Goal: Task Accomplishment & Management: Manage account settings

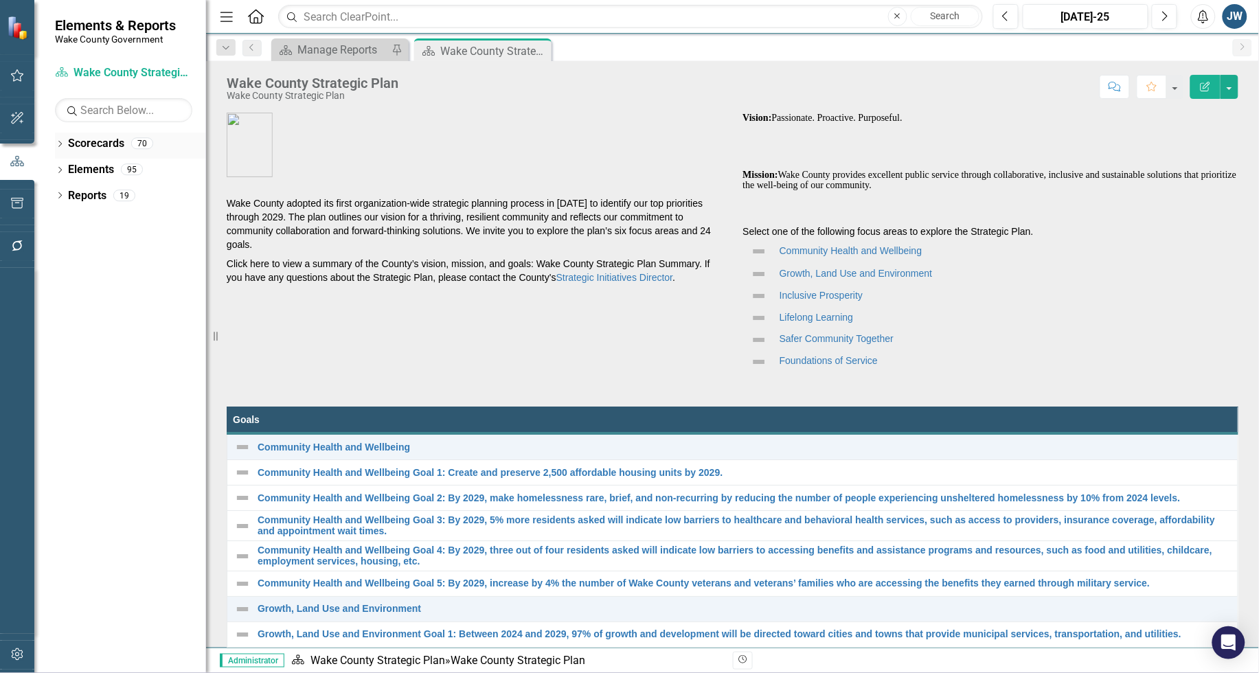
click at [58, 145] on icon "Dropdown" at bounding box center [60, 146] width 10 height 8
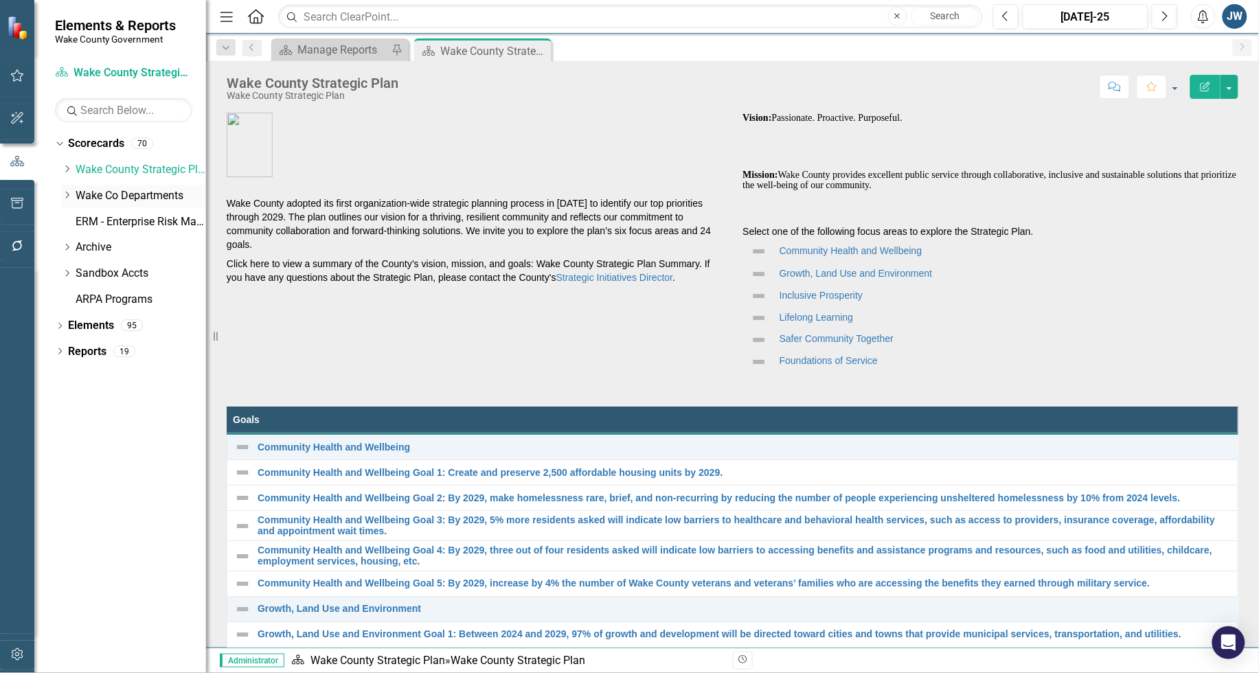
click at [69, 192] on icon "Dropdown" at bounding box center [67, 195] width 10 height 8
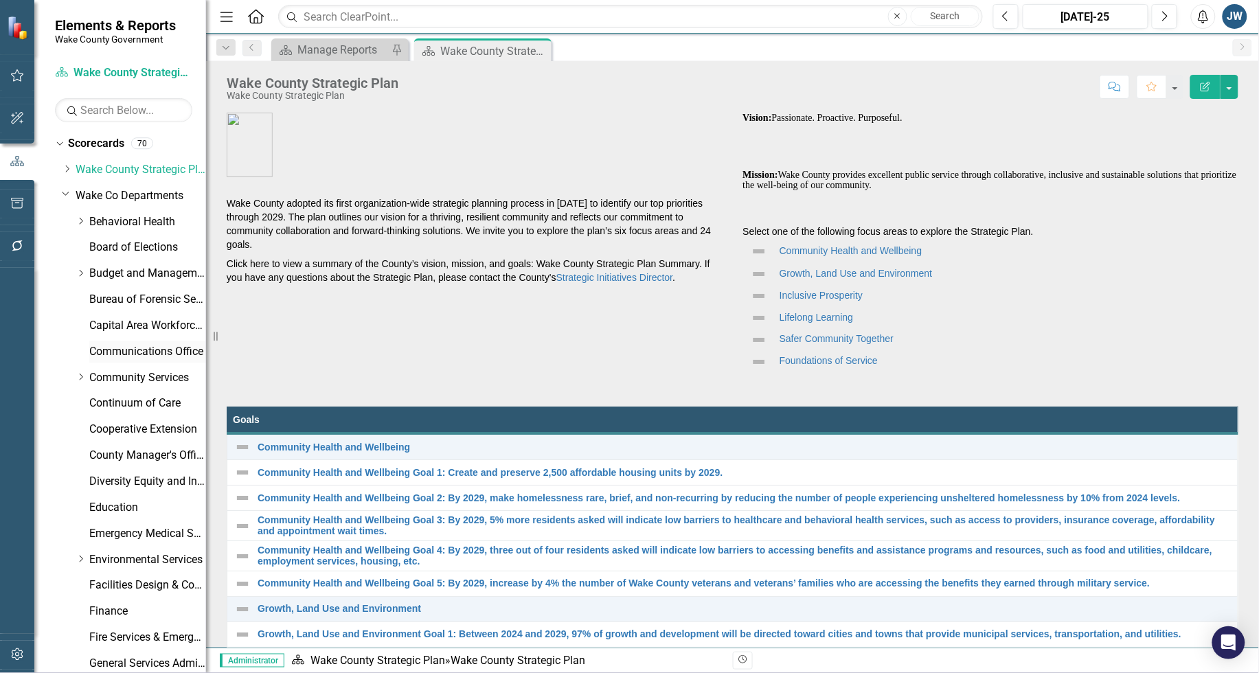
click at [101, 349] on link "Communications Office" at bounding box center [147, 352] width 117 height 16
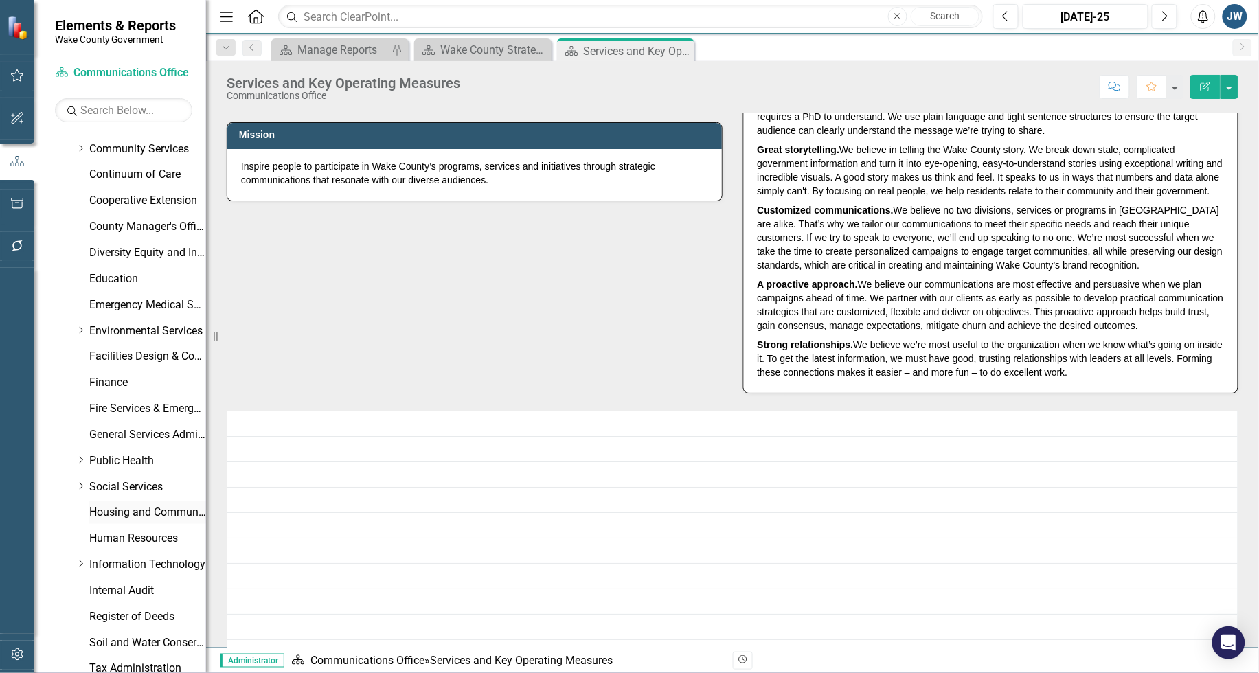
scroll to position [396, 0]
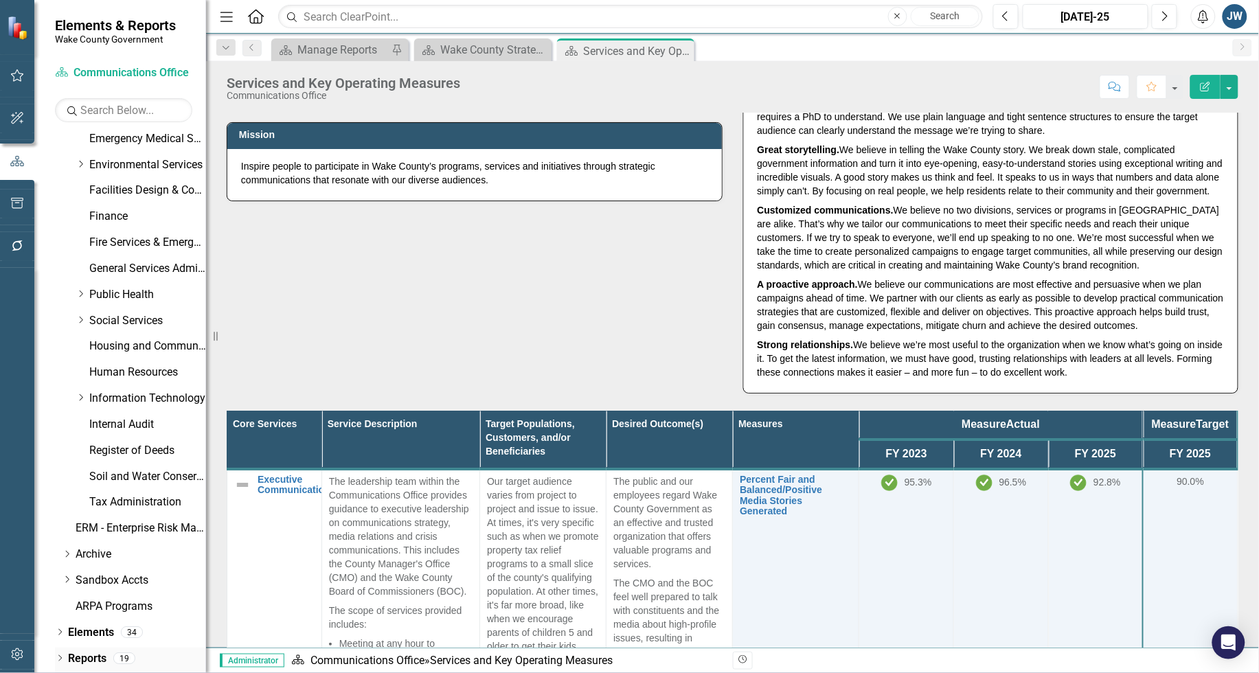
click at [56, 655] on div "Dropdown" at bounding box center [60, 661] width 10 height 12
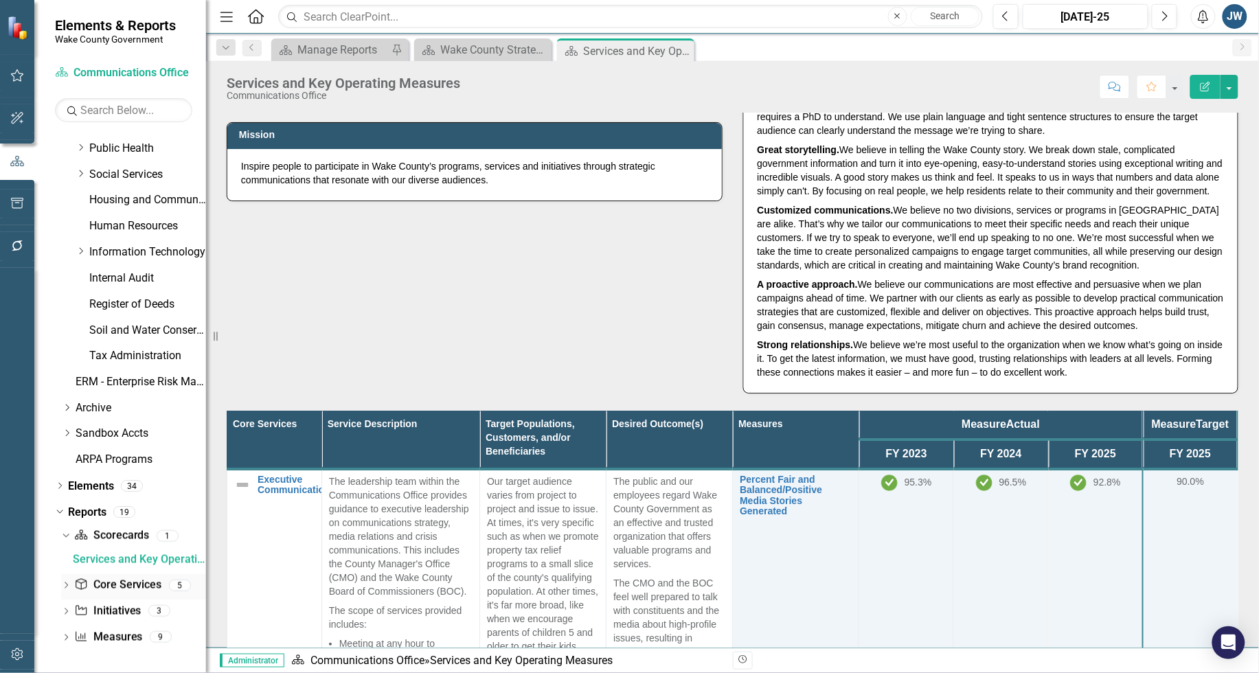
click at [112, 583] on link "Core Service Core Services" at bounding box center [117, 586] width 87 height 16
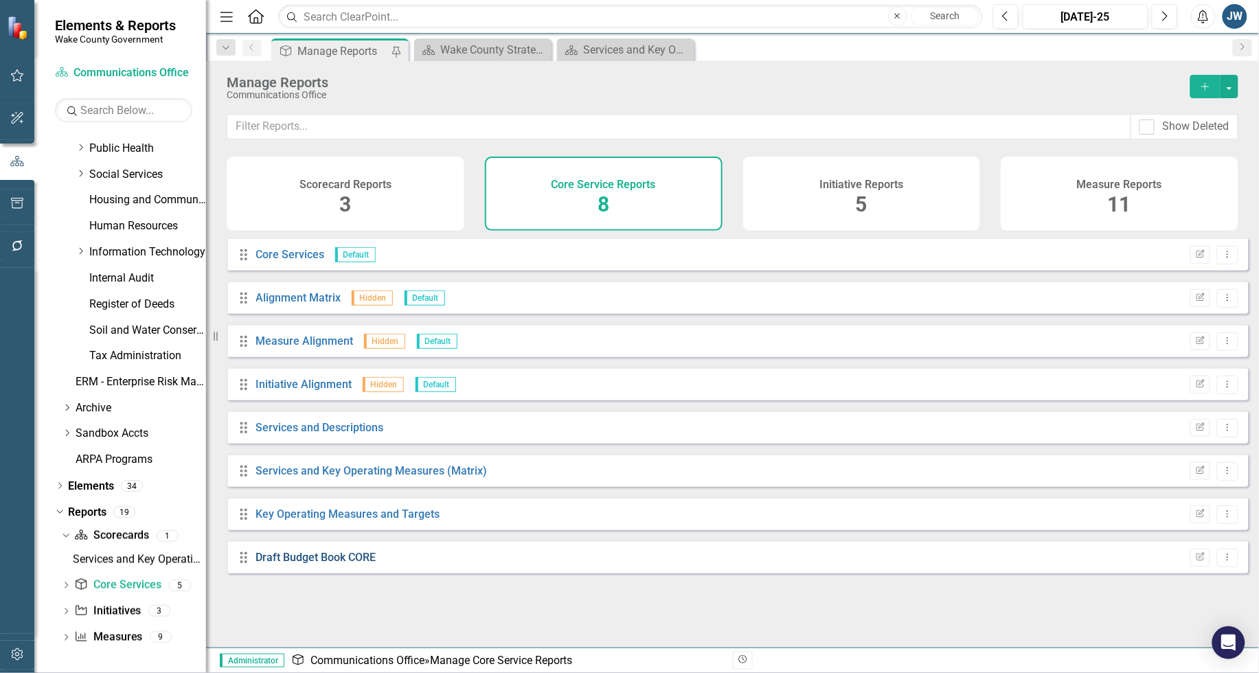
click at [327, 564] on link "Draft Budget Book CORE" at bounding box center [316, 557] width 120 height 13
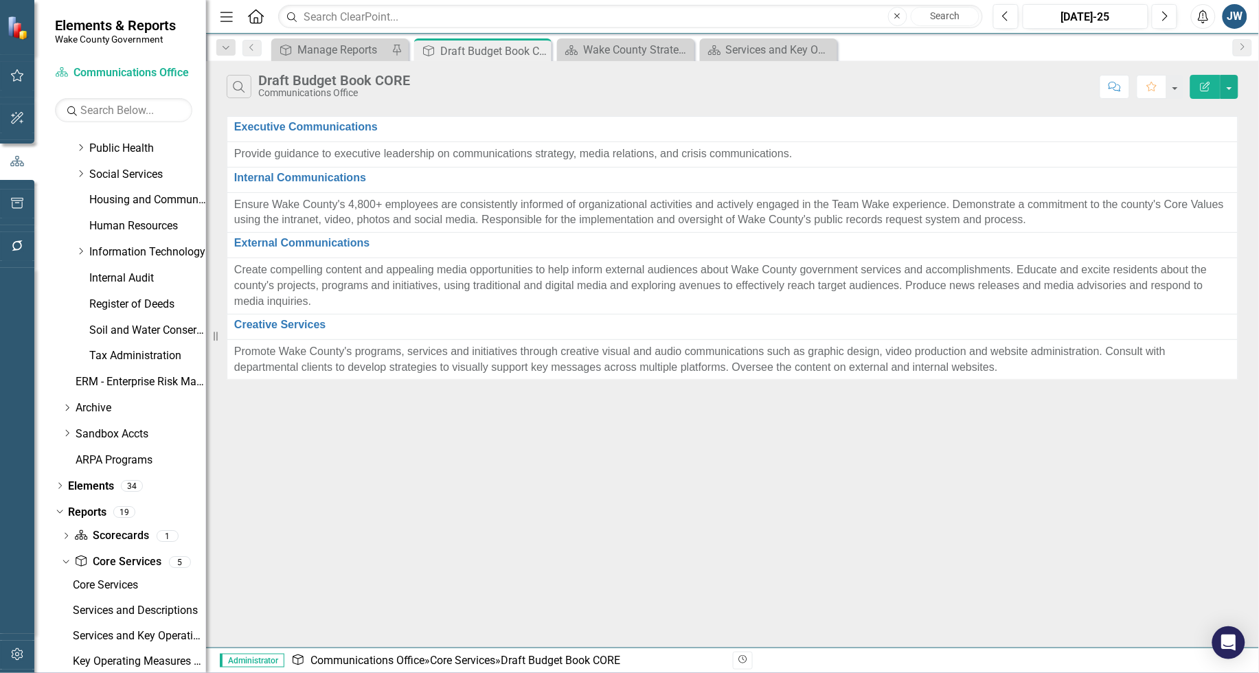
scroll to position [568, 0]
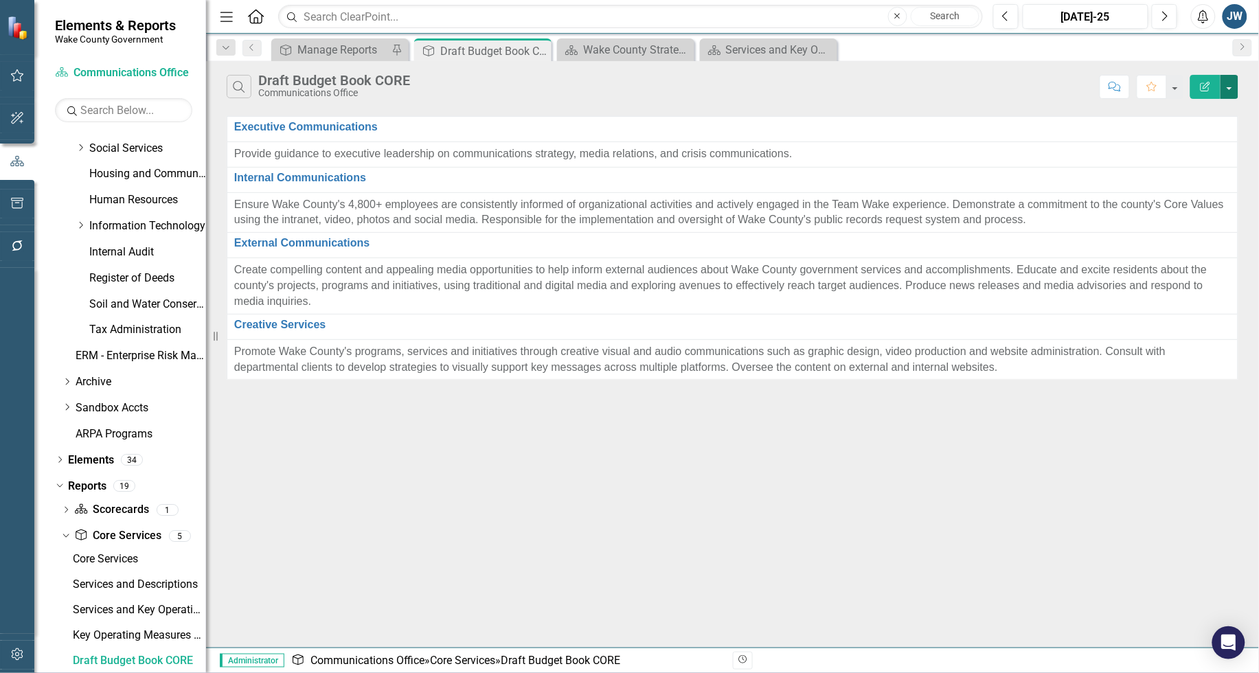
click at [1231, 84] on button "button" at bounding box center [1230, 87] width 18 height 24
click at [1186, 112] on link "Edit Report Edit Report" at bounding box center [1184, 112] width 109 height 25
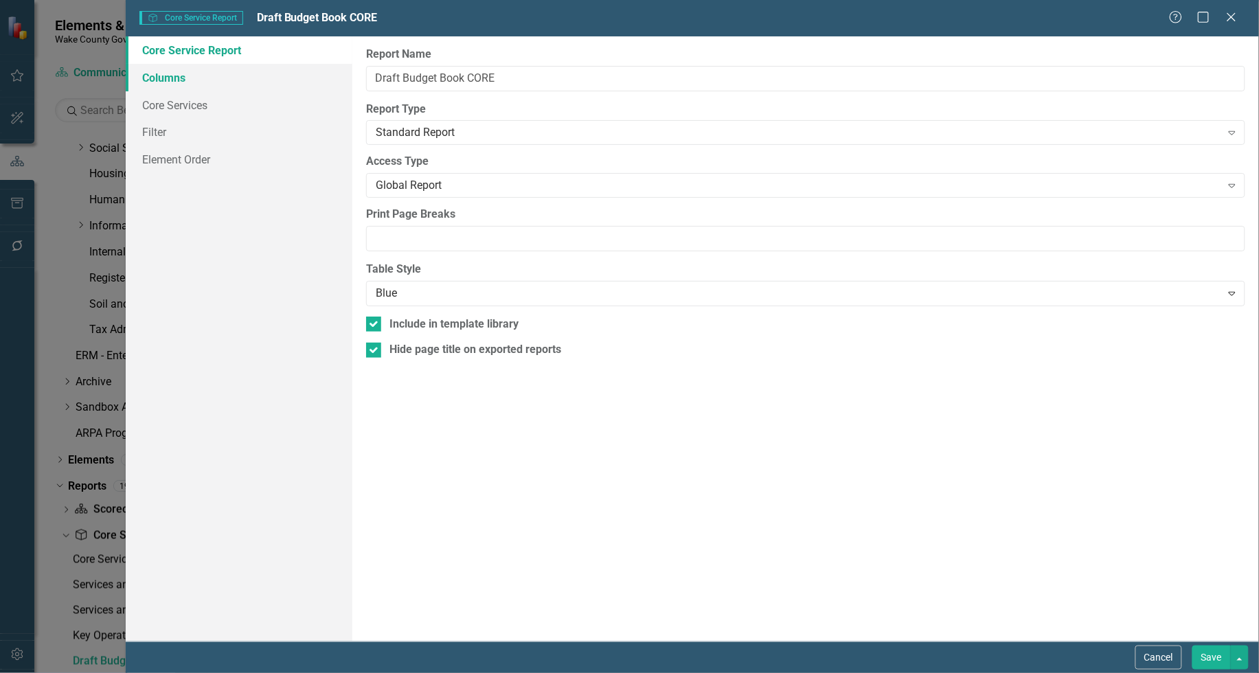
click at [172, 71] on link "Columns" at bounding box center [239, 77] width 227 height 27
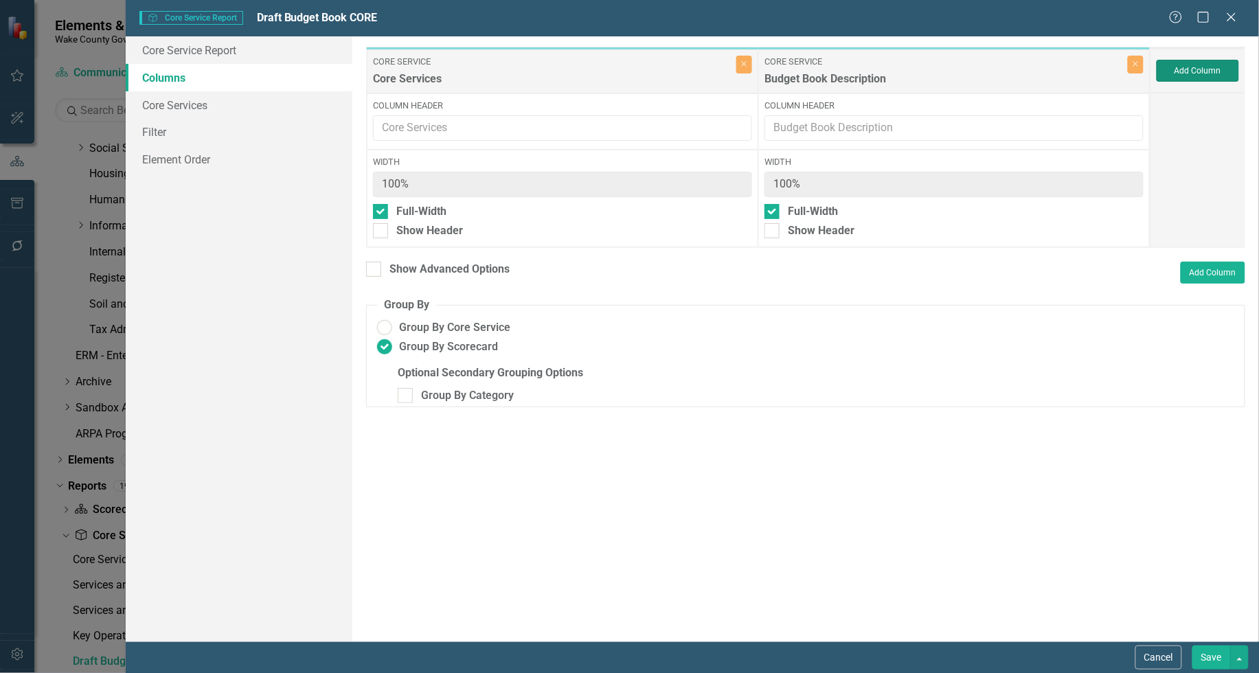
click at [1196, 67] on button "Add Column" at bounding box center [1198, 71] width 82 height 22
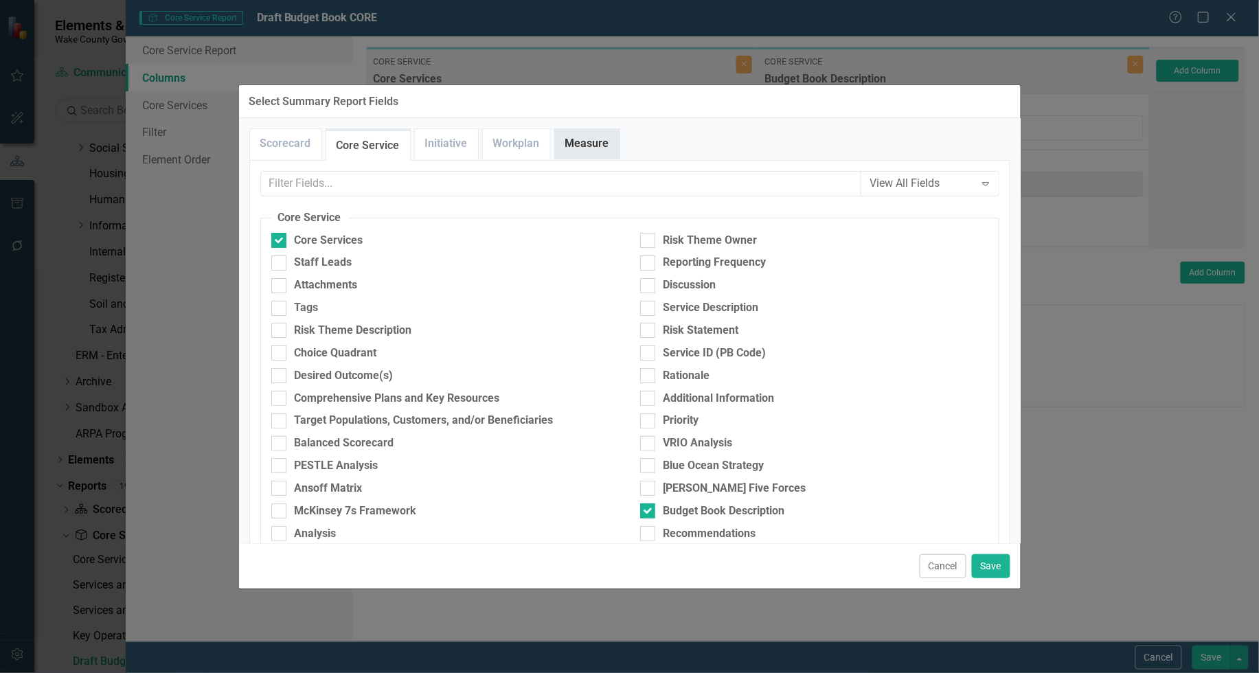
drag, startPoint x: 616, startPoint y: 148, endPoint x: 608, endPoint y: 148, distance: 8.2
click at [611, 148] on div "Scorecard Core Service Initiative Workplan Measure" at bounding box center [629, 144] width 761 height 32
click at [594, 148] on link "Measure" at bounding box center [587, 144] width 65 height 30
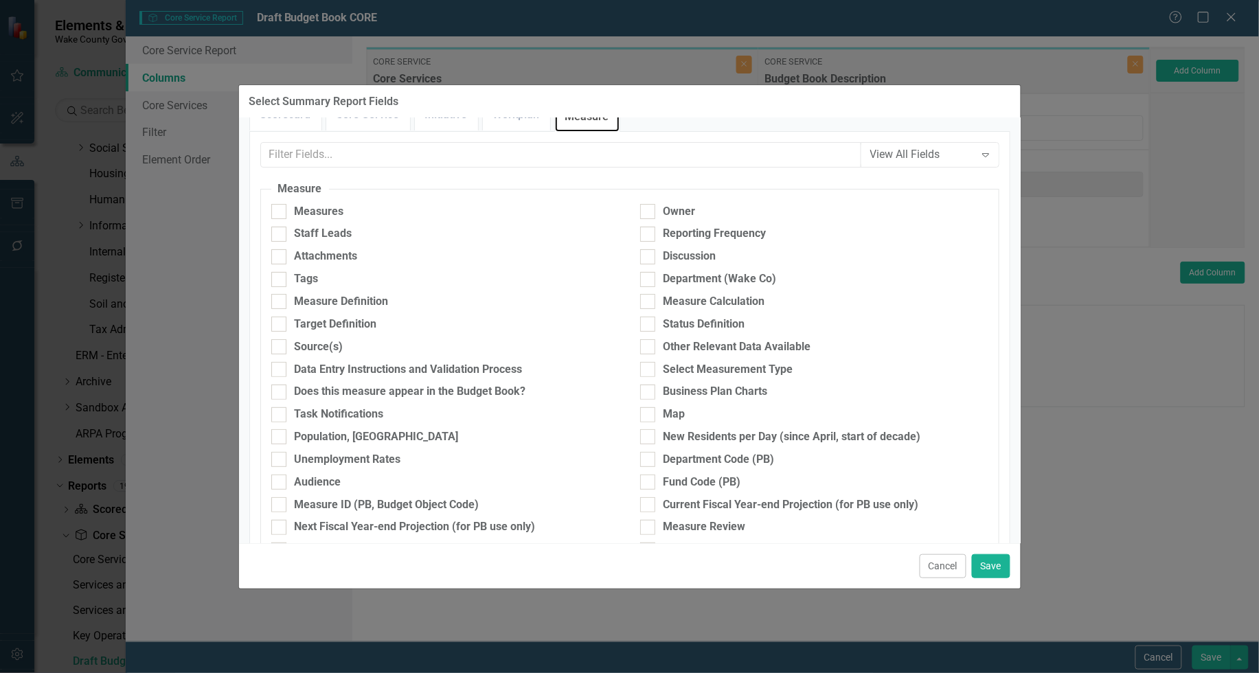
scroll to position [0, 0]
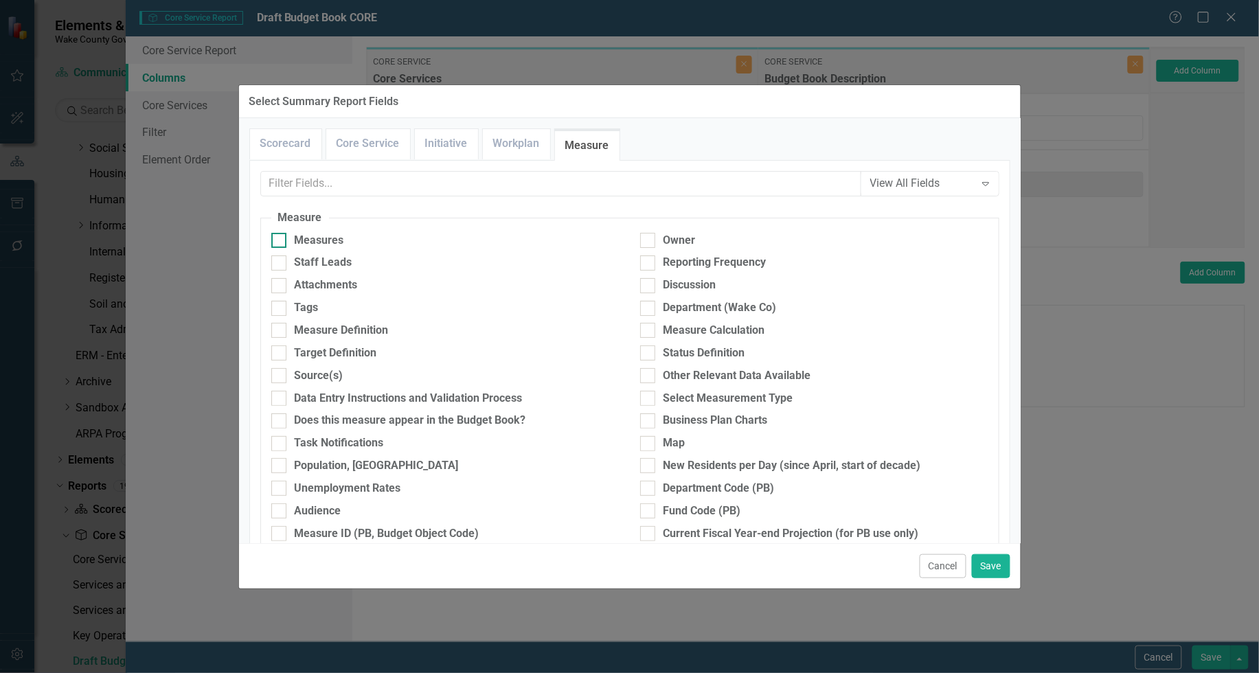
click at [283, 239] on div at bounding box center [278, 240] width 15 height 15
click at [280, 239] on input "Measures" at bounding box center [275, 237] width 9 height 9
checkbox input "true"
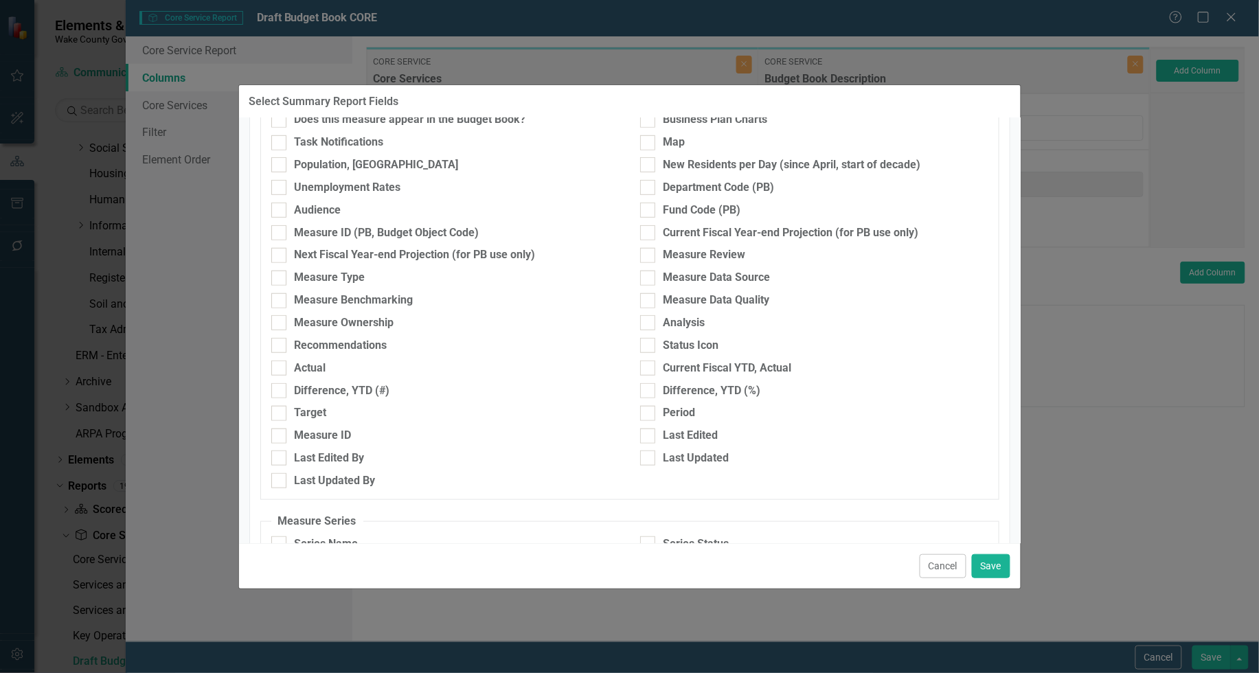
scroll to position [344, 0]
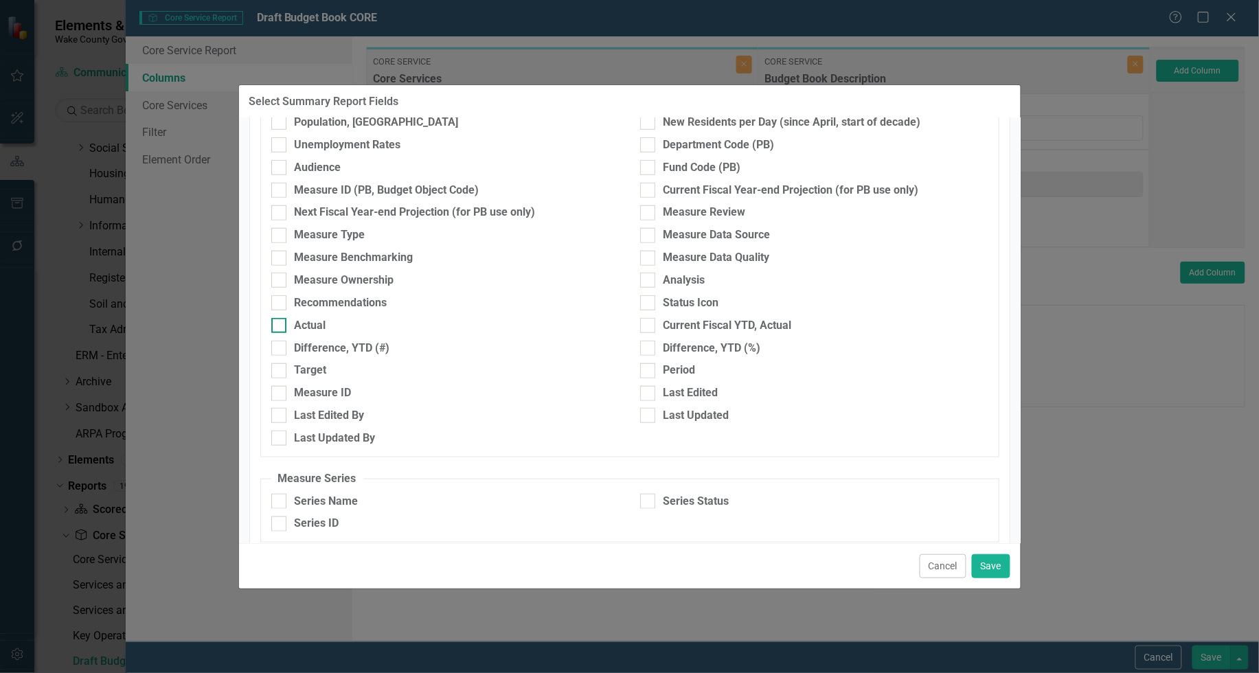
click at [280, 324] on input "Actual" at bounding box center [275, 322] width 9 height 9
checkbox input "true"
click at [280, 368] on input "Target" at bounding box center [275, 367] width 9 height 9
checkbox input "true"
click at [994, 562] on button "Save" at bounding box center [991, 566] width 38 height 24
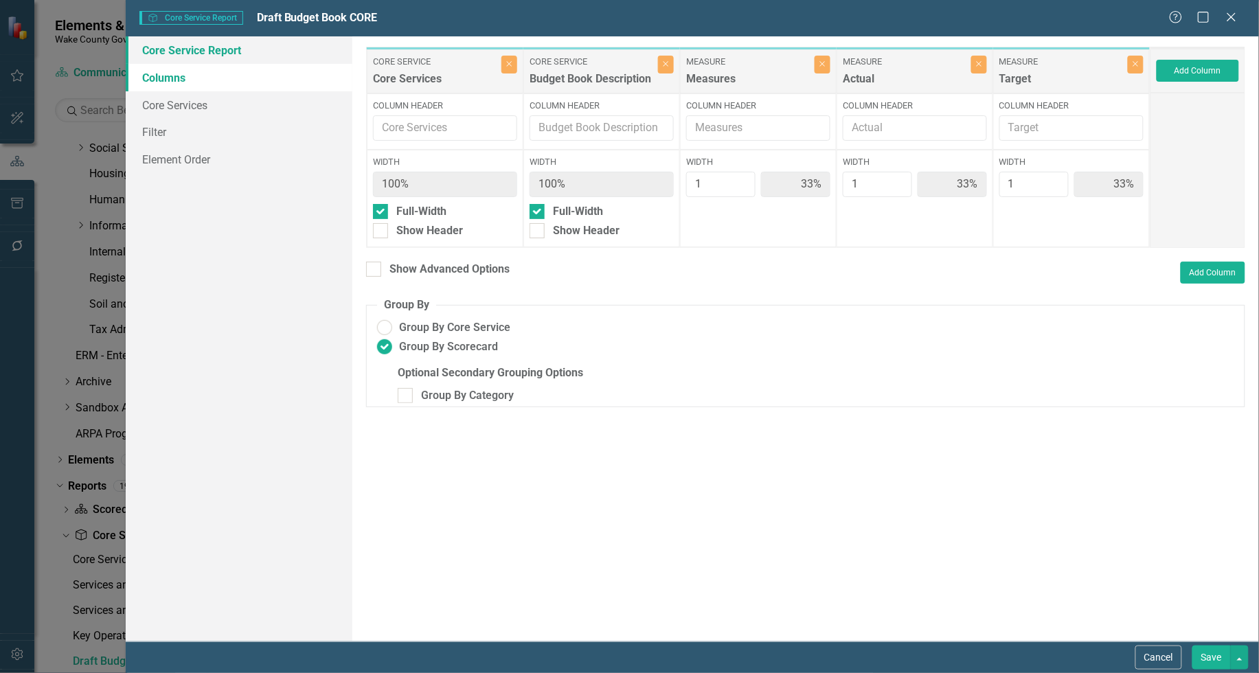
click at [191, 46] on link "Core Service Report" at bounding box center [239, 49] width 227 height 27
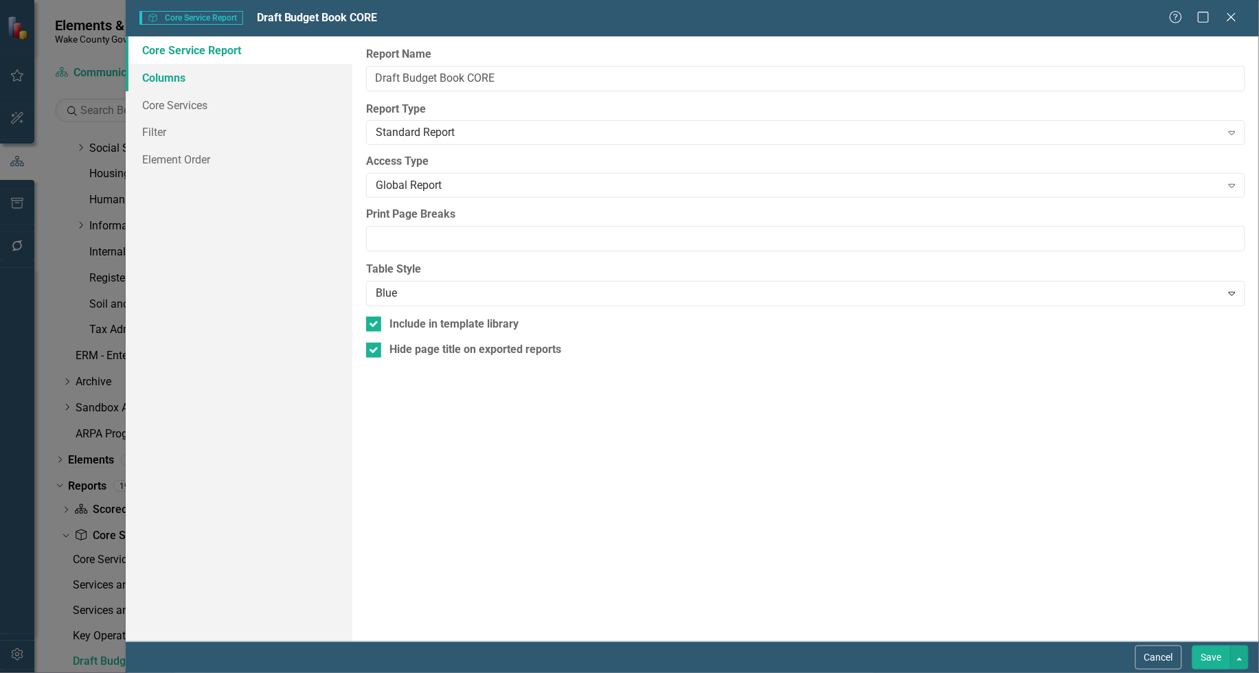
click at [170, 74] on link "Columns" at bounding box center [239, 77] width 227 height 27
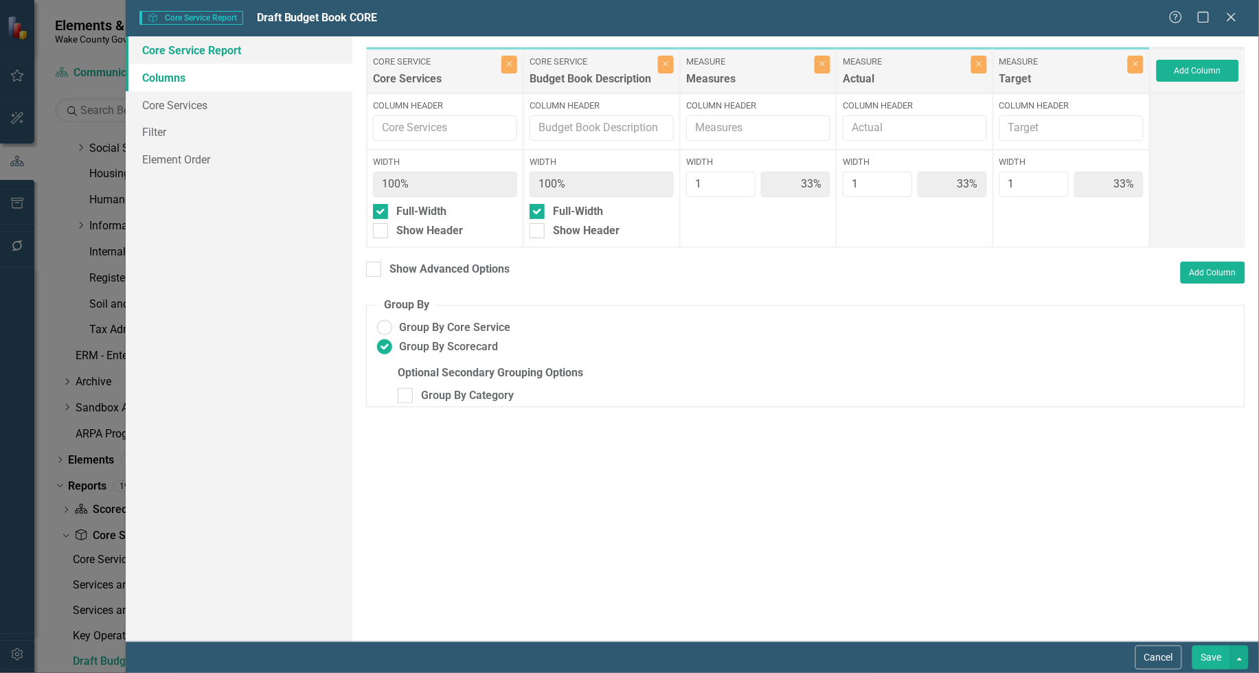
click at [175, 55] on link "Core Service Report" at bounding box center [239, 49] width 227 height 27
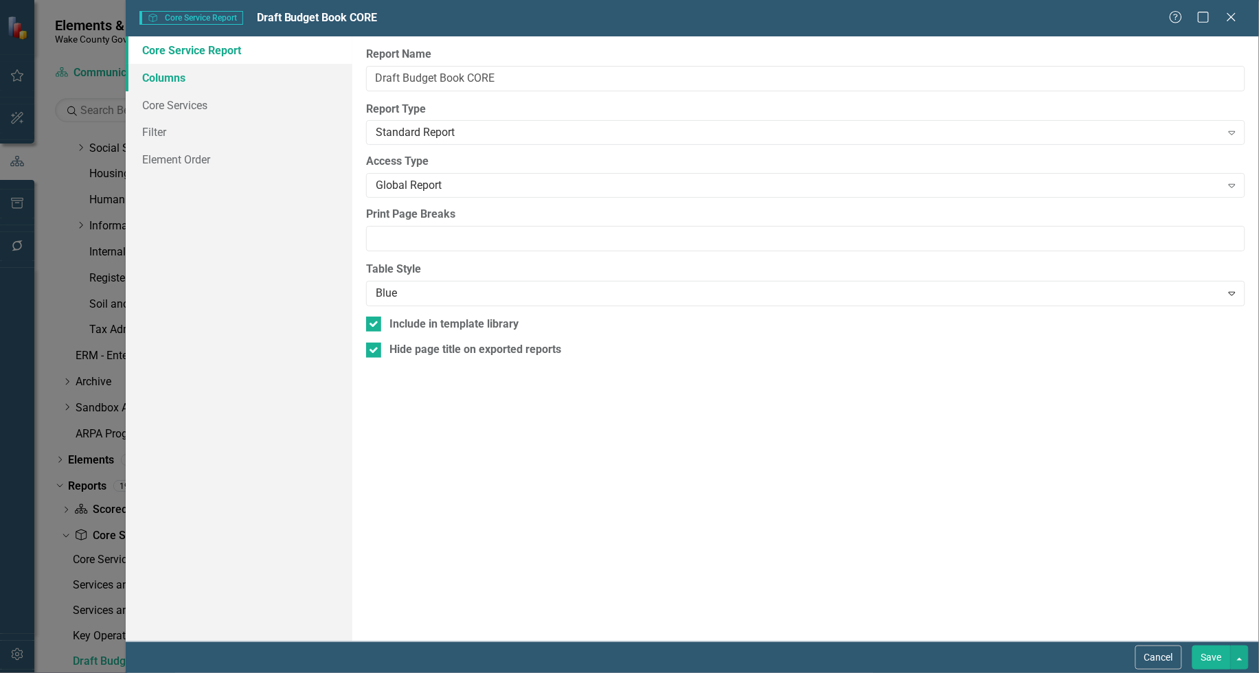
click at [179, 76] on link "Columns" at bounding box center [239, 77] width 227 height 27
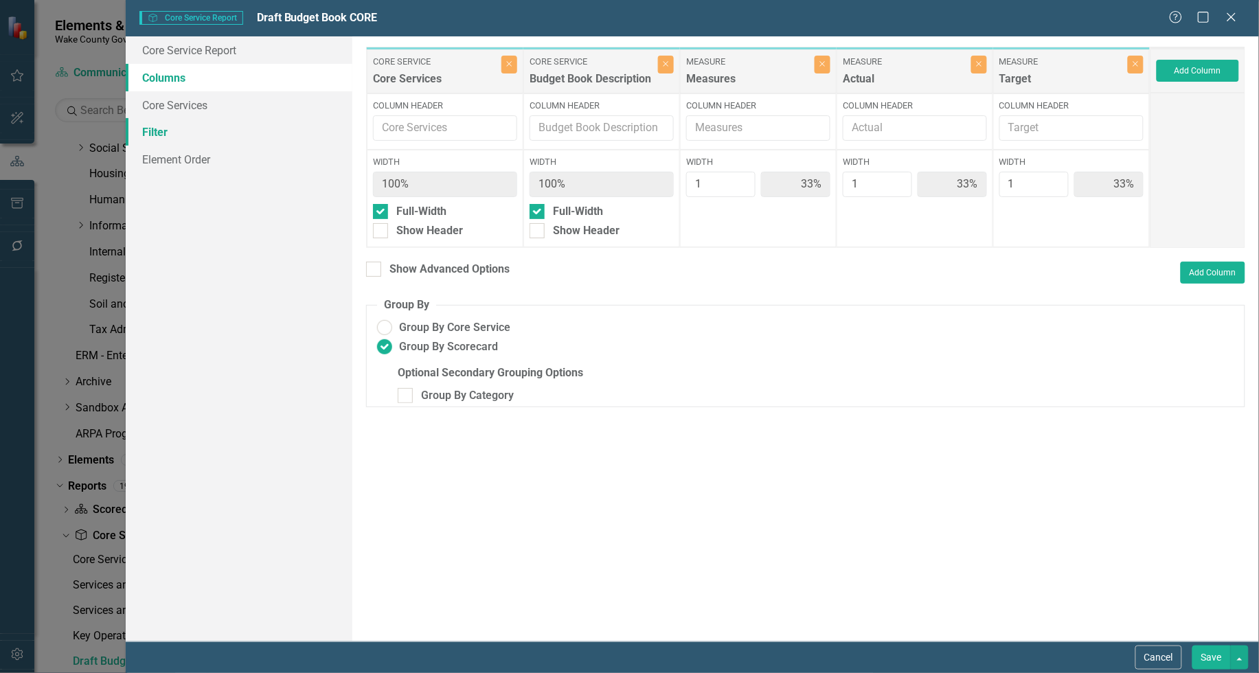
click at [151, 122] on link "Filter" at bounding box center [239, 131] width 227 height 27
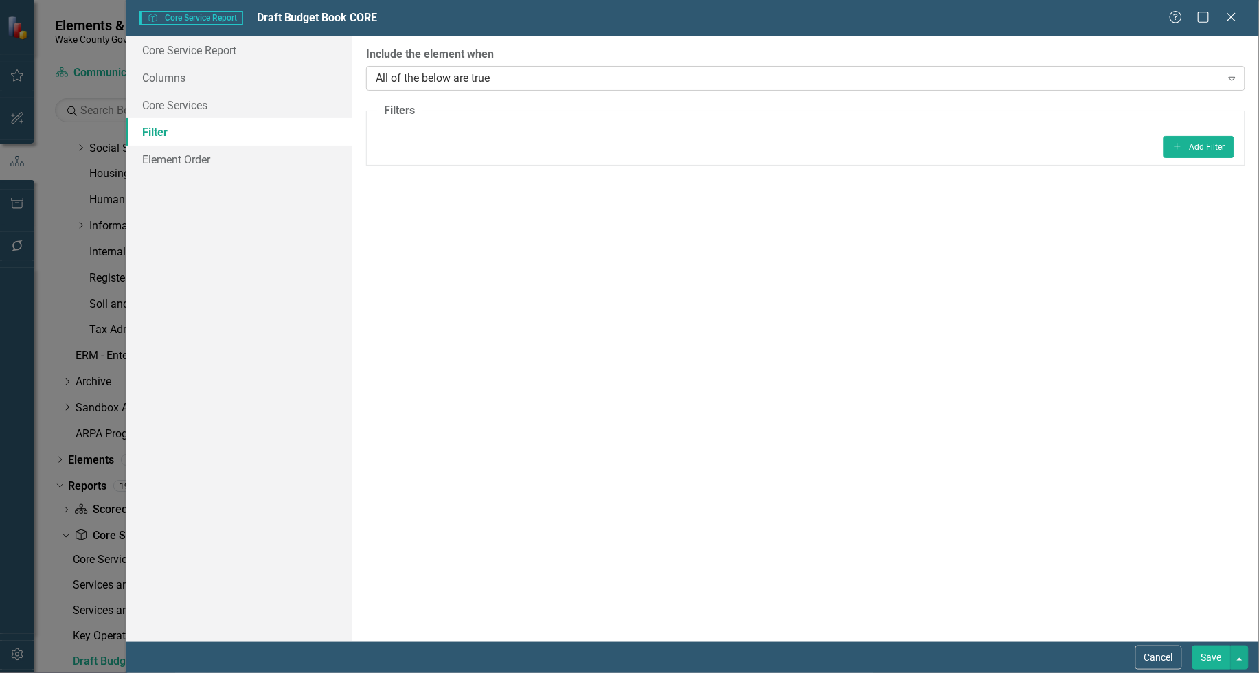
click at [526, 73] on div "All of the below are true" at bounding box center [798, 78] width 845 height 16
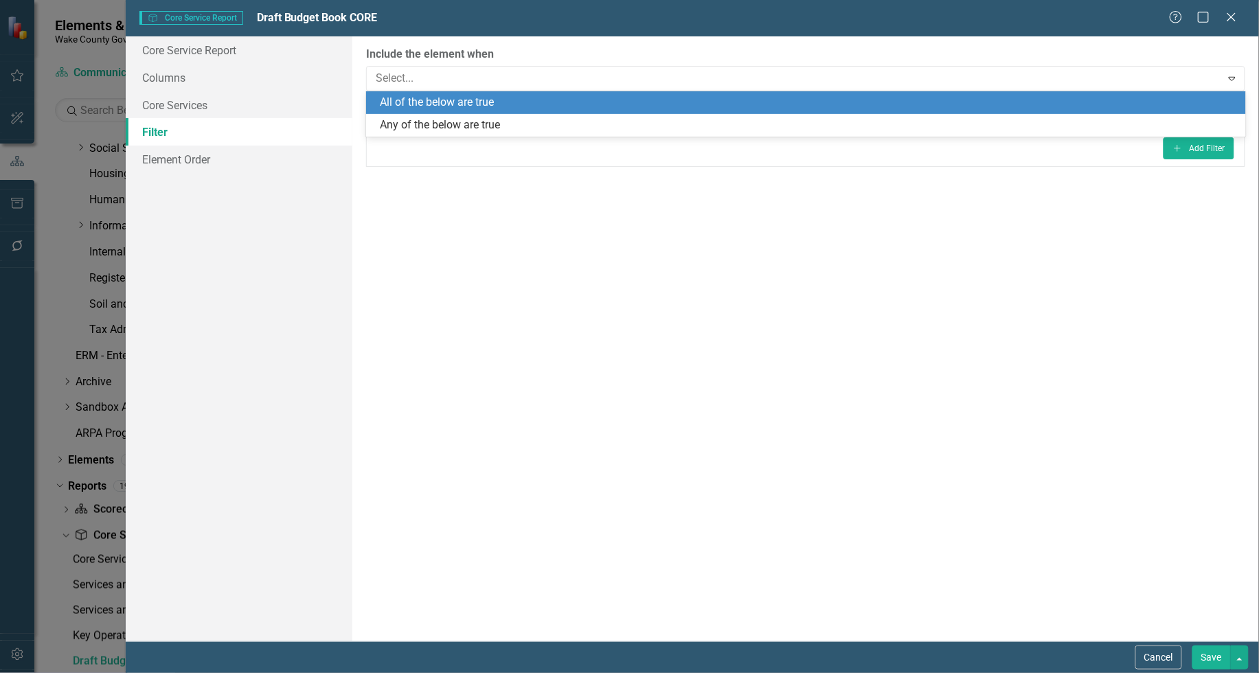
click at [520, 97] on div "All of the below are true" at bounding box center [808, 103] width 857 height 16
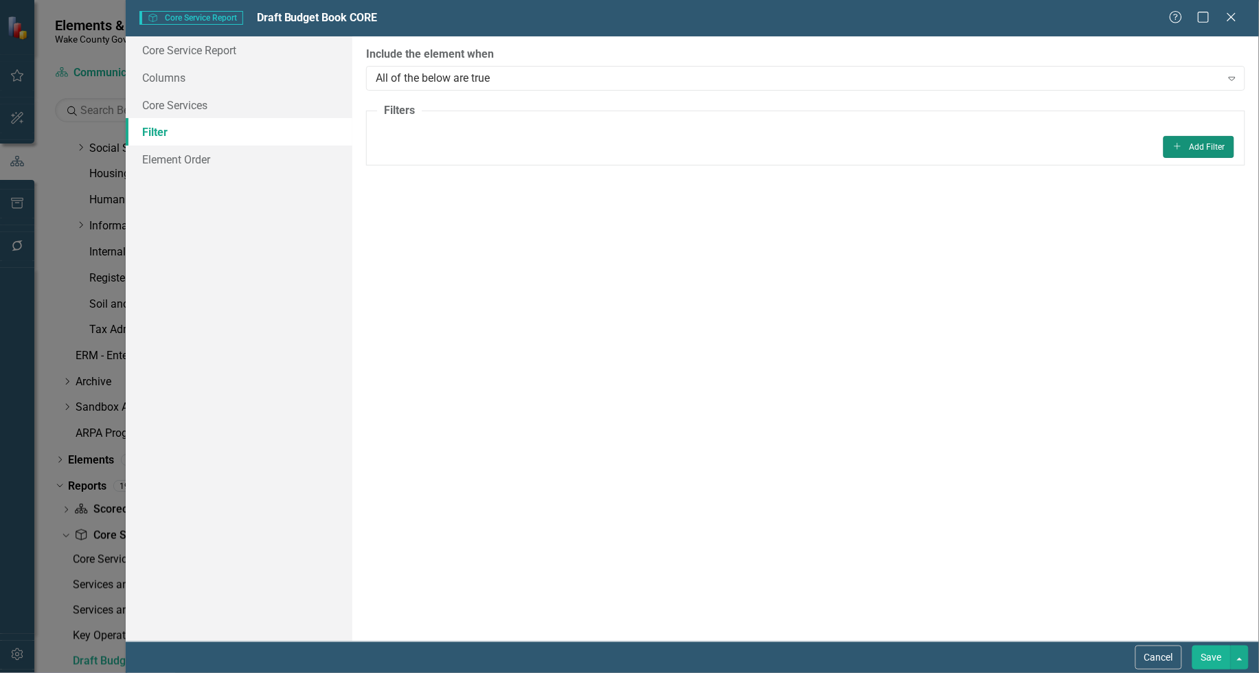
click at [1211, 153] on button "Add Add Filter" at bounding box center [1199, 147] width 71 height 22
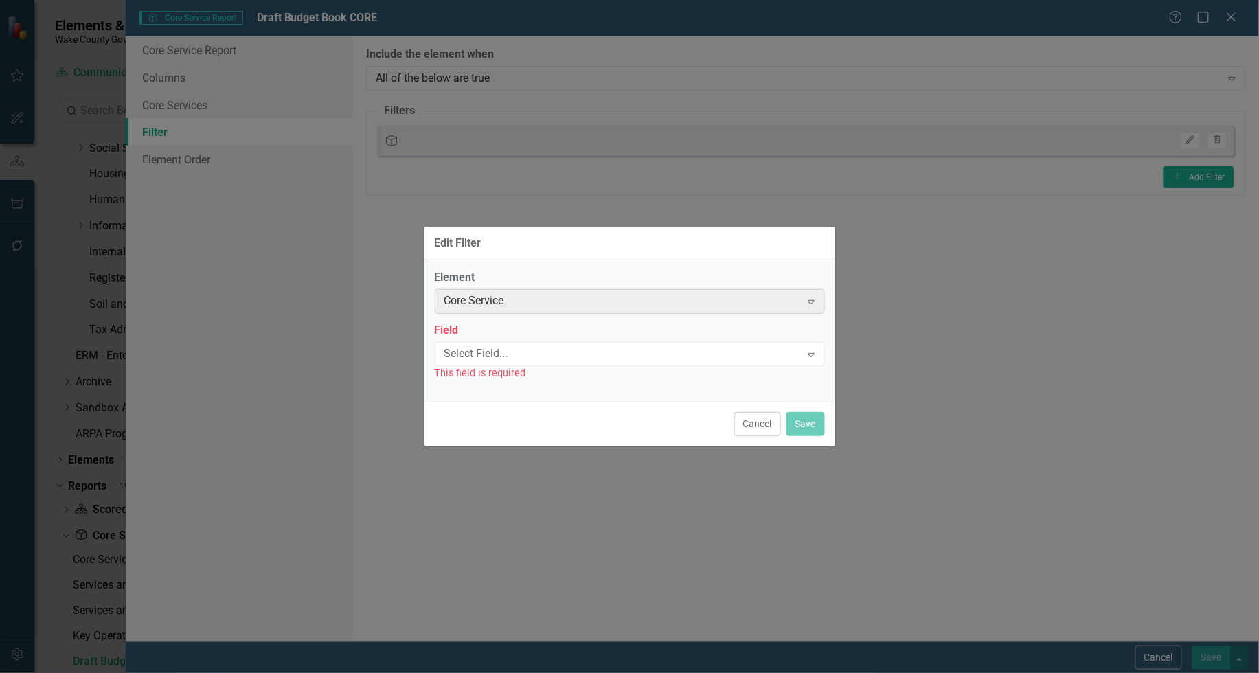
click at [571, 310] on div "Core Service Expand" at bounding box center [630, 301] width 390 height 25
click at [574, 311] on div "Core Service Expand" at bounding box center [630, 301] width 390 height 25
click at [586, 304] on div "Core Service" at bounding box center [623, 302] width 357 height 16
click at [756, 423] on button "Cancel" at bounding box center [757, 424] width 47 height 24
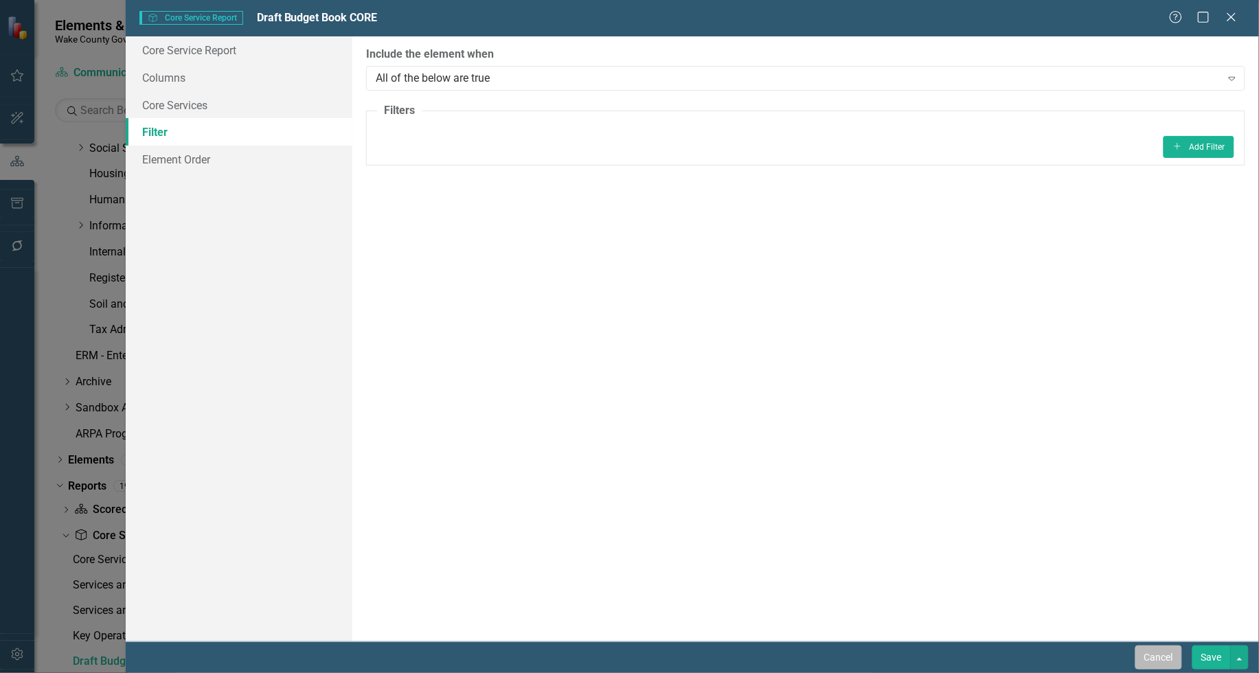
click at [1156, 658] on button "Cancel" at bounding box center [1159, 658] width 47 height 24
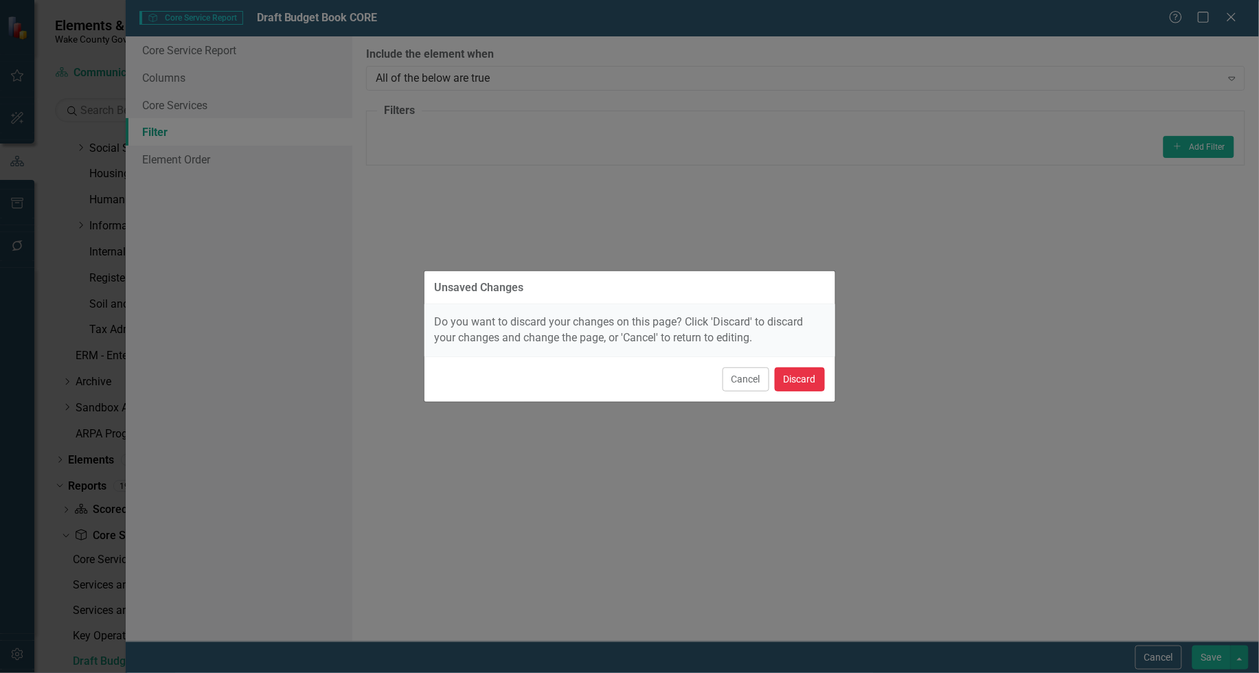
click at [801, 383] on button "Discard" at bounding box center [800, 380] width 50 height 24
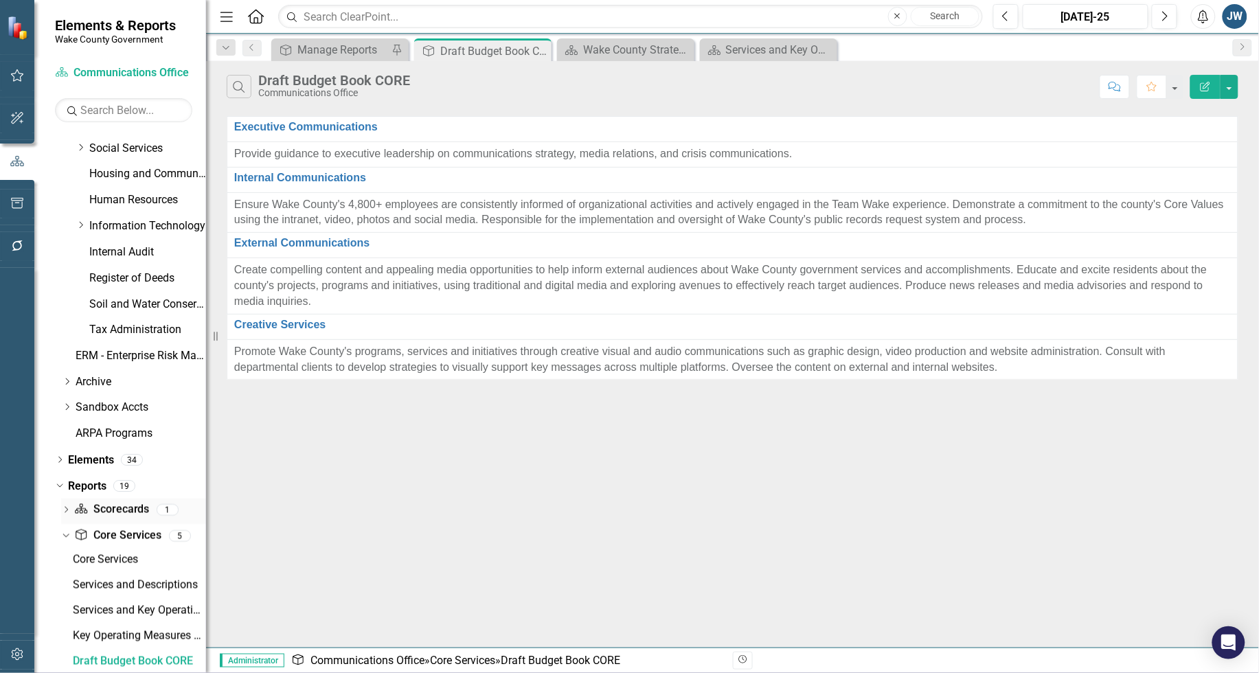
click at [124, 506] on link "Scorecard Scorecards" at bounding box center [111, 510] width 75 height 16
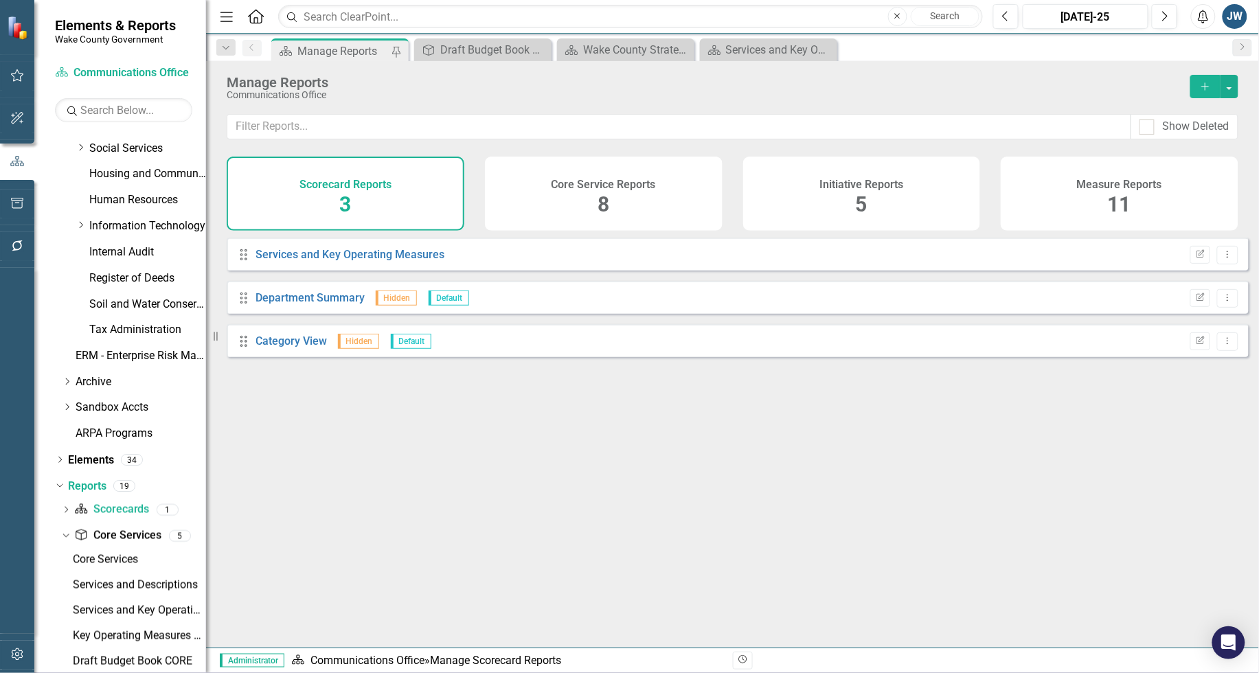
click at [1204, 82] on icon "Add" at bounding box center [1206, 87] width 12 height 10
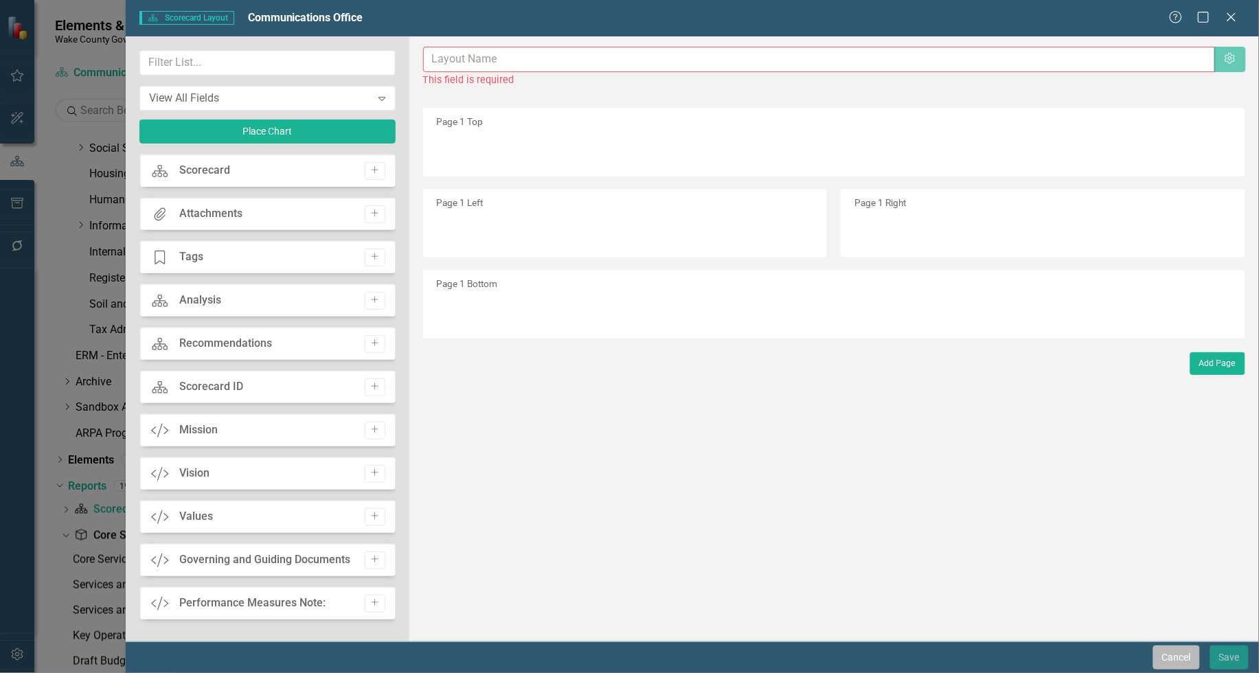
click at [1184, 661] on button "Cancel" at bounding box center [1177, 658] width 47 height 24
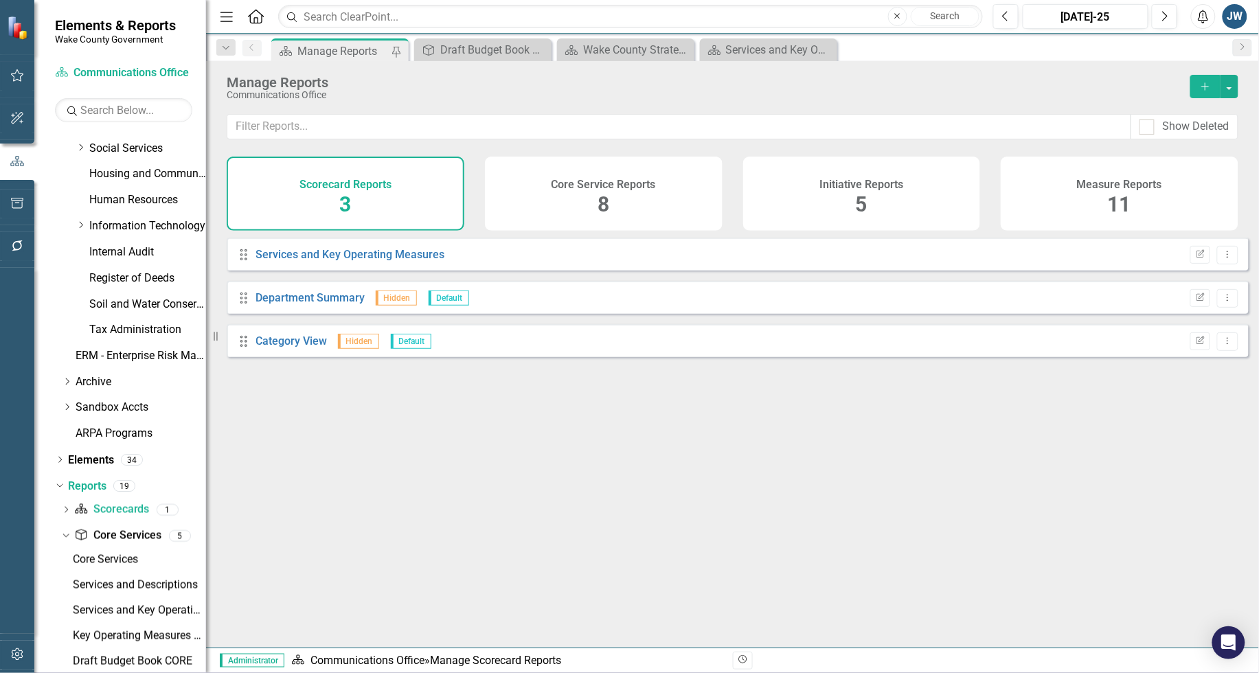
click at [1200, 87] on icon "Add" at bounding box center [1206, 87] width 12 height 10
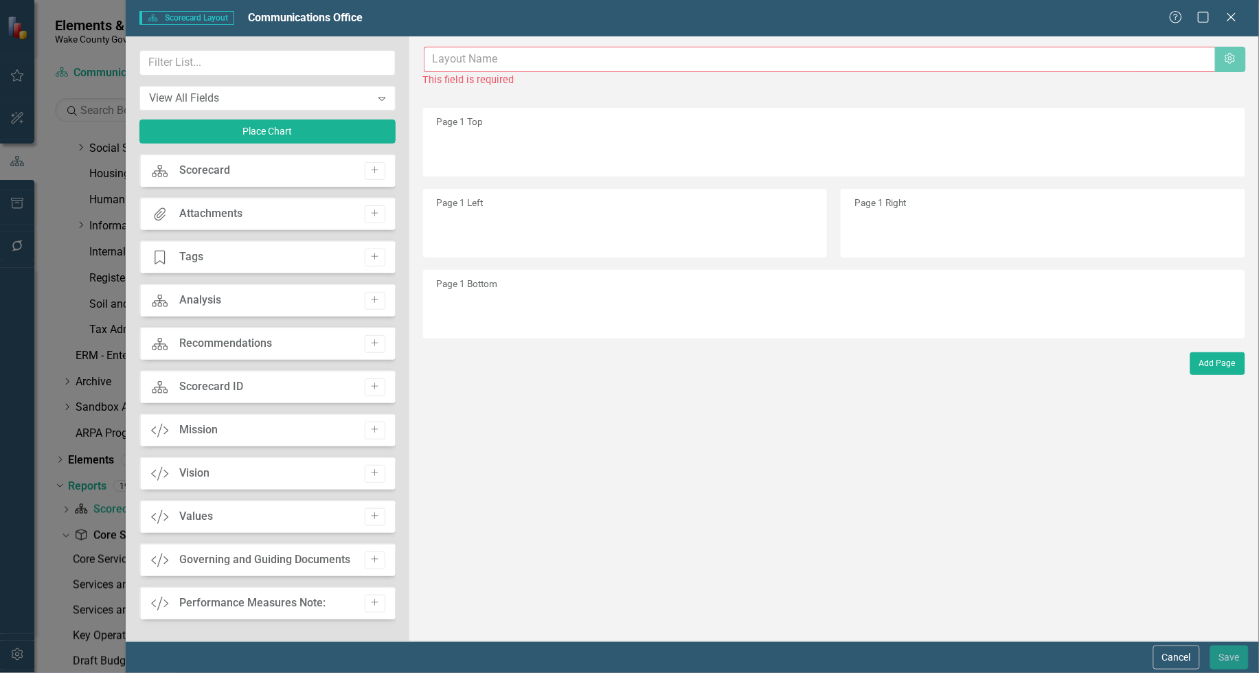
click at [548, 62] on input "text" at bounding box center [820, 59] width 792 height 25
type input "Draft Budget Book Measures"
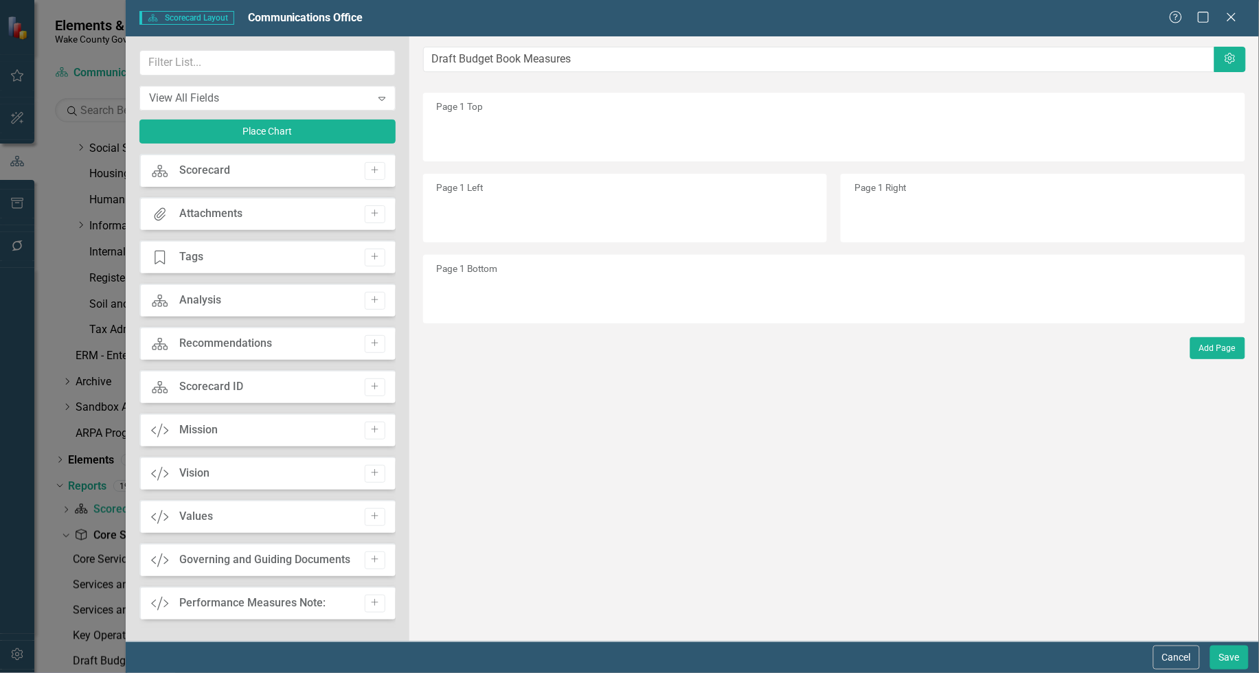
click at [535, 115] on div "Page 1 Top" at bounding box center [834, 127] width 822 height 69
click at [486, 115] on div "Page 1 Top" at bounding box center [834, 127] width 822 height 69
click at [370, 166] on icon "Add" at bounding box center [375, 170] width 10 height 8
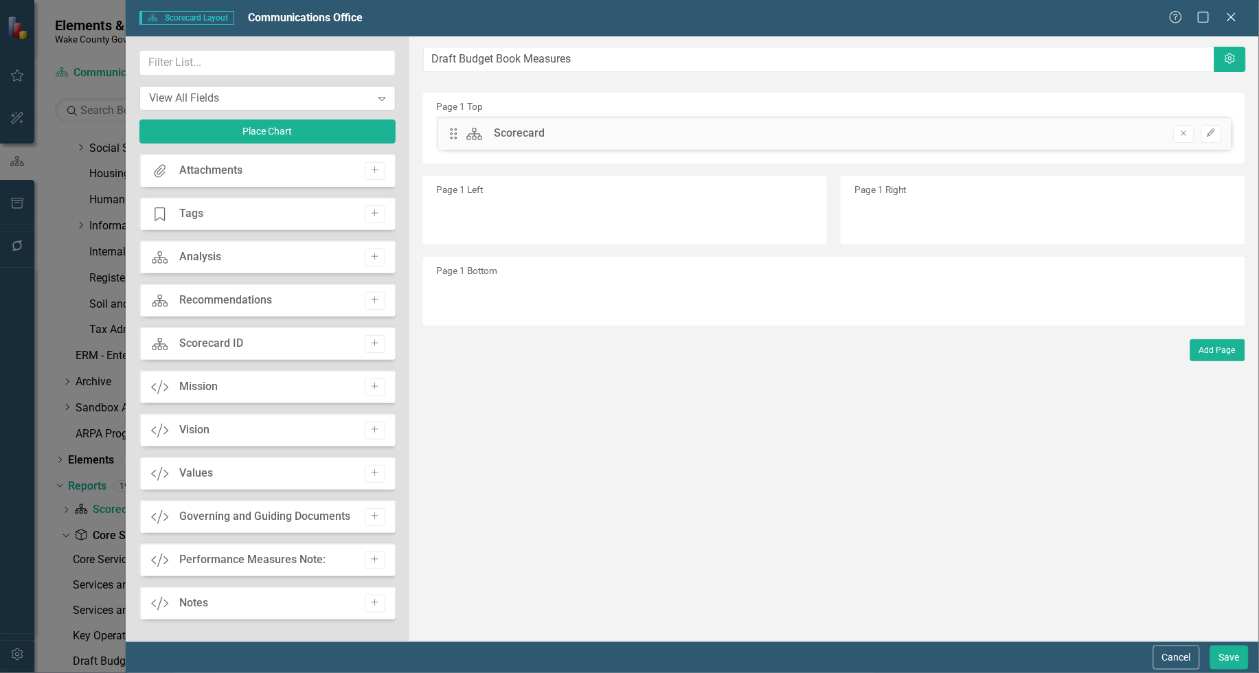
click at [285, 100] on div "View All Fields" at bounding box center [260, 98] width 222 height 16
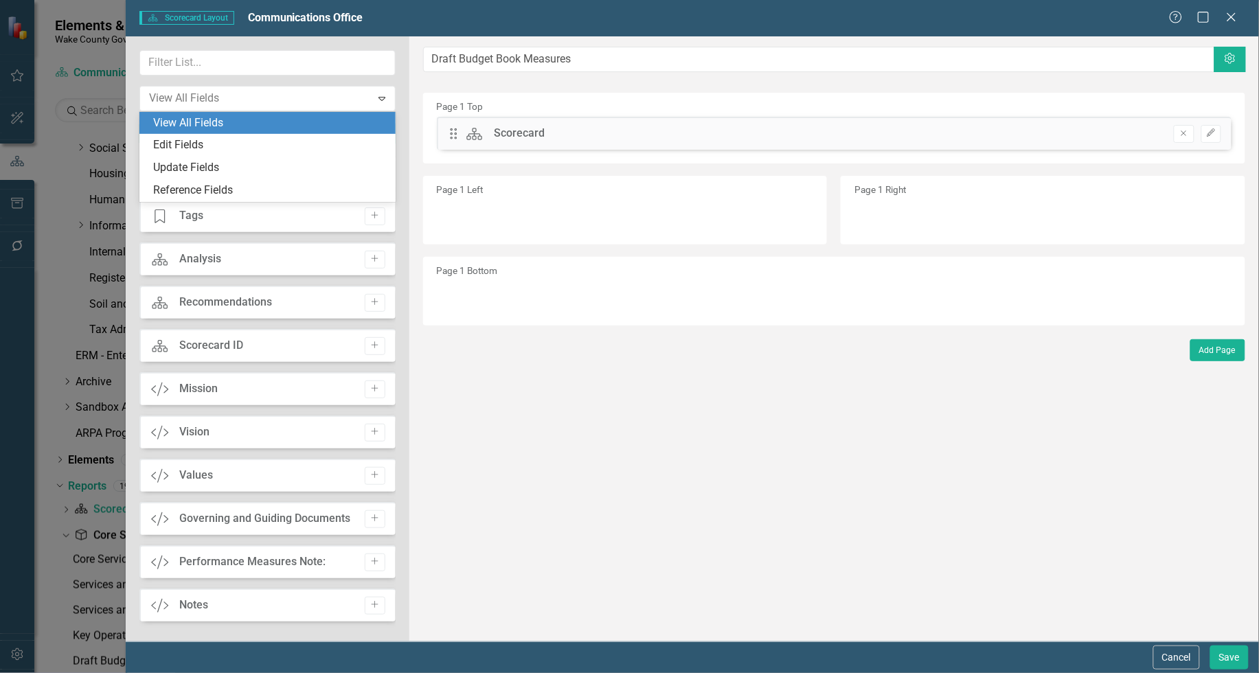
click at [280, 126] on div "View All Fields" at bounding box center [270, 123] width 234 height 16
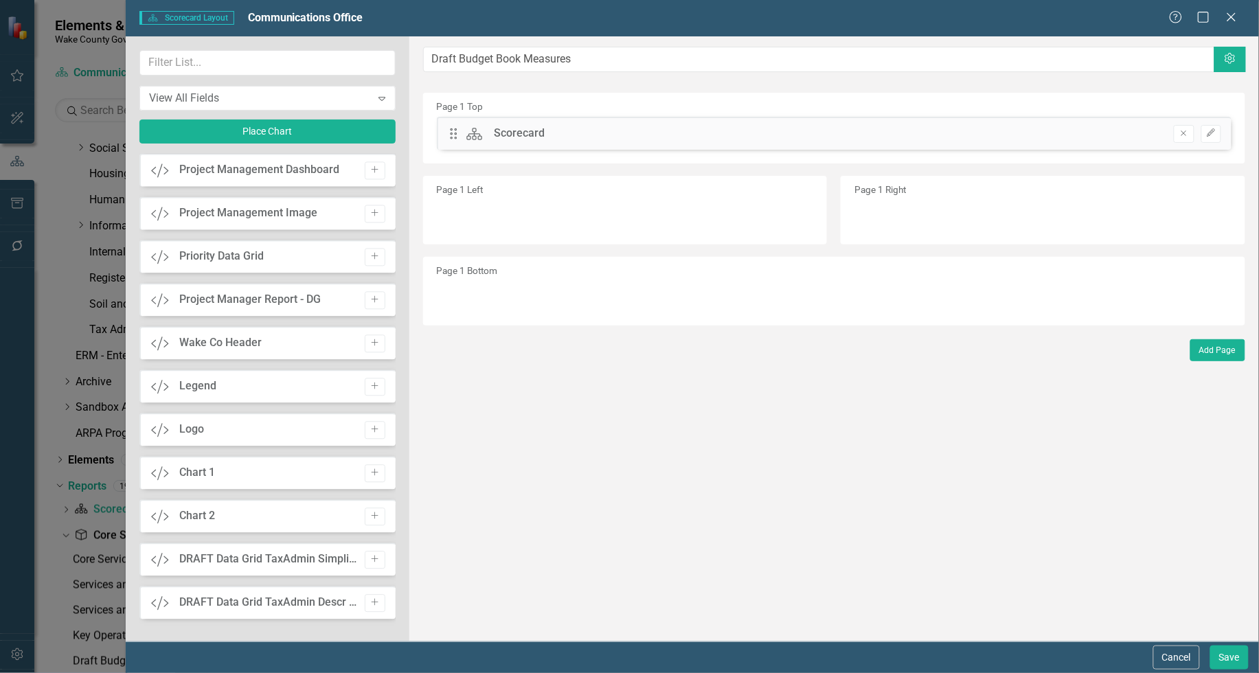
scroll to position [955, 0]
click at [1233, 660] on button "Save" at bounding box center [1230, 658] width 38 height 24
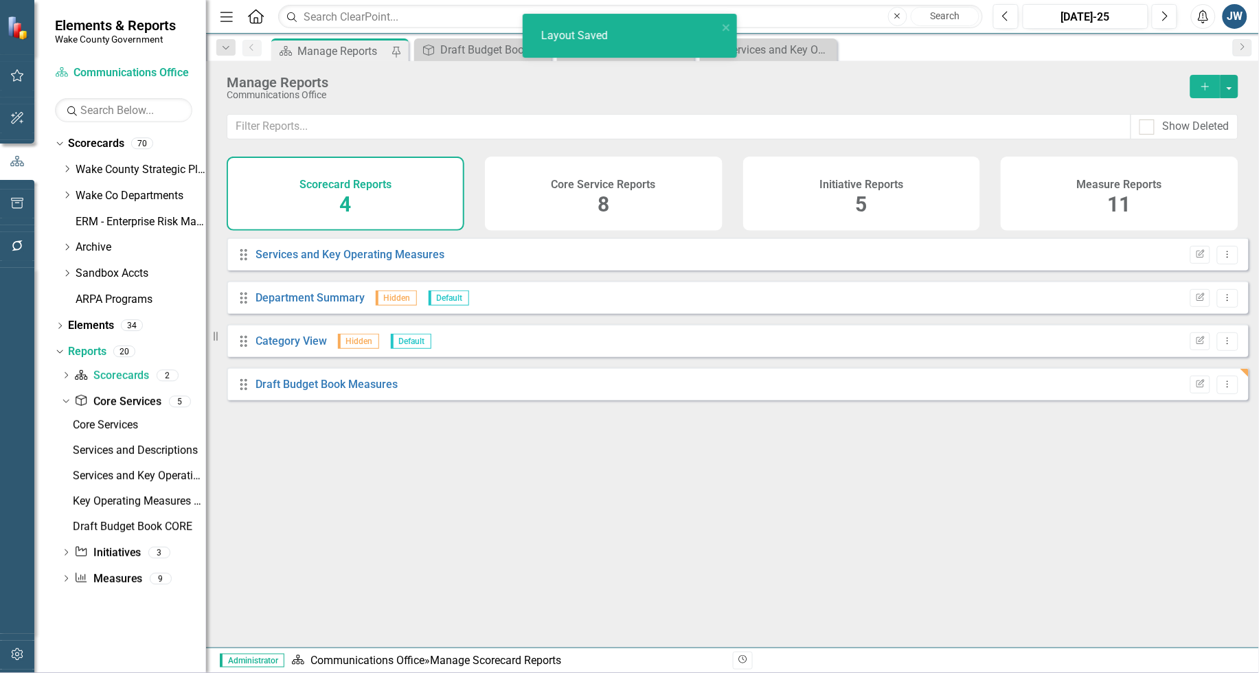
scroll to position [0, 0]
click at [18, 653] on icon "button" at bounding box center [17, 655] width 12 height 12
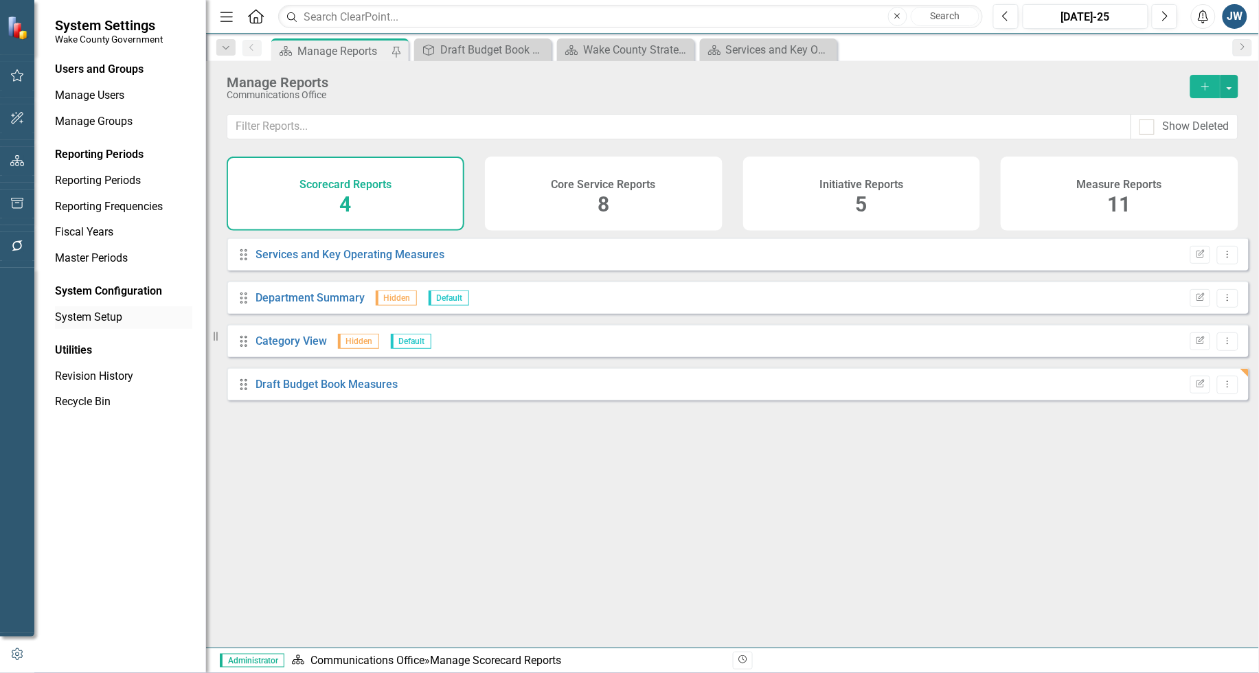
click at [96, 313] on link "System Setup" at bounding box center [123, 318] width 137 height 16
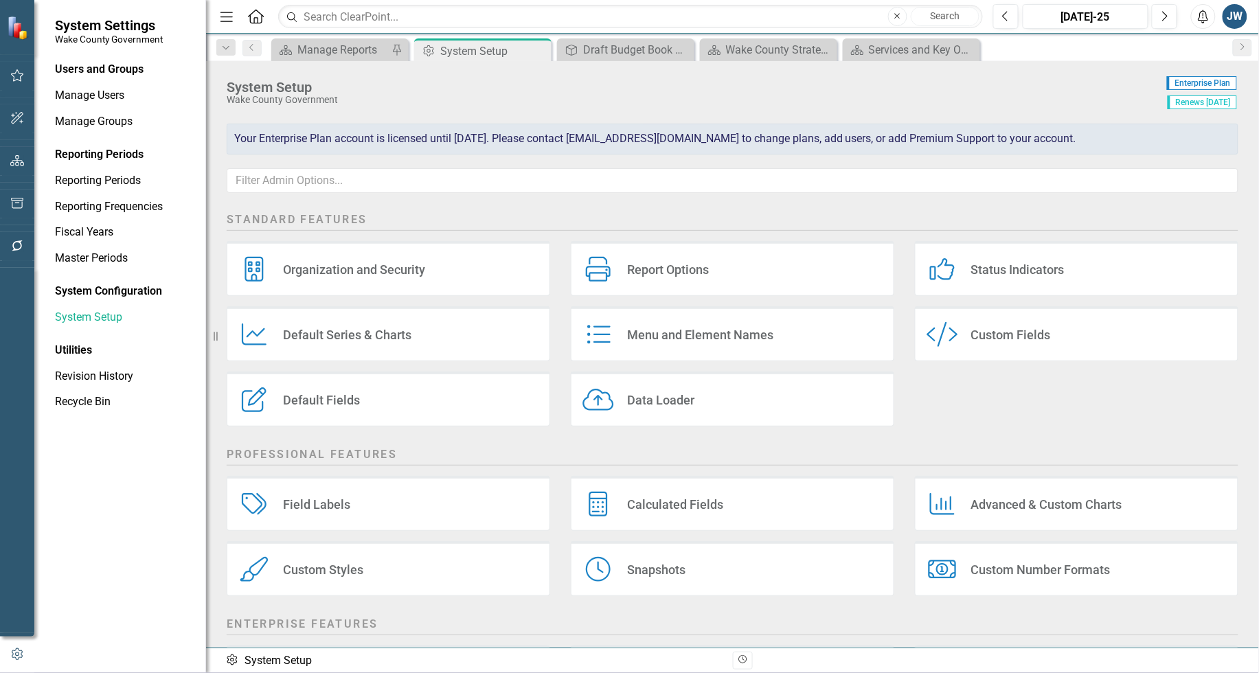
click at [1019, 314] on div "Custom Style Custom Fields" at bounding box center [1077, 333] width 324 height 55
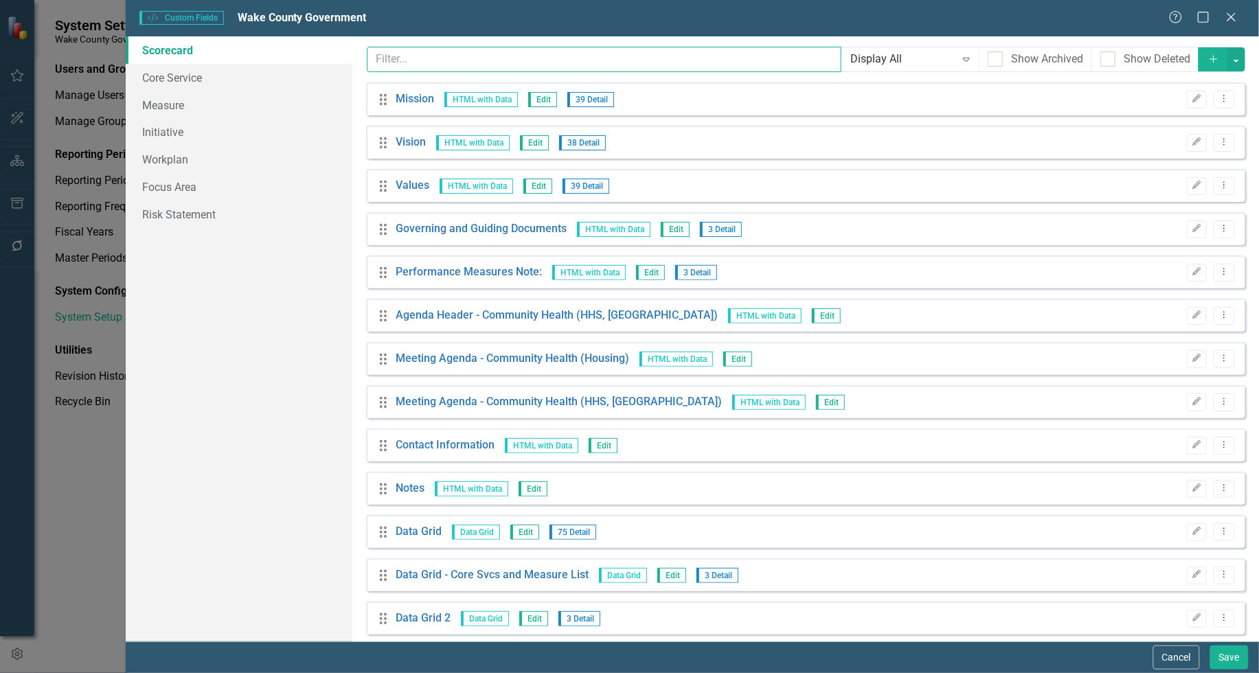
click at [407, 56] on input "text" at bounding box center [604, 59] width 475 height 25
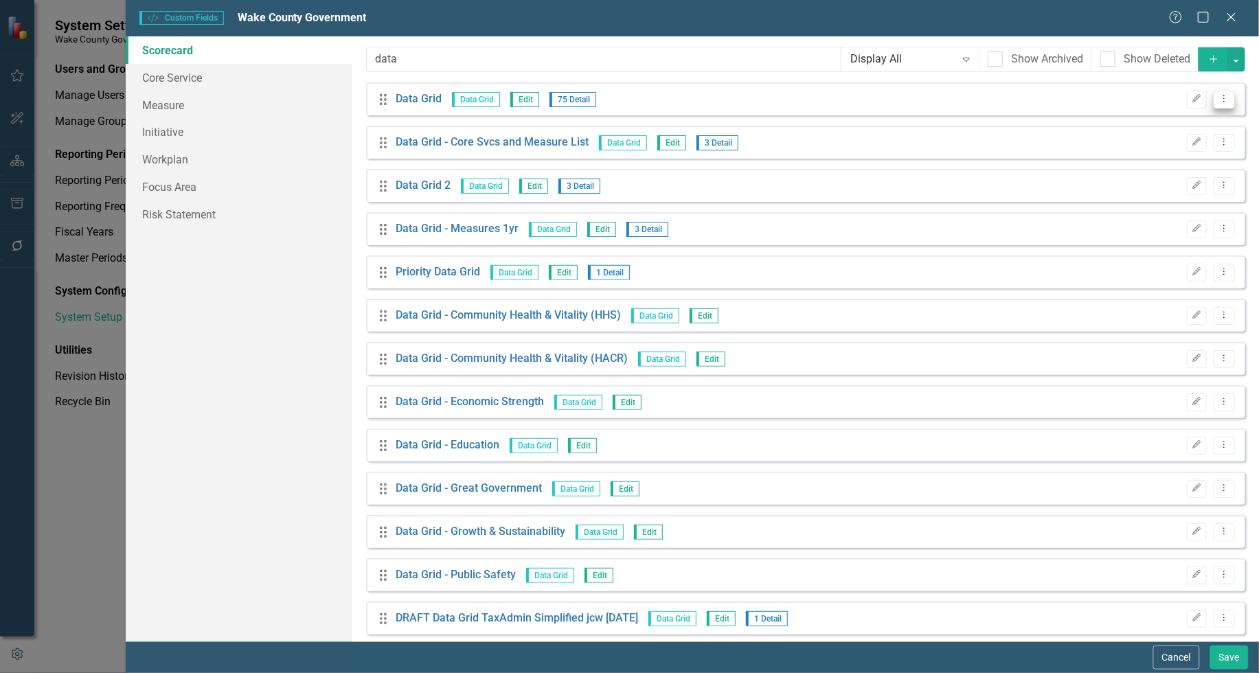
click at [1219, 101] on icon "Dropdown Menu" at bounding box center [1225, 98] width 12 height 9
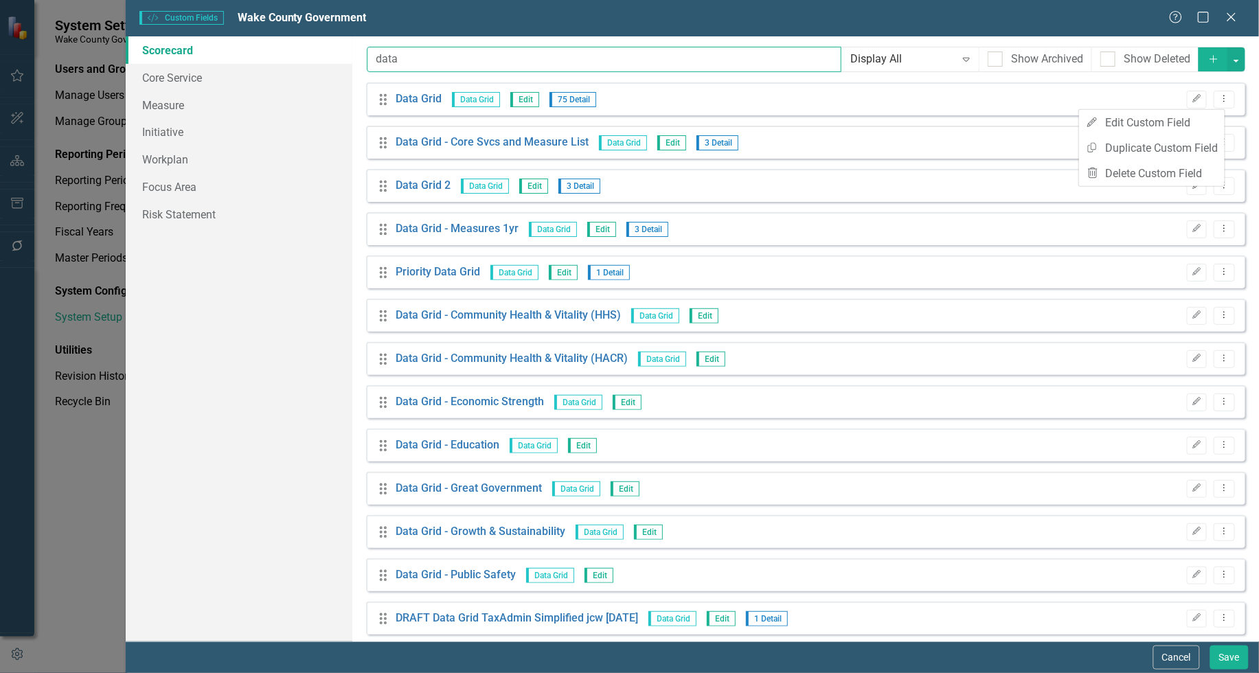
drag, startPoint x: 601, startPoint y: 58, endPoint x: 593, endPoint y: 60, distance: 8.4
click at [596, 58] on input "data" at bounding box center [604, 59] width 475 height 25
type input "d"
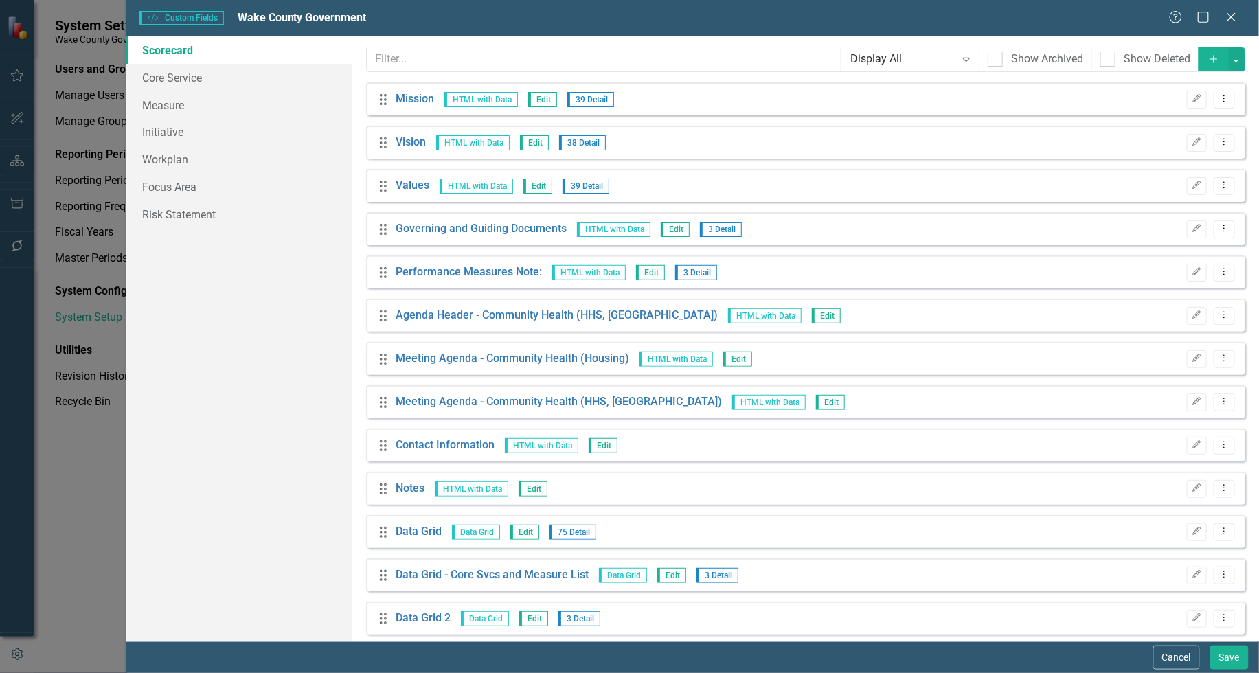
click at [1199, 55] on button "Add" at bounding box center [1214, 59] width 30 height 24
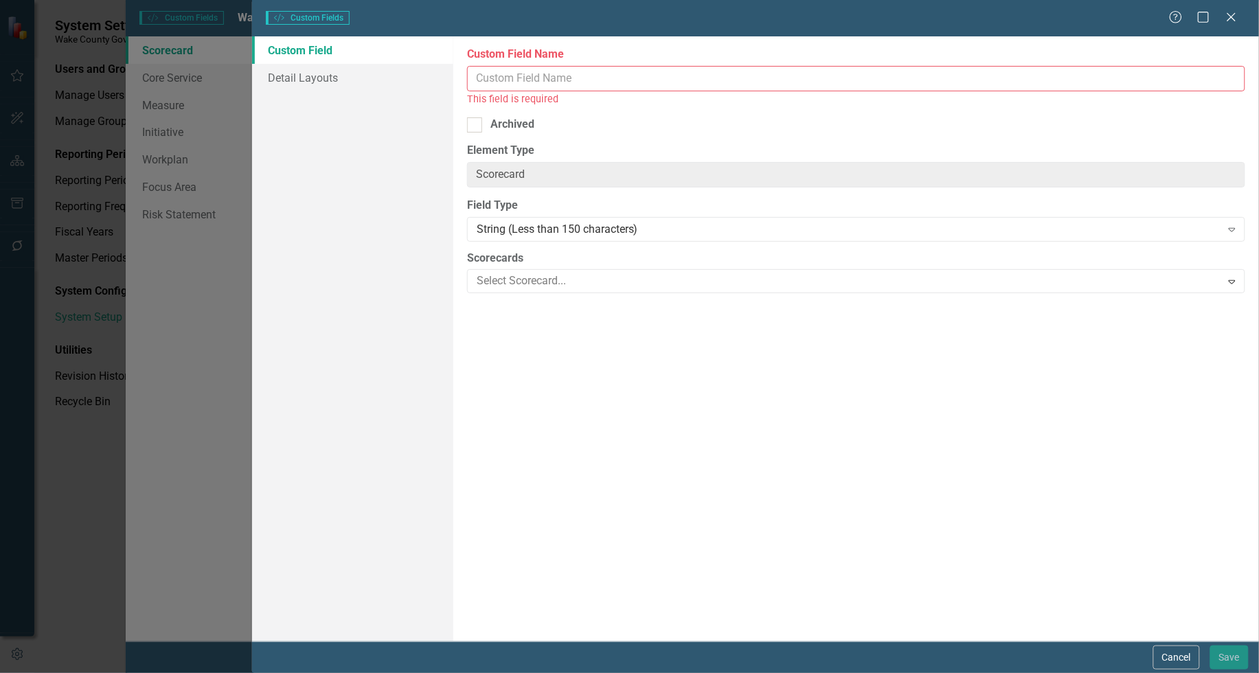
click at [763, 78] on input "Custom Field Name" at bounding box center [856, 78] width 778 height 25
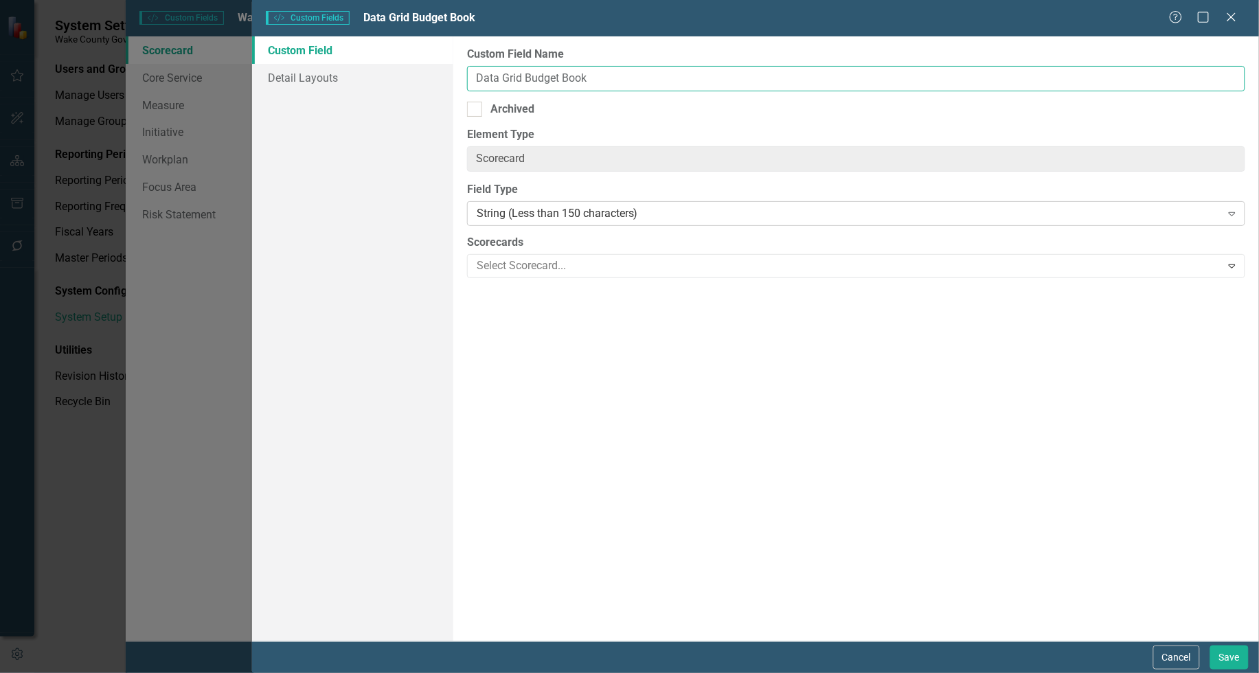
type input "Data Grid Budget Book"
click at [649, 216] on div "String (Less than 150 characters)" at bounding box center [849, 214] width 745 height 16
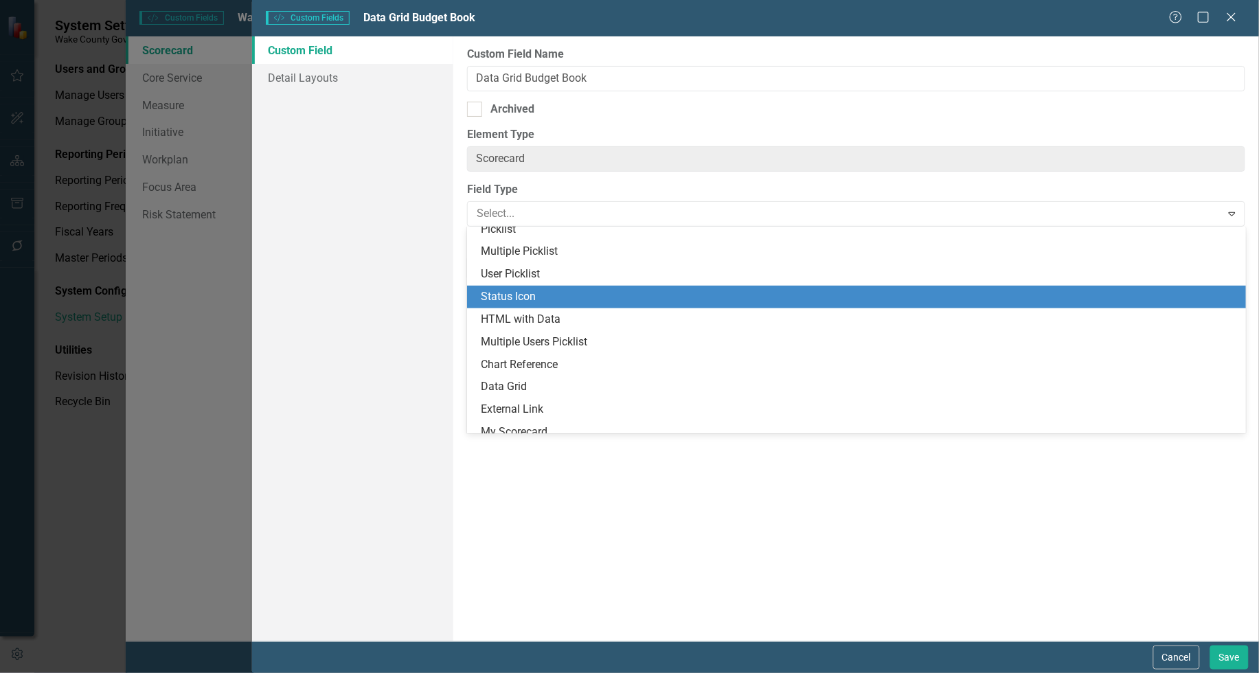
scroll to position [290, 0]
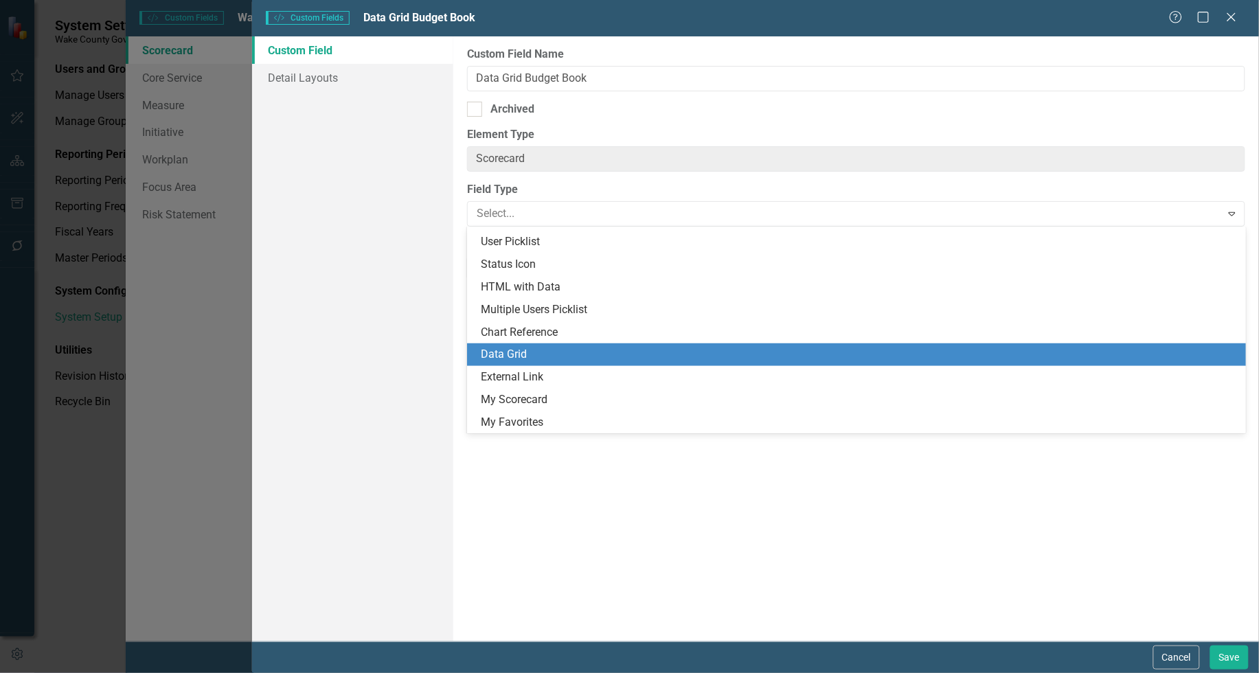
click at [618, 352] on div "Data Grid" at bounding box center [859, 355] width 757 height 16
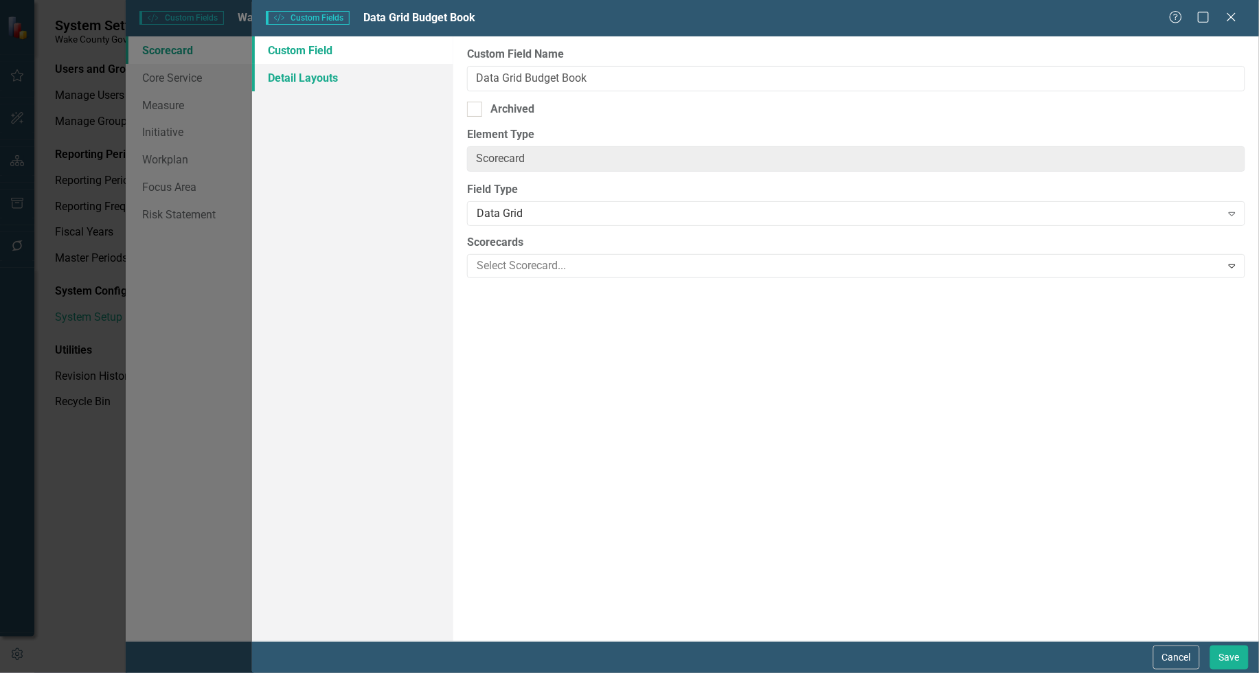
click at [314, 79] on link "Detail Layouts" at bounding box center [352, 77] width 201 height 27
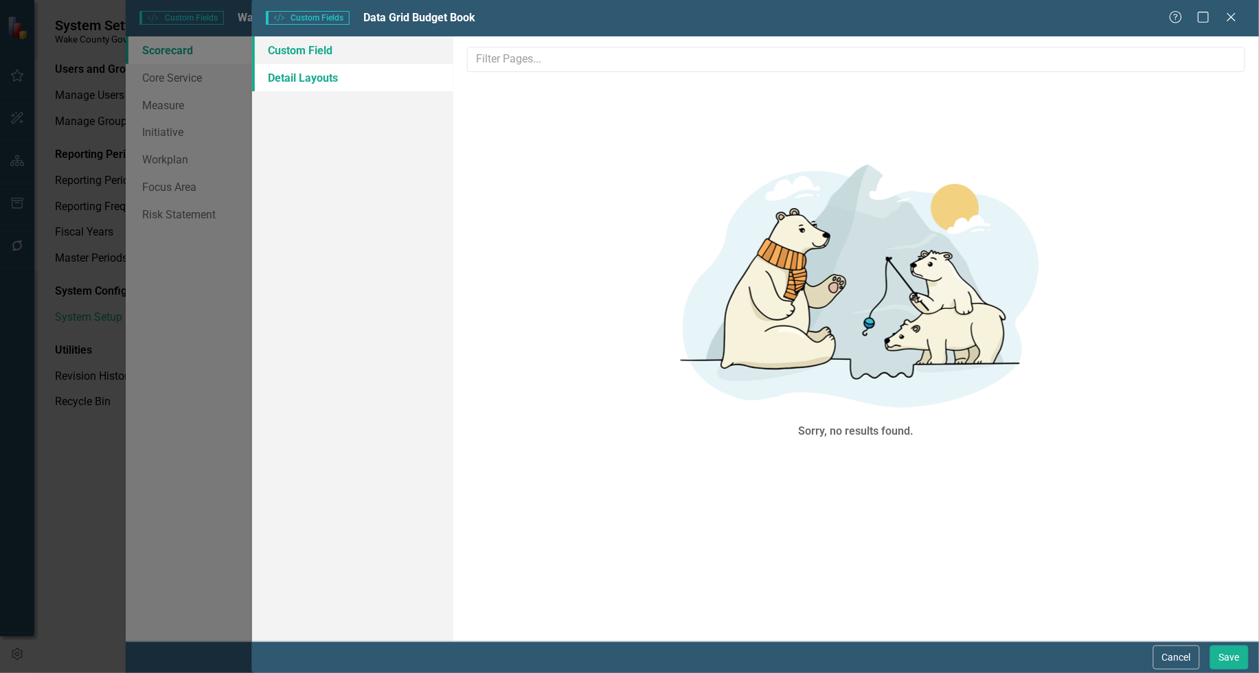
click at [320, 48] on link "Custom Field" at bounding box center [352, 49] width 201 height 27
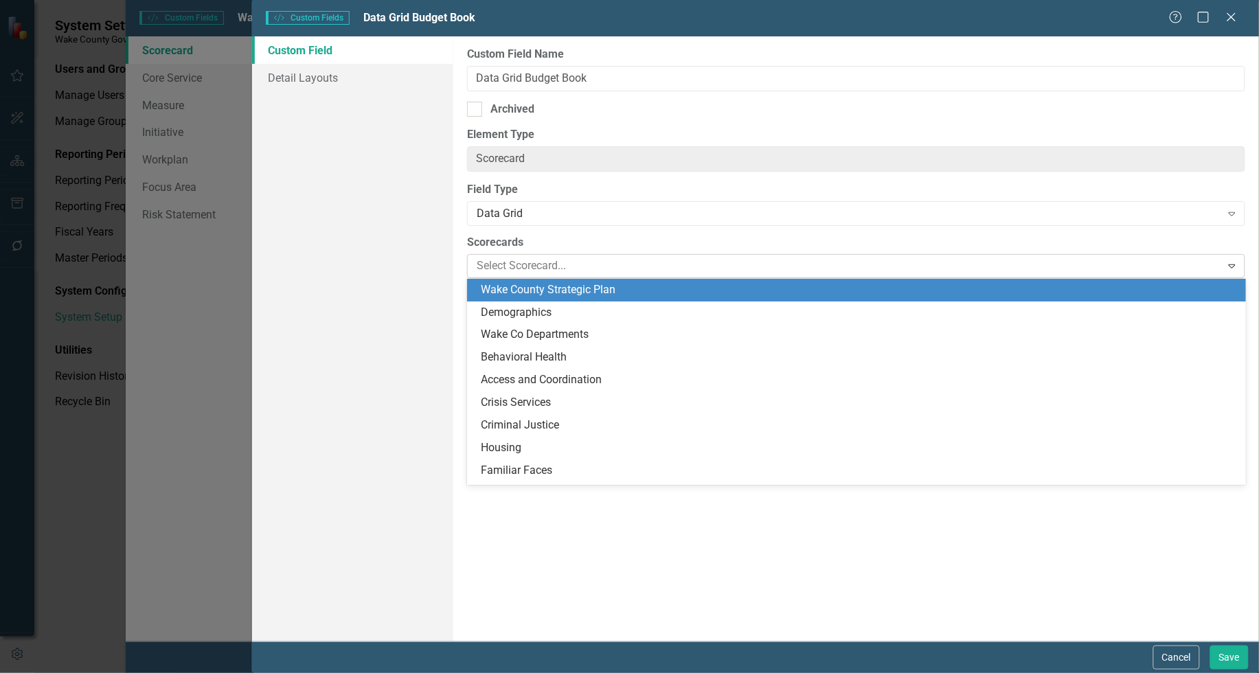
click at [496, 267] on div at bounding box center [846, 266] width 750 height 19
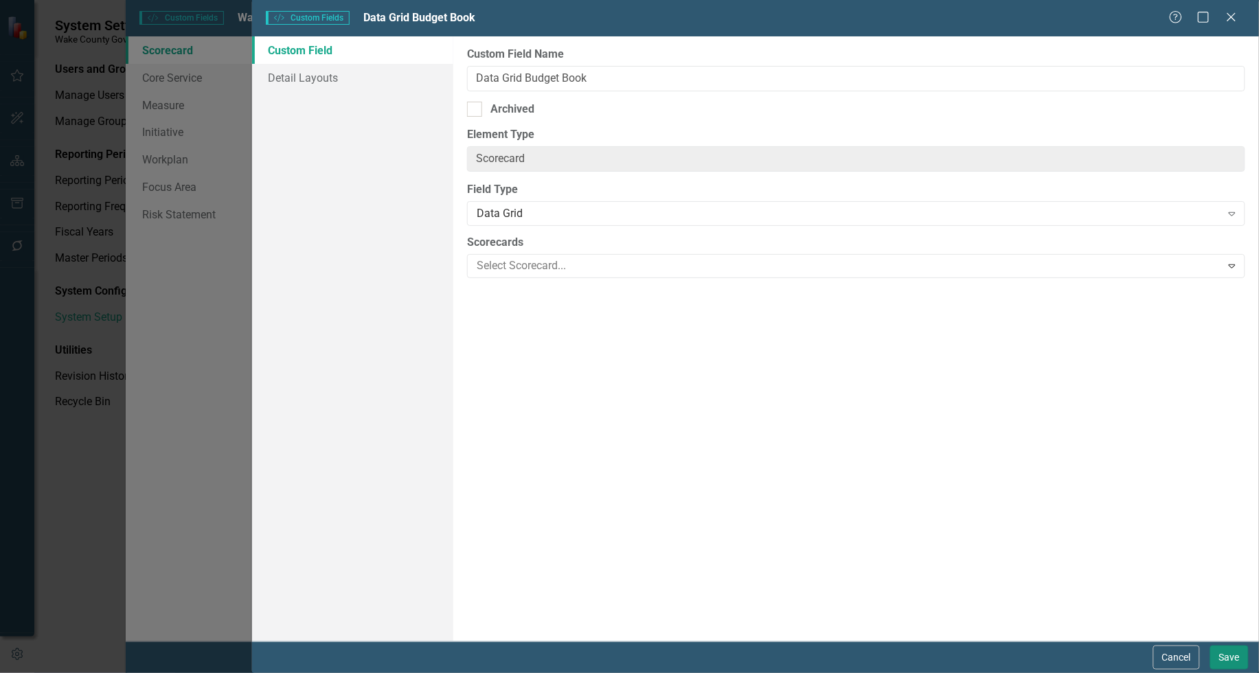
click at [1233, 656] on button "Save" at bounding box center [1230, 658] width 38 height 24
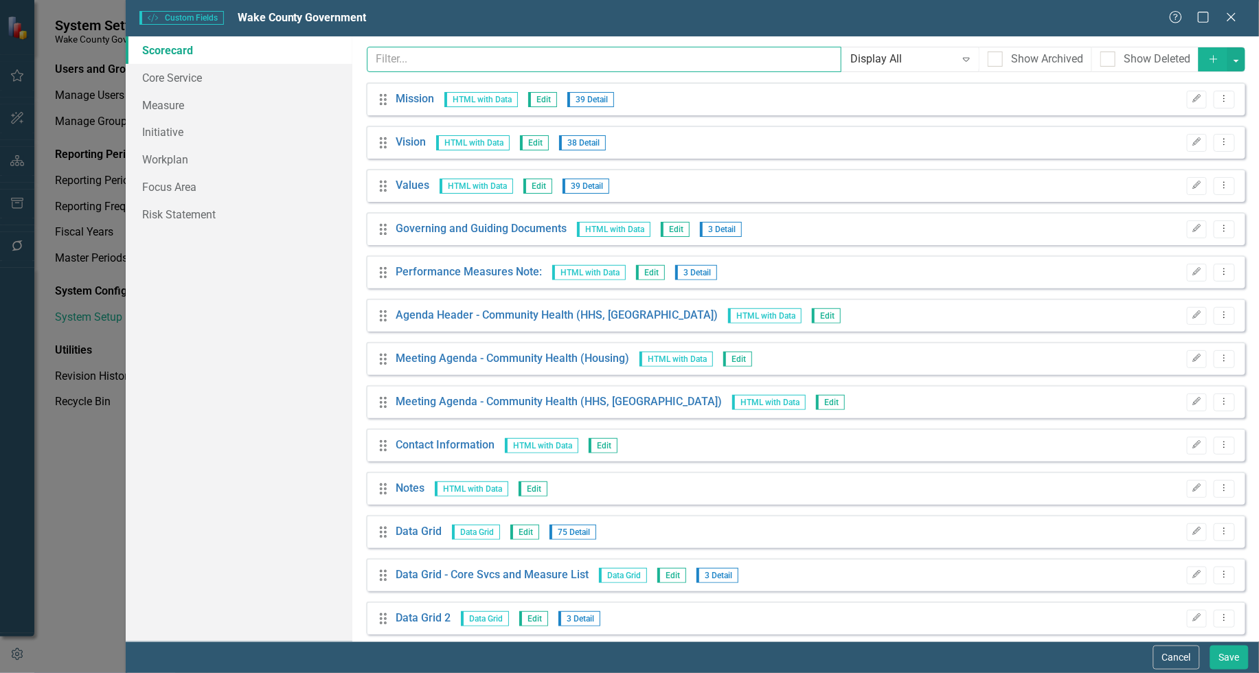
click at [719, 63] on input "text" at bounding box center [604, 59] width 475 height 25
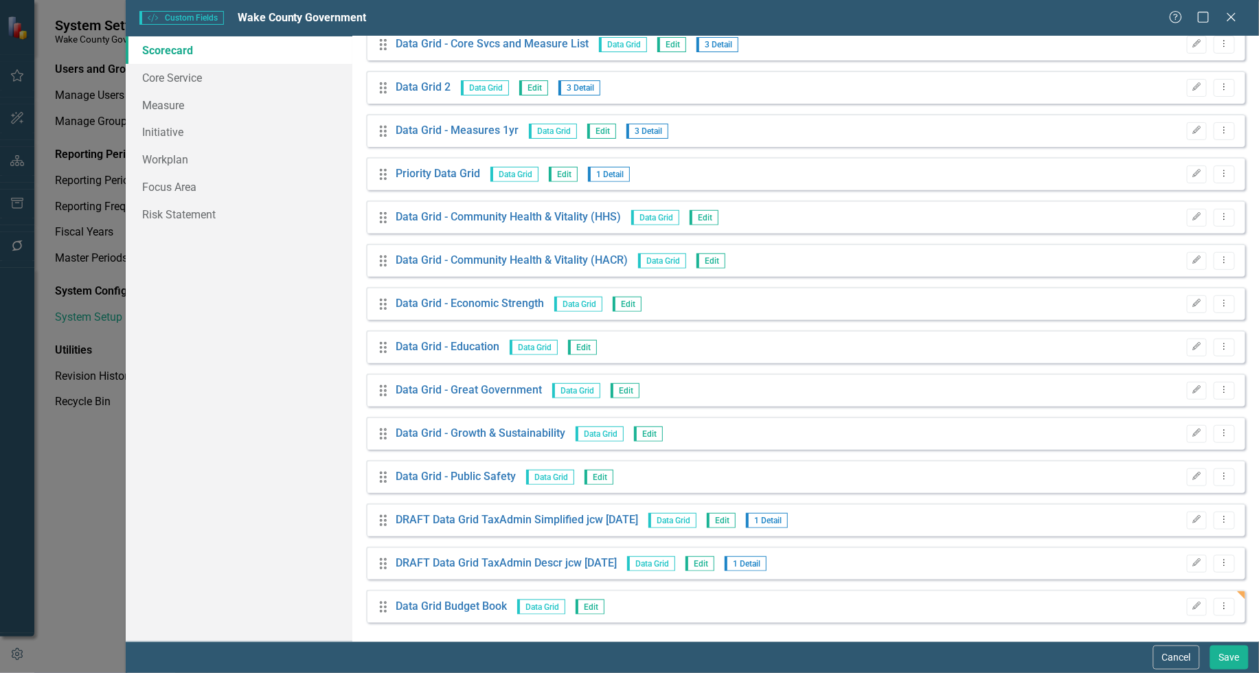
scroll to position [100, 0]
type input "data"
click at [454, 603] on link "Data Grid Budget Book" at bounding box center [451, 605] width 111 height 16
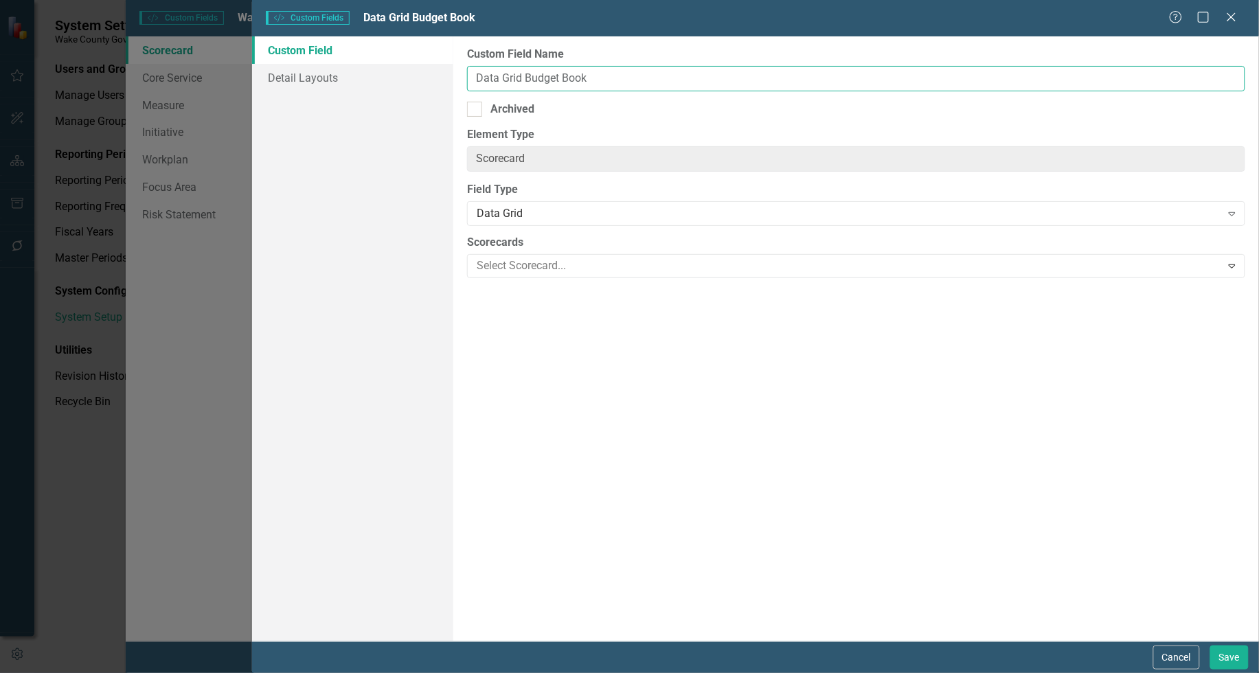
click at [601, 77] on input "Data Grid Budget Book" at bounding box center [856, 78] width 778 height 25
type input "Data Grid Budget Book Core"
click at [1225, 653] on button "Save" at bounding box center [1230, 658] width 38 height 24
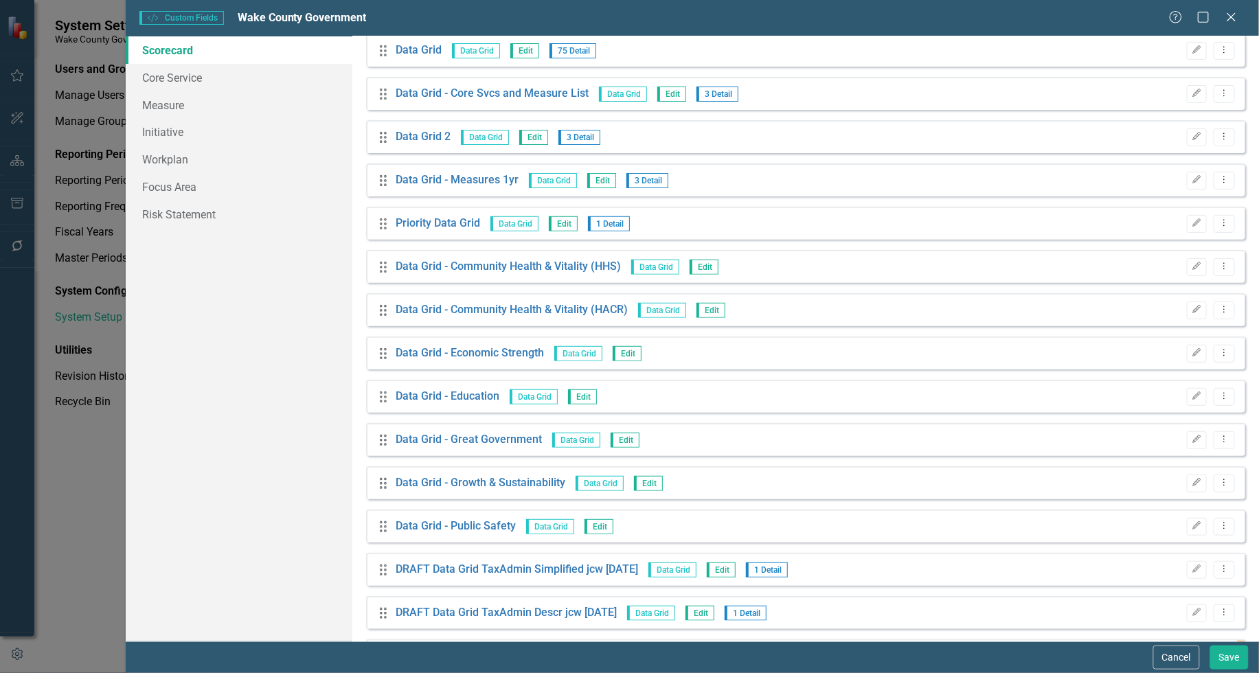
scroll to position [0, 0]
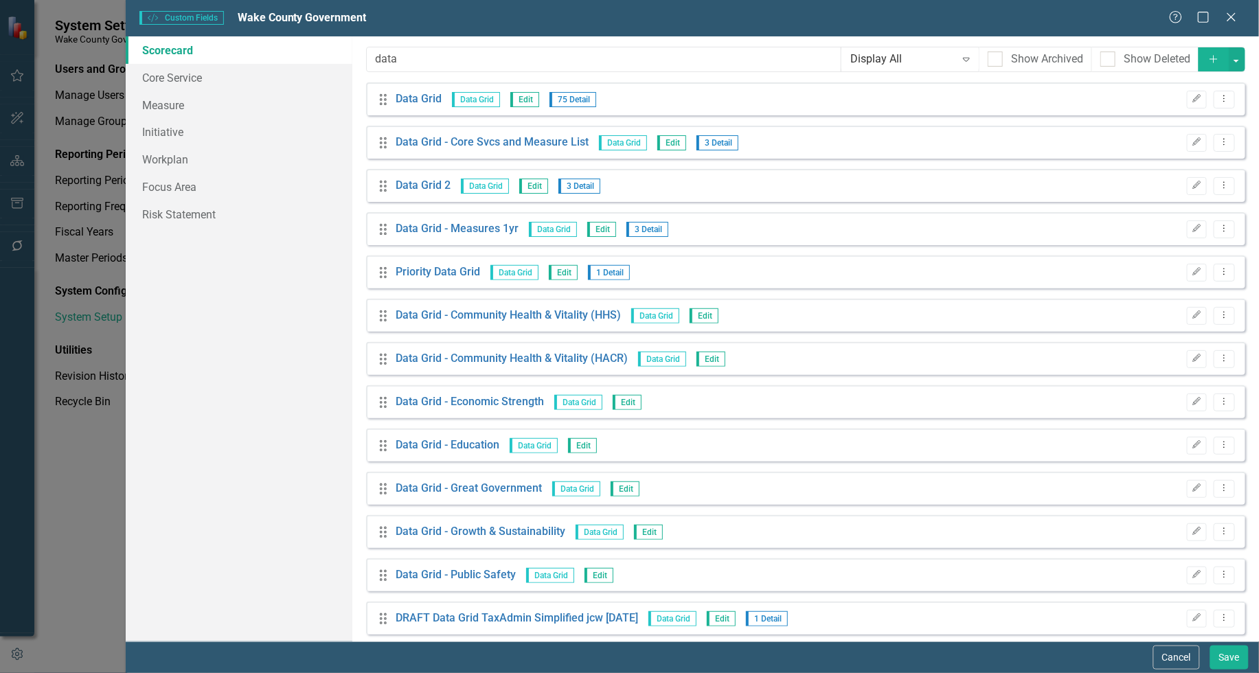
click at [1210, 59] on icon "button" at bounding box center [1214, 59] width 8 height 8
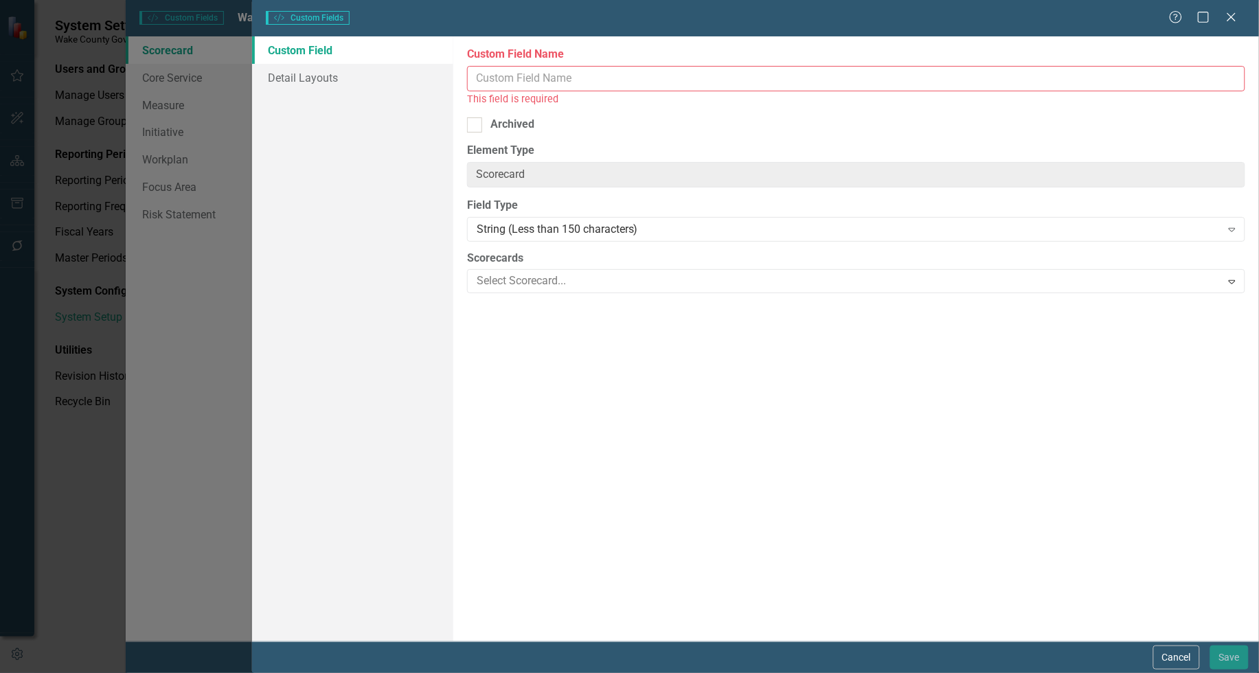
click at [537, 80] on input "Custom Field Name" at bounding box center [856, 78] width 778 height 25
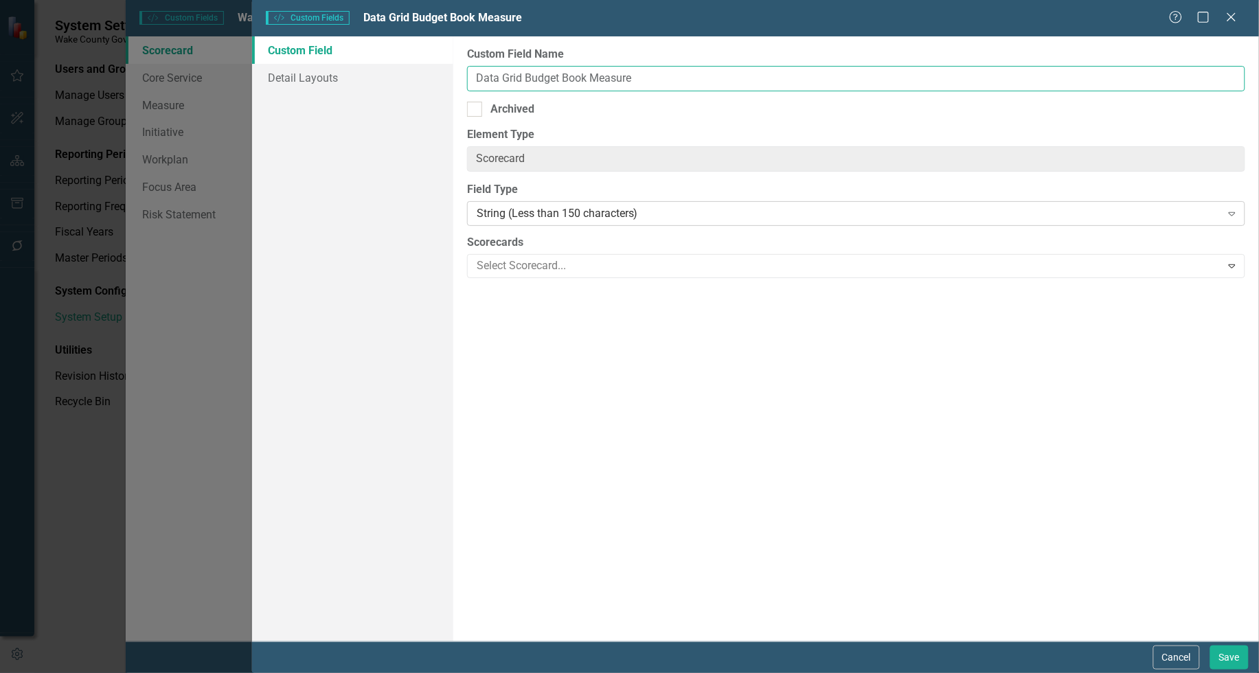
type input "Data Grid Budget Book Measure"
click at [516, 212] on div "String (Less than 150 characters)" at bounding box center [849, 214] width 745 height 16
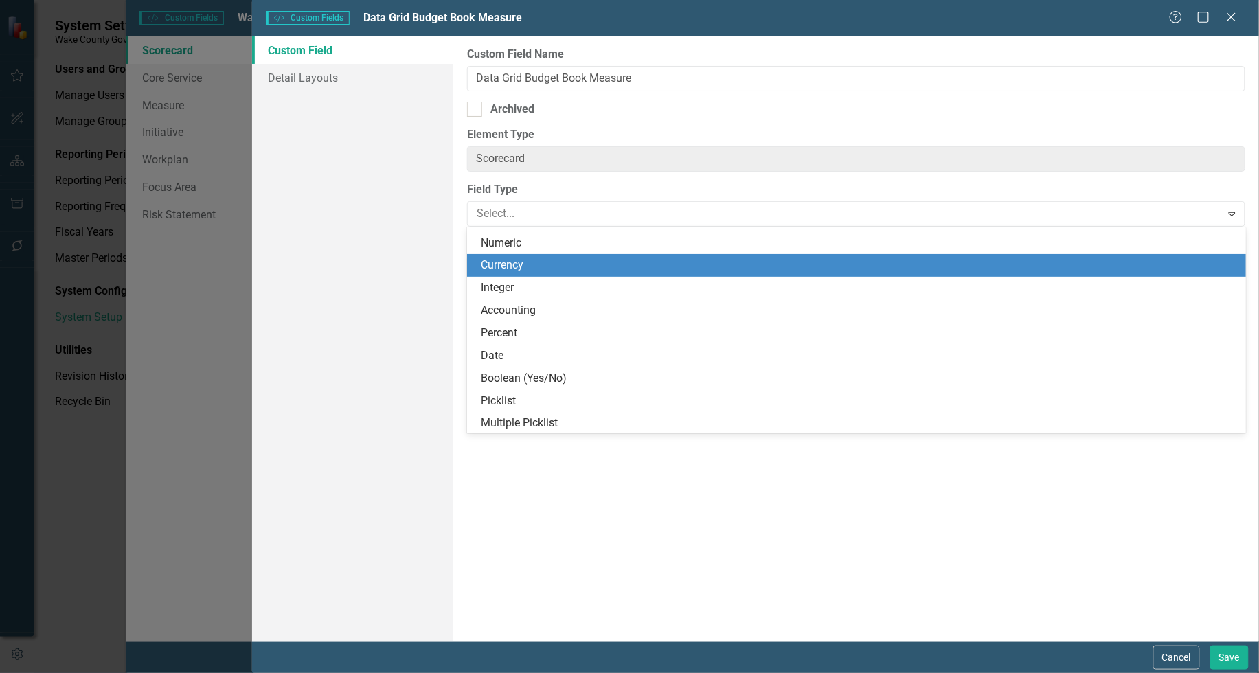
scroll to position [290, 0]
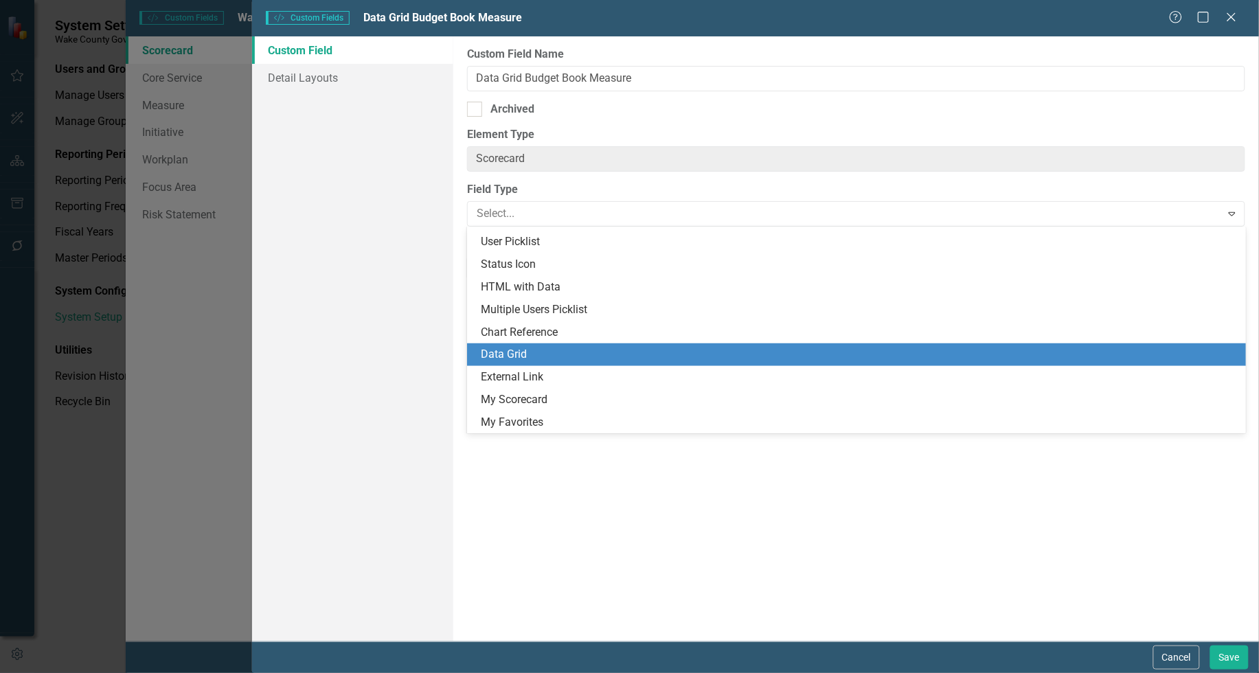
click at [622, 350] on div "Data Grid" at bounding box center [859, 355] width 757 height 16
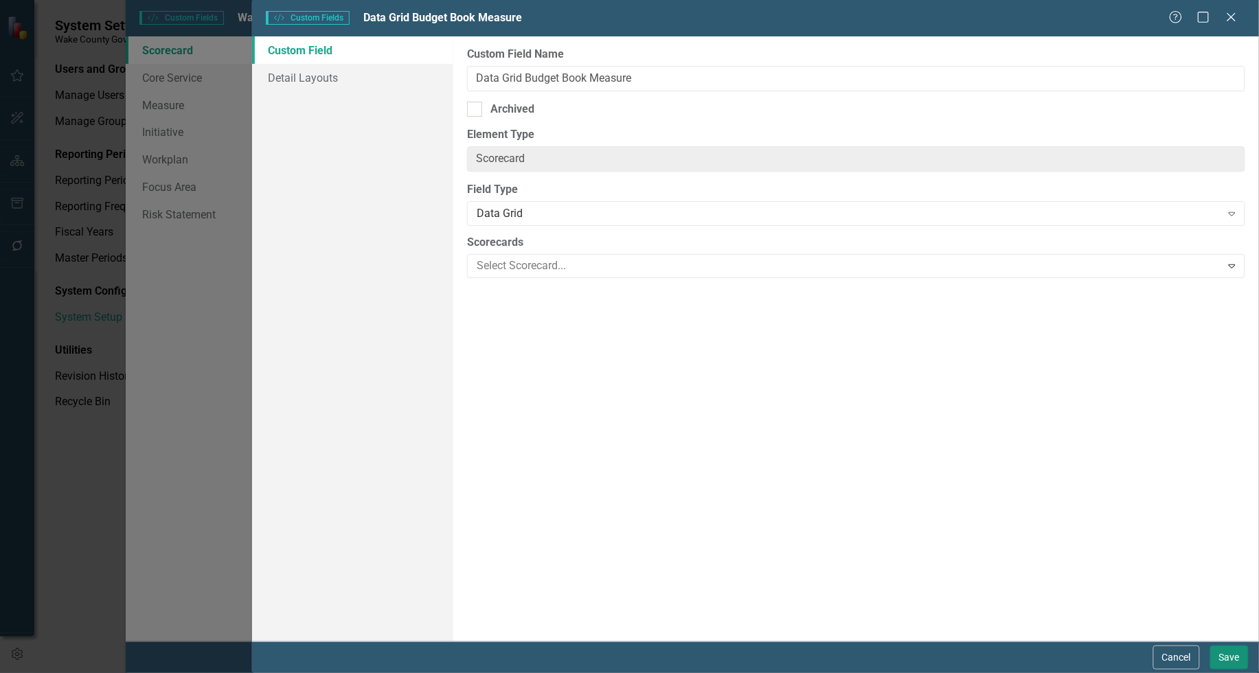
click at [1227, 660] on button "Save" at bounding box center [1230, 658] width 38 height 24
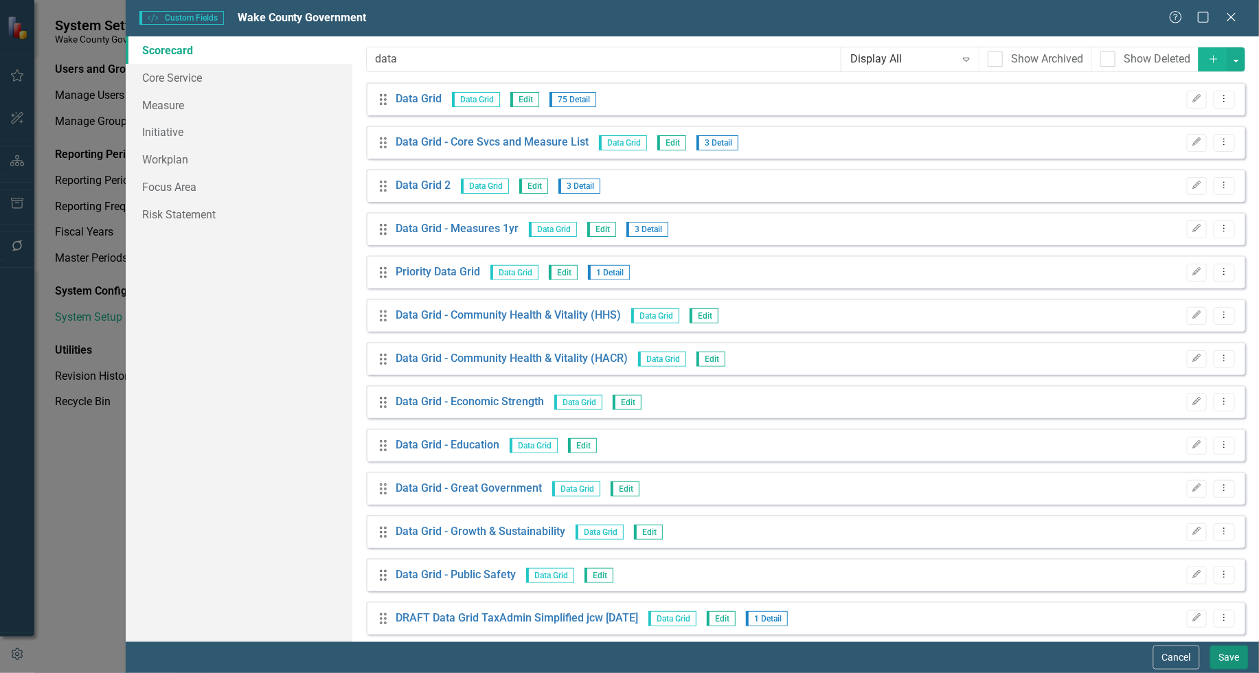
click at [1222, 653] on button "Save" at bounding box center [1230, 658] width 38 height 24
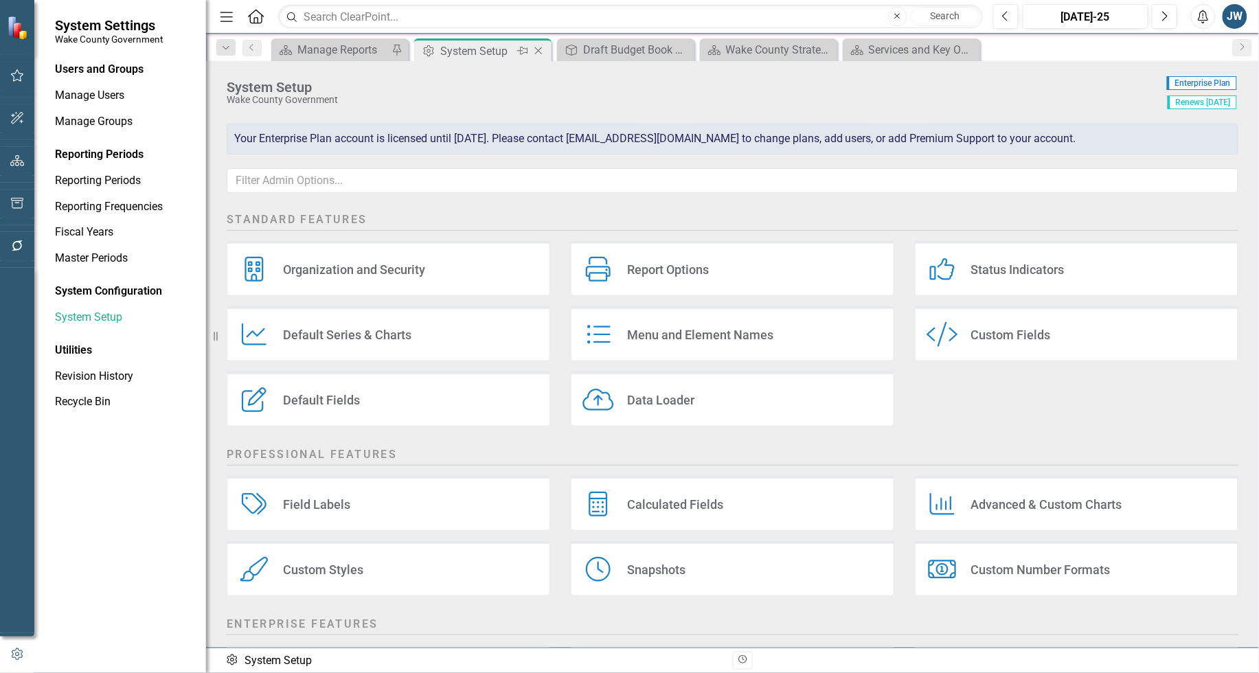
click at [536, 48] on icon at bounding box center [539, 51] width 8 height 8
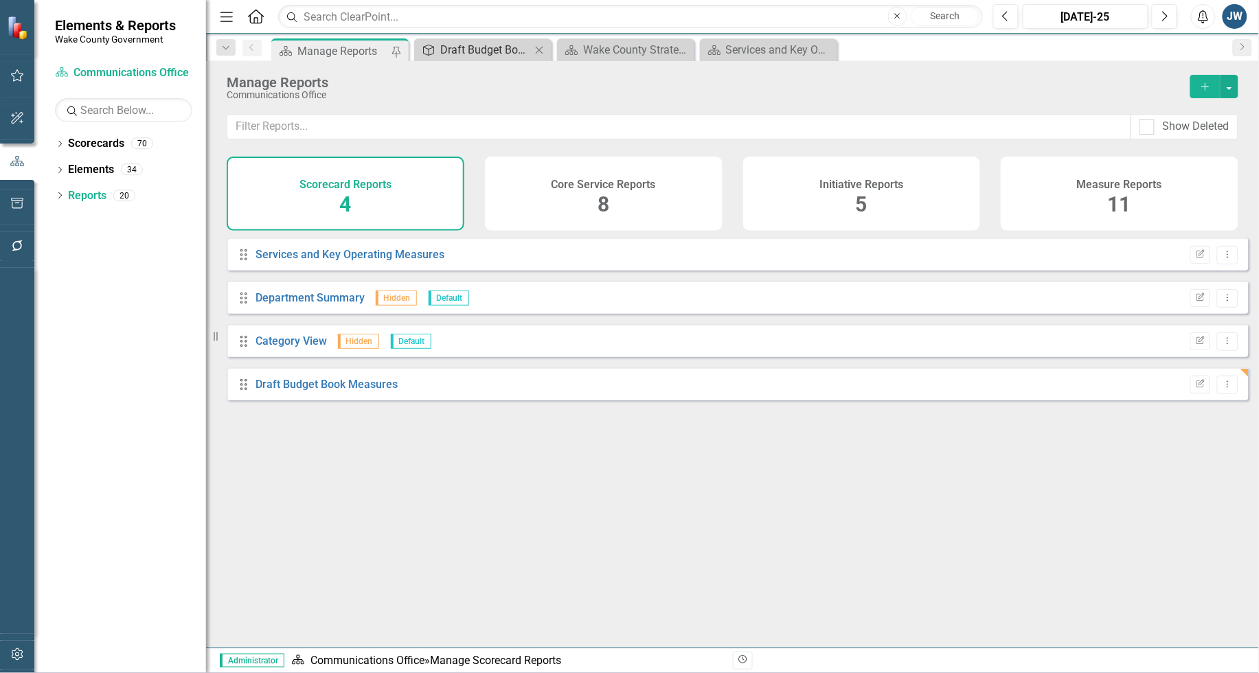
click at [471, 56] on div "Draft Budget Book CORE" at bounding box center [485, 49] width 91 height 17
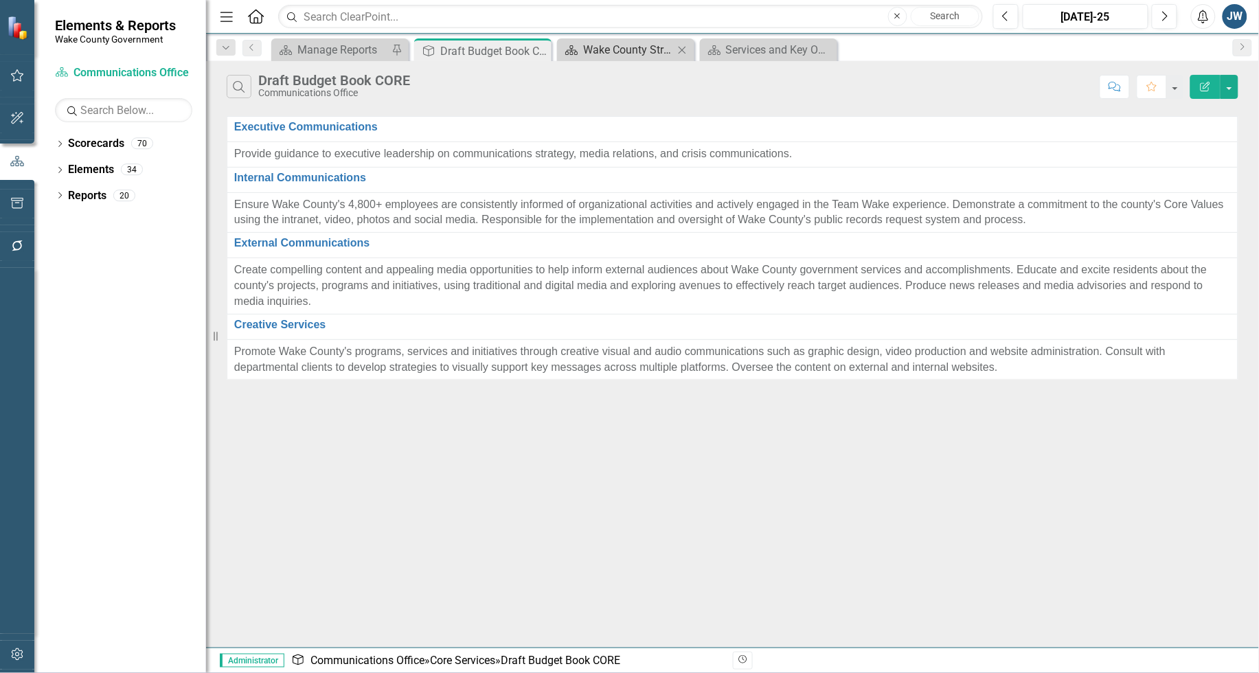
click at [633, 49] on div "Wake County Strategic Plan" at bounding box center [628, 49] width 91 height 17
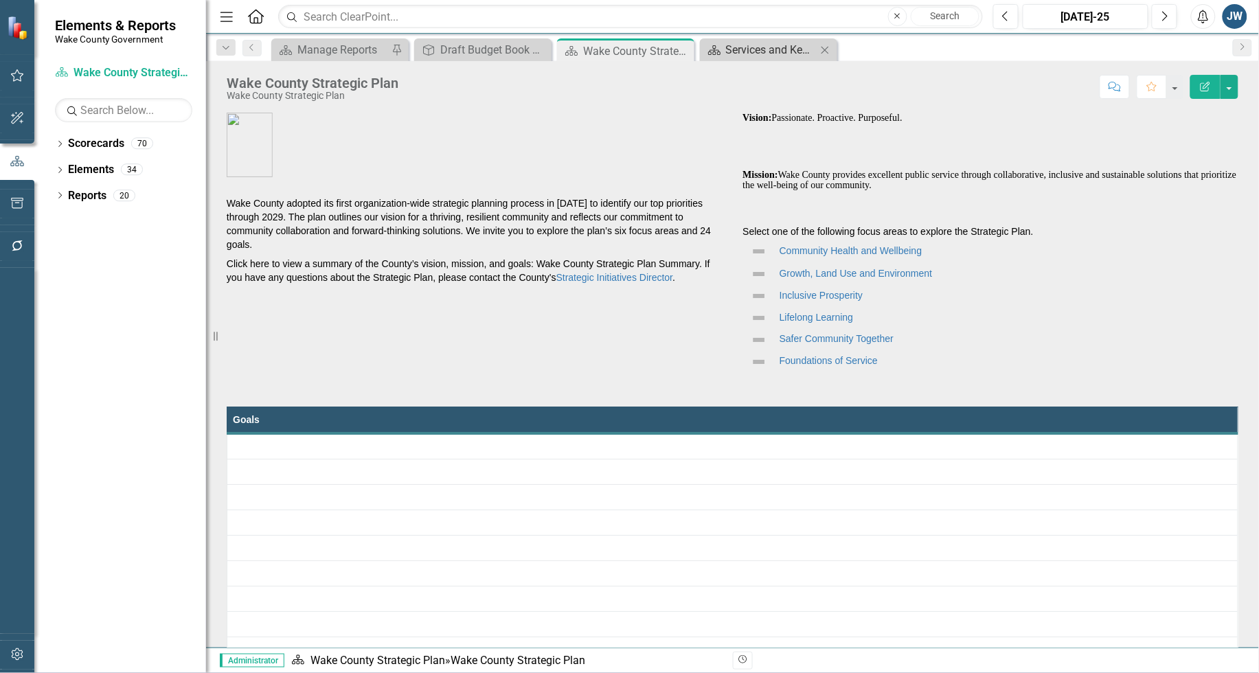
click at [744, 49] on div "Services and Key Operating Measures" at bounding box center [771, 49] width 91 height 17
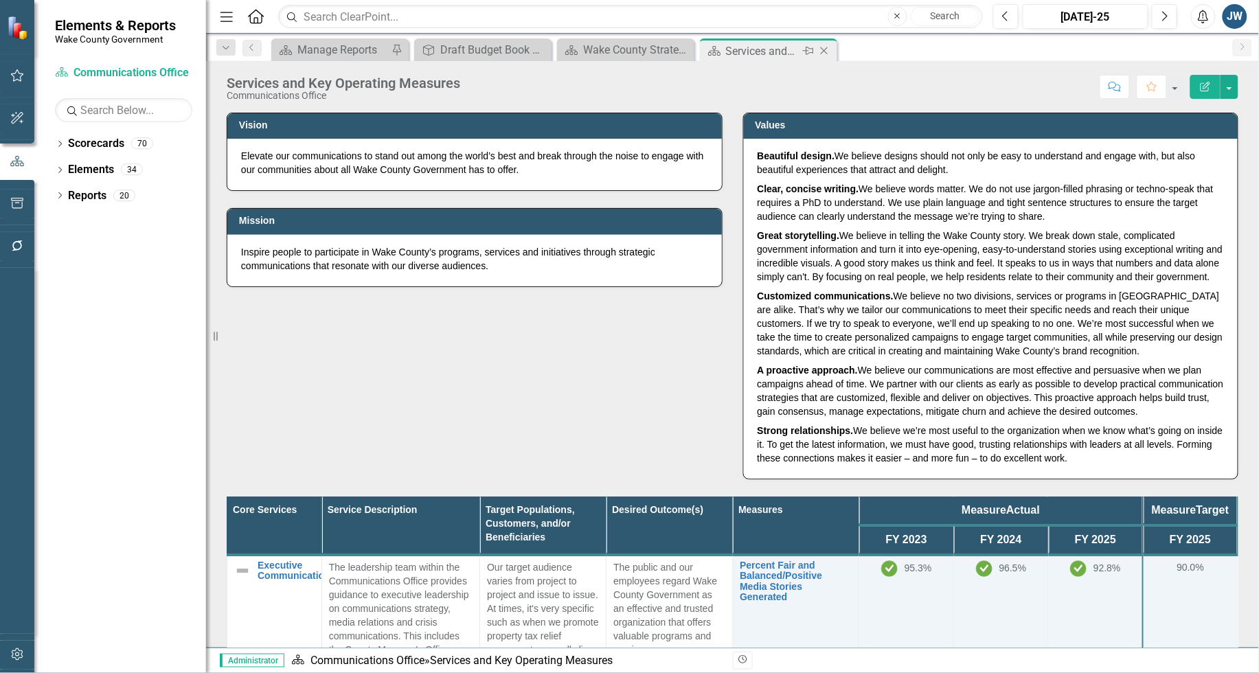
click at [822, 47] on icon "Close" at bounding box center [825, 50] width 14 height 11
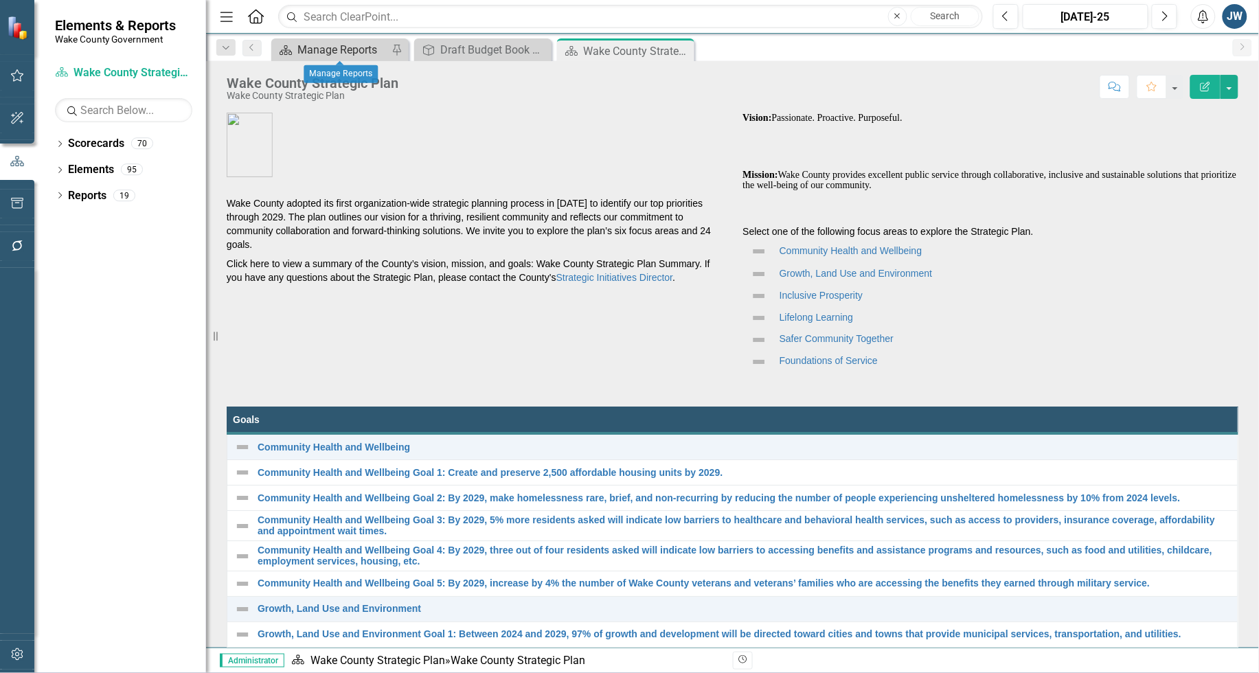
click at [319, 47] on div "Manage Reports" at bounding box center [343, 49] width 91 height 17
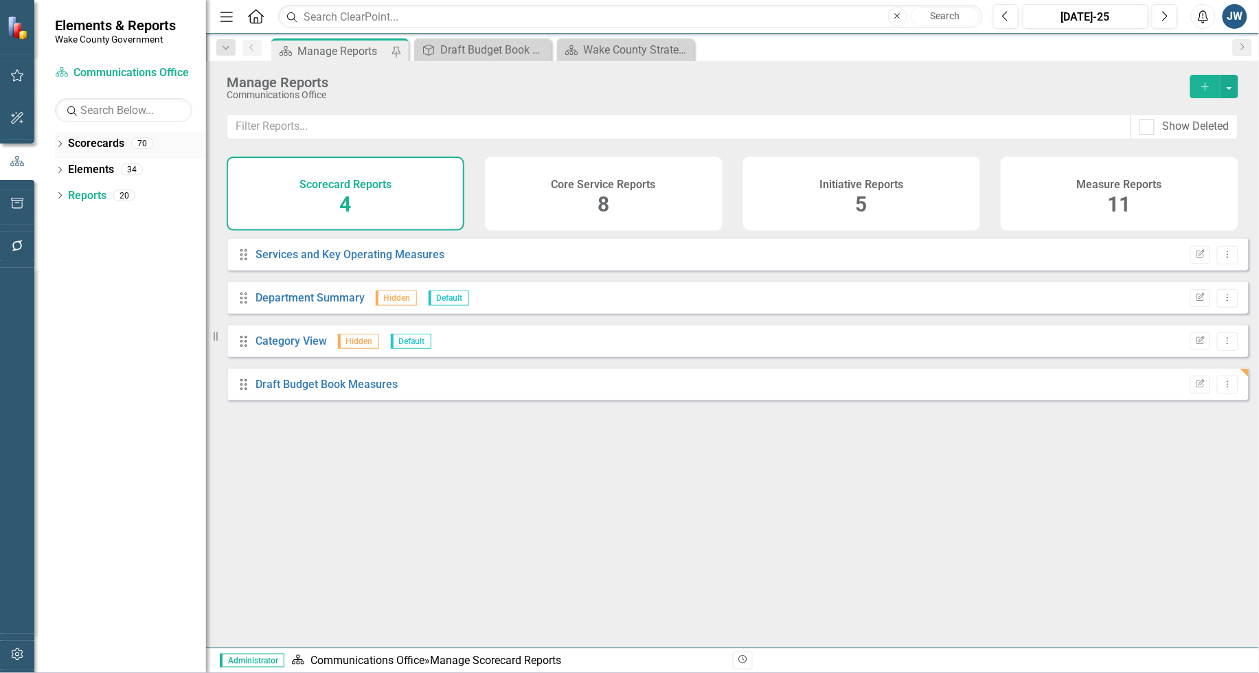
click at [91, 142] on link "Scorecards" at bounding box center [96, 144] width 56 height 16
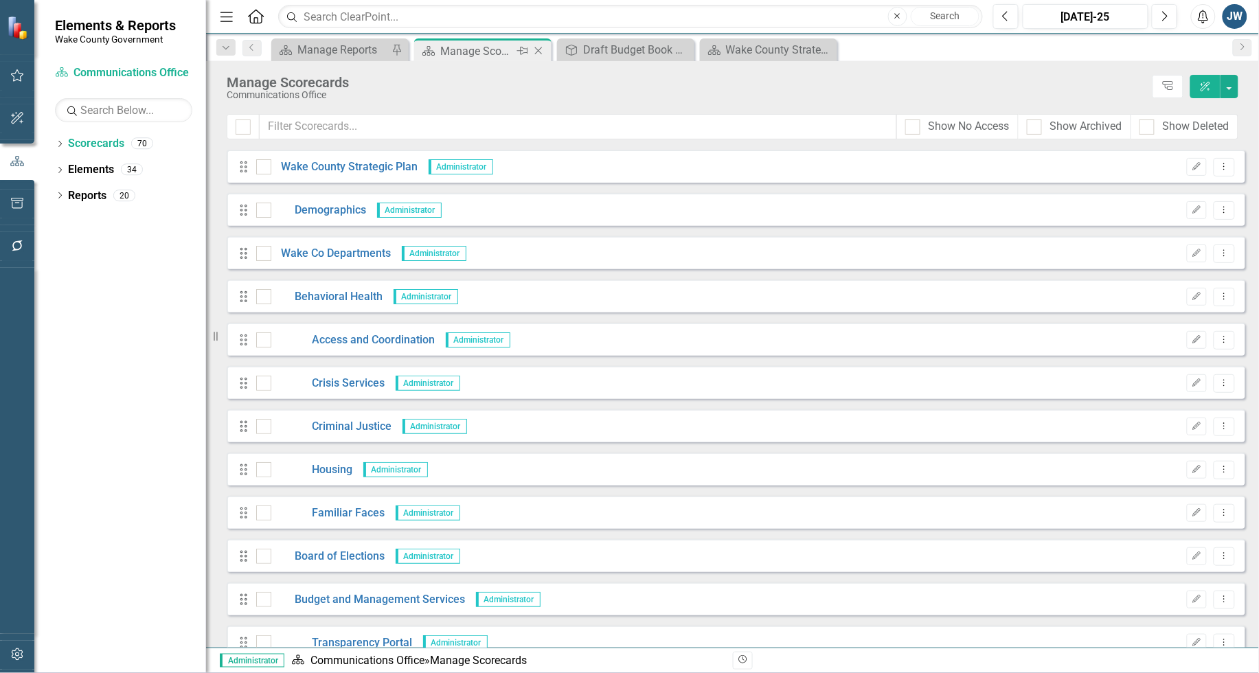
click at [540, 47] on icon "Close" at bounding box center [539, 50] width 14 height 11
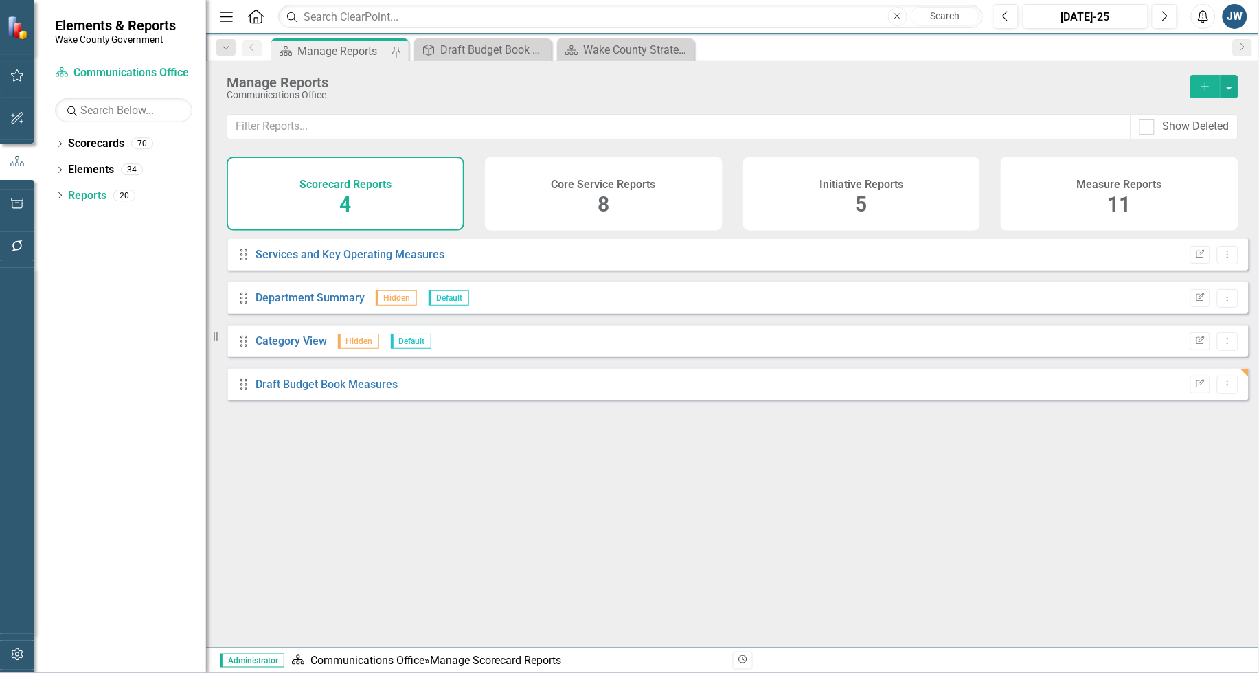
click at [349, 43] on div "Manage Reports" at bounding box center [343, 51] width 91 height 17
click at [328, 47] on div "Manage Reports" at bounding box center [343, 51] width 91 height 17
click at [357, 190] on h4 "Scorecard Reports" at bounding box center [346, 185] width 92 height 12
click at [361, 391] on link "Draft Budget Book Measures" at bounding box center [327, 384] width 142 height 13
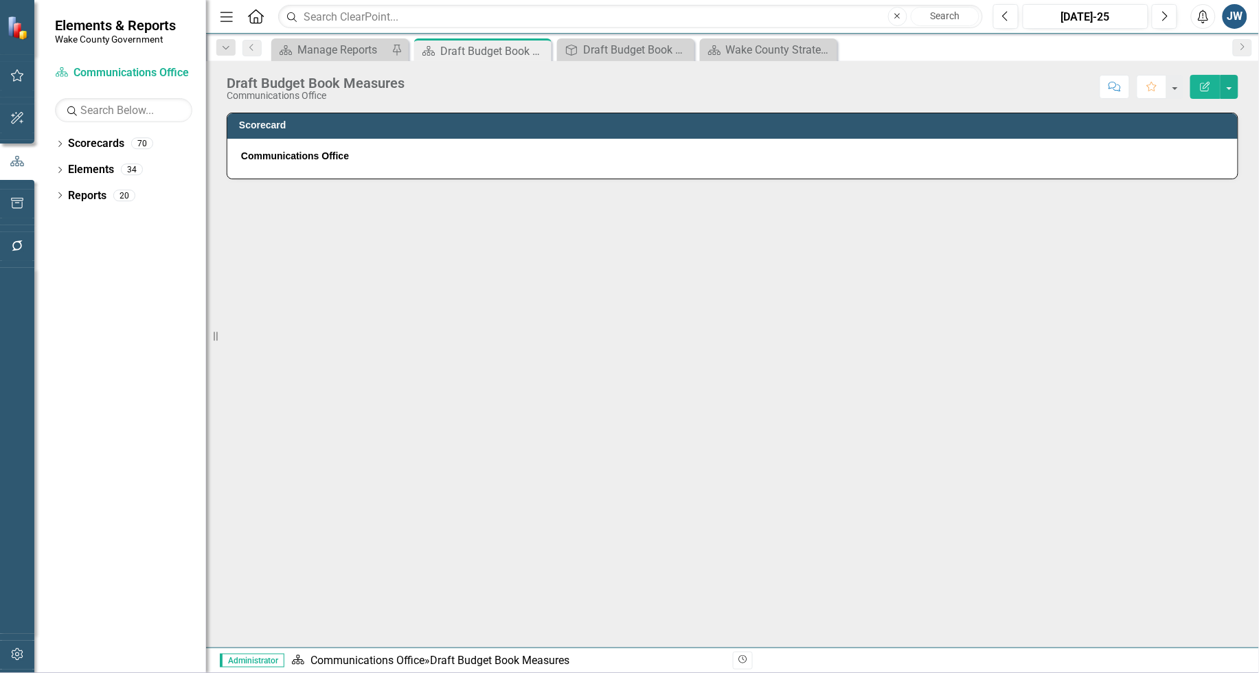
click at [1207, 88] on icon "Edit Report" at bounding box center [1206, 87] width 12 height 10
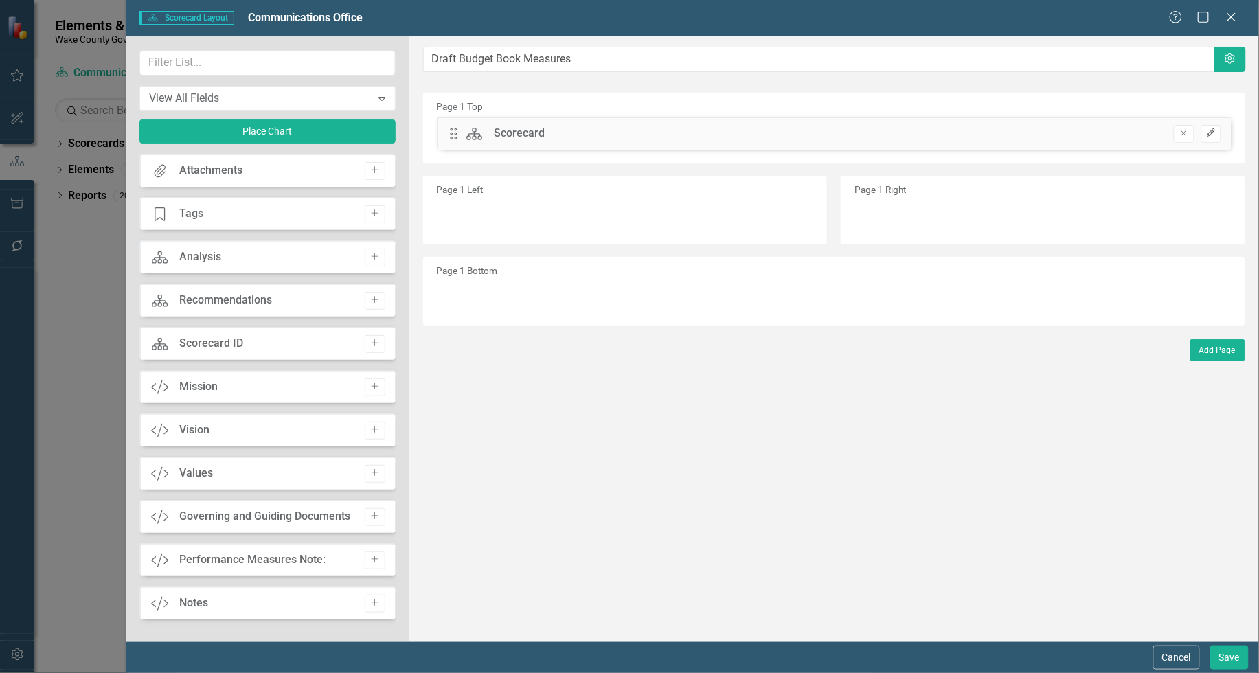
click at [1211, 133] on icon "Edit" at bounding box center [1211, 133] width 10 height 8
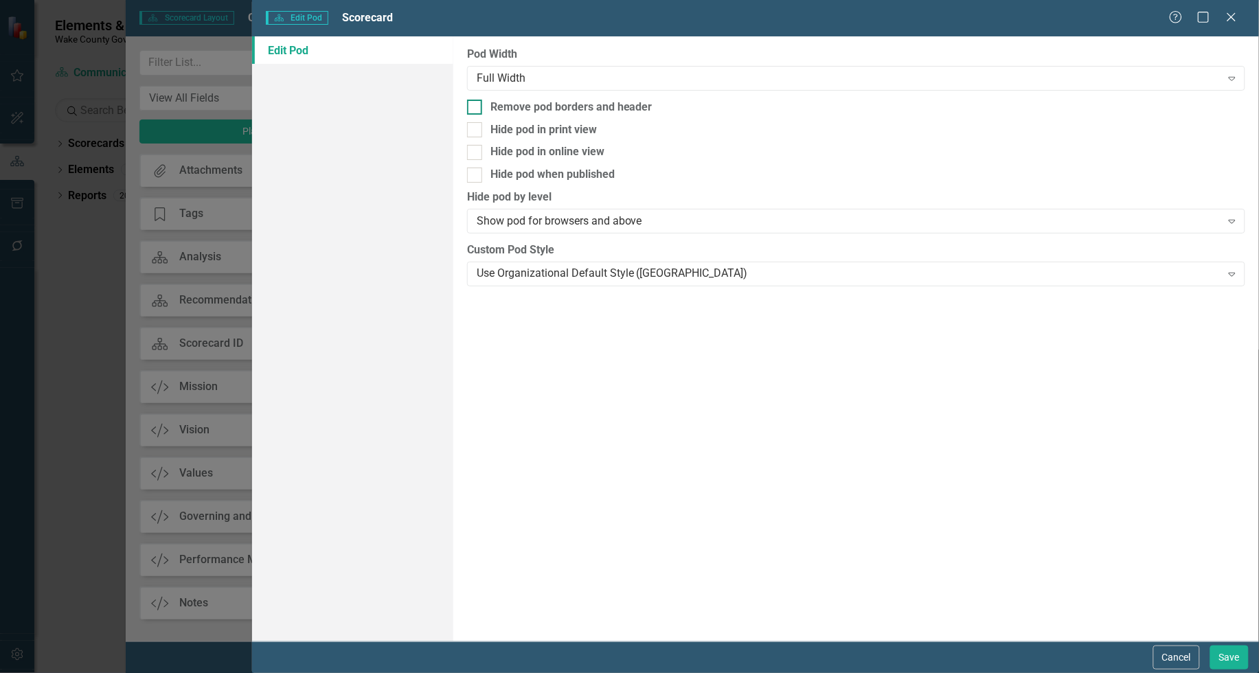
click at [479, 110] on div at bounding box center [474, 107] width 15 height 15
click at [476, 109] on input "Remove pod borders and header" at bounding box center [471, 104] width 9 height 9
checkbox input "true"
click at [557, 276] on div "Use Organizational Default Style ([GEOGRAPHIC_DATA])" at bounding box center [849, 274] width 745 height 16
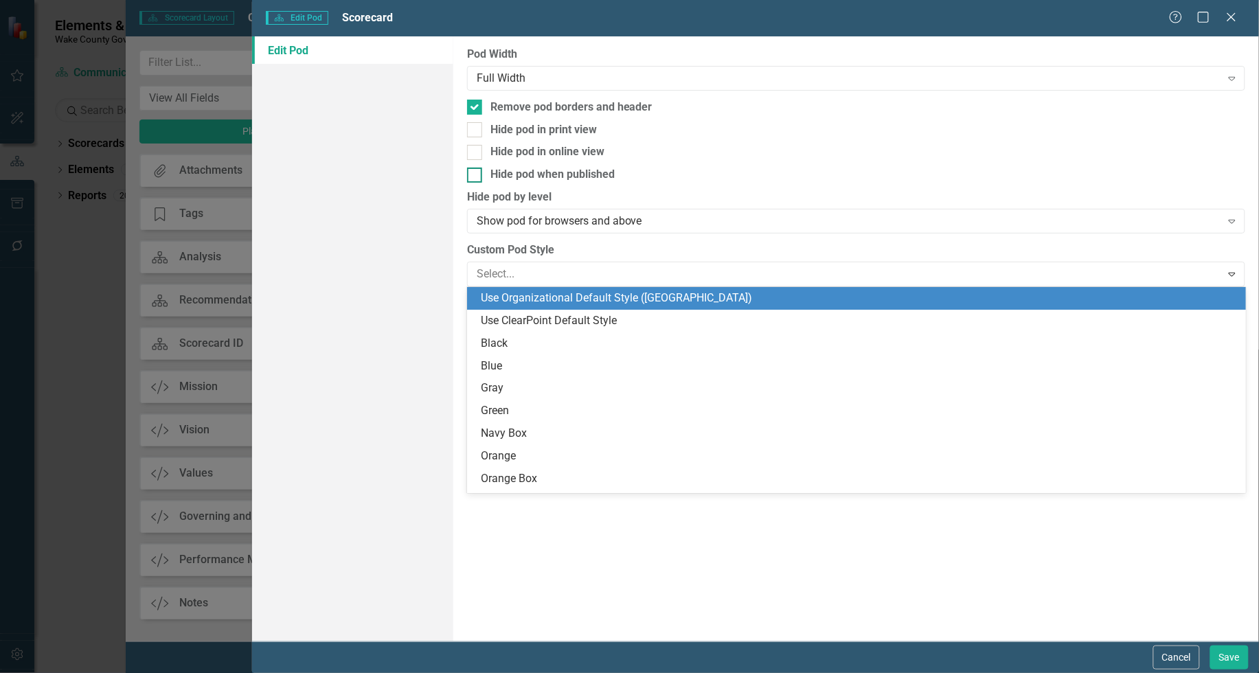
click at [794, 175] on div "Hide pod when published" at bounding box center [856, 175] width 778 height 16
click at [476, 175] on input "Hide pod when published" at bounding box center [471, 172] width 9 height 9
checkbox input "true"
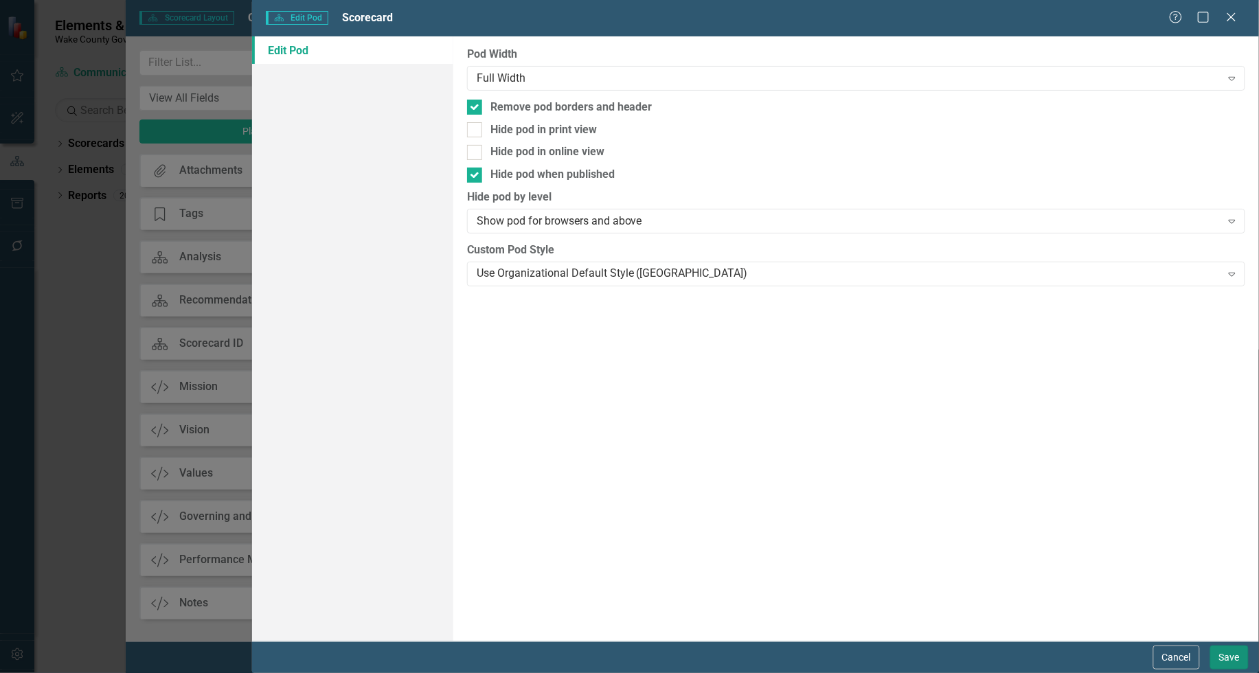
click at [1224, 658] on button "Save" at bounding box center [1230, 658] width 38 height 24
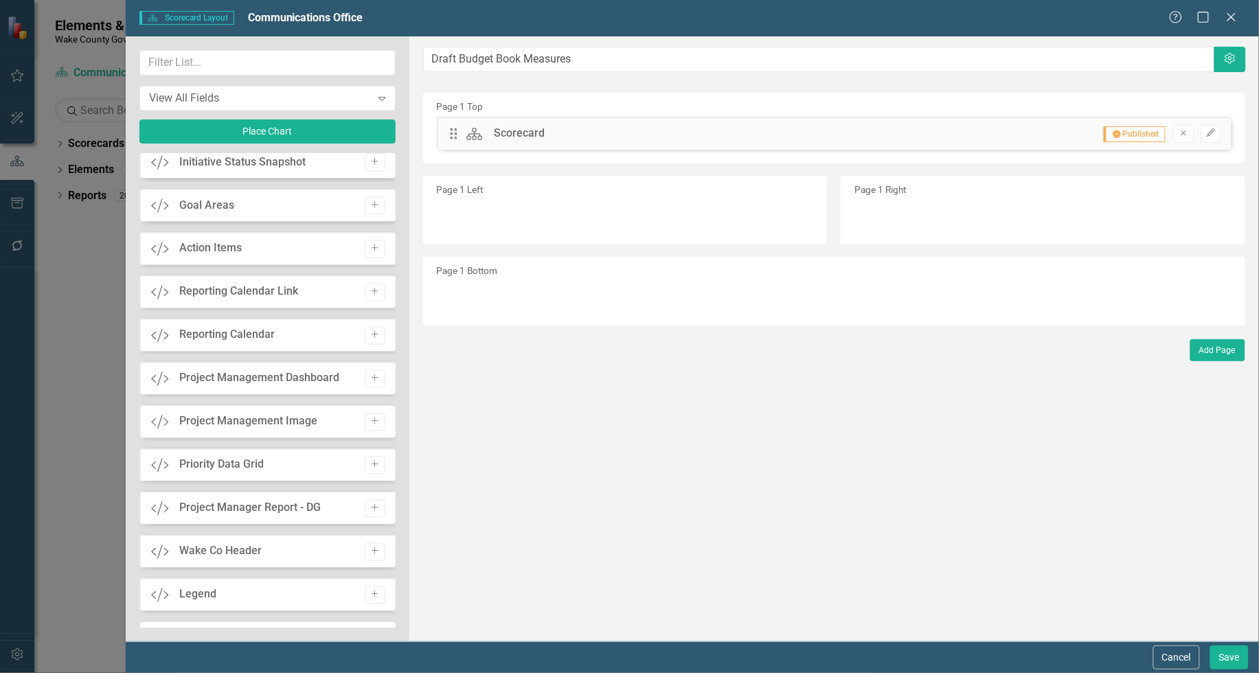
scroll to position [773, 0]
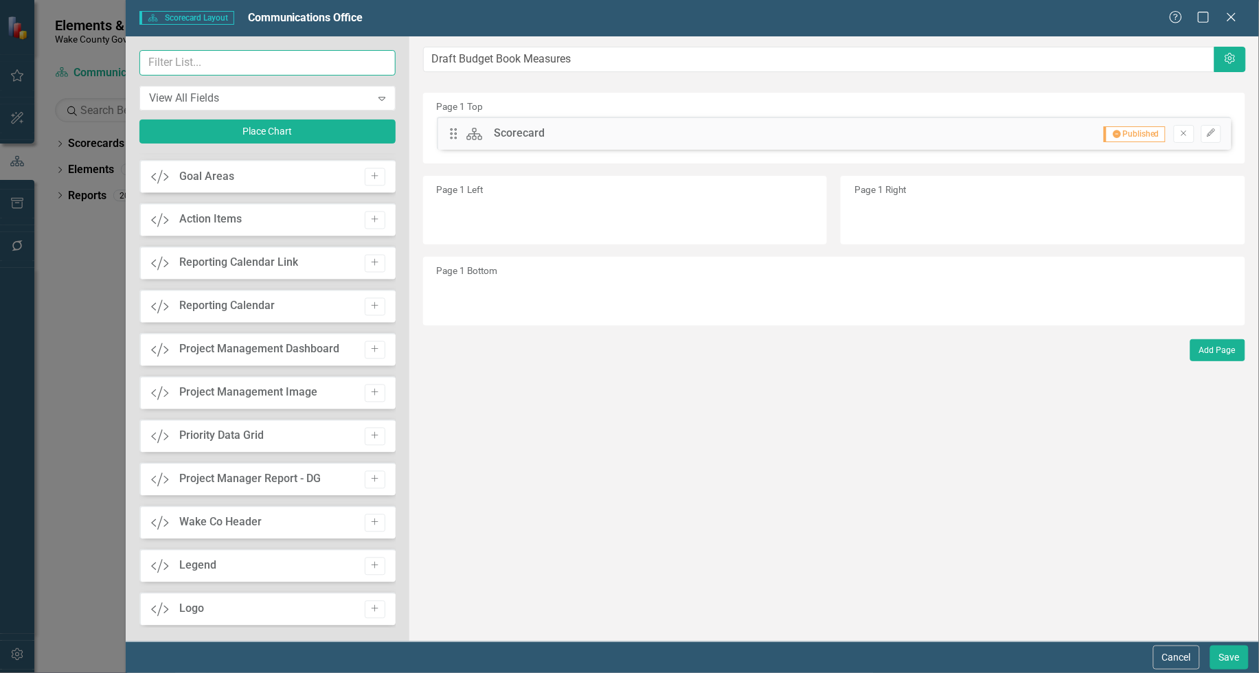
click at [211, 59] on input "text" at bounding box center [267, 62] width 256 height 25
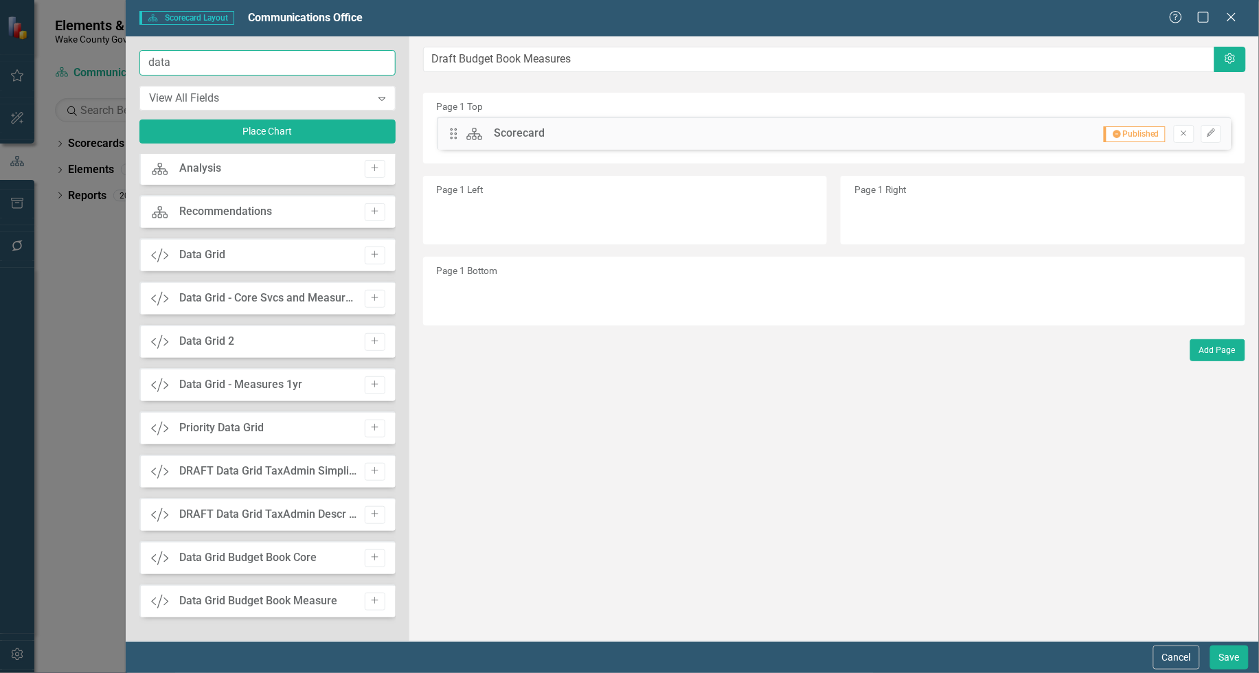
scroll to position [0, 0]
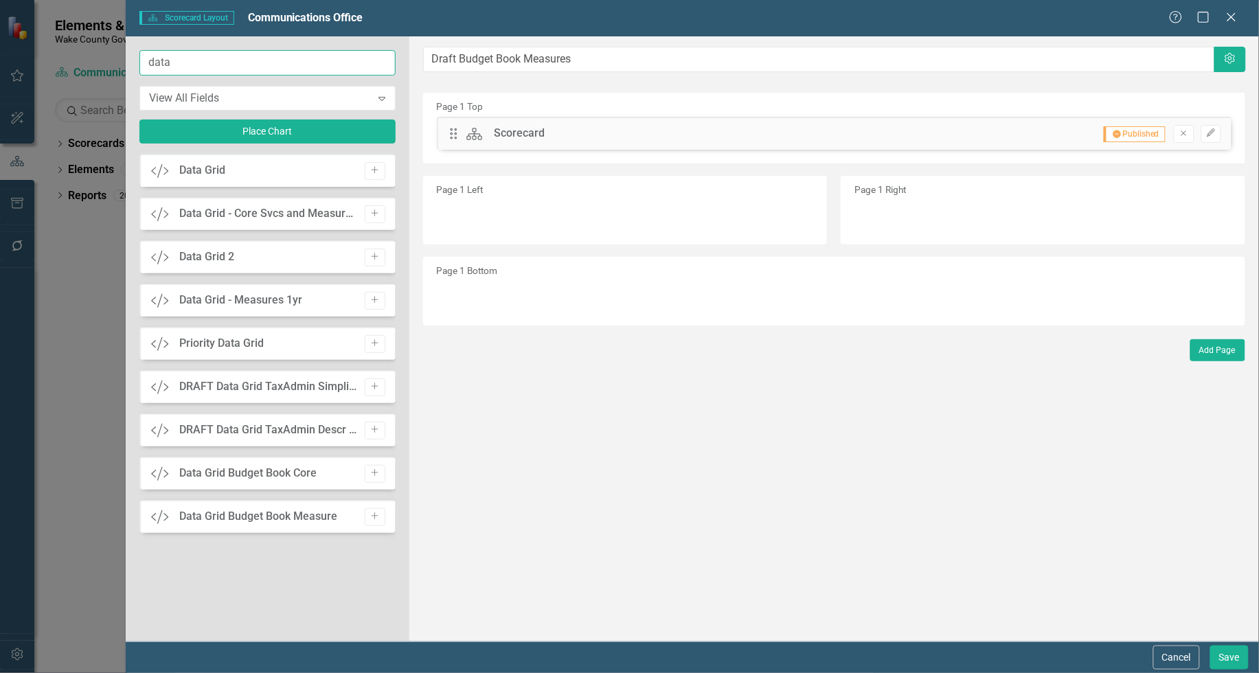
type input "data"
drag, startPoint x: 258, startPoint y: 473, endPoint x: 552, endPoint y: 254, distance: 365.8
click at [554, 251] on div "data View All Fields Expand Place Chart Custom Data Grid Add Custom Data Grid -…" at bounding box center [693, 338] width 1134 height 605
click at [372, 473] on icon "button" at bounding box center [375, 473] width 7 height 7
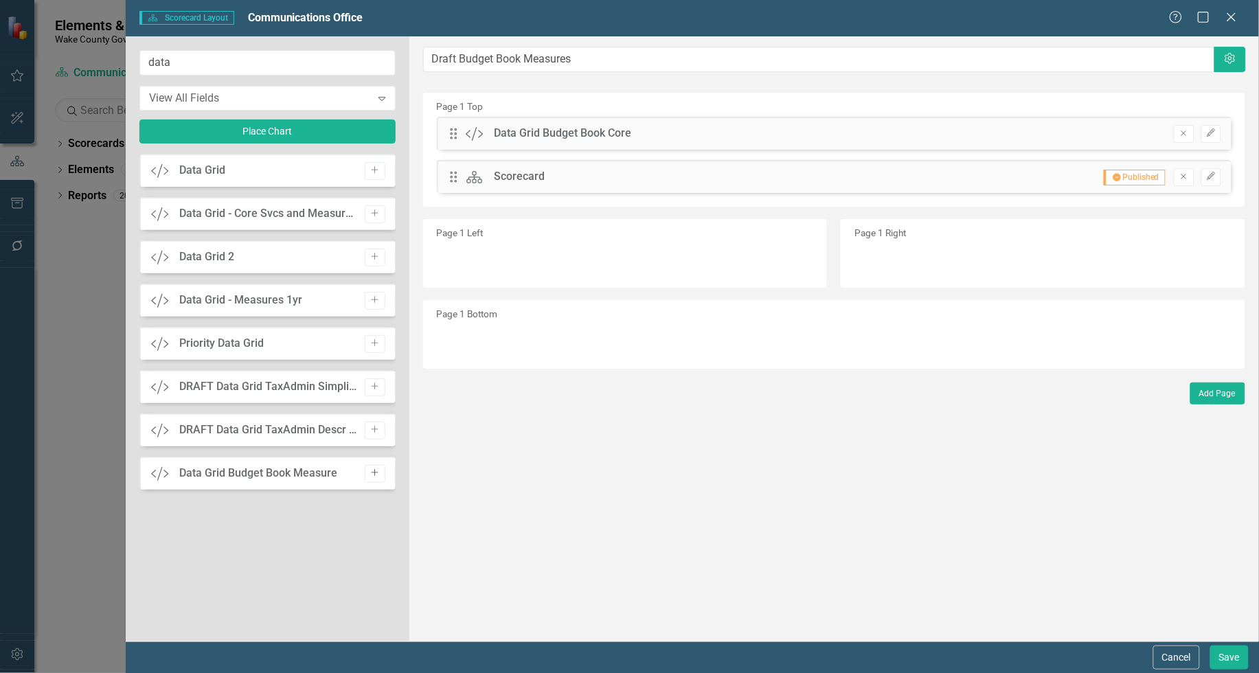
click at [374, 475] on icon "Add" at bounding box center [375, 473] width 10 height 8
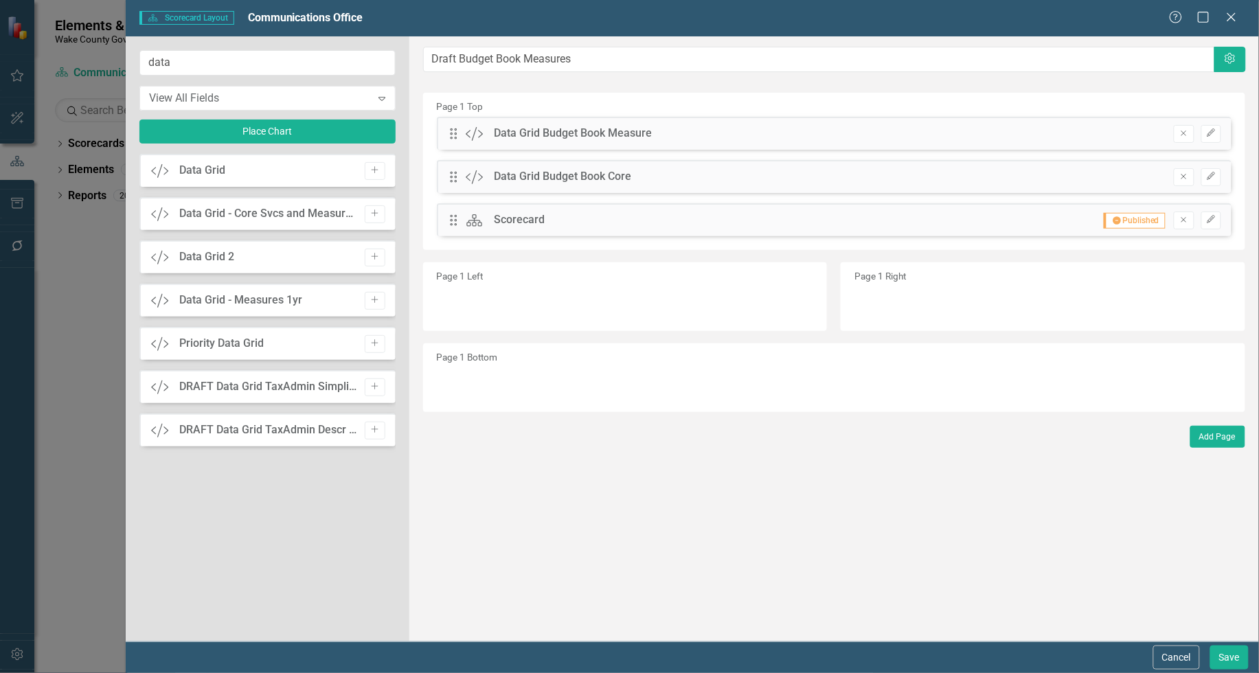
drag, startPoint x: 571, startPoint y: 222, endPoint x: 550, endPoint y: 129, distance: 95.0
click at [550, 129] on div "Drag Custom Data Grid Budget Book Measure Remove Edit Drag Custom Data Grid Bud…" at bounding box center [835, 182] width 816 height 130
drag, startPoint x: 471, startPoint y: 220, endPoint x: 460, endPoint y: 120, distance: 100.2
click at [460, 120] on div "Drag Custom Data Grid Budget Book Measure Remove Edit Drag Custom Data Grid Bud…" at bounding box center [835, 182] width 816 height 130
drag, startPoint x: 457, startPoint y: 222, endPoint x: 462, endPoint y: 127, distance: 94.9
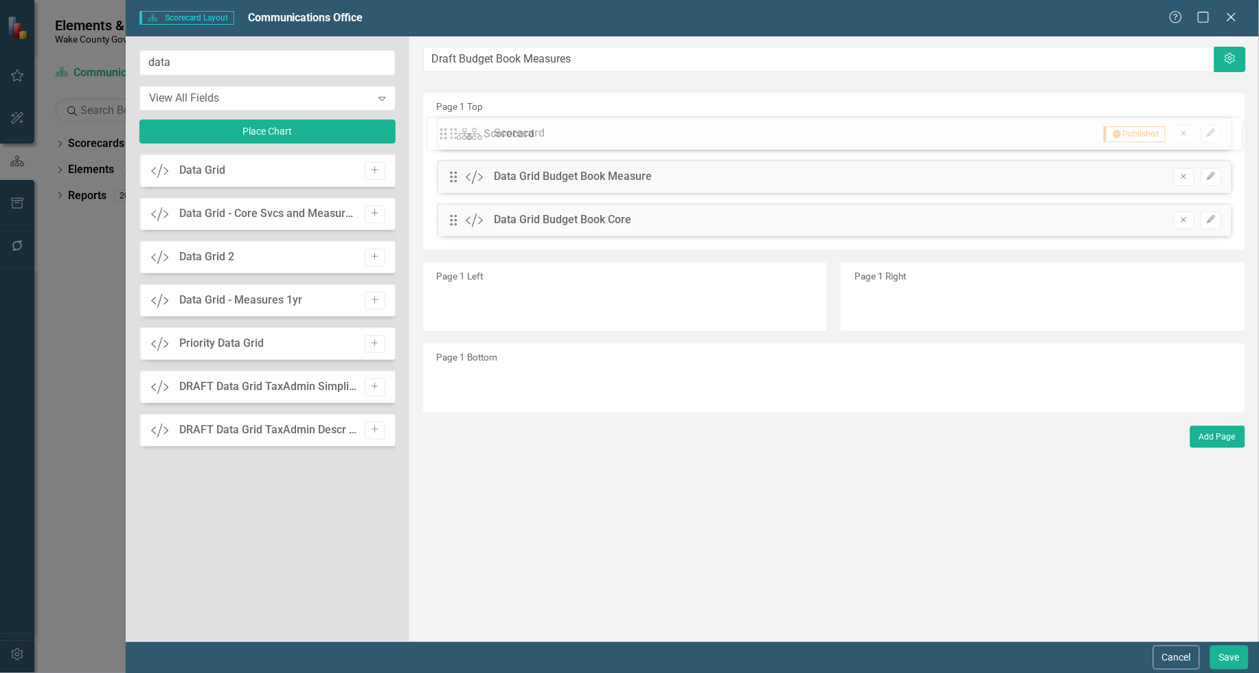
click at [462, 122] on div "The fields (or pods) that are available for you to include on the detail page a…" at bounding box center [834, 338] width 850 height 605
click at [1220, 658] on button "Save" at bounding box center [1230, 658] width 38 height 24
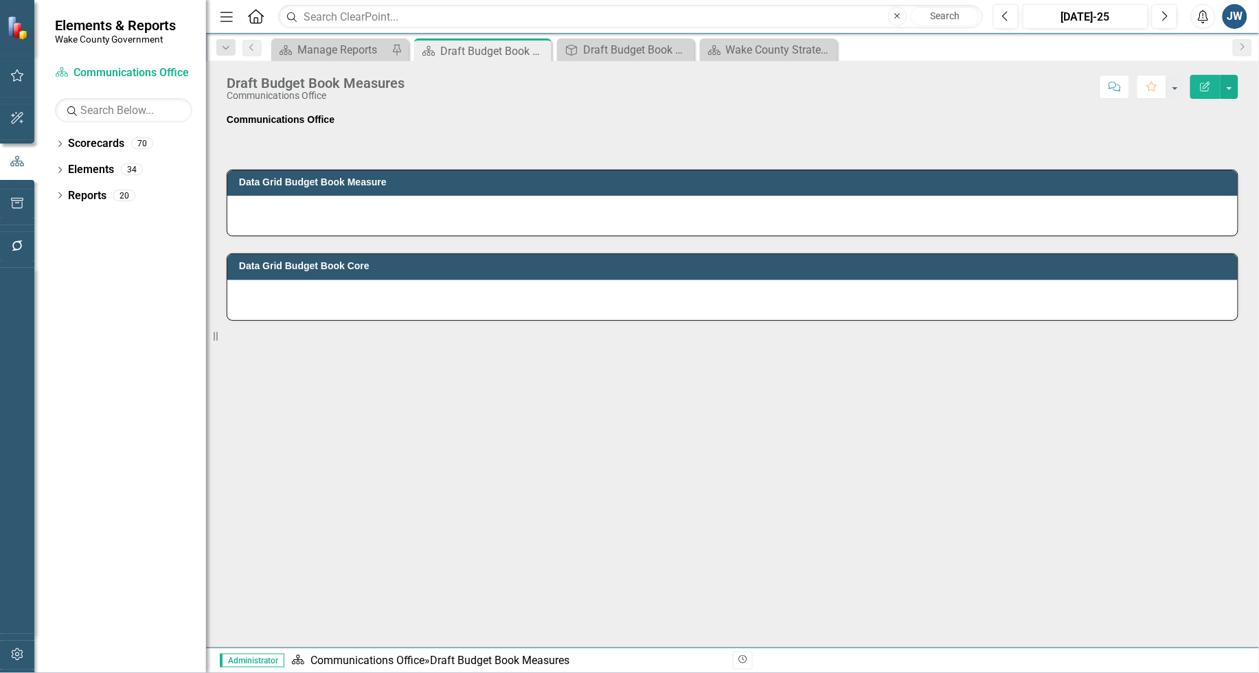
click at [1197, 85] on button "Edit Report" at bounding box center [1206, 87] width 30 height 24
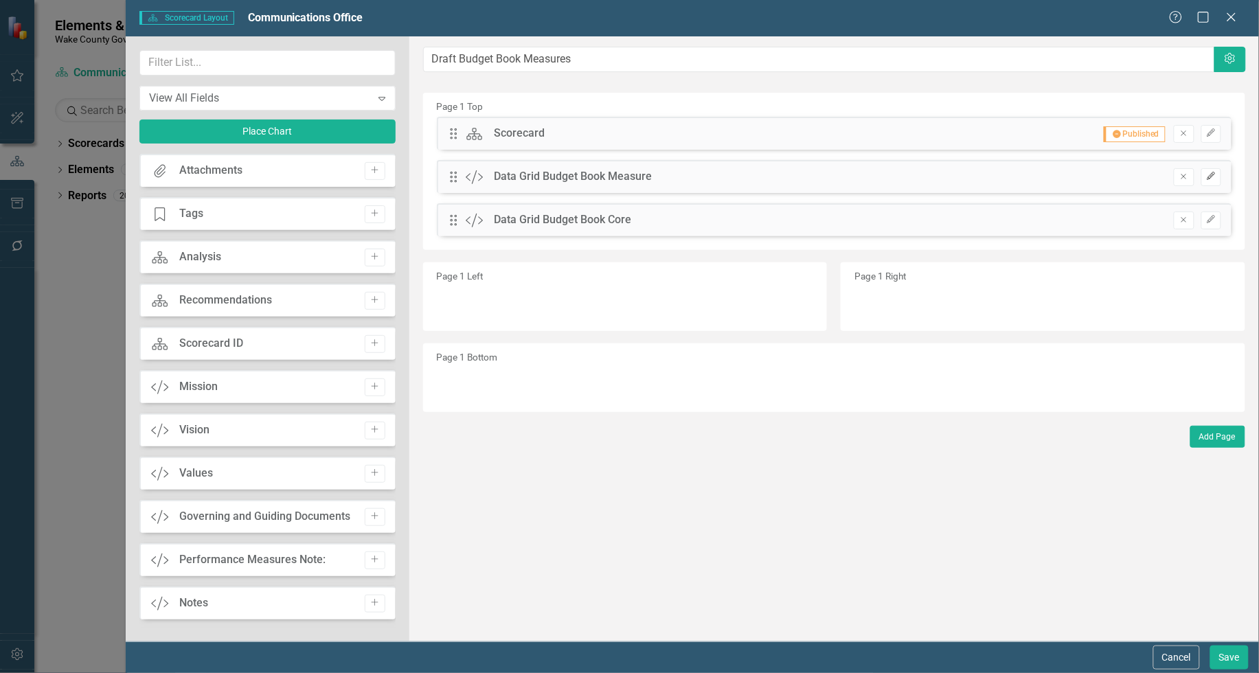
click at [1211, 177] on icon "Edit" at bounding box center [1211, 176] width 10 height 8
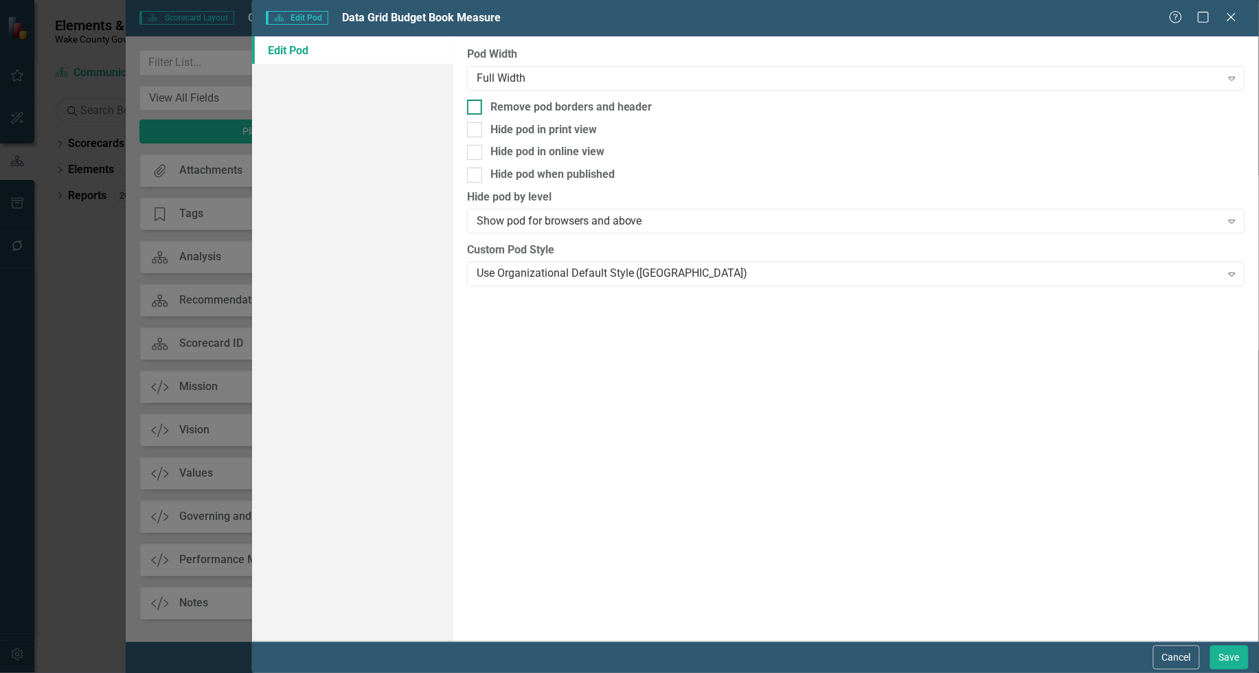
click at [476, 106] on div at bounding box center [474, 107] width 15 height 15
click at [476, 106] on input "Remove pod borders and header" at bounding box center [471, 104] width 9 height 9
checkbox input "true"
click at [1225, 657] on button "Save" at bounding box center [1230, 658] width 38 height 24
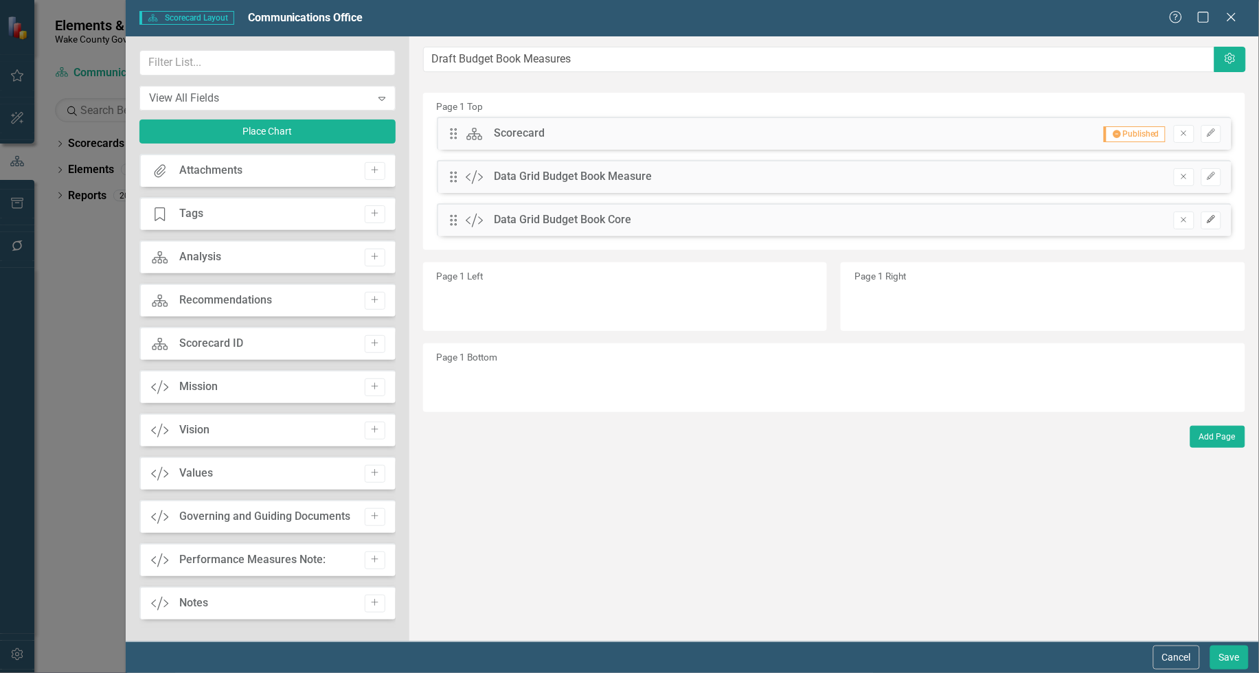
click at [1210, 220] on icon "Edit" at bounding box center [1211, 220] width 10 height 8
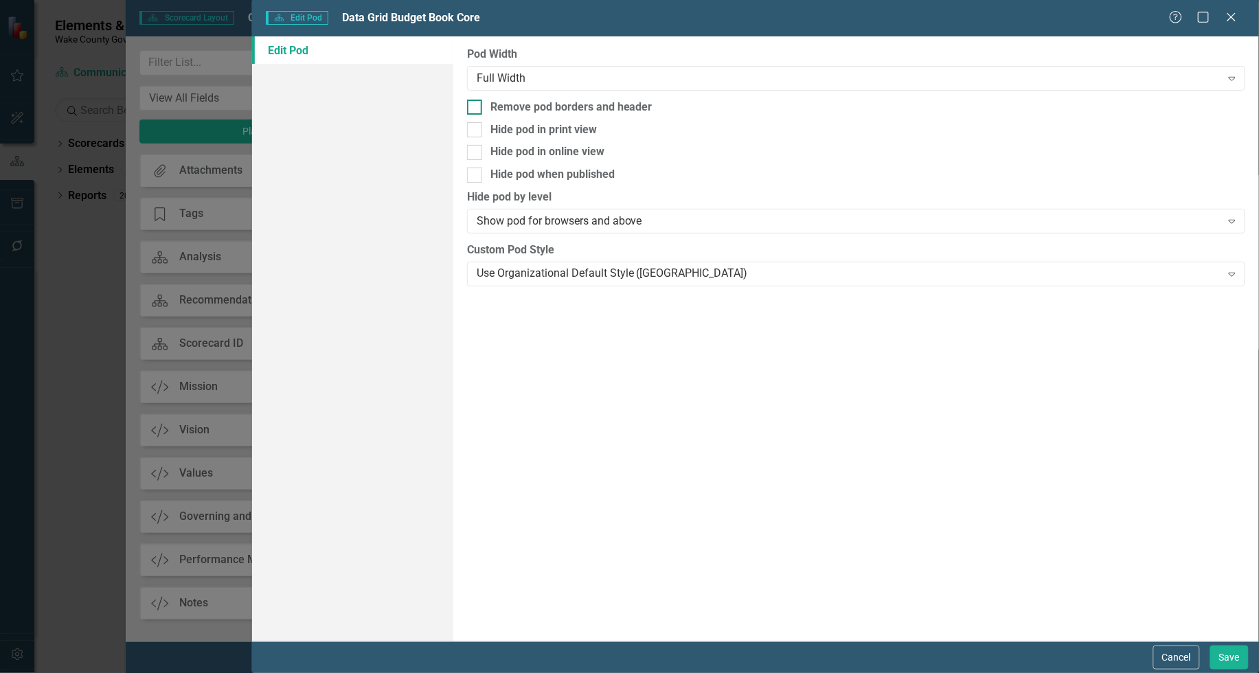
click at [478, 106] on div at bounding box center [474, 107] width 15 height 15
click at [476, 106] on input "Remove pod borders and header" at bounding box center [471, 104] width 9 height 9
checkbox input "true"
click at [1228, 662] on button "Save" at bounding box center [1230, 658] width 38 height 24
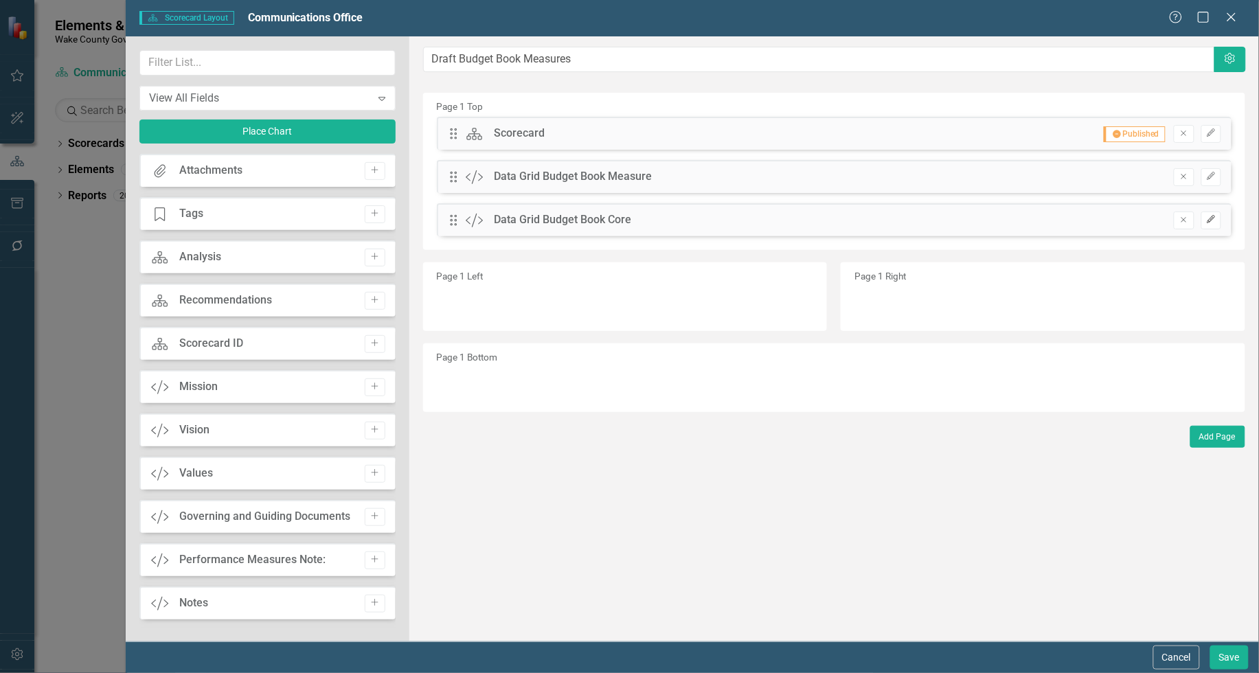
click at [1213, 221] on icon "Edit" at bounding box center [1211, 220] width 10 height 8
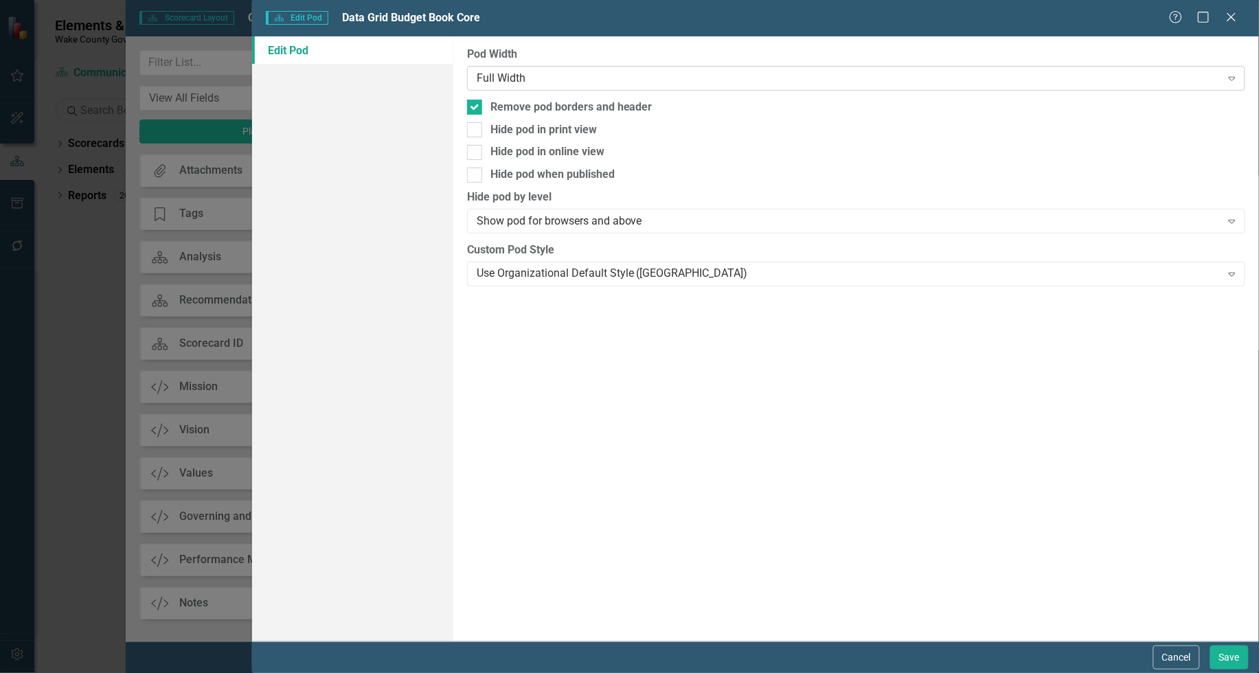
click at [627, 80] on div "Full Width" at bounding box center [849, 78] width 745 height 16
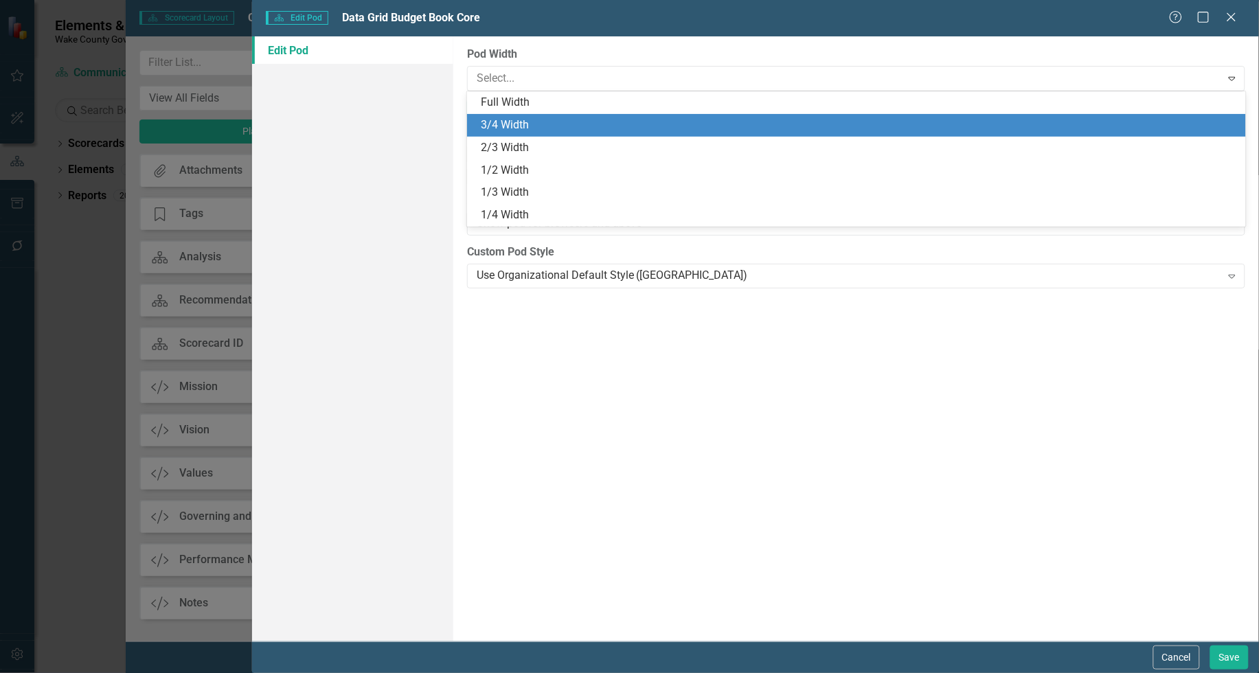
click at [603, 120] on div "3/4 Width" at bounding box center [859, 125] width 757 height 16
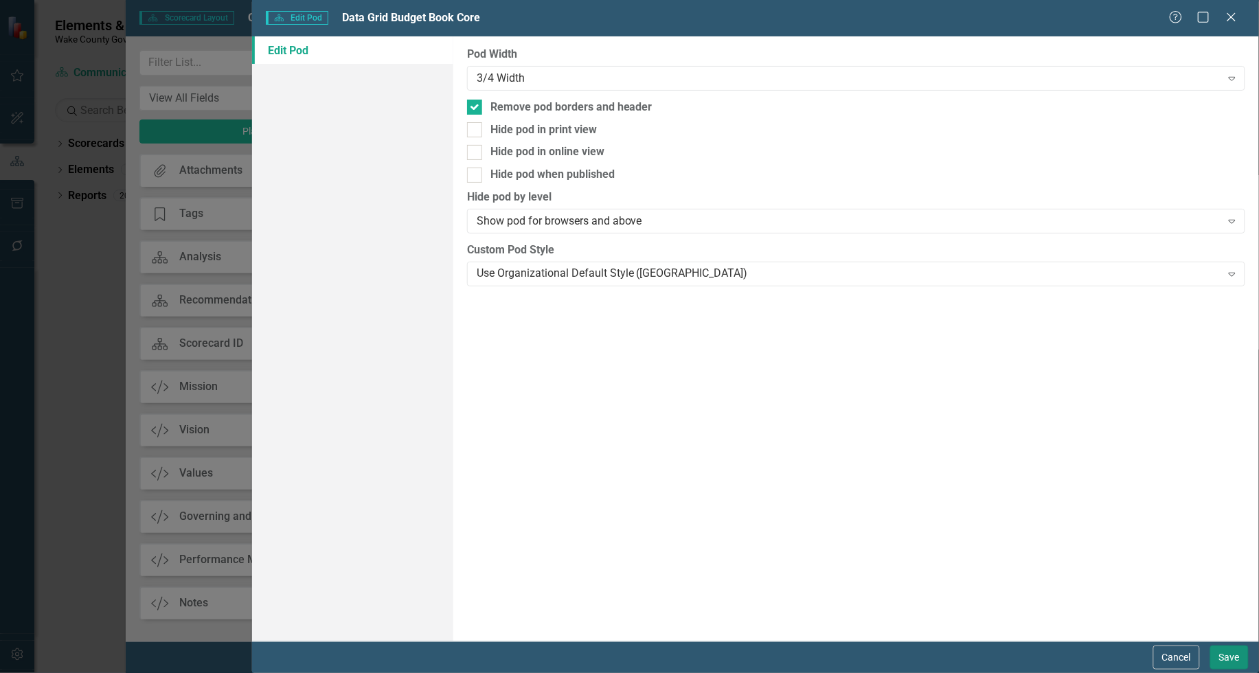
click at [1224, 651] on button "Save" at bounding box center [1230, 658] width 38 height 24
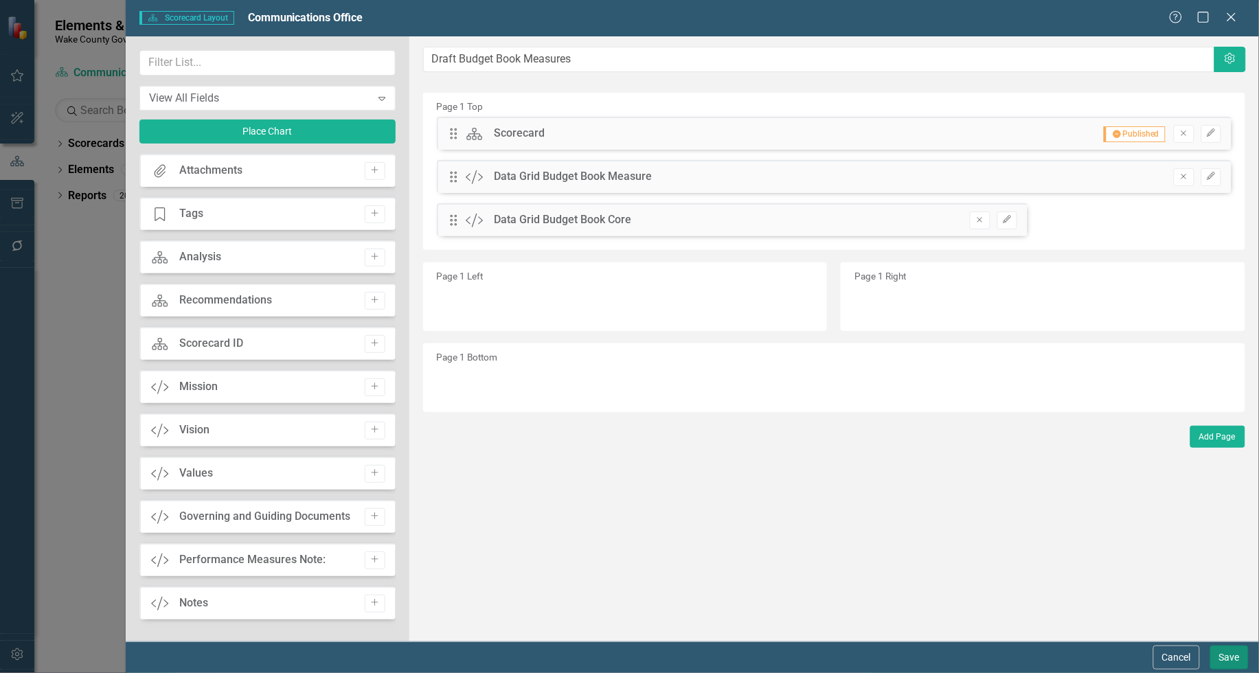
click at [1231, 663] on button "Save" at bounding box center [1230, 658] width 38 height 24
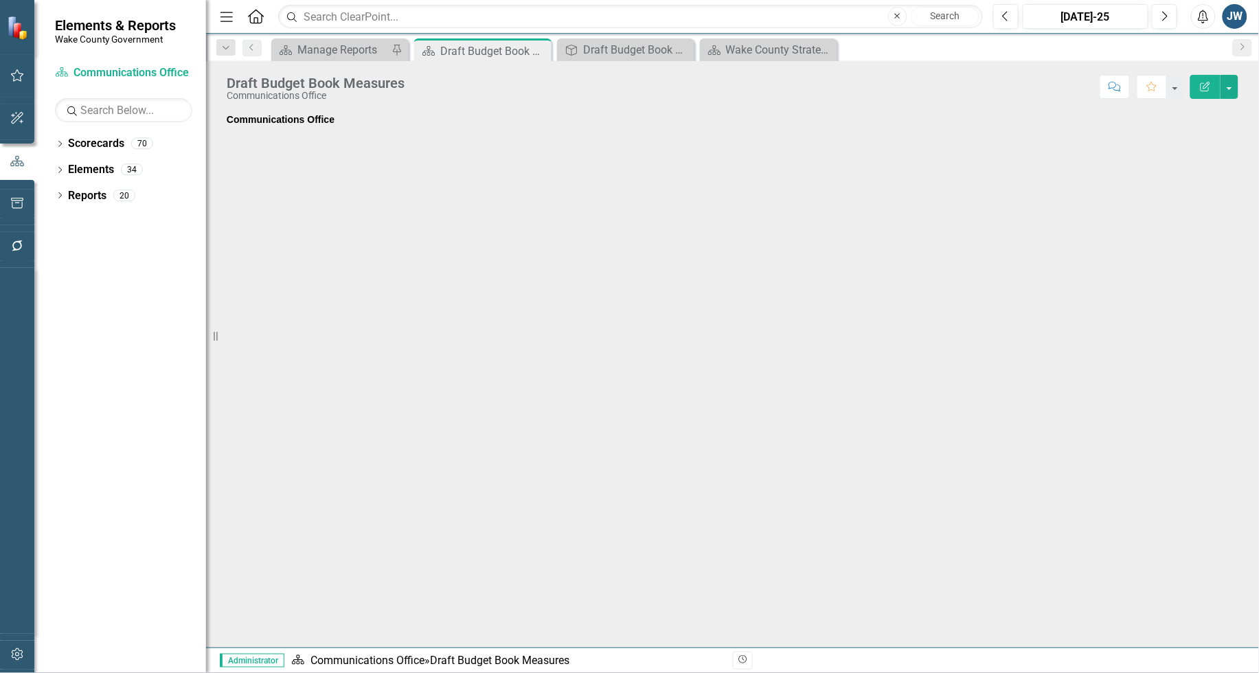
click at [374, 170] on div at bounding box center [733, 190] width 1012 height 40
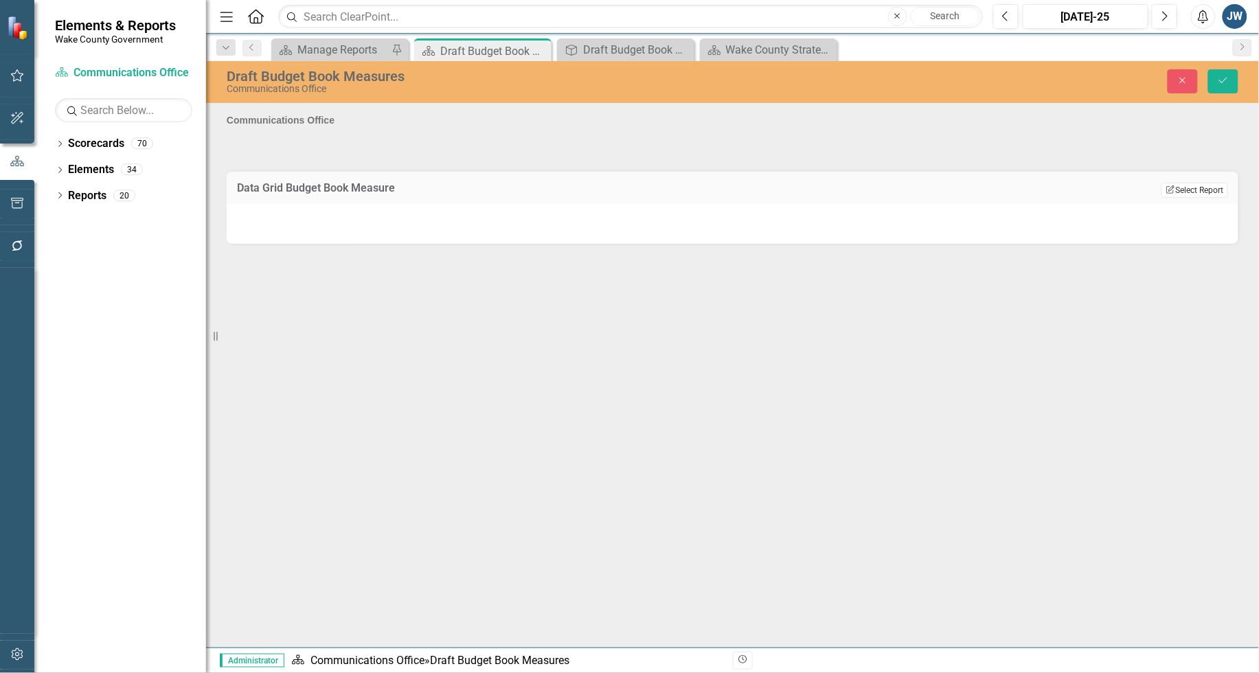
click at [1186, 188] on button "Edit Report Select Report" at bounding box center [1195, 190] width 67 height 15
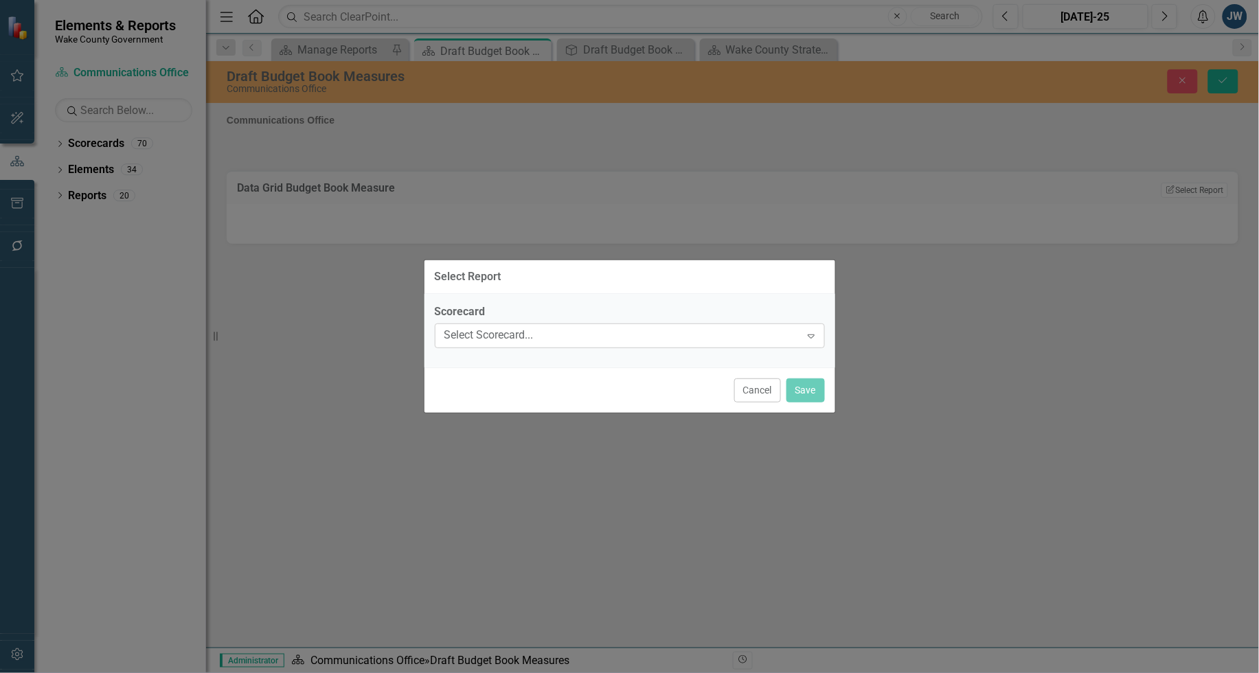
click at [776, 338] on div "Select Scorecard..." at bounding box center [623, 336] width 357 height 16
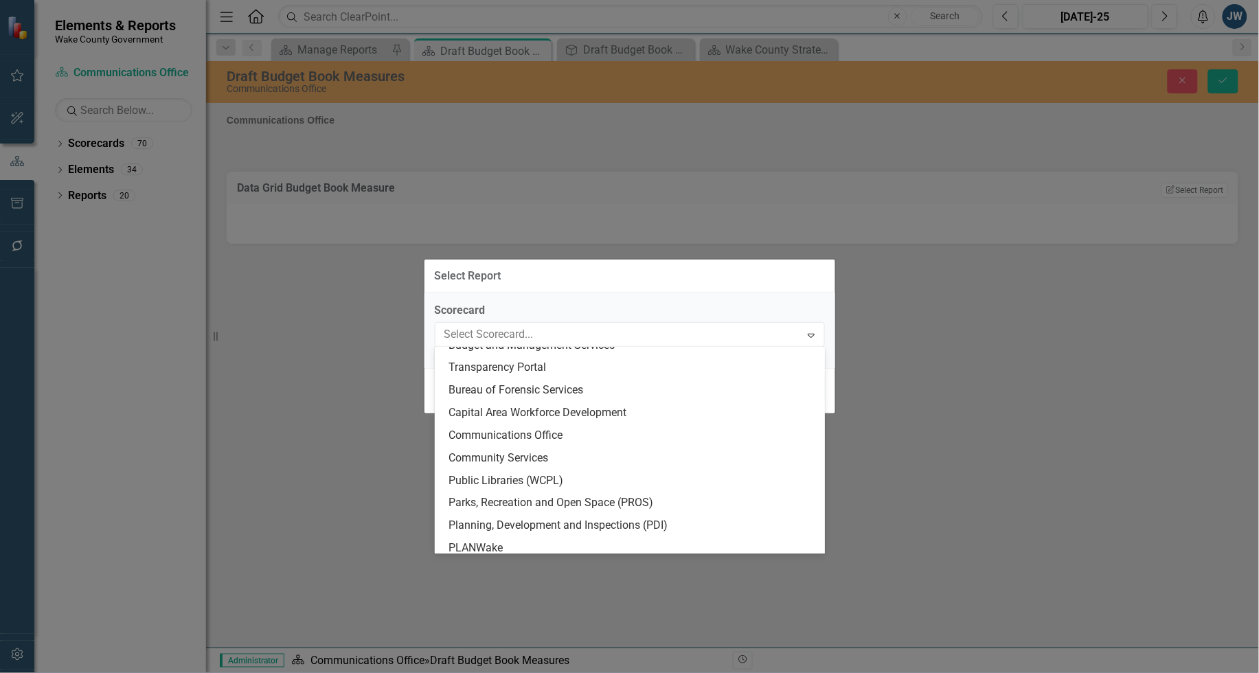
scroll to position [258, 0]
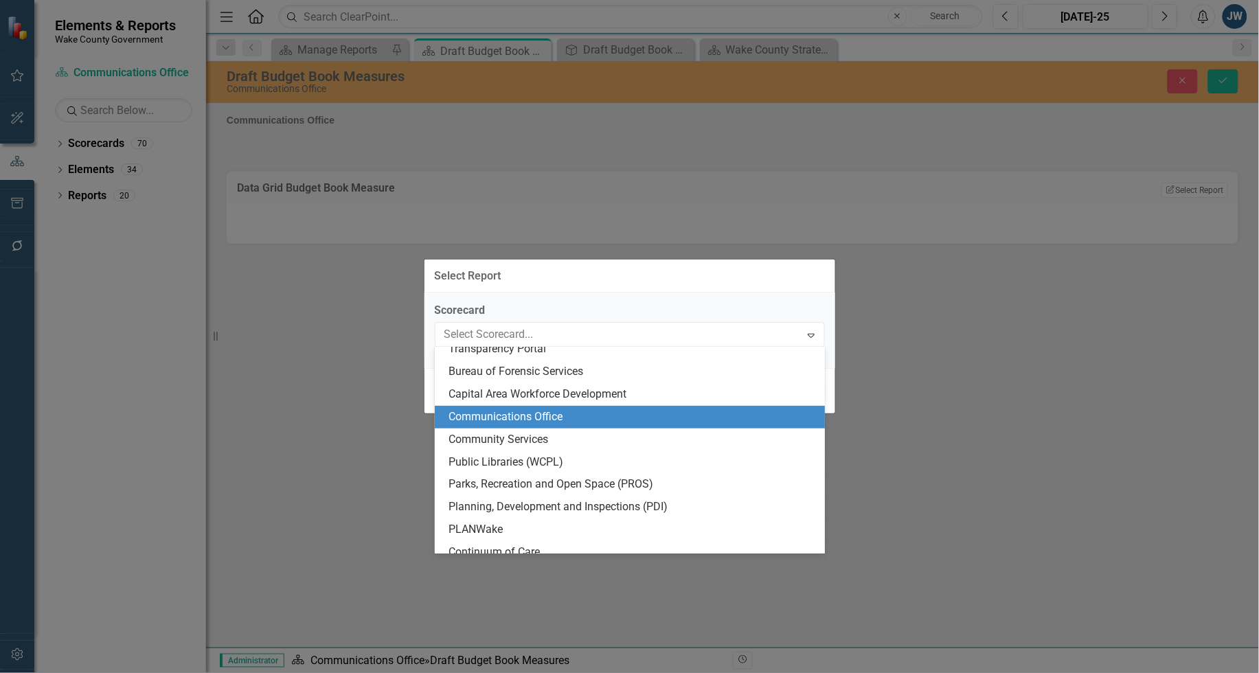
click at [550, 416] on div "Communications Office" at bounding box center [633, 417] width 368 height 16
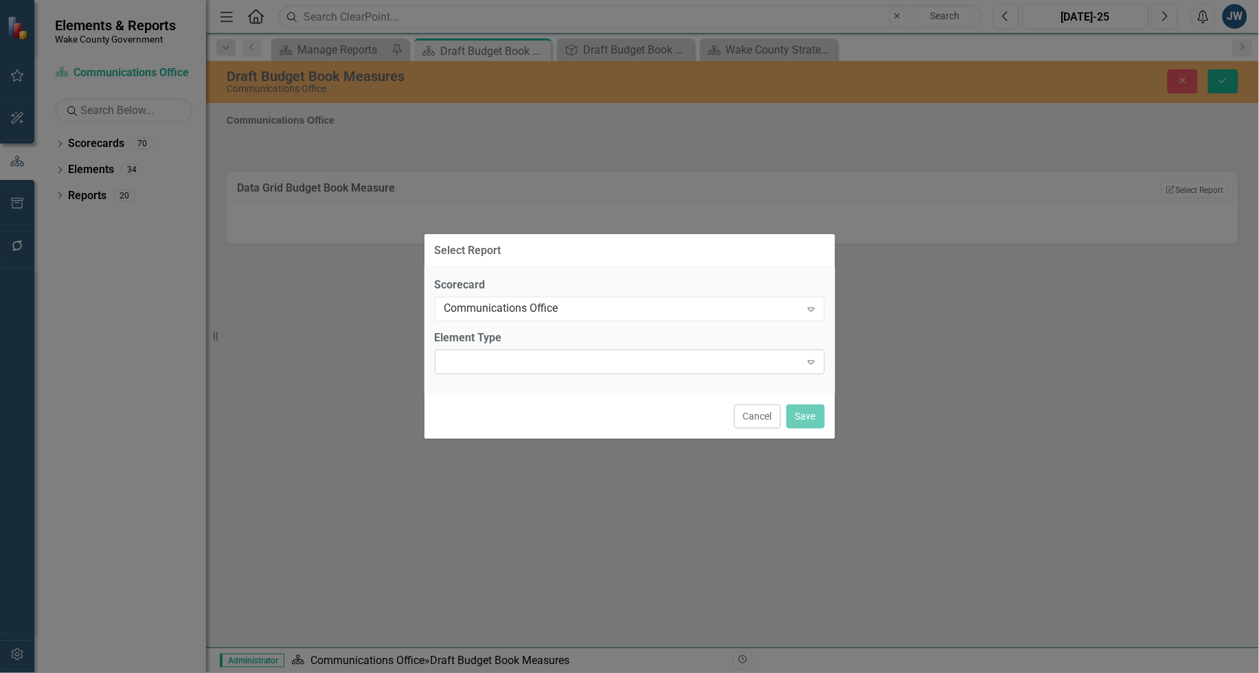
click at [578, 357] on div "Expand" at bounding box center [630, 362] width 390 height 25
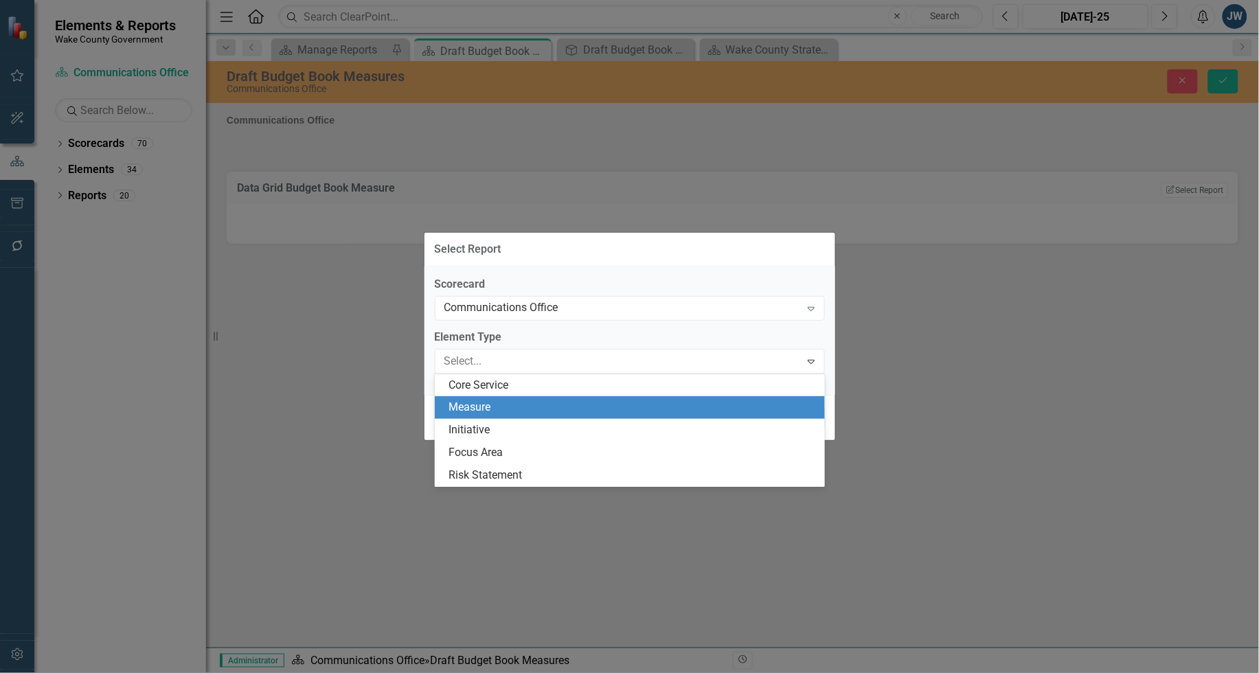
click at [547, 397] on div "Measure" at bounding box center [630, 407] width 390 height 23
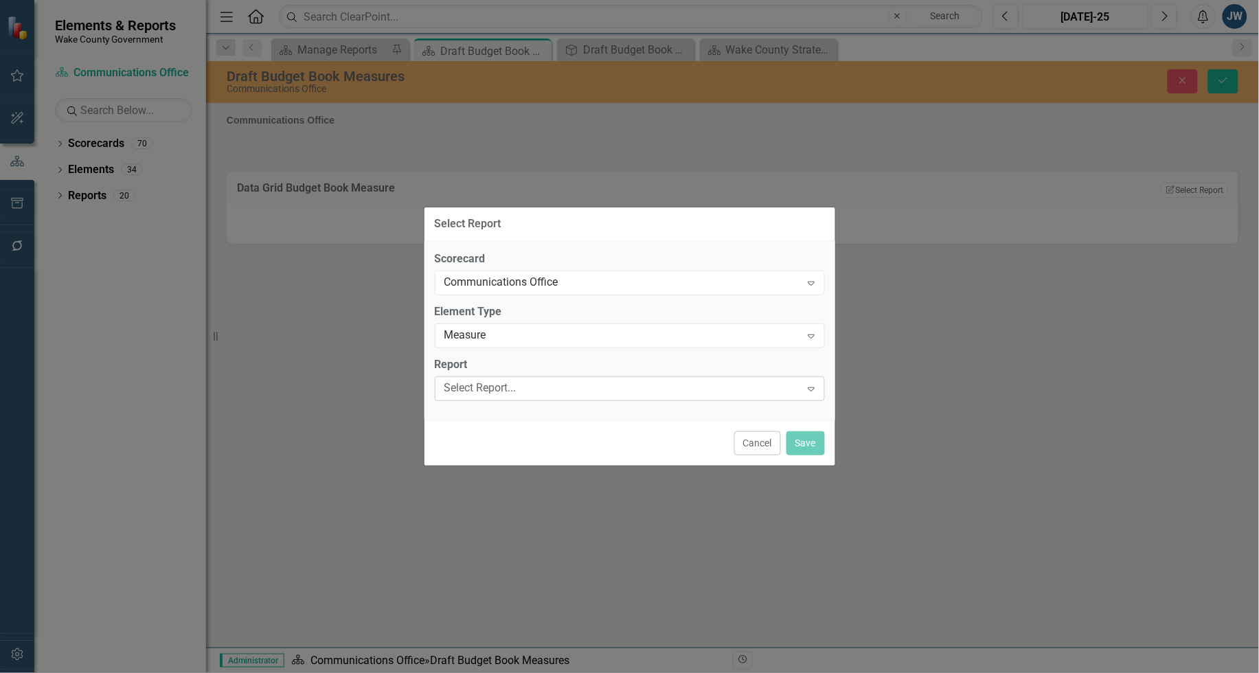
click at [541, 390] on div "Select Report..." at bounding box center [623, 389] width 357 height 16
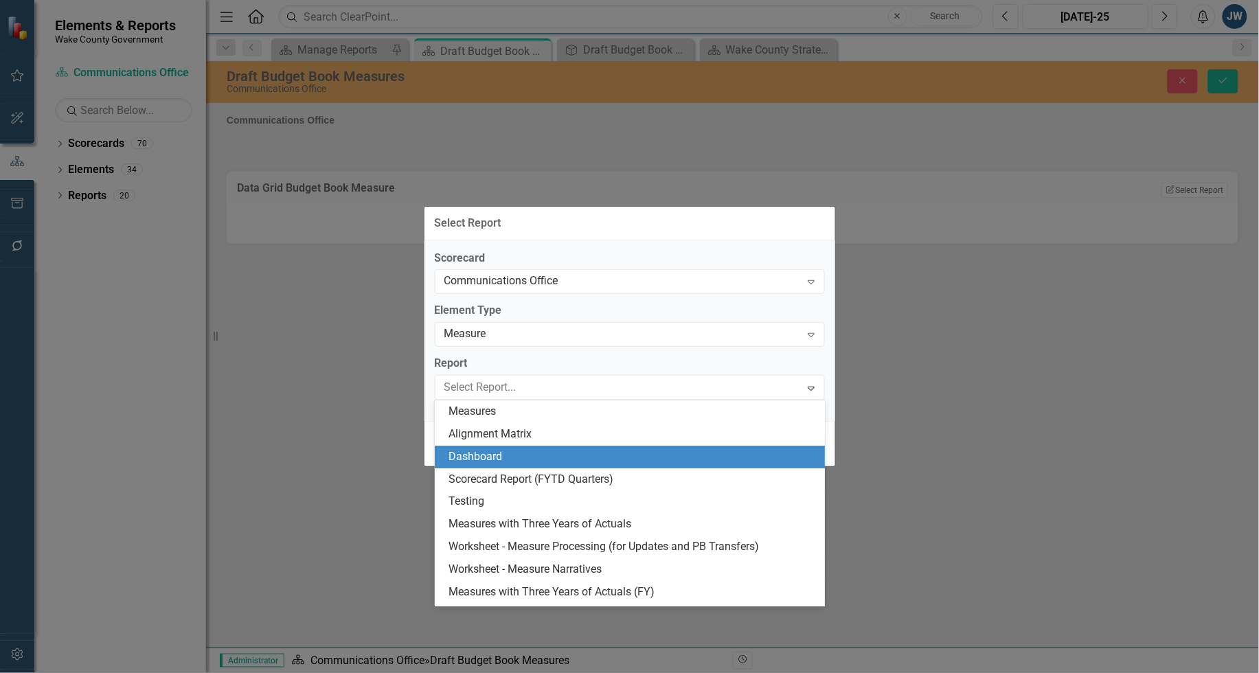
scroll to position [42, 0]
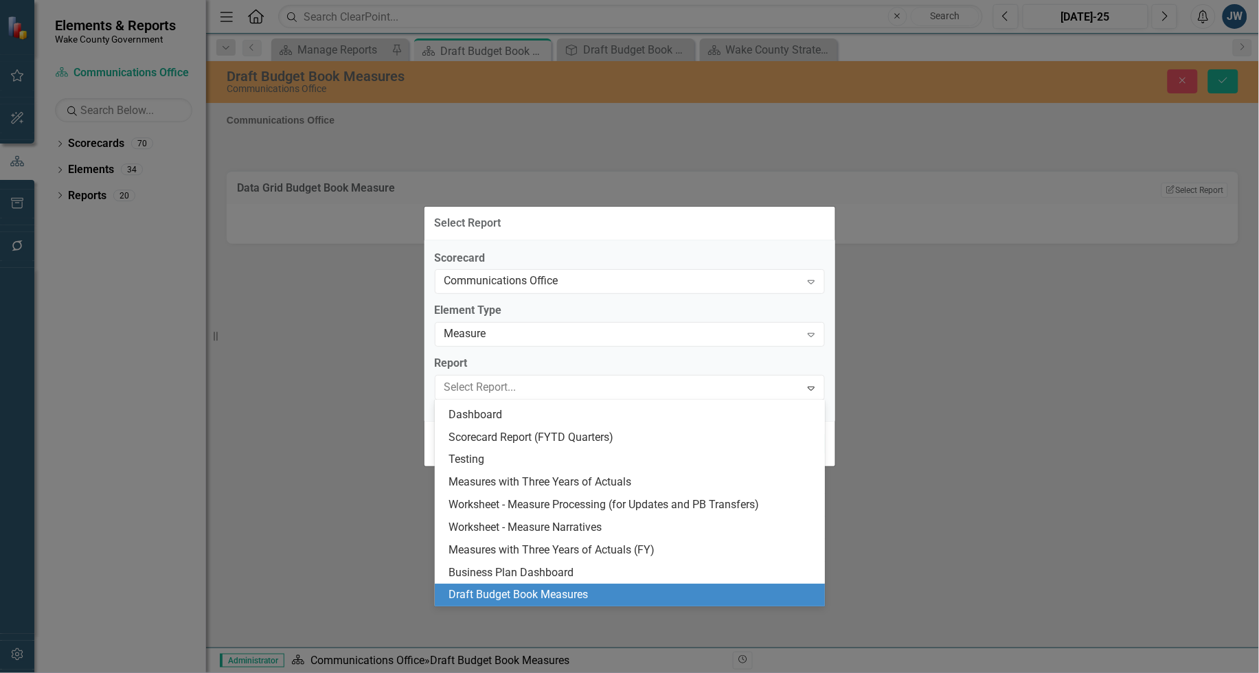
click at [530, 591] on div "Draft Budget Book Measures" at bounding box center [633, 595] width 368 height 16
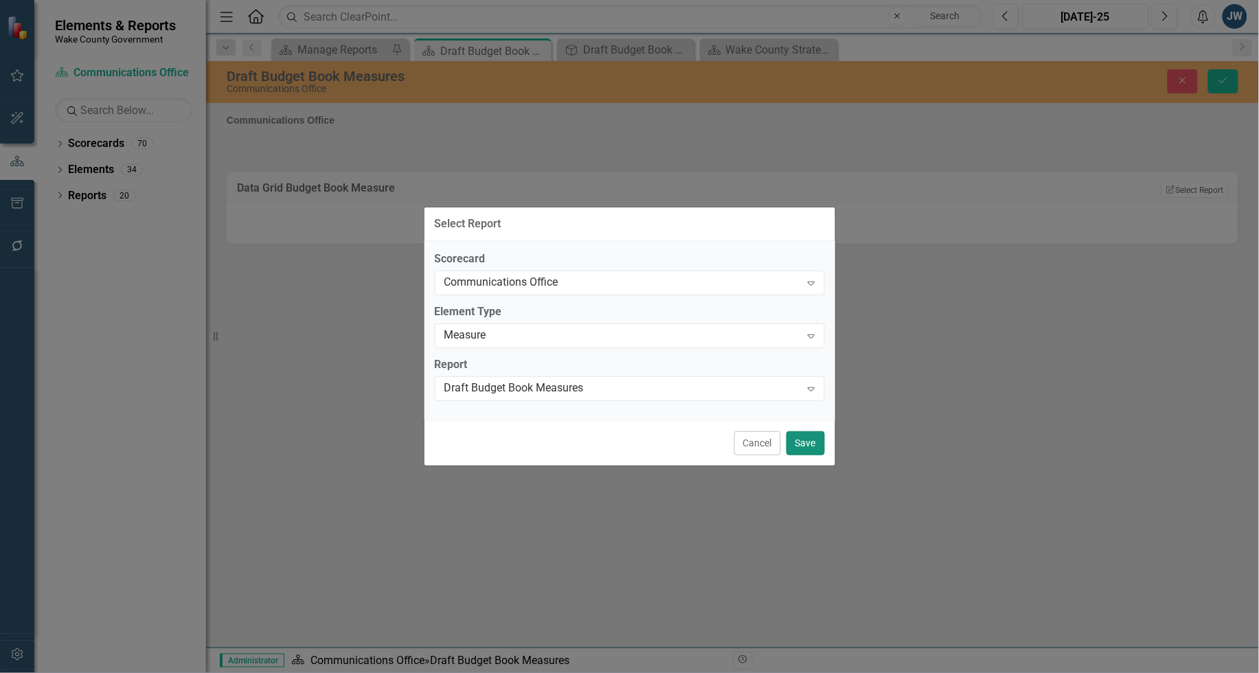
click at [805, 443] on button "Save" at bounding box center [806, 443] width 38 height 24
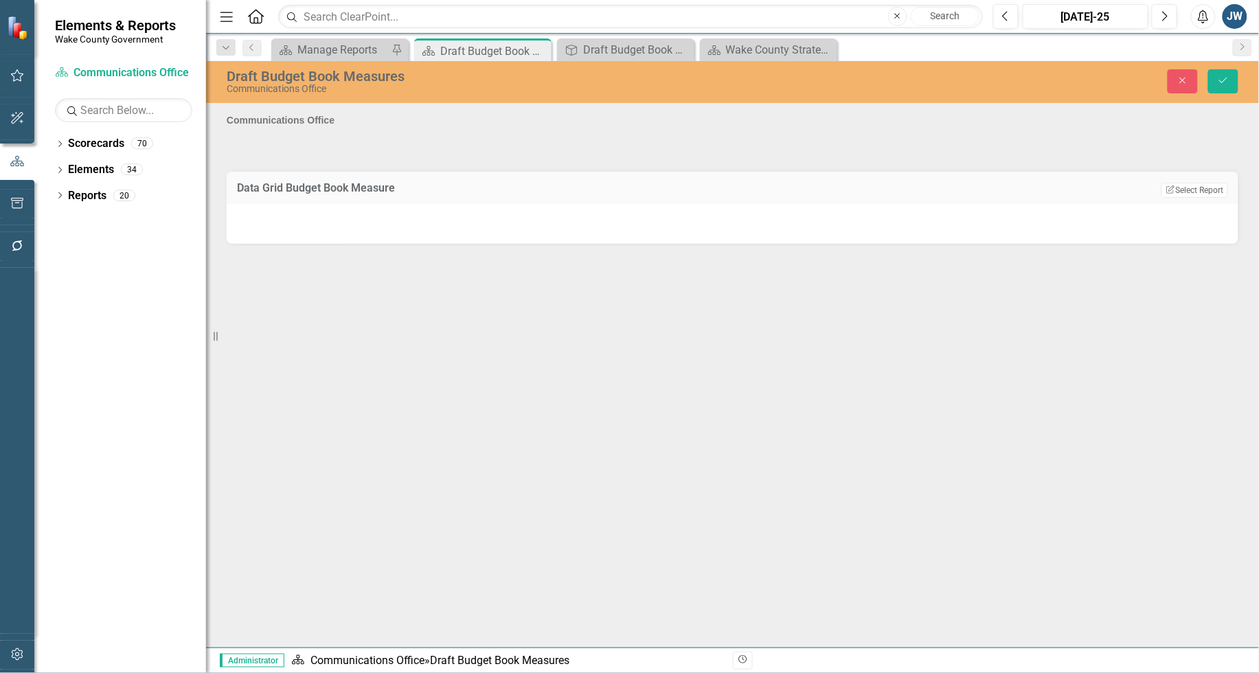
click at [774, 165] on div "Data Grid Budget Book Measure Edit Report Select Report Link View Page" at bounding box center [732, 198] width 1033 height 91
click at [783, 141] on div "Communications Office" at bounding box center [732, 124] width 1033 height 57
click at [782, 142] on div "Communications Office" at bounding box center [732, 124] width 1033 height 57
click at [307, 117] on div "Communications Office" at bounding box center [732, 124] width 1033 height 57
click at [298, 143] on div "Communications Office" at bounding box center [732, 124] width 1033 height 57
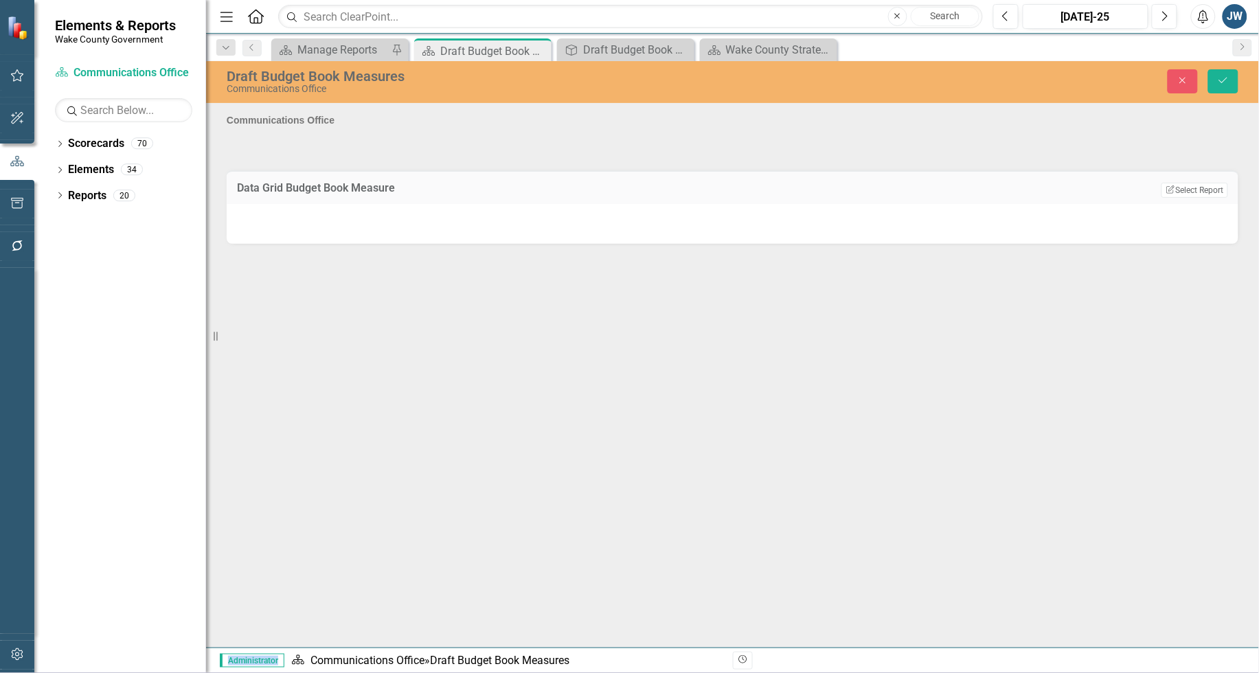
click at [299, 143] on div "Communications Office" at bounding box center [732, 124] width 1033 height 57
click at [1091, 148] on div "Communications Office" at bounding box center [732, 124] width 1033 height 57
click at [1092, 146] on div "Communications Office" at bounding box center [732, 124] width 1033 height 57
click at [1218, 83] on icon "Save" at bounding box center [1223, 81] width 12 height 10
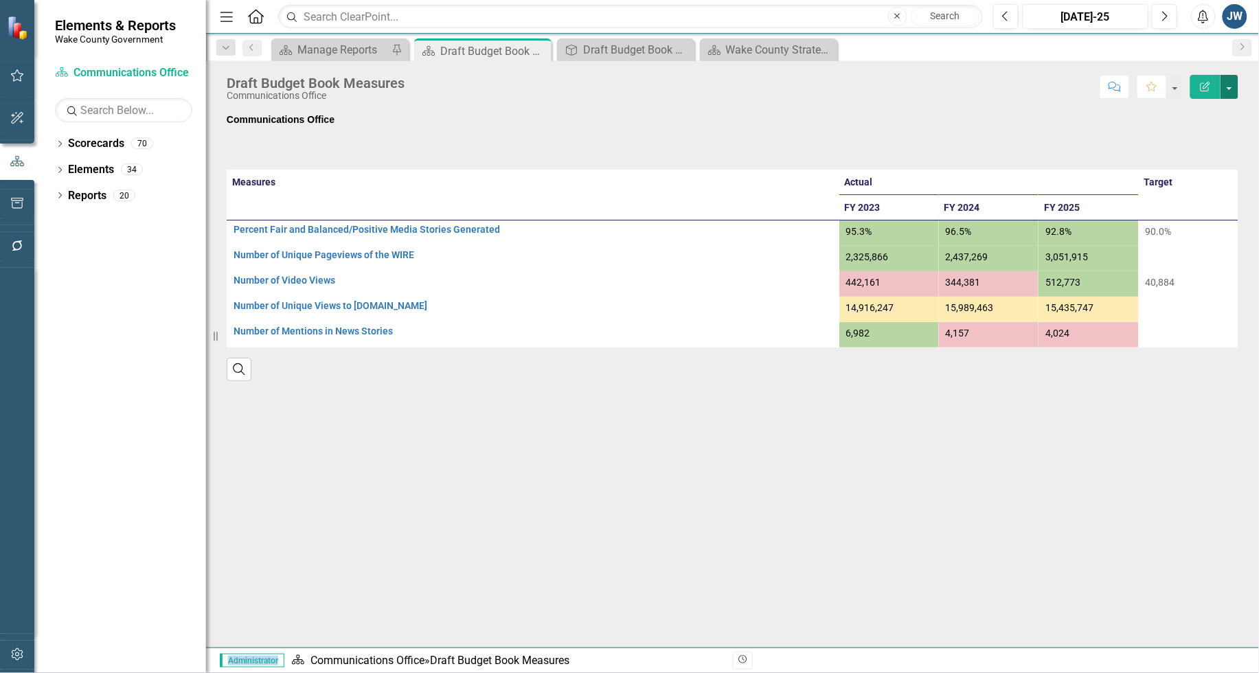
click at [1230, 88] on button "button" at bounding box center [1230, 87] width 18 height 24
click at [945, 132] on div "Communications Office" at bounding box center [733, 133] width 1012 height 40
click at [314, 157] on div "Measures Actual Target FY 2023 FY 2024 FY 2025 Percent Fair and Balanced/Positi…" at bounding box center [732, 267] width 1033 height 229
drag, startPoint x: 314, startPoint y: 157, endPoint x: 289, endPoint y: 135, distance: 33.1
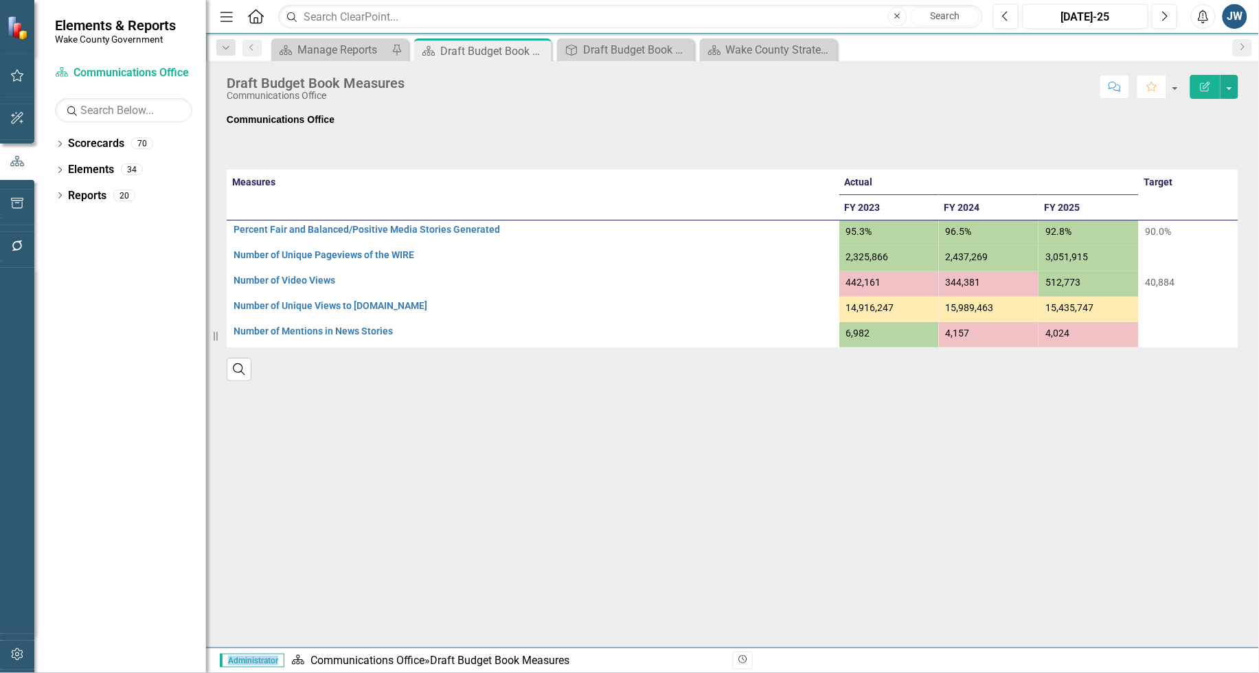
click at [291, 133] on div "Communications Office" at bounding box center [733, 133] width 1012 height 40
click at [289, 135] on div "Communications Office" at bounding box center [733, 133] width 1012 height 40
click at [240, 151] on div "Communications Office Measures Actual Target FY 2023 FY 2024 FY 2025 Percent Fa…" at bounding box center [732, 267] width 1033 height 343
click at [249, 149] on div "Communications Office" at bounding box center [733, 133] width 1012 height 40
click at [1035, 136] on div "Communications Office" at bounding box center [733, 133] width 1012 height 40
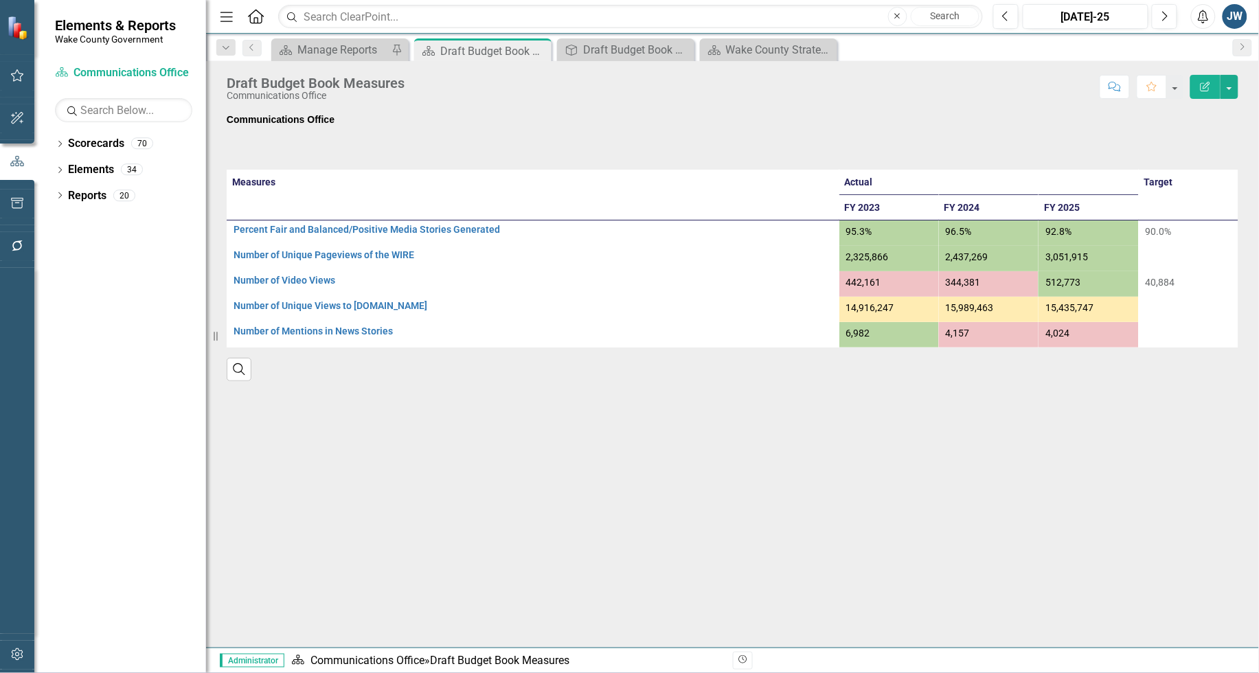
click at [1035, 136] on div "Communications Office" at bounding box center [733, 133] width 1012 height 40
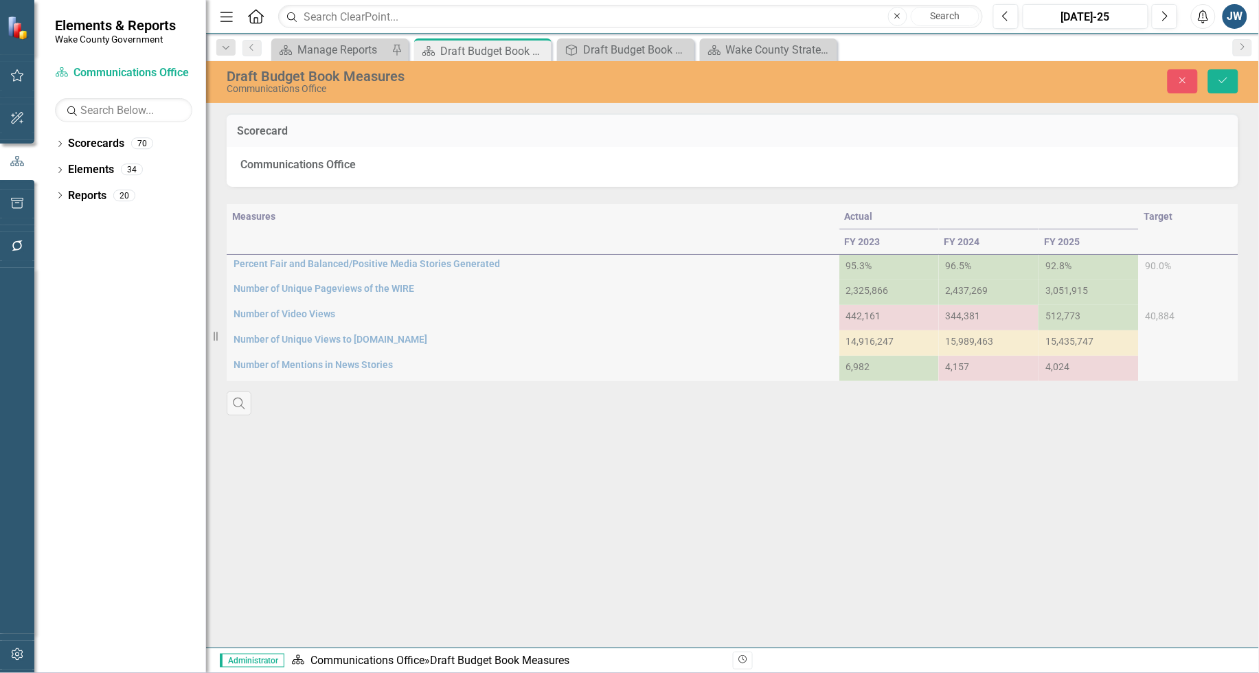
click at [1240, 136] on div "Scorecard Communications Office" at bounding box center [732, 141] width 1033 height 91
click at [1084, 188] on div "Measures Actual Target FY 2023 FY 2024 FY 2025 Percent Fair and Balanced/Positi…" at bounding box center [732, 301] width 1033 height 229
click at [1177, 83] on icon "Close" at bounding box center [1183, 81] width 12 height 10
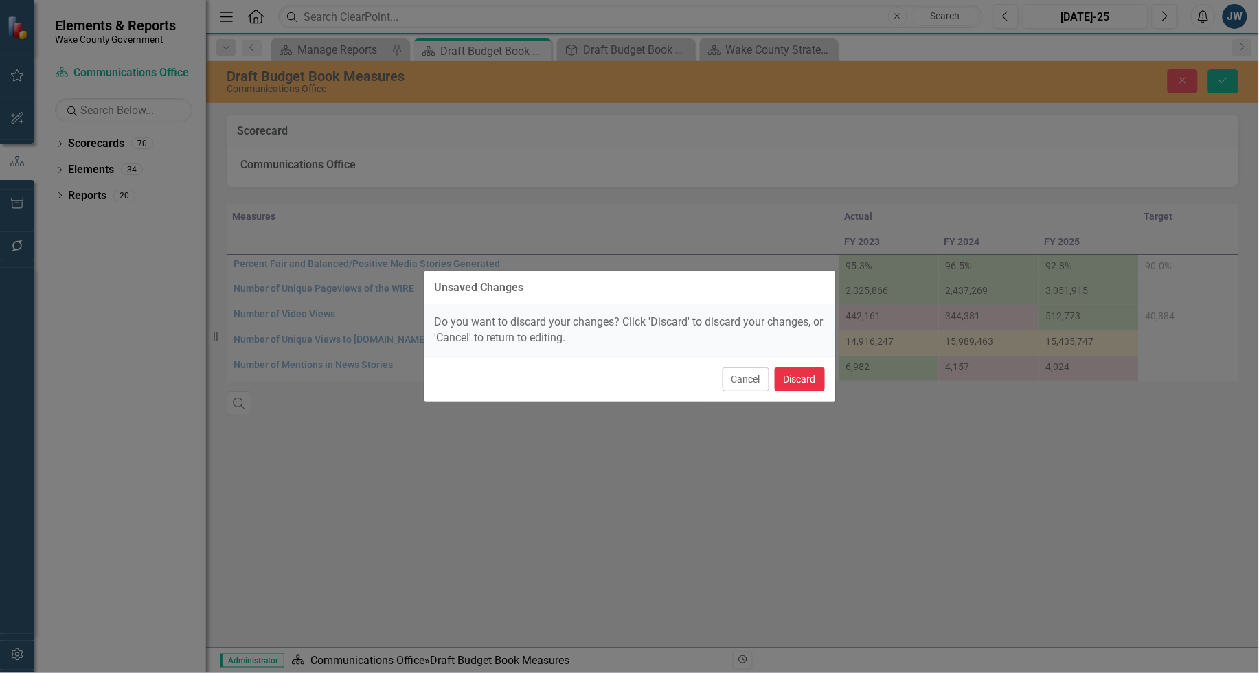
drag, startPoint x: 799, startPoint y: 379, endPoint x: 812, endPoint y: 383, distance: 13.5
click at [799, 379] on button "Discard" at bounding box center [800, 380] width 50 height 24
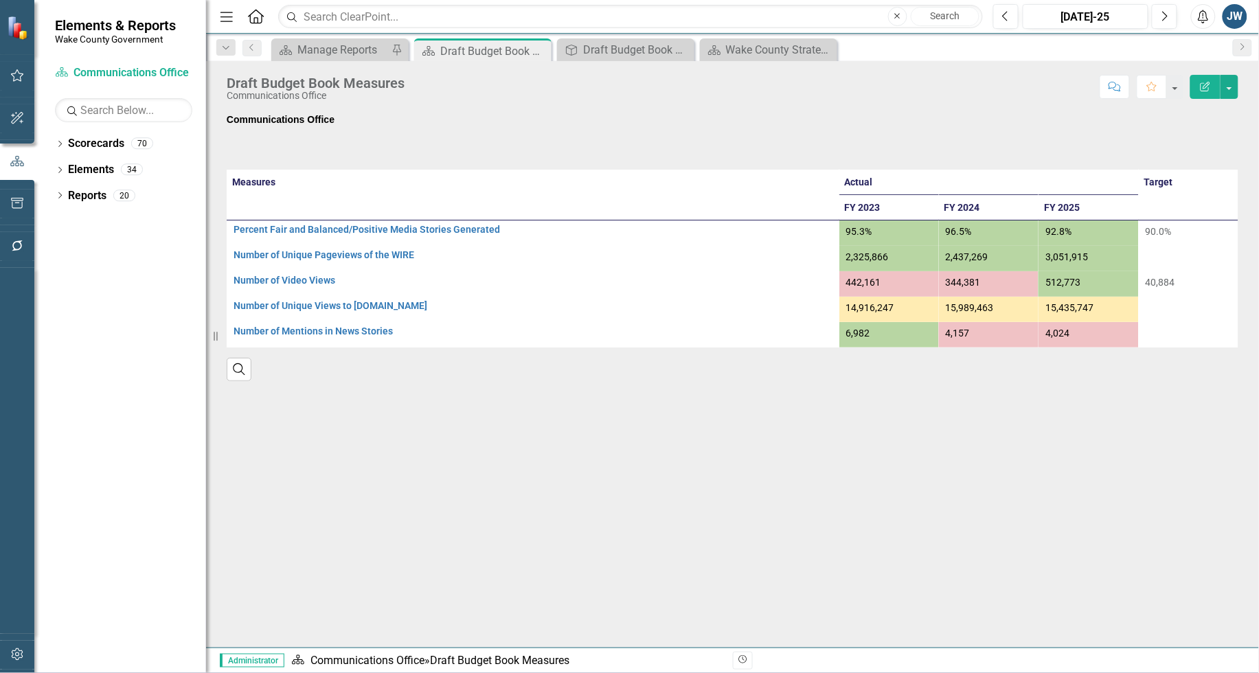
click at [1177, 163] on div "Measures Actual Target FY 2023 FY 2024 FY 2025 Percent Fair and Balanced/Positi…" at bounding box center [732, 267] width 1033 height 229
drag, startPoint x: 1177, startPoint y: 163, endPoint x: 1145, endPoint y: 160, distance: 31.7
click at [1145, 160] on div "Measures Actual Target FY 2023 FY 2024 FY 2025 Percent Fair and Balanced/Positi…" at bounding box center [732, 267] width 1033 height 229
click at [1144, 160] on div "Measures Actual Target FY 2023 FY 2024 FY 2025 Percent Fair and Balanced/Positi…" at bounding box center [732, 267] width 1033 height 229
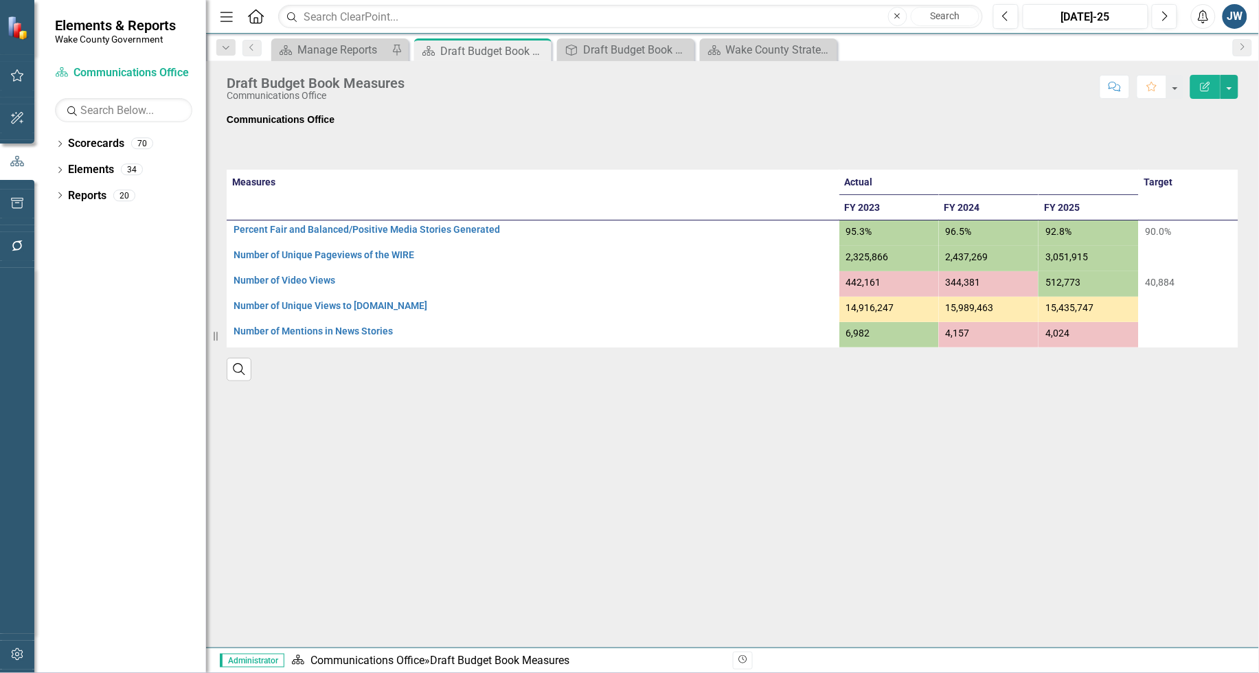
click at [1143, 160] on div "Measures Actual Target FY 2023 FY 2024 FY 2025 Percent Fair and Balanced/Positi…" at bounding box center [732, 267] width 1033 height 229
click at [1207, 85] on icon "Edit Report" at bounding box center [1206, 87] width 12 height 10
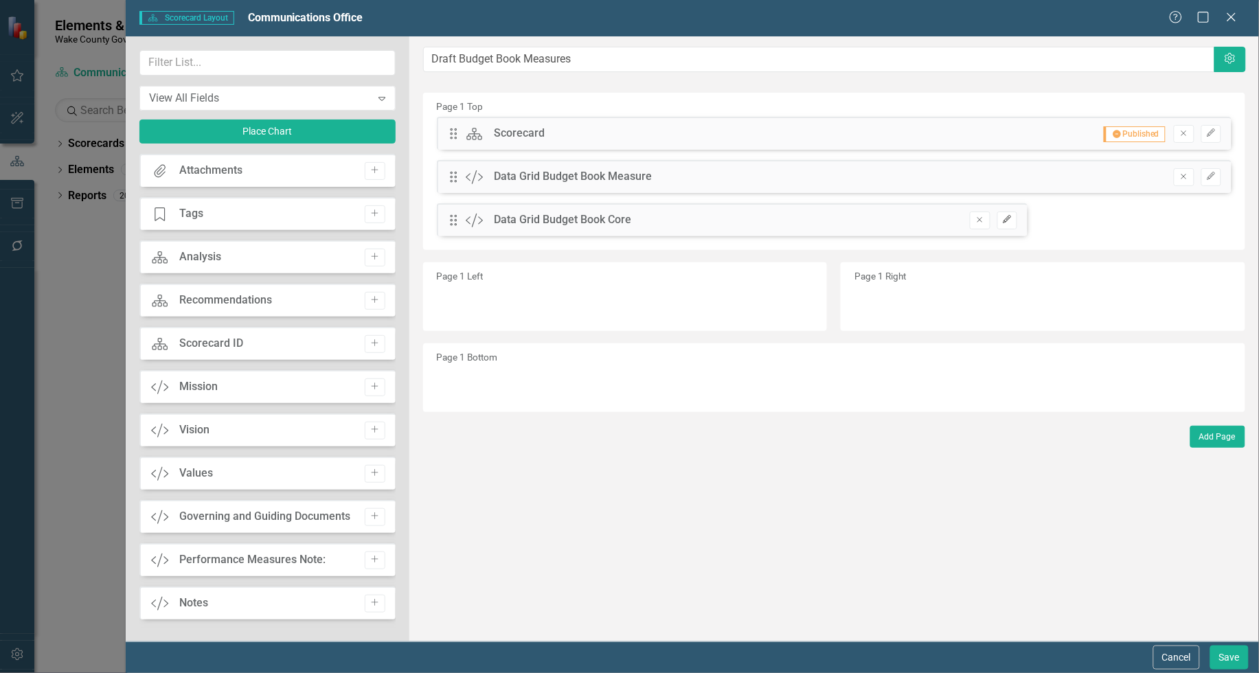
click at [1011, 216] on icon "Edit" at bounding box center [1007, 220] width 10 height 8
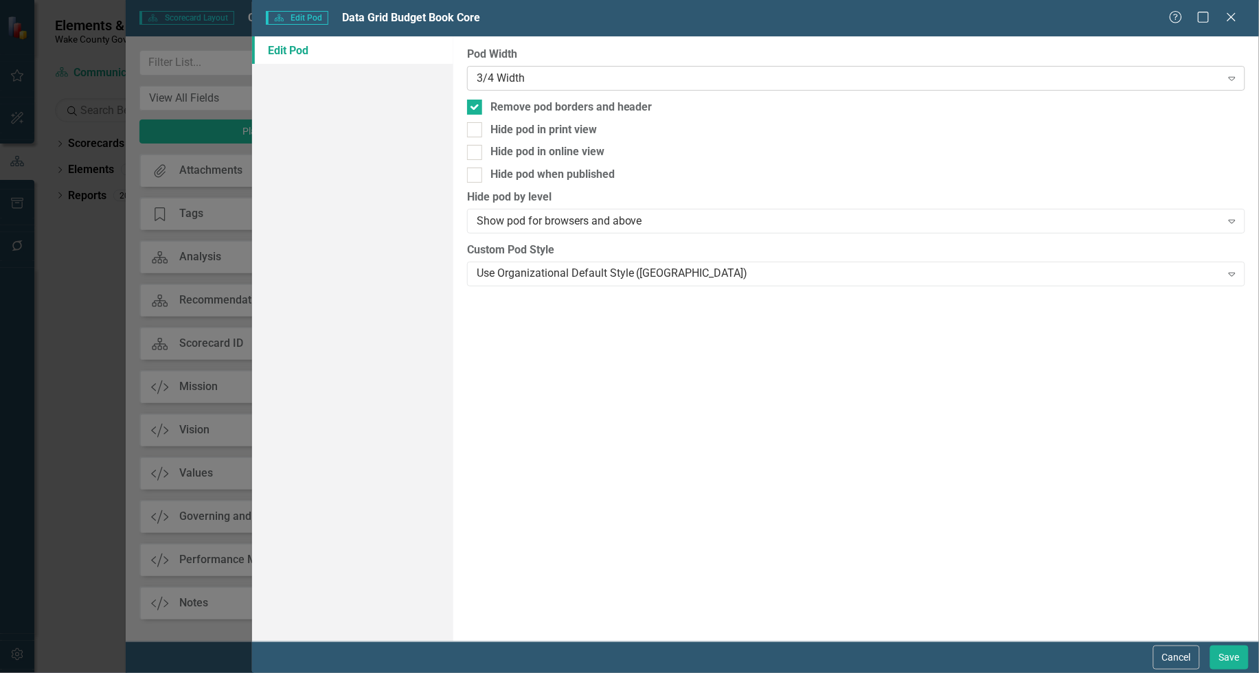
click at [502, 74] on div "3/4 Width" at bounding box center [849, 78] width 745 height 16
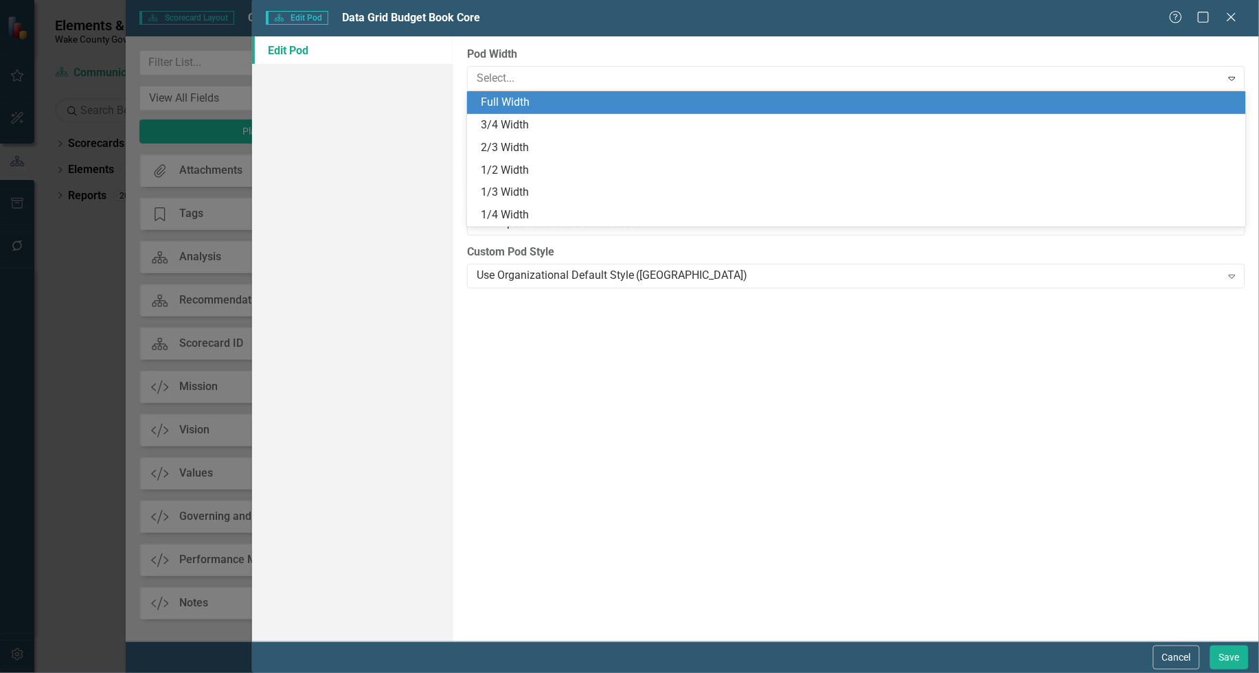
click at [508, 104] on div "Full Width" at bounding box center [859, 103] width 757 height 16
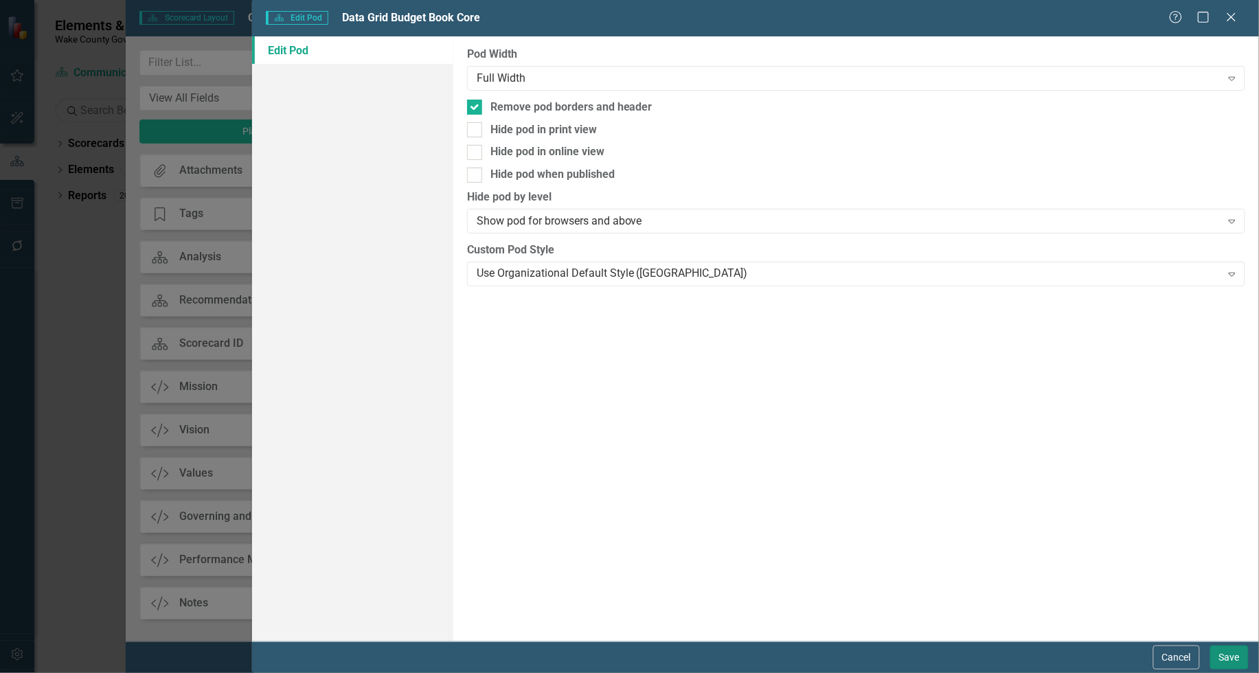
click at [1235, 657] on button "Save" at bounding box center [1230, 658] width 38 height 24
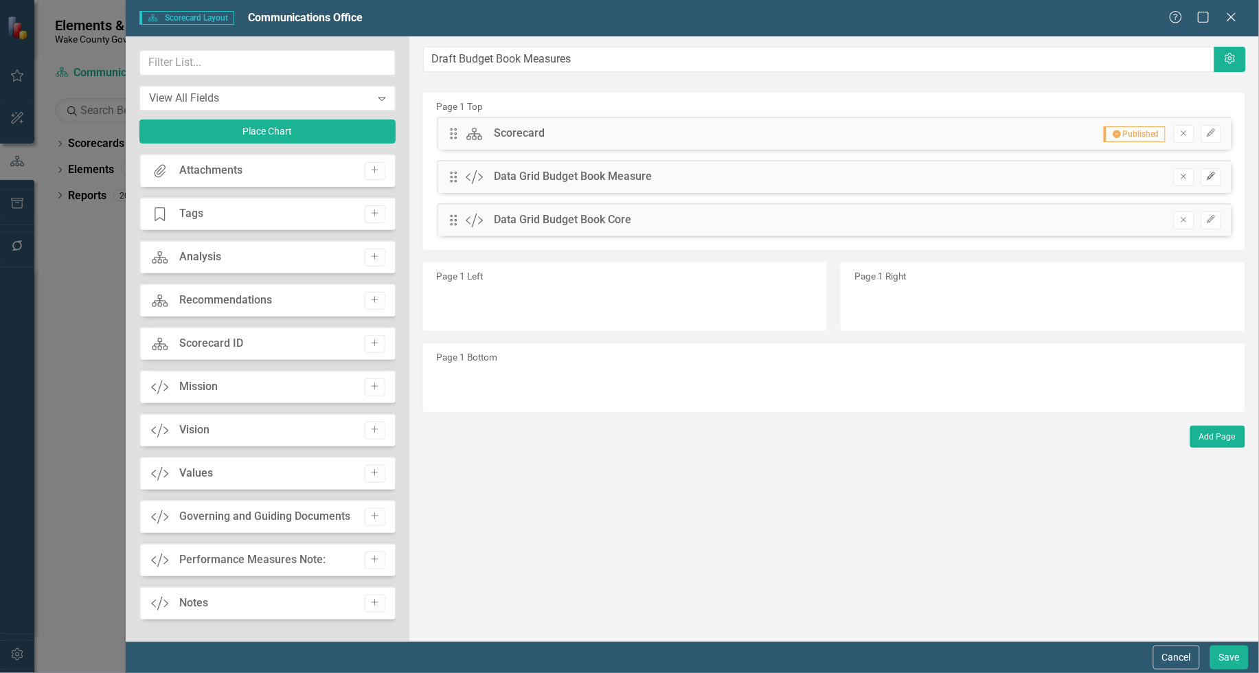
click at [1213, 177] on icon "button" at bounding box center [1211, 176] width 8 height 8
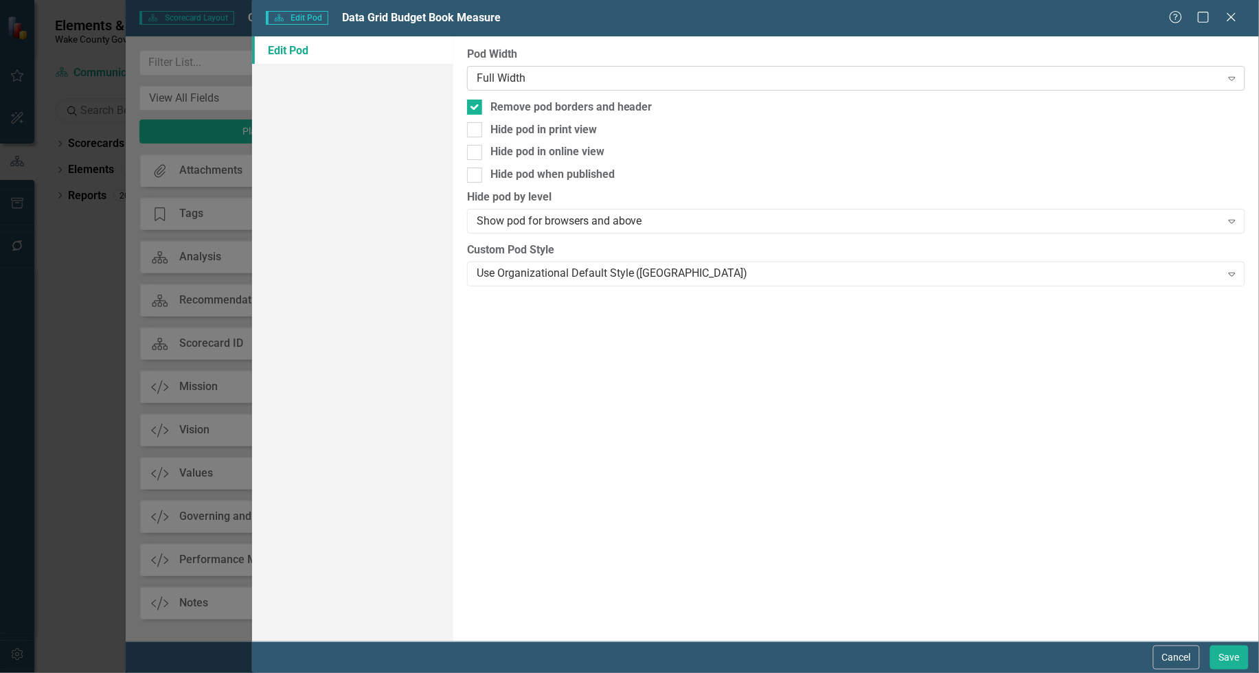
click at [581, 79] on div "Full Width" at bounding box center [849, 78] width 745 height 16
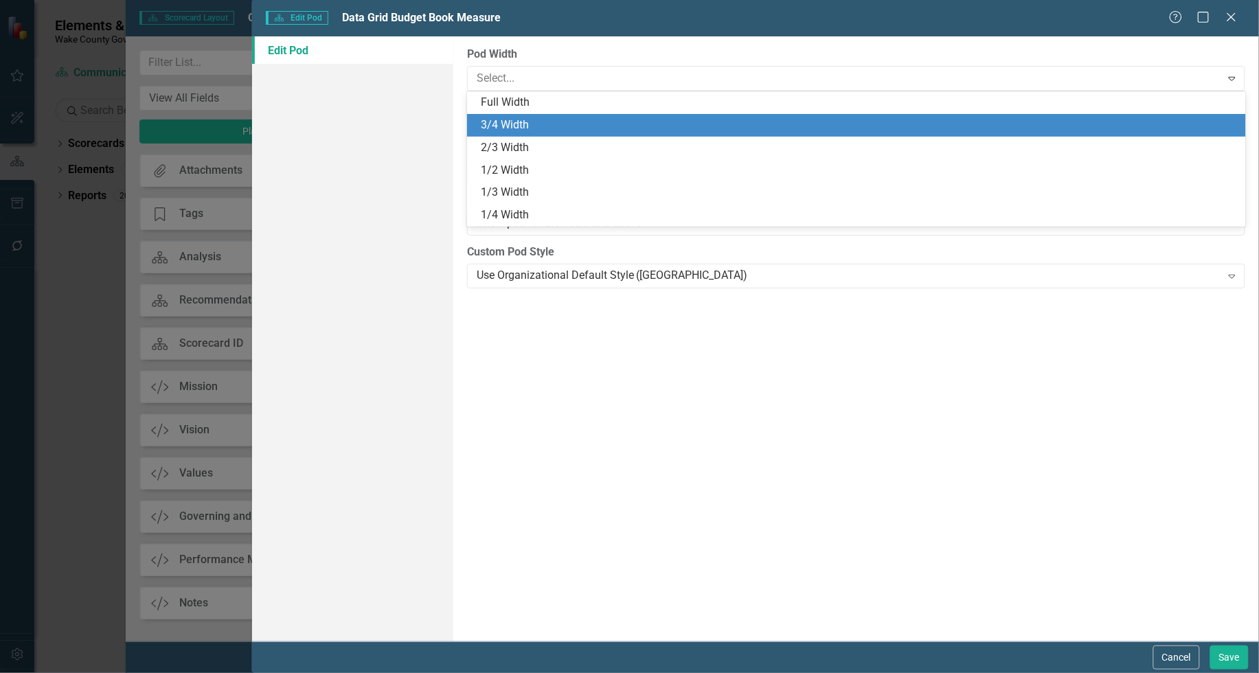
click at [564, 118] on div "3/4 Width" at bounding box center [859, 125] width 757 height 16
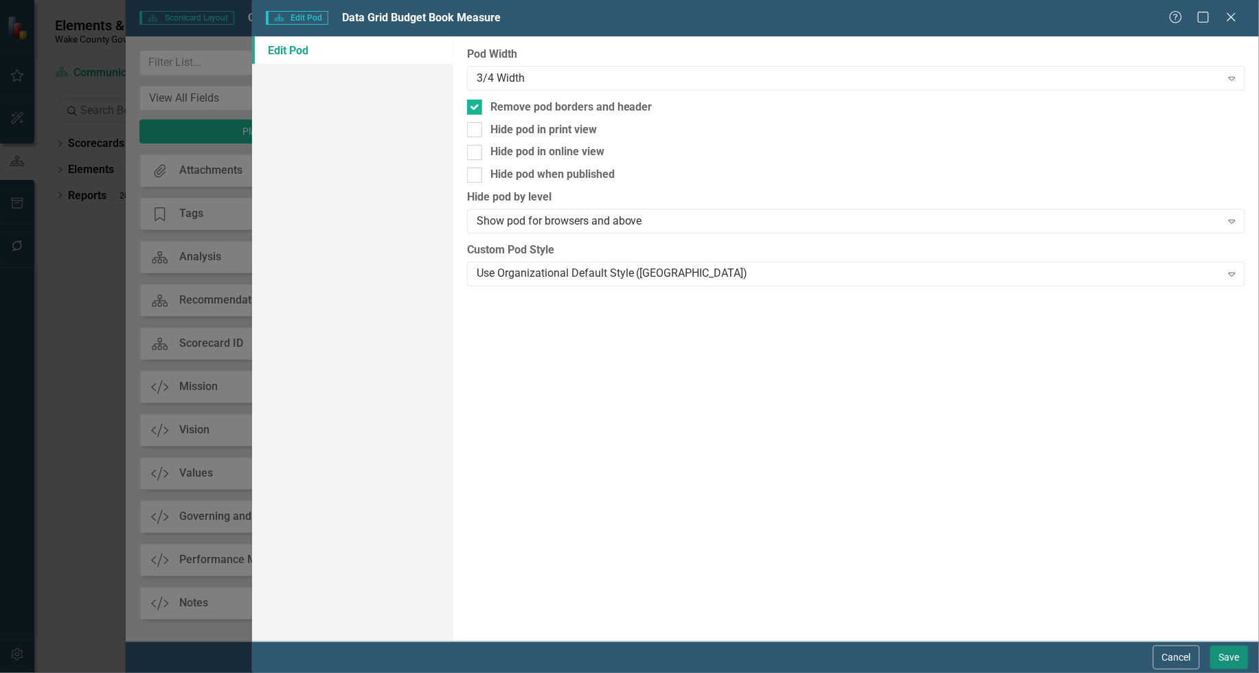
click at [1228, 660] on button "Save" at bounding box center [1230, 658] width 38 height 24
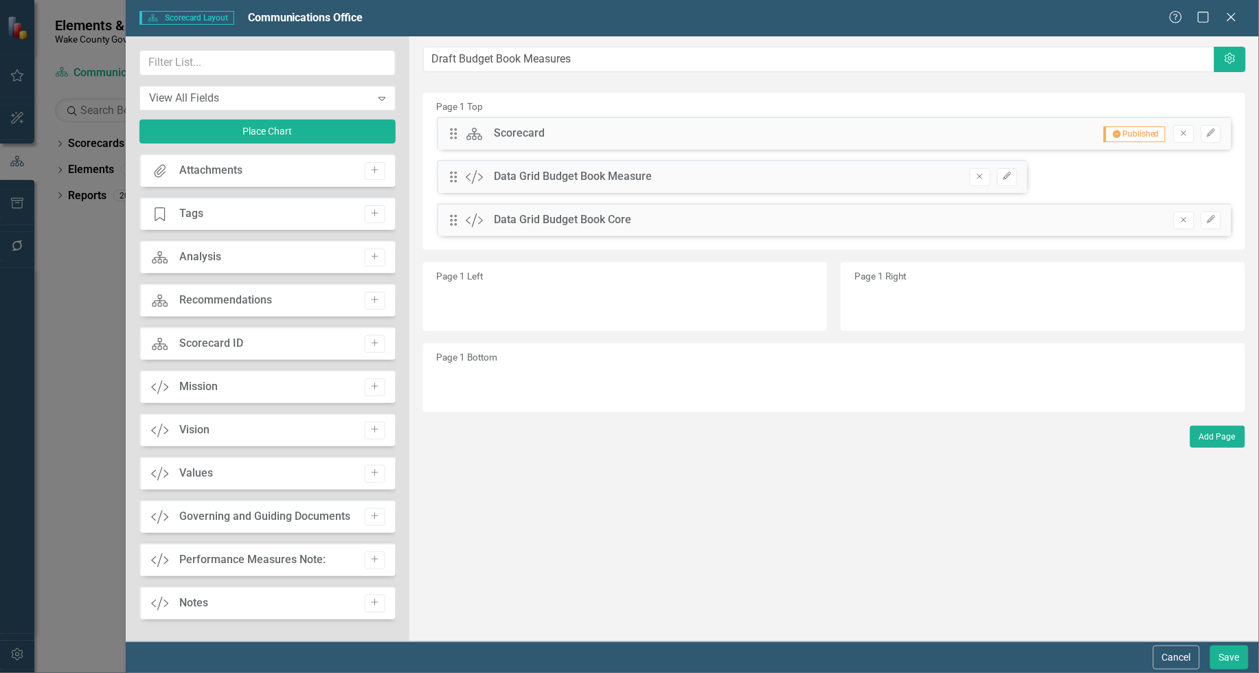
drag, startPoint x: 770, startPoint y: 172, endPoint x: 840, endPoint y: 175, distance: 70.9
click at [840, 175] on div "Drag Custom Data Grid Budget Book Measure Remove Edit" at bounding box center [732, 176] width 591 height 33
click at [1014, 177] on button "Edit" at bounding box center [1008, 177] width 20 height 18
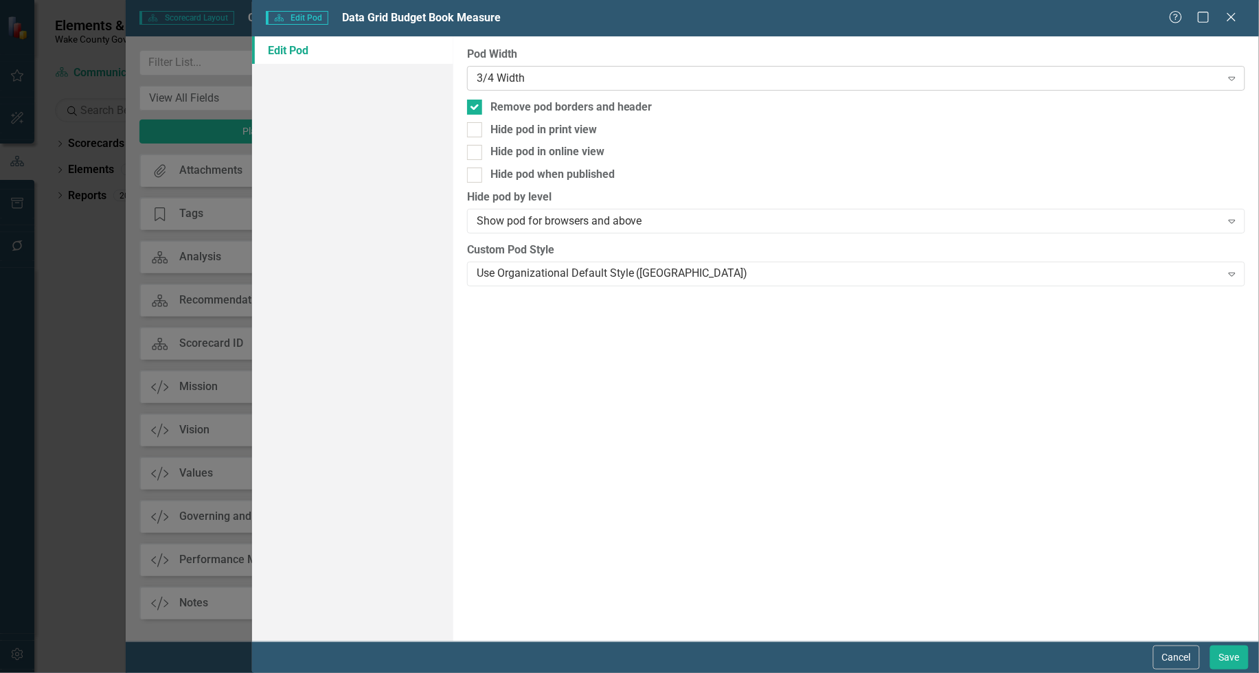
click at [496, 71] on div "3/4 Width" at bounding box center [849, 78] width 745 height 16
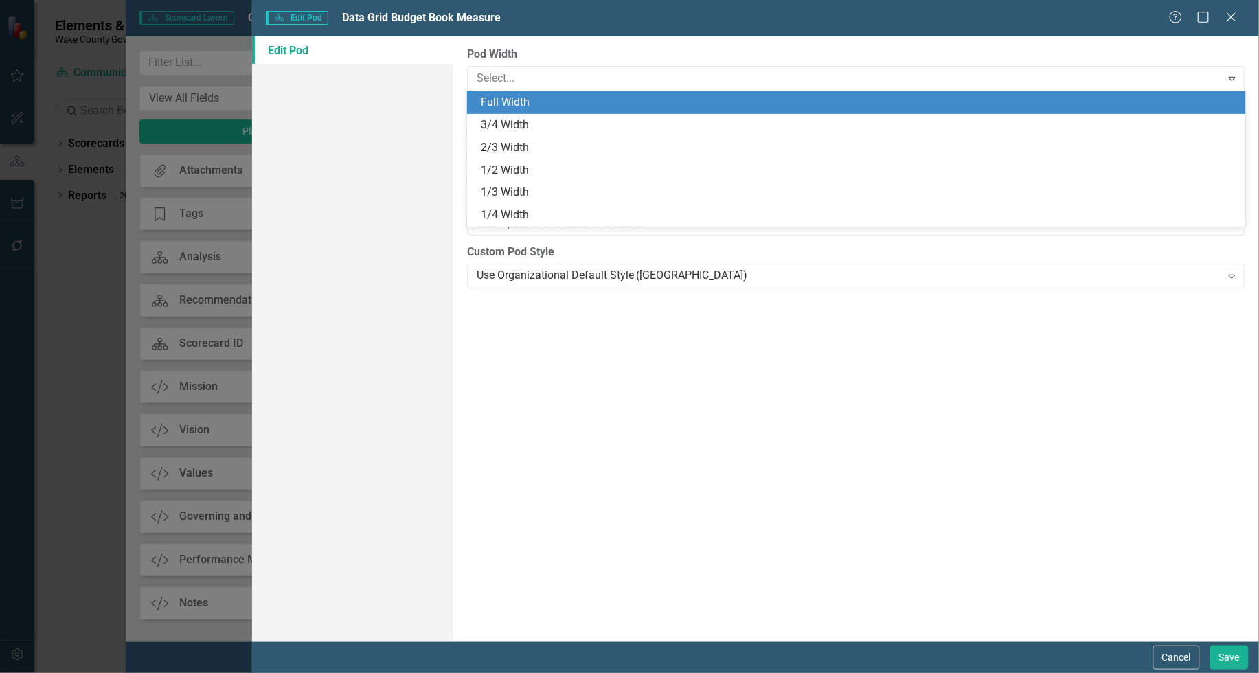
click at [506, 101] on div "Full Width" at bounding box center [859, 103] width 757 height 16
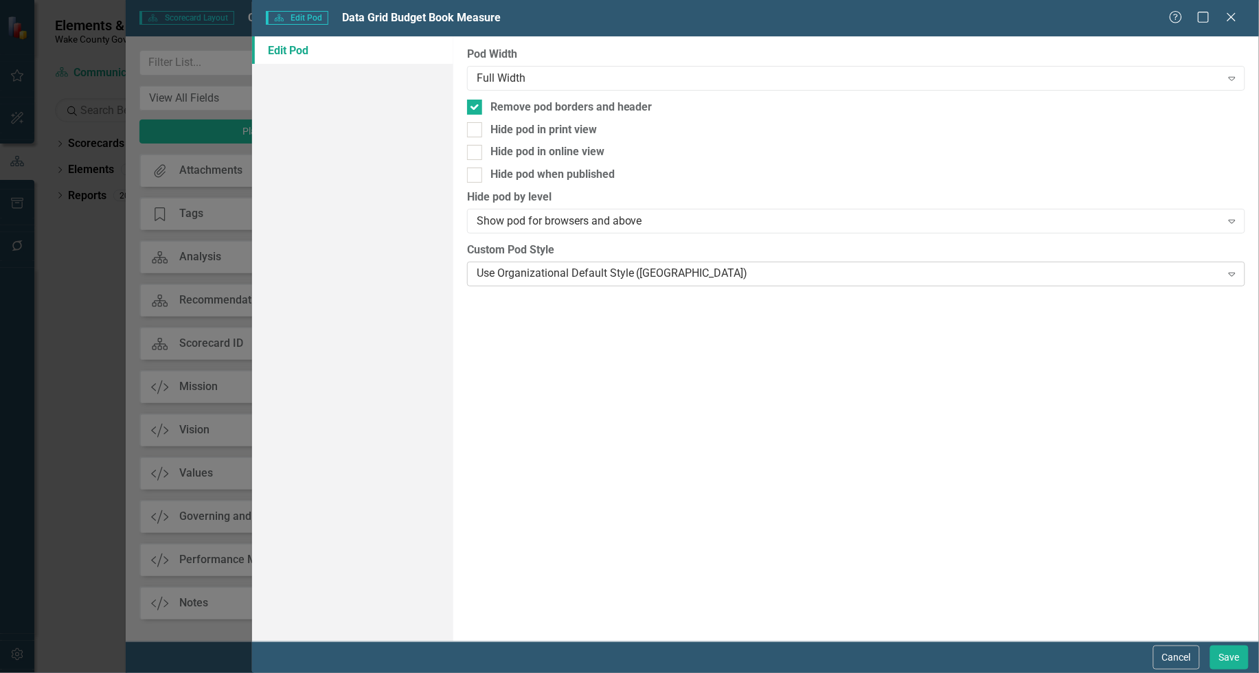
click at [763, 272] on div "Use Organizational Default Style ([GEOGRAPHIC_DATA])" at bounding box center [849, 274] width 745 height 16
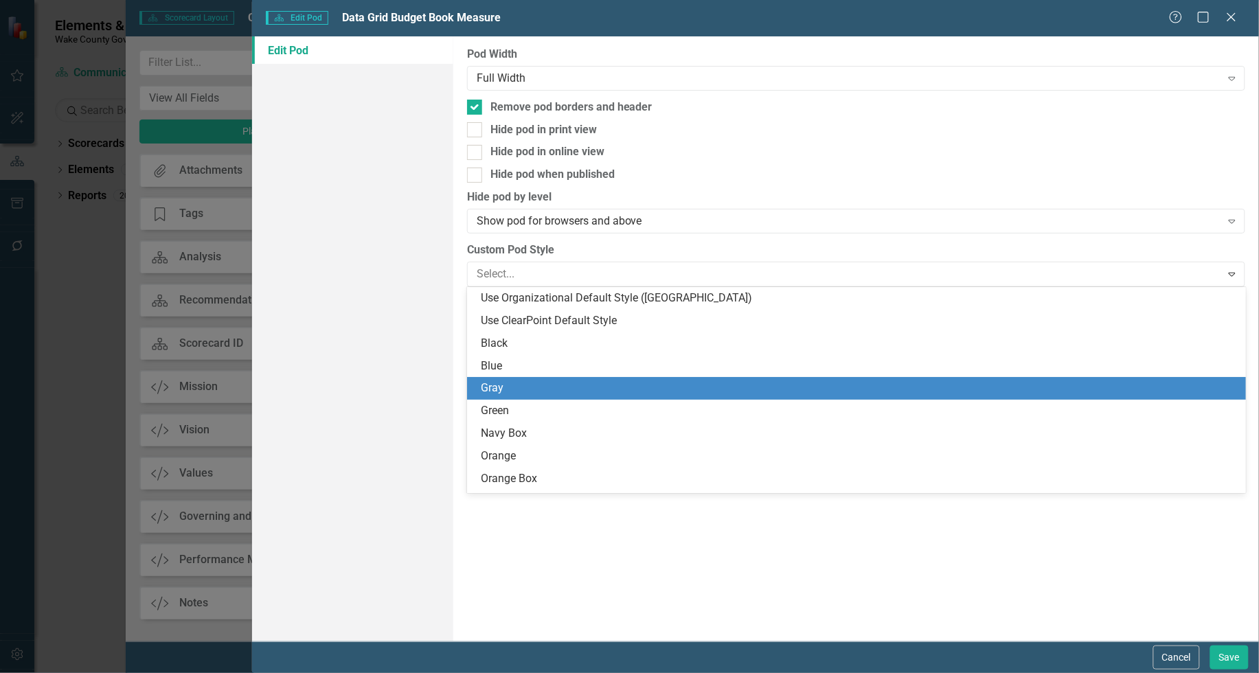
scroll to position [64, 0]
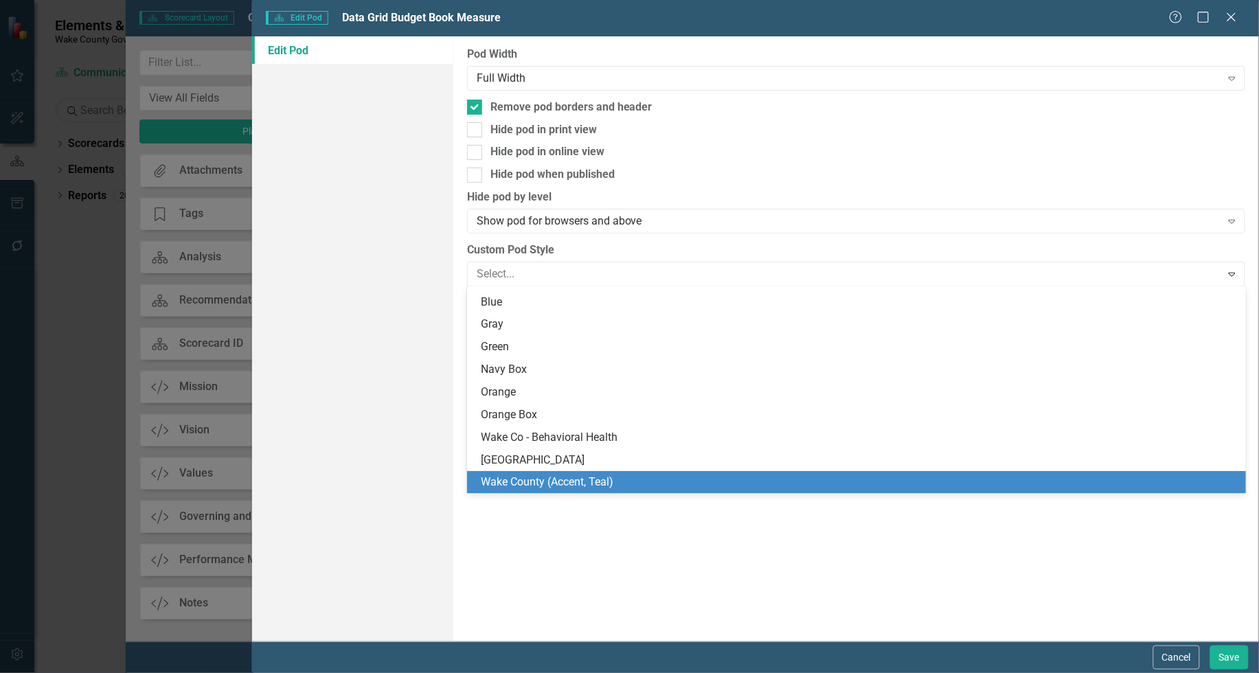
click at [660, 557] on div "Pod Width Full Width Expand Remove pod borders and header Hide pod in print vie…" at bounding box center [856, 338] width 806 height 605
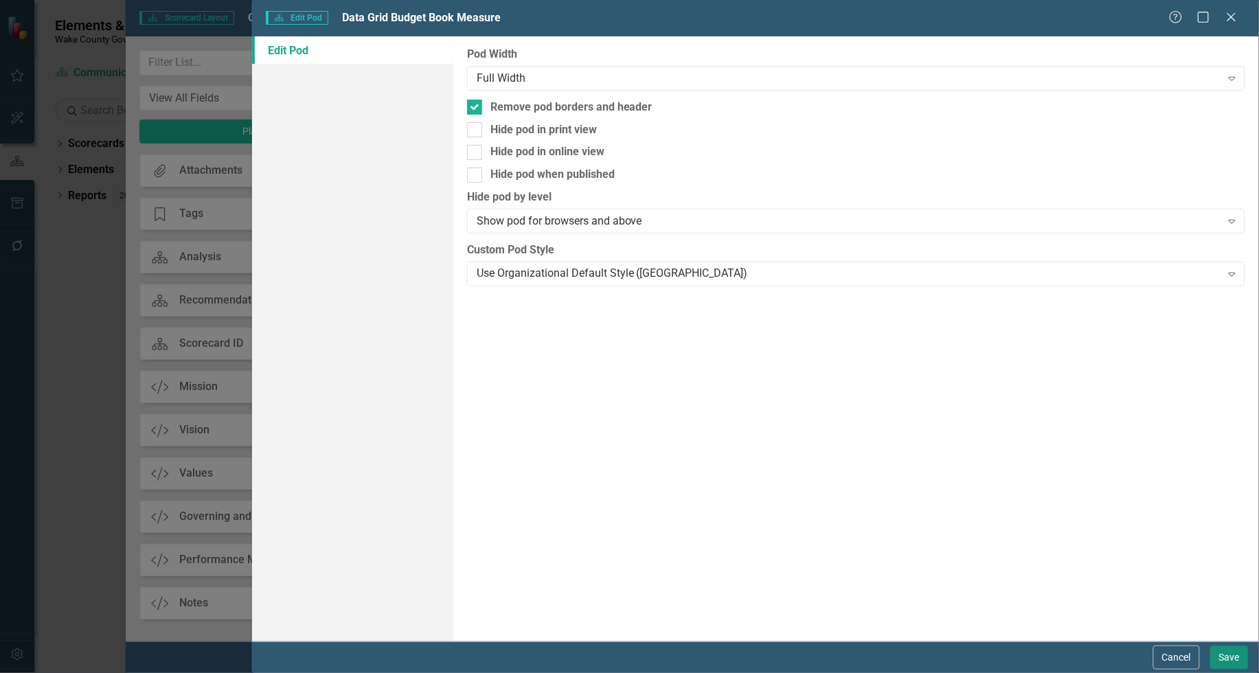
click at [1225, 653] on button "Save" at bounding box center [1230, 658] width 38 height 24
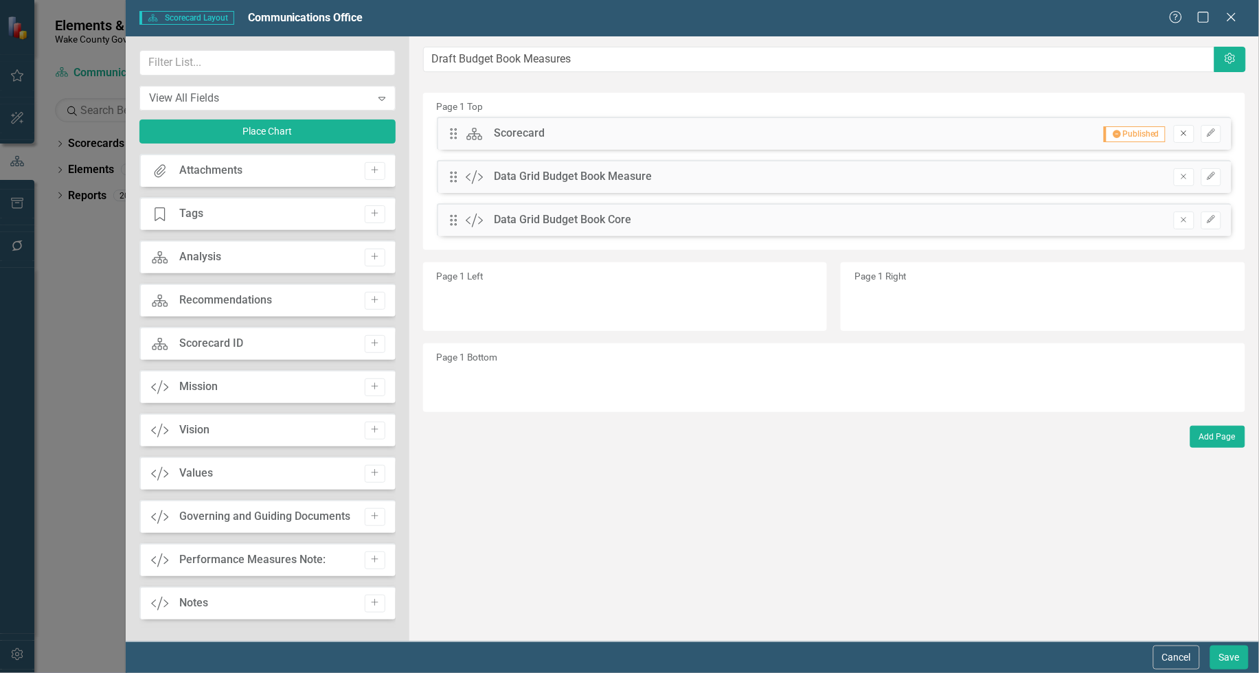
click at [1184, 132] on icon "Remove" at bounding box center [1184, 133] width 10 height 8
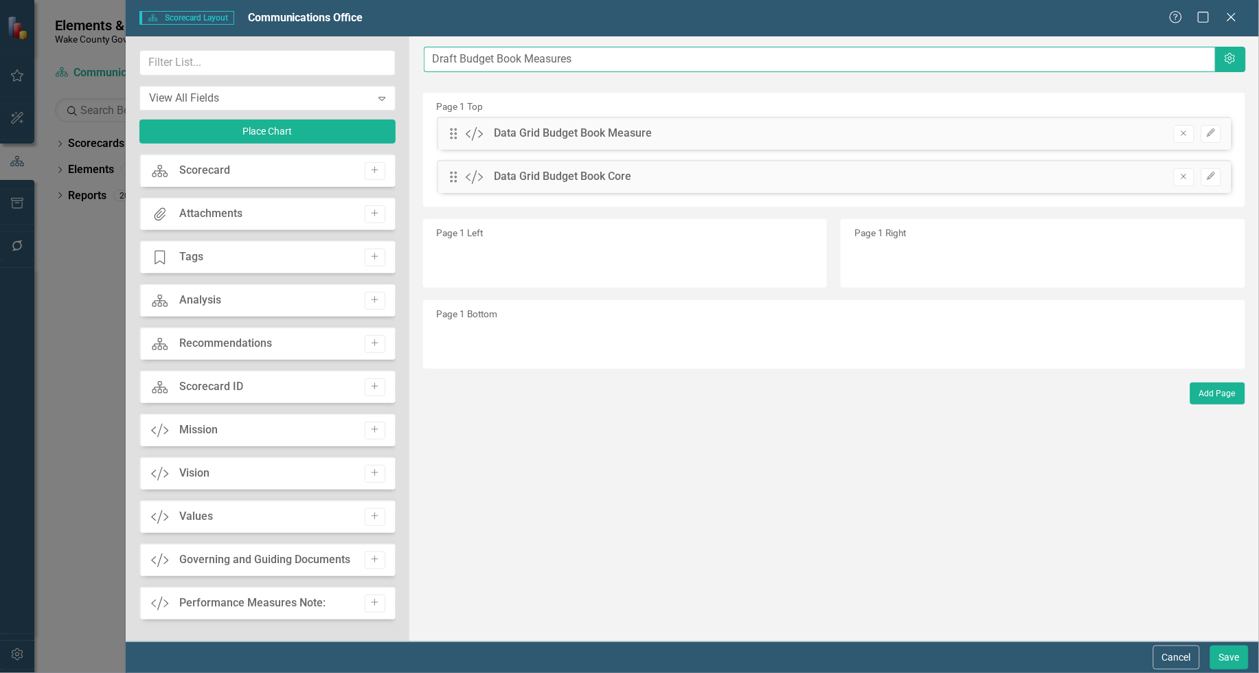
click at [523, 60] on input "Draft Budget Book Measures" at bounding box center [820, 59] width 792 height 25
drag, startPoint x: 616, startPoint y: 60, endPoint x: 444, endPoint y: 58, distance: 172.5
click at [424, 58] on input "Draft Budget Book Measures" at bounding box center [820, 59] width 792 height 25
click at [452, 56] on input "Draft Budget Book Measures" at bounding box center [820, 59] width 792 height 25
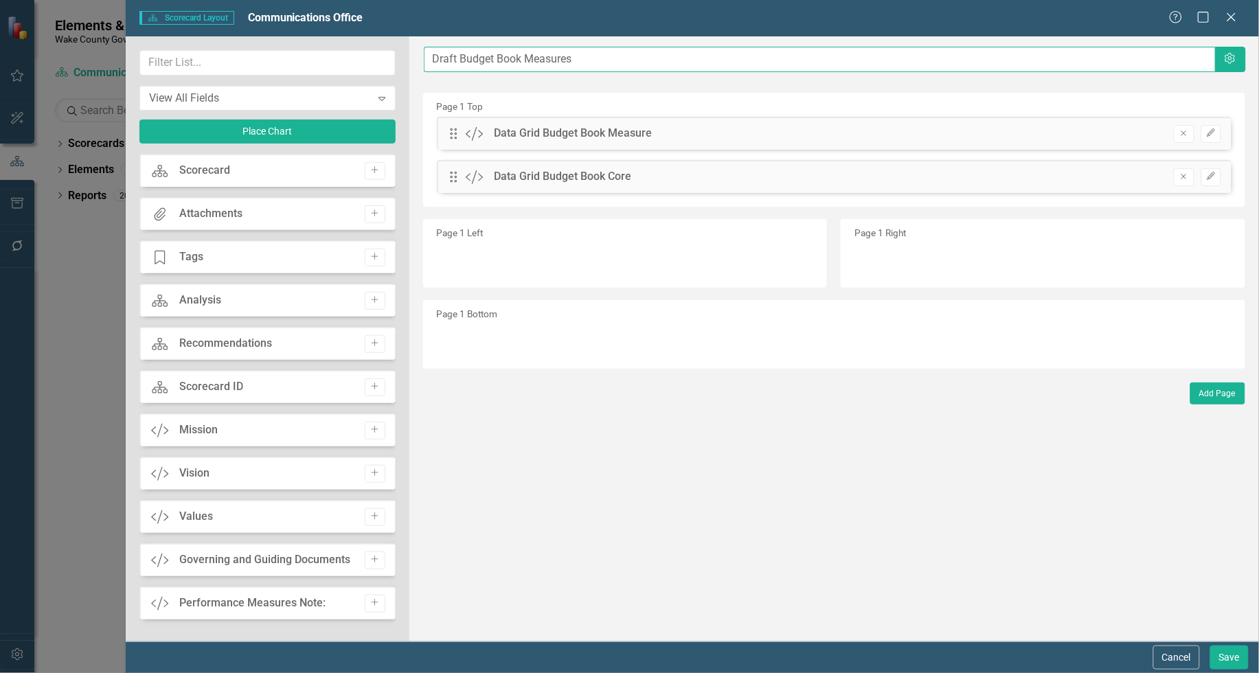
click at [529, 60] on input "Draft Budget Book Measures" at bounding box center [820, 59] width 792 height 25
click at [519, 58] on input "Draft Budget Book Measures" at bounding box center [820, 59] width 792 height 25
drag, startPoint x: 524, startPoint y: 59, endPoint x: 402, endPoint y: 57, distance: 121.6
click at [402, 57] on div "View All Fields Expand Place Chart Scorecard Scorecard Add Attachments Attachme…" at bounding box center [693, 338] width 1134 height 605
type input "Core Service and Performance Measures"
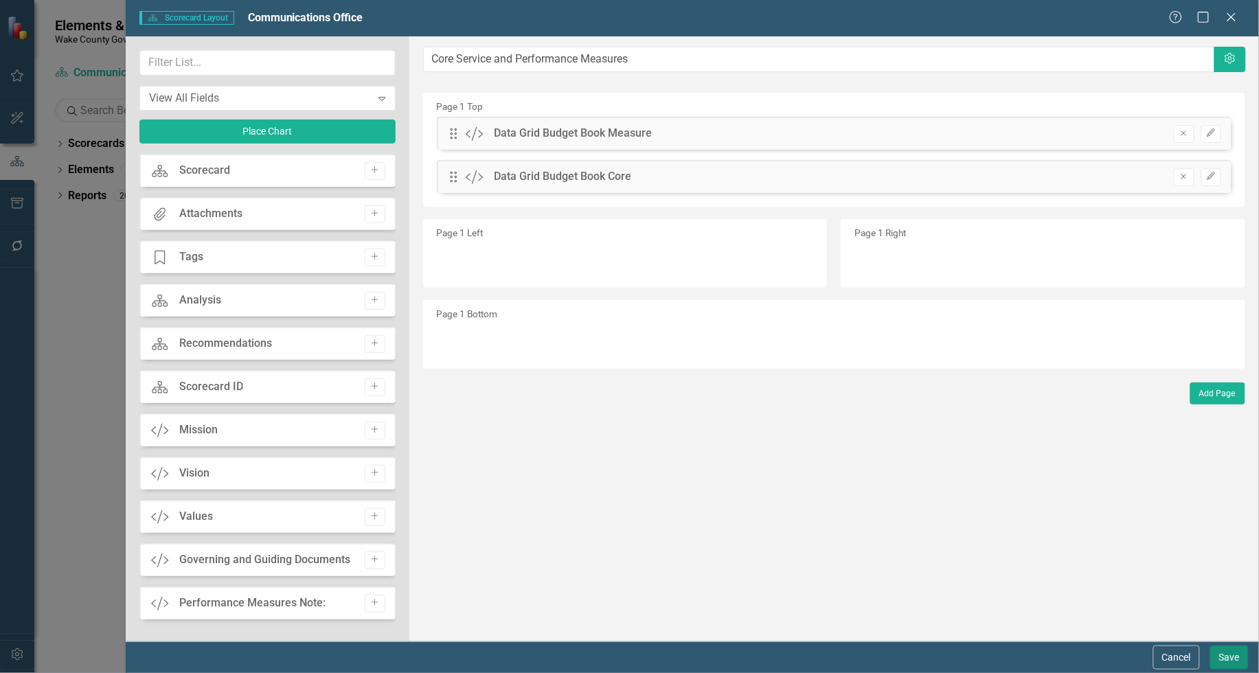
click at [1226, 654] on button "Save" at bounding box center [1230, 658] width 38 height 24
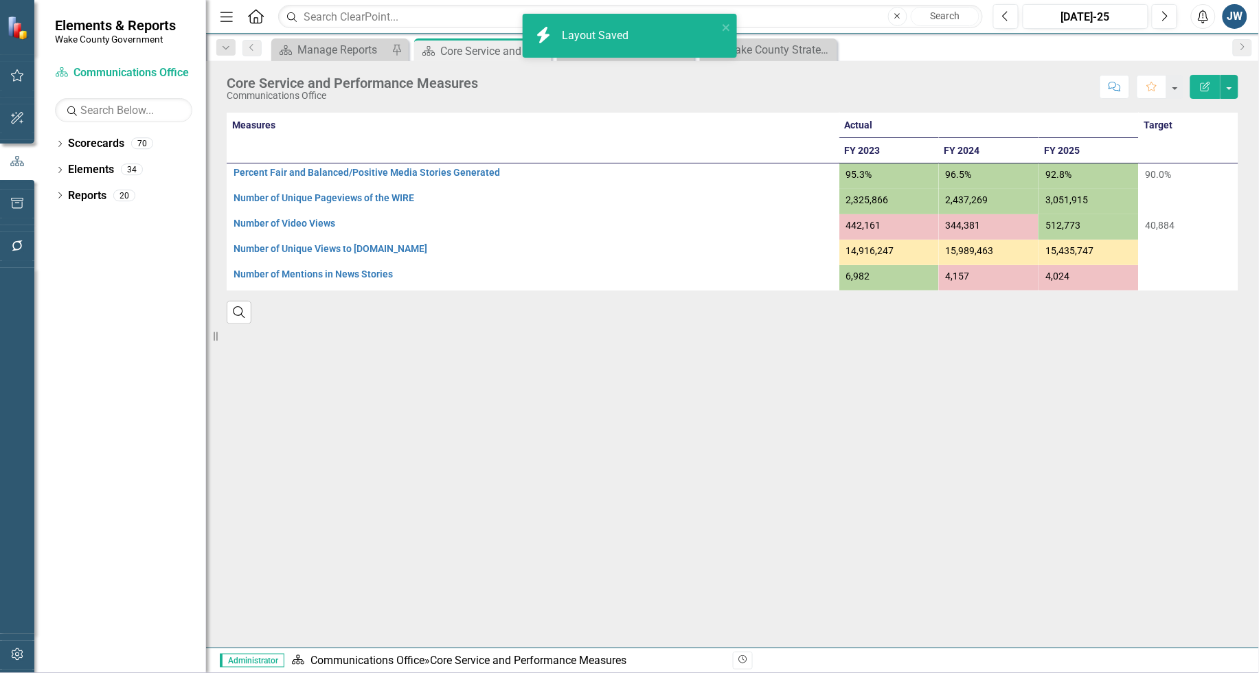
click at [565, 337] on div at bounding box center [732, 352] width 1033 height 57
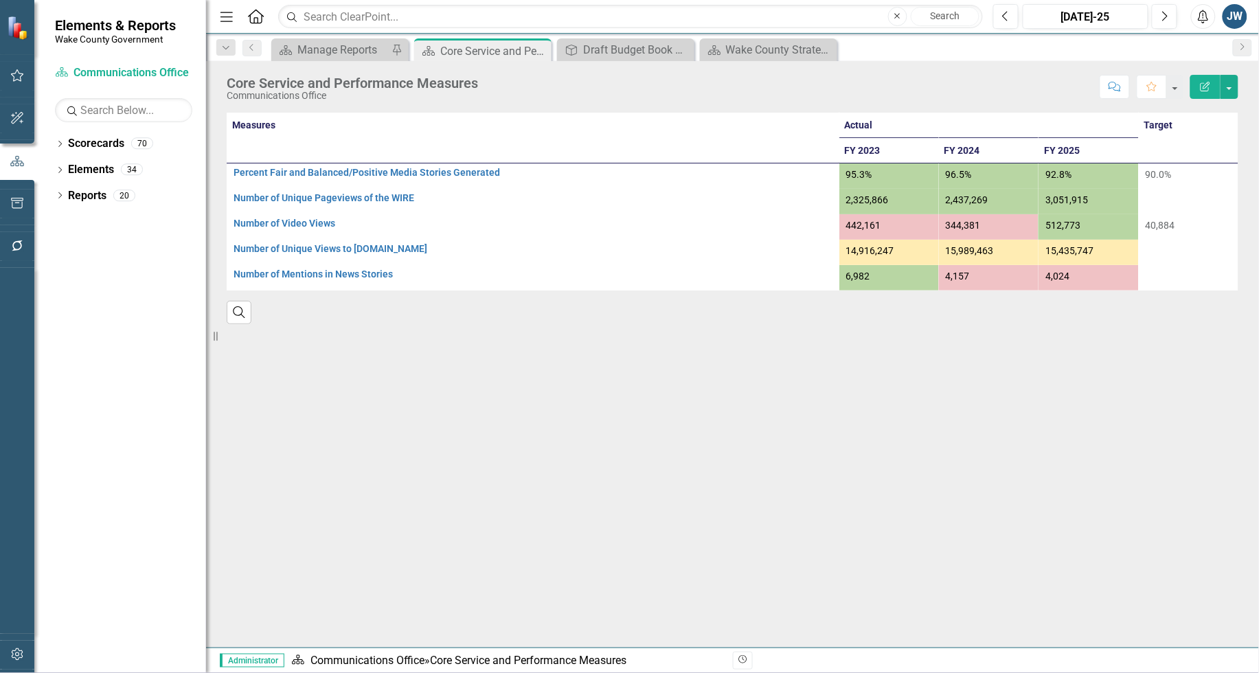
click at [282, 326] on div at bounding box center [732, 352] width 1033 height 57
click at [280, 326] on div at bounding box center [732, 352] width 1033 height 57
drag, startPoint x: 280, startPoint y: 326, endPoint x: 236, endPoint y: 338, distance: 45.5
click at [237, 338] on div at bounding box center [732, 352] width 1033 height 57
click at [236, 338] on div at bounding box center [732, 352] width 1033 height 57
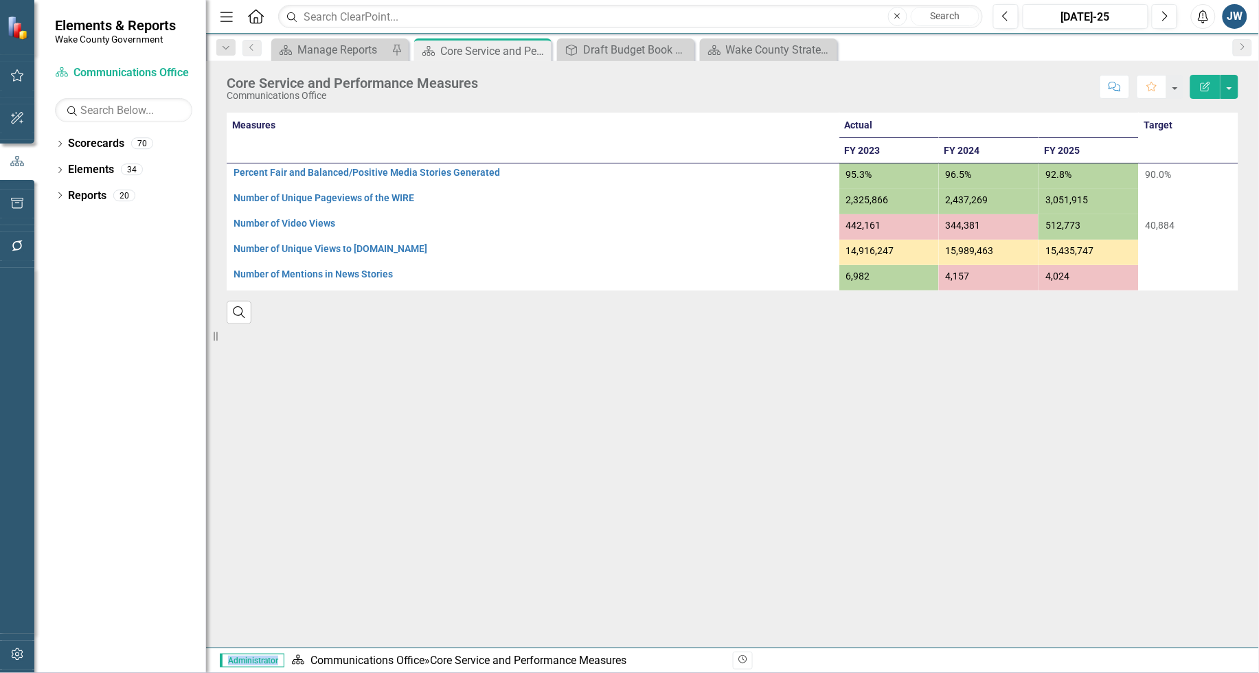
drag, startPoint x: 236, startPoint y: 338, endPoint x: 337, endPoint y: 352, distance: 102.7
click at [337, 352] on div at bounding box center [733, 361] width 1012 height 40
click at [348, 355] on div at bounding box center [733, 361] width 1012 height 40
click at [658, 371] on div at bounding box center [733, 361] width 1012 height 40
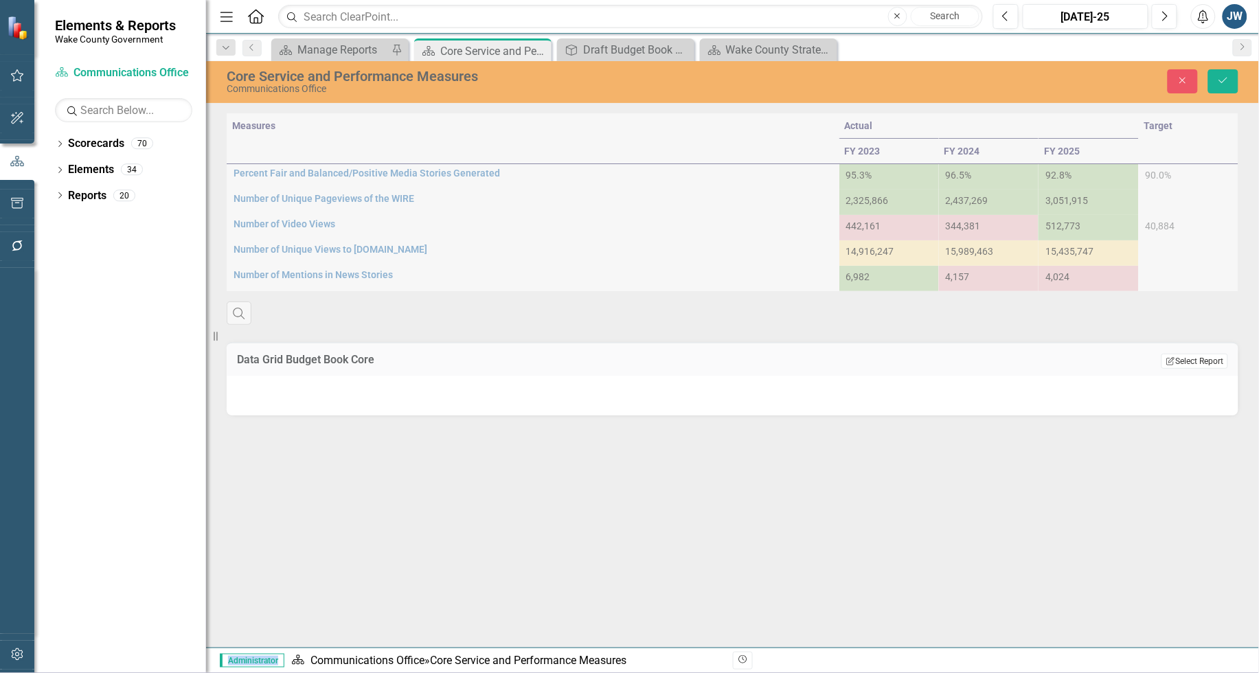
click at [1192, 359] on button "Edit Report Select Report" at bounding box center [1195, 361] width 67 height 15
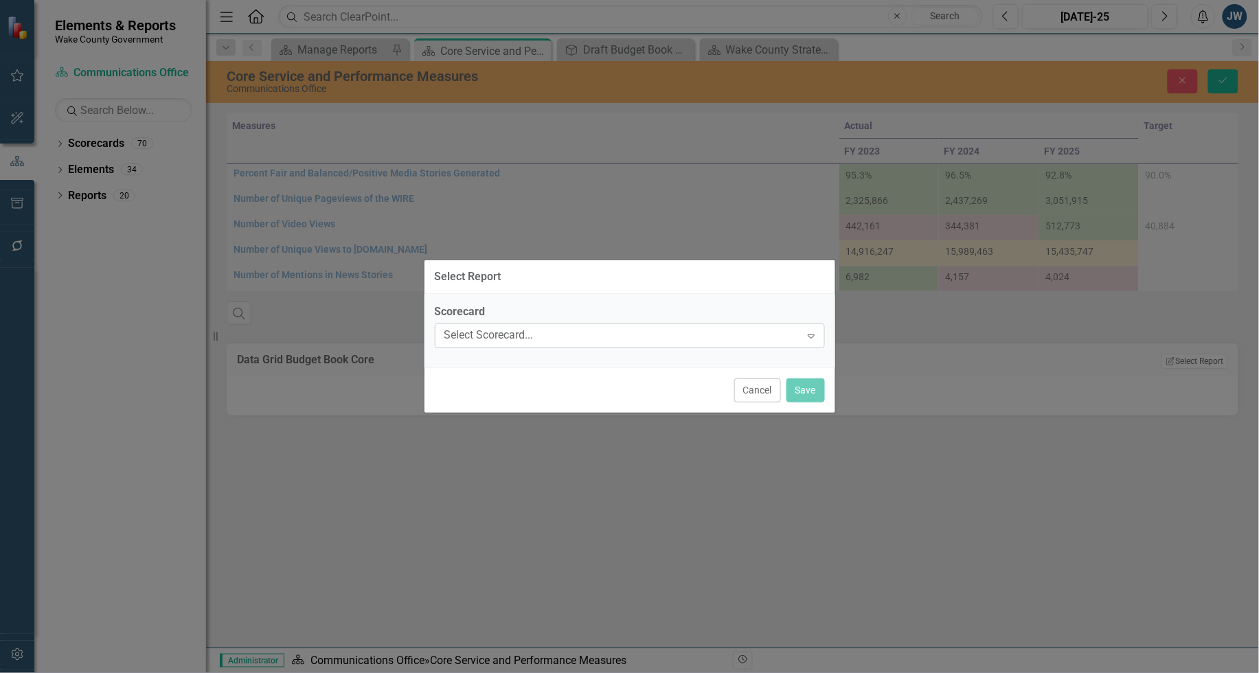
click at [718, 340] on div "Select Scorecard..." at bounding box center [623, 336] width 357 height 16
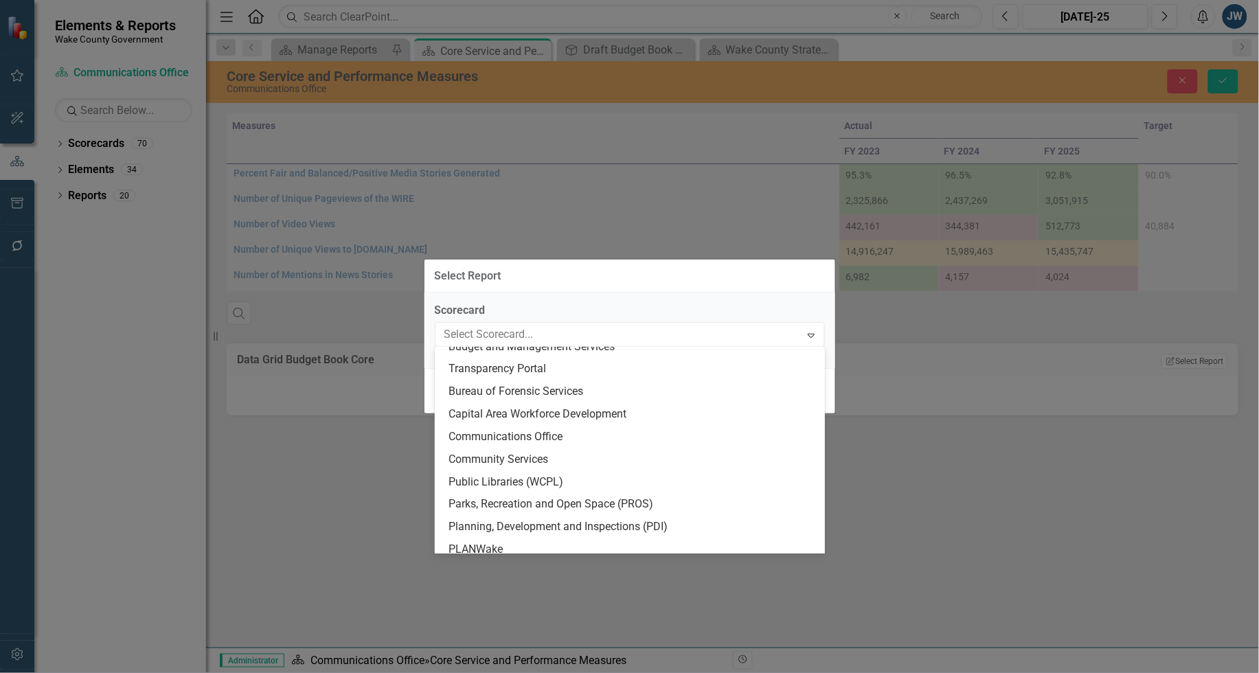
scroll to position [258, 0]
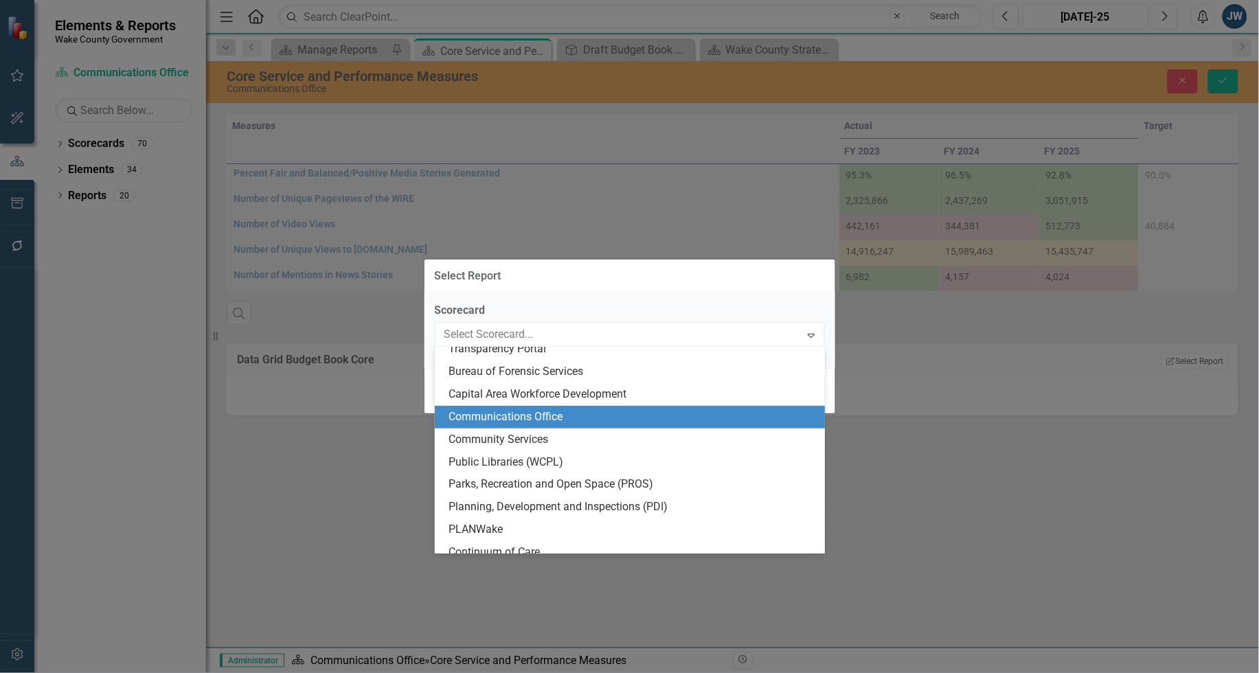
click at [576, 420] on div "Communications Office" at bounding box center [633, 417] width 368 height 16
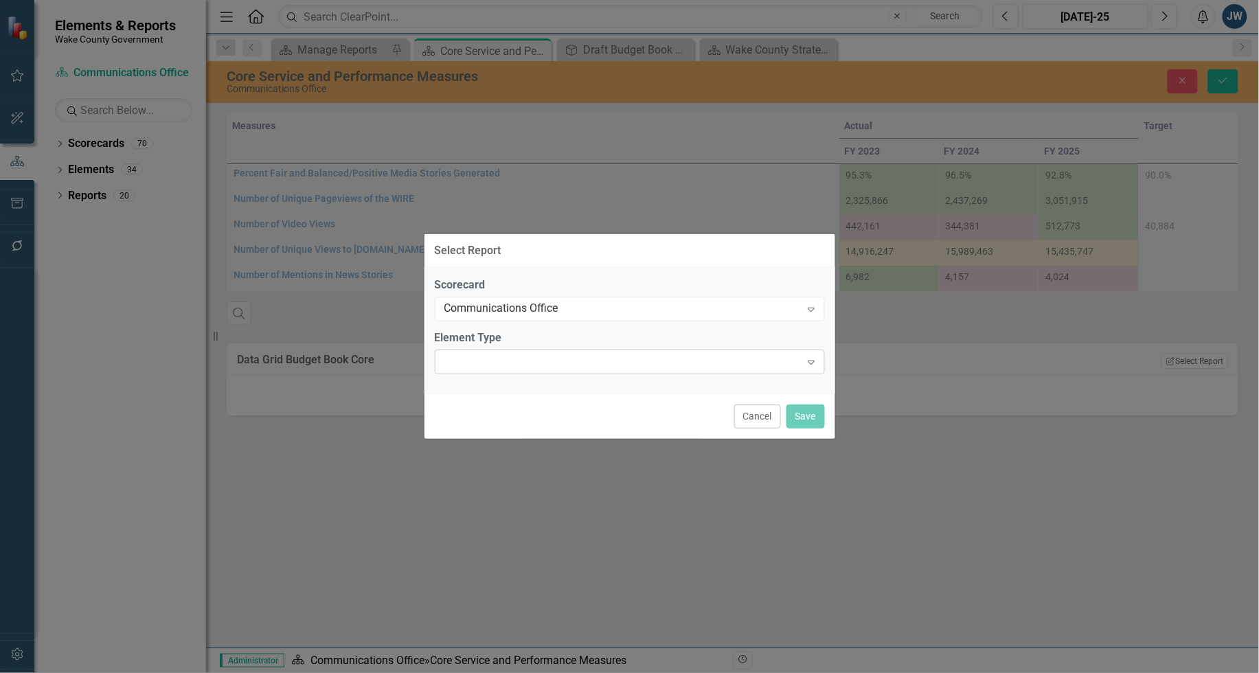
click at [544, 361] on div at bounding box center [619, 362] width 362 height 3
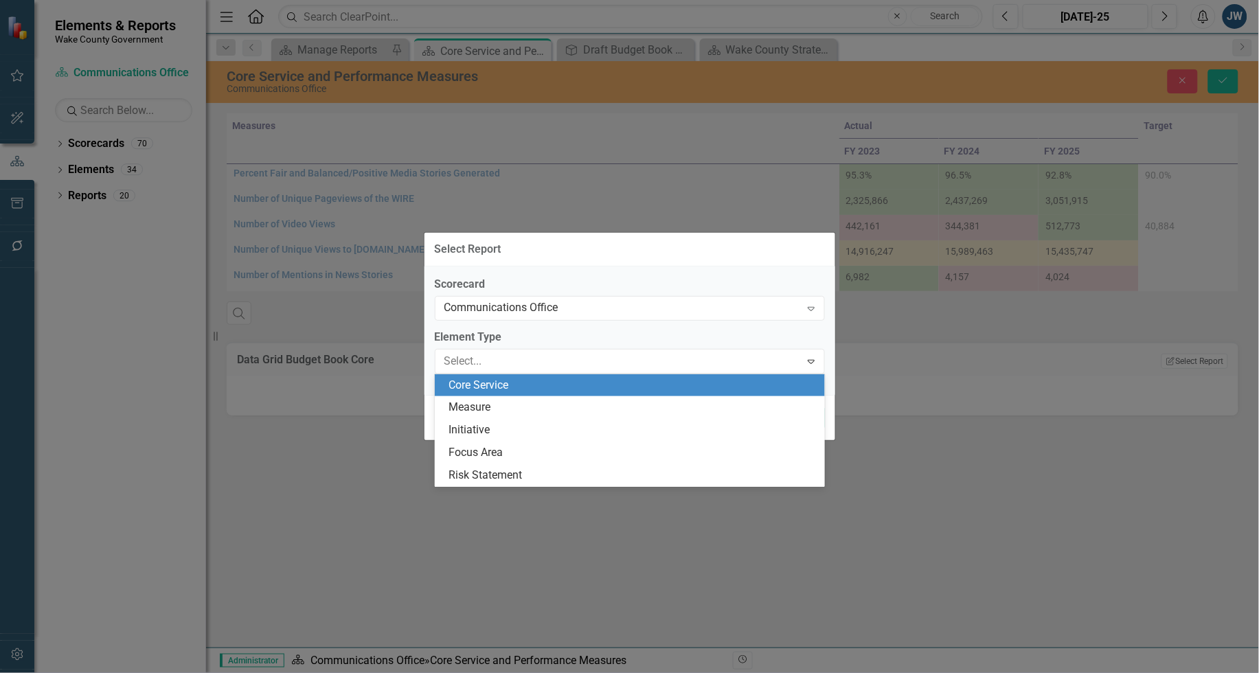
click at [546, 382] on div "Core Service" at bounding box center [633, 386] width 368 height 16
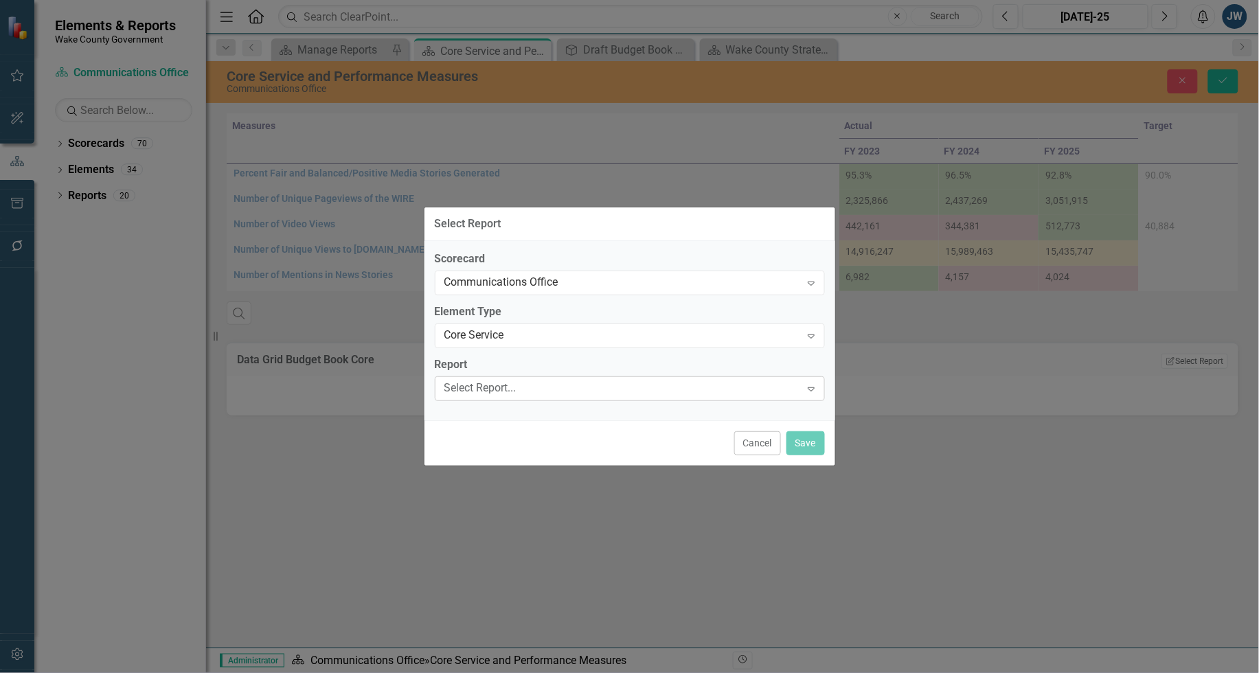
click at [546, 383] on div "Select Report..." at bounding box center [623, 389] width 357 height 16
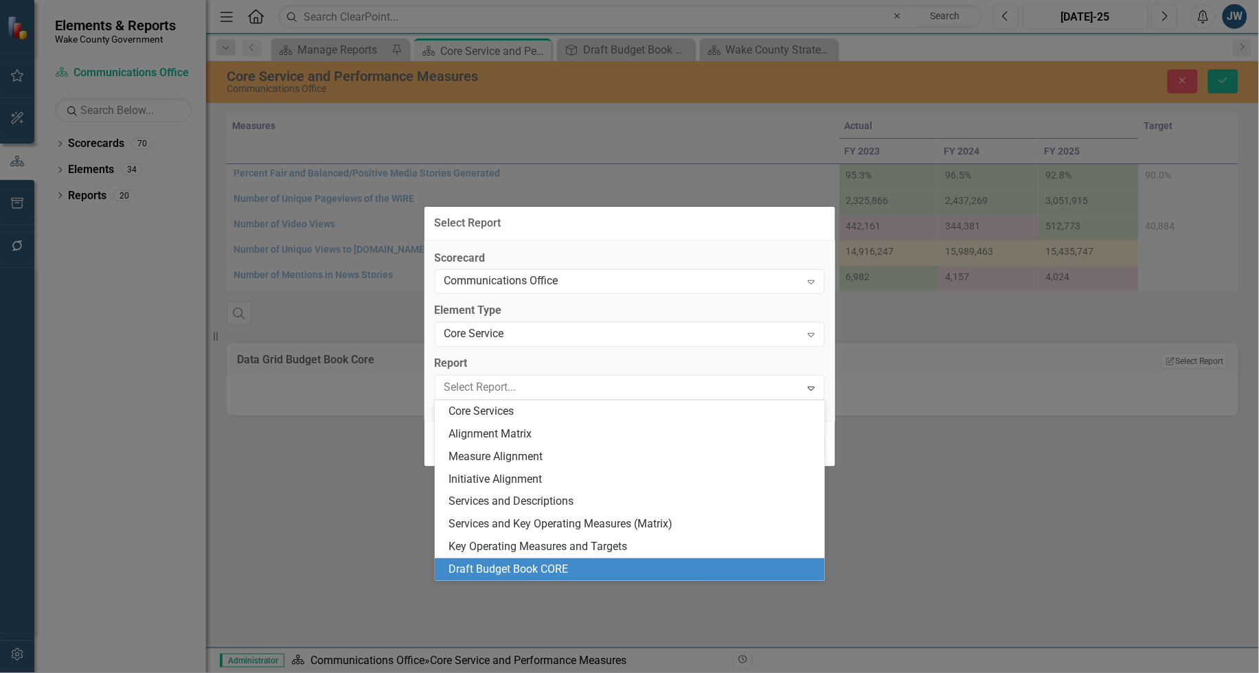
click at [557, 568] on div "Draft Budget Book CORE" at bounding box center [633, 570] width 368 height 16
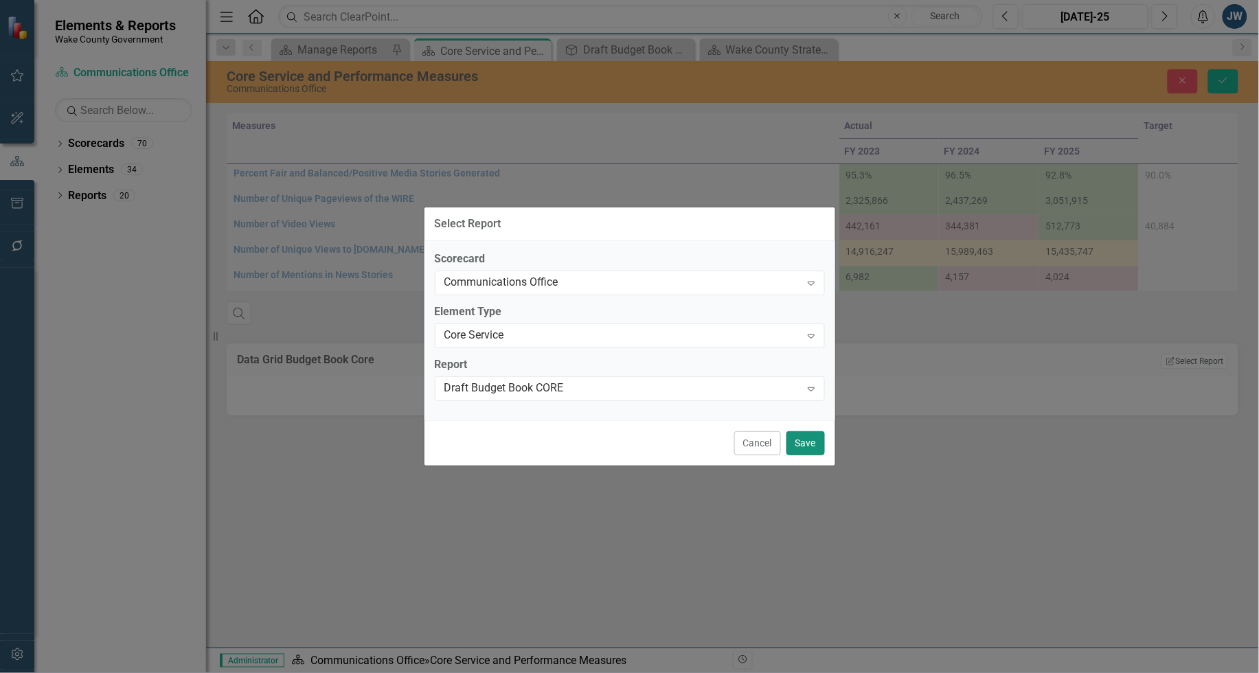
click at [809, 440] on button "Save" at bounding box center [806, 443] width 38 height 24
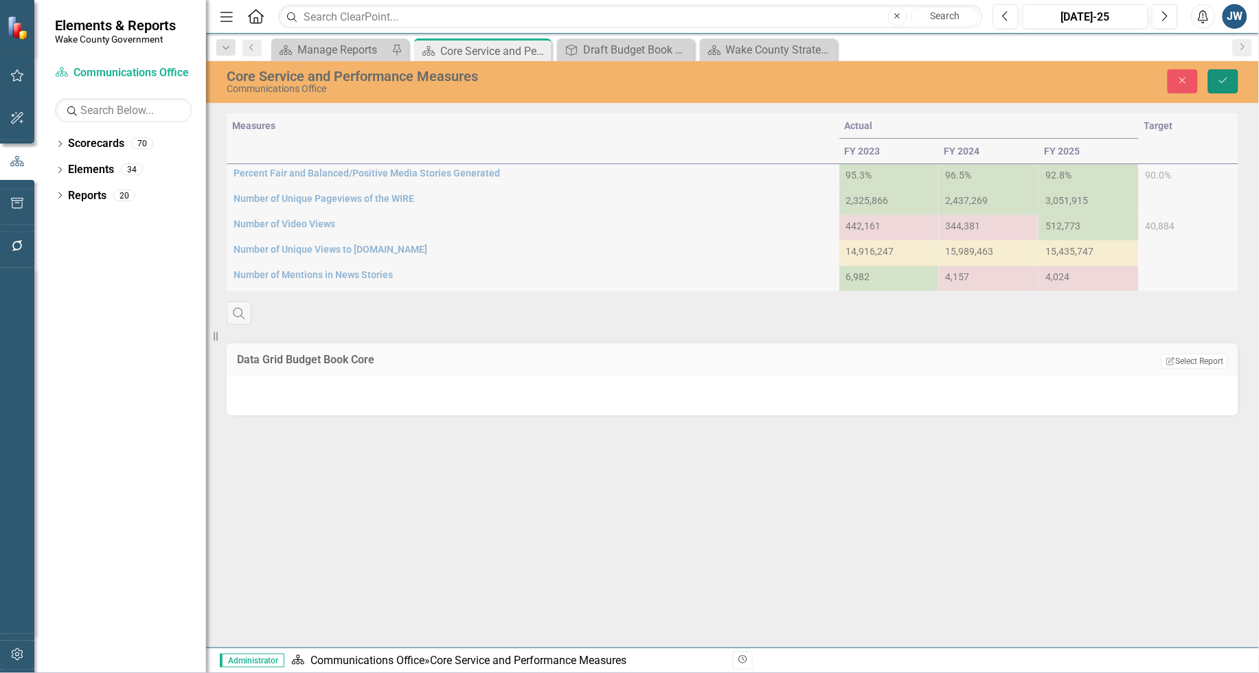
click at [1222, 82] on icon "submit" at bounding box center [1224, 80] width 8 height 5
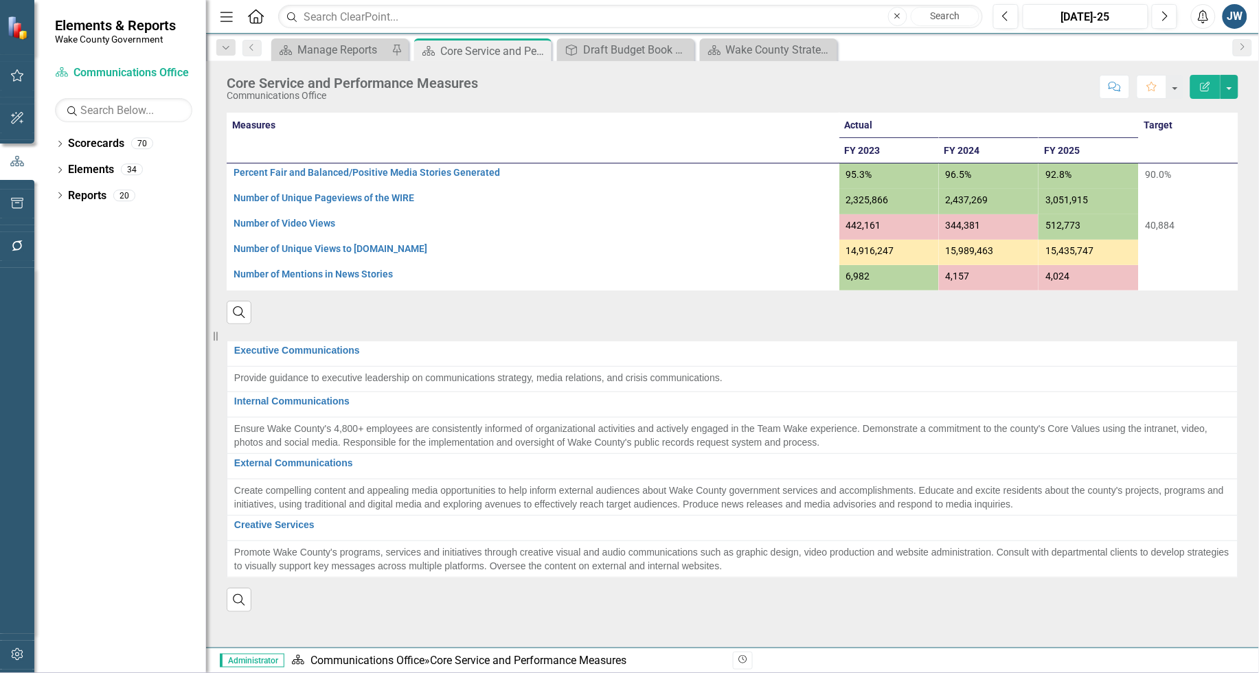
click at [1206, 86] on icon "Edit Report" at bounding box center [1206, 87] width 12 height 10
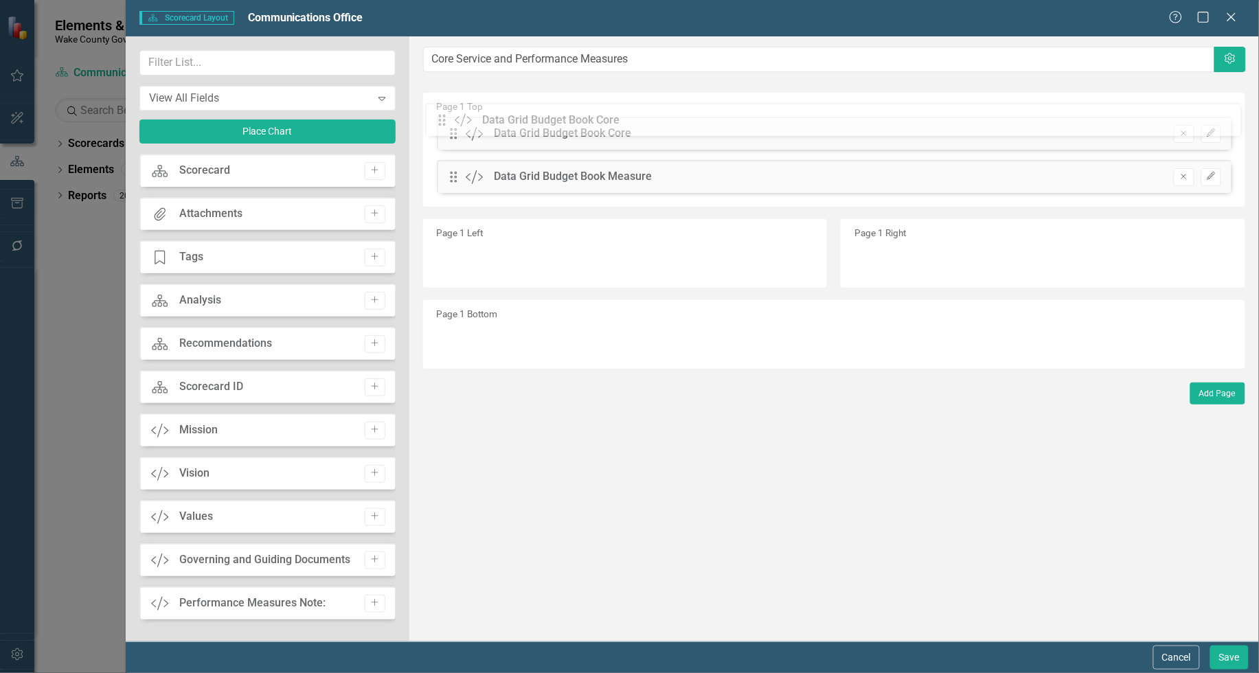
drag, startPoint x: 456, startPoint y: 182, endPoint x: 465, endPoint y: 142, distance: 41.0
click at [453, 125] on div "The fields (or pods) that are available for you to include on the detail page a…" at bounding box center [834, 338] width 850 height 605
click at [1230, 653] on button "Save" at bounding box center [1230, 658] width 38 height 24
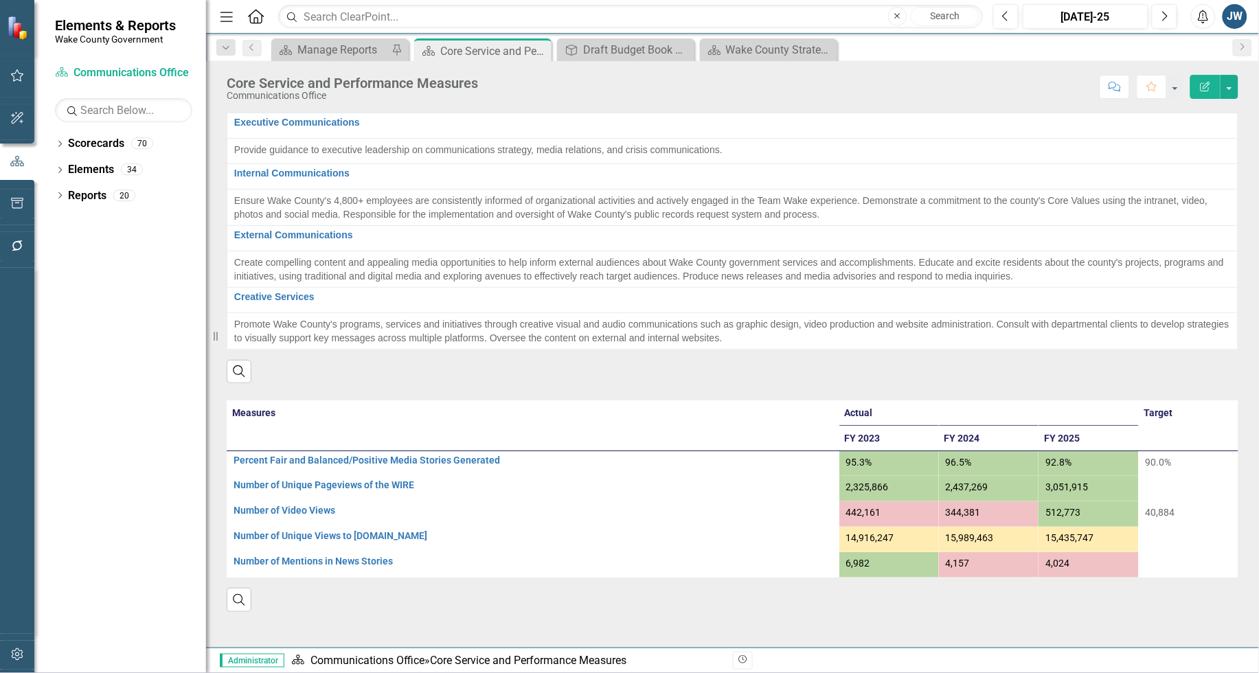
click at [362, 94] on div "Communications Office" at bounding box center [352, 96] width 251 height 10
click at [622, 48] on div "Draft Budget Book CORE" at bounding box center [628, 49] width 91 height 17
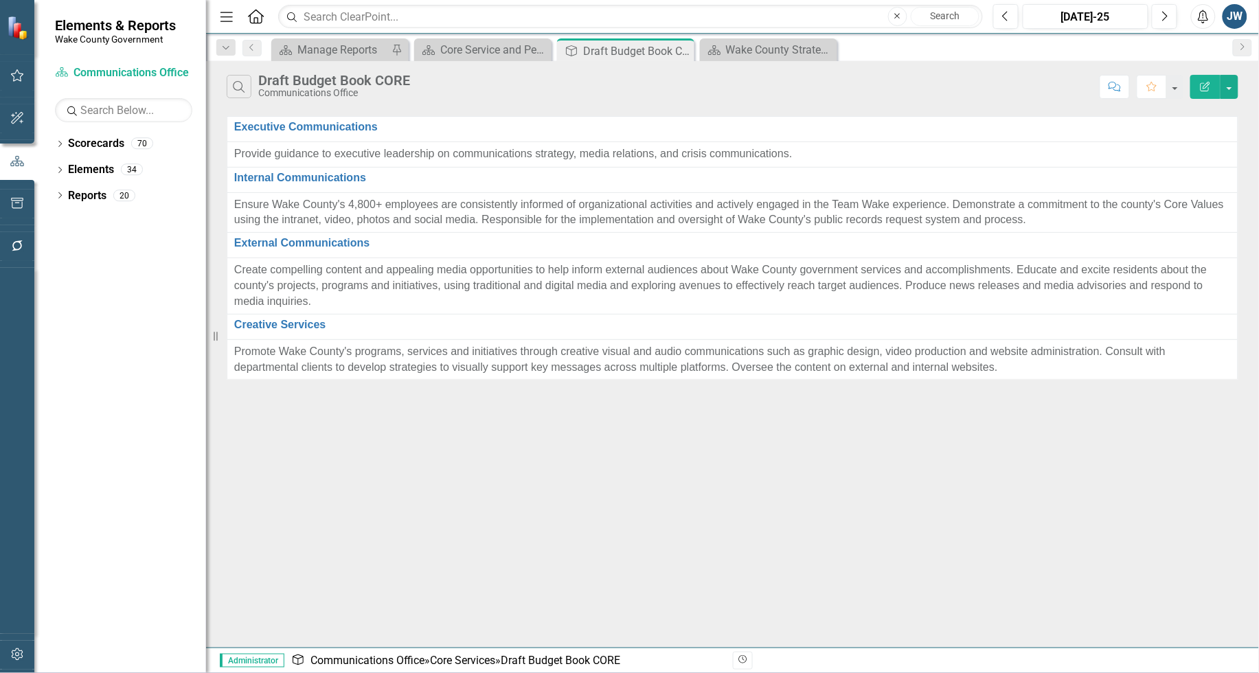
click at [1200, 87] on icon "Edit Report" at bounding box center [1206, 87] width 12 height 10
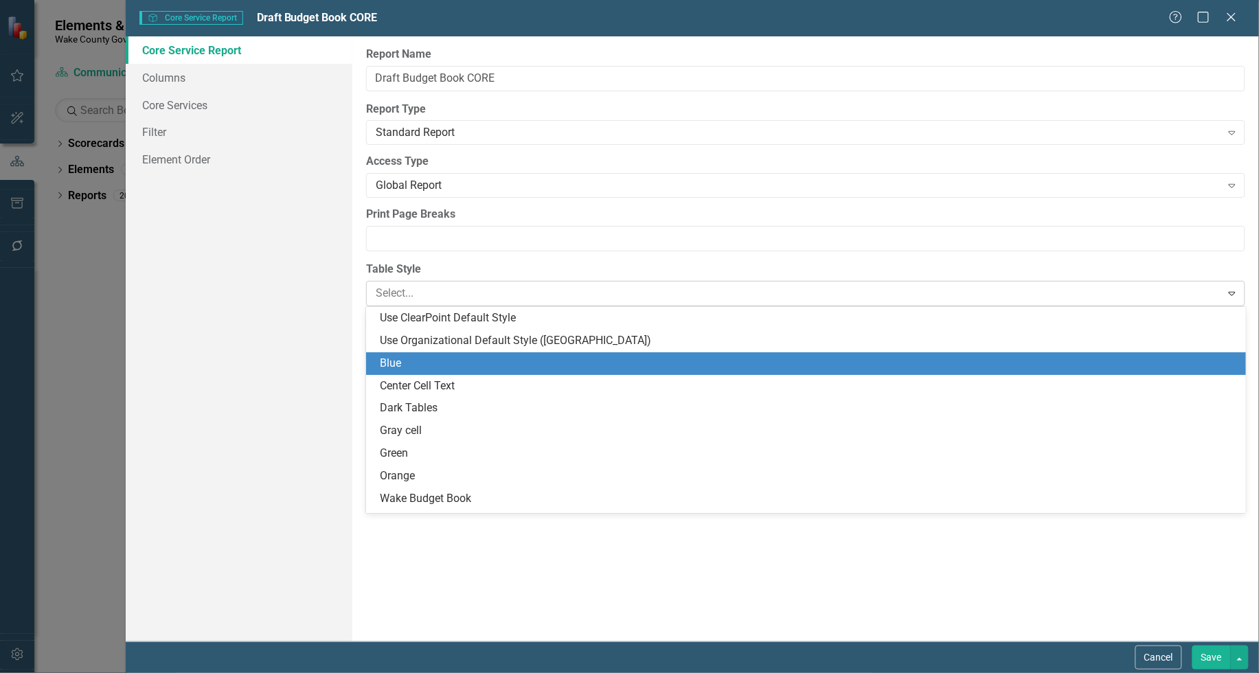
click at [574, 297] on div at bounding box center [794, 293] width 837 height 19
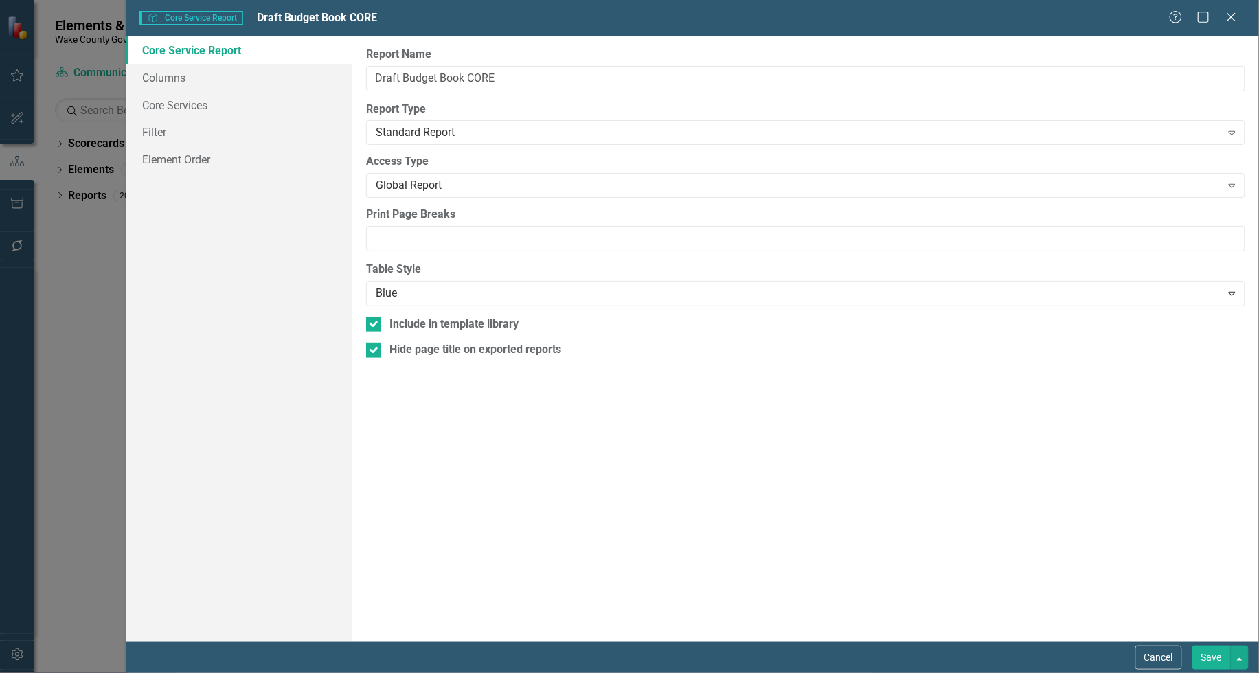
click at [756, 568] on div "Report Name Draft Budget Book CORE Report Type Standard Report Expand Global Re…" at bounding box center [805, 338] width 907 height 605
click at [182, 98] on link "Core Services" at bounding box center [239, 104] width 227 height 27
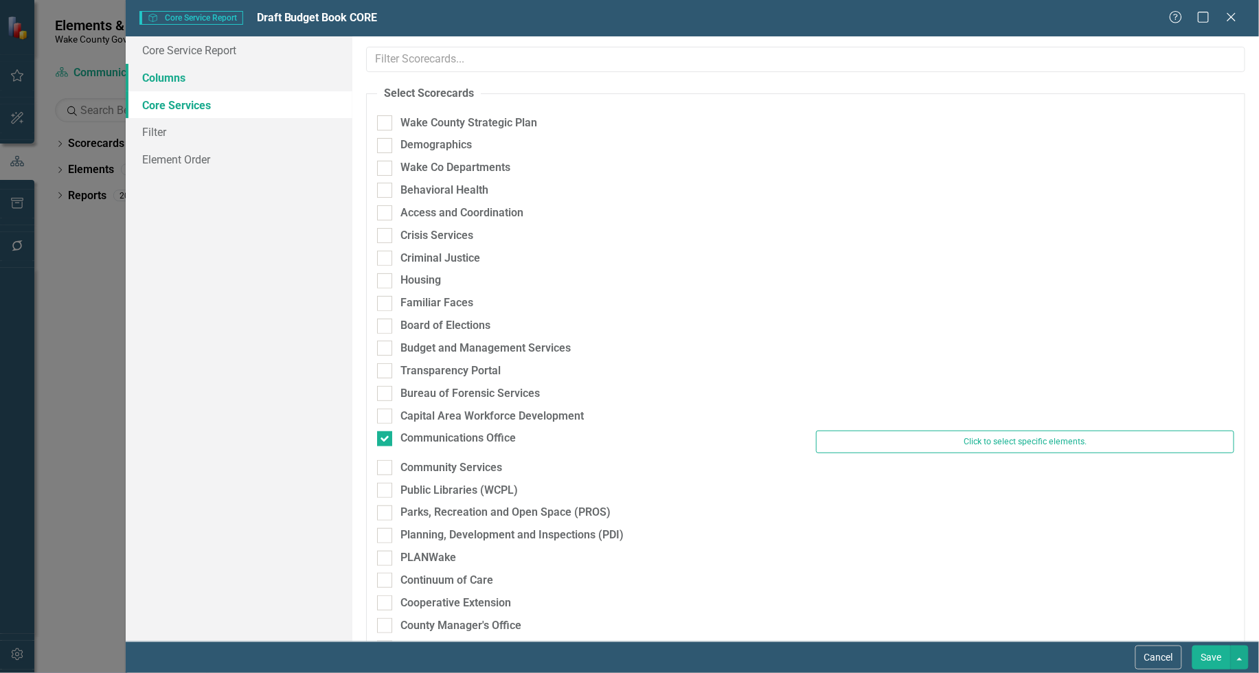
click at [170, 80] on link "Columns" at bounding box center [239, 77] width 227 height 27
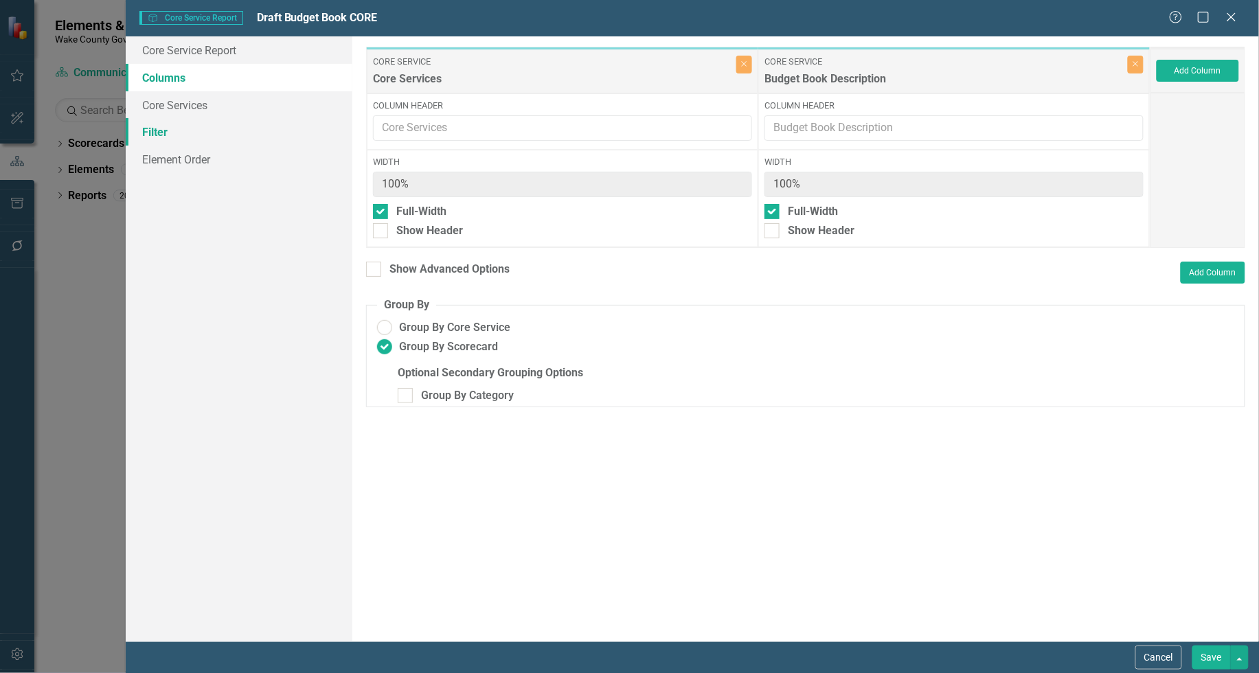
click at [165, 127] on link "Filter" at bounding box center [239, 131] width 227 height 27
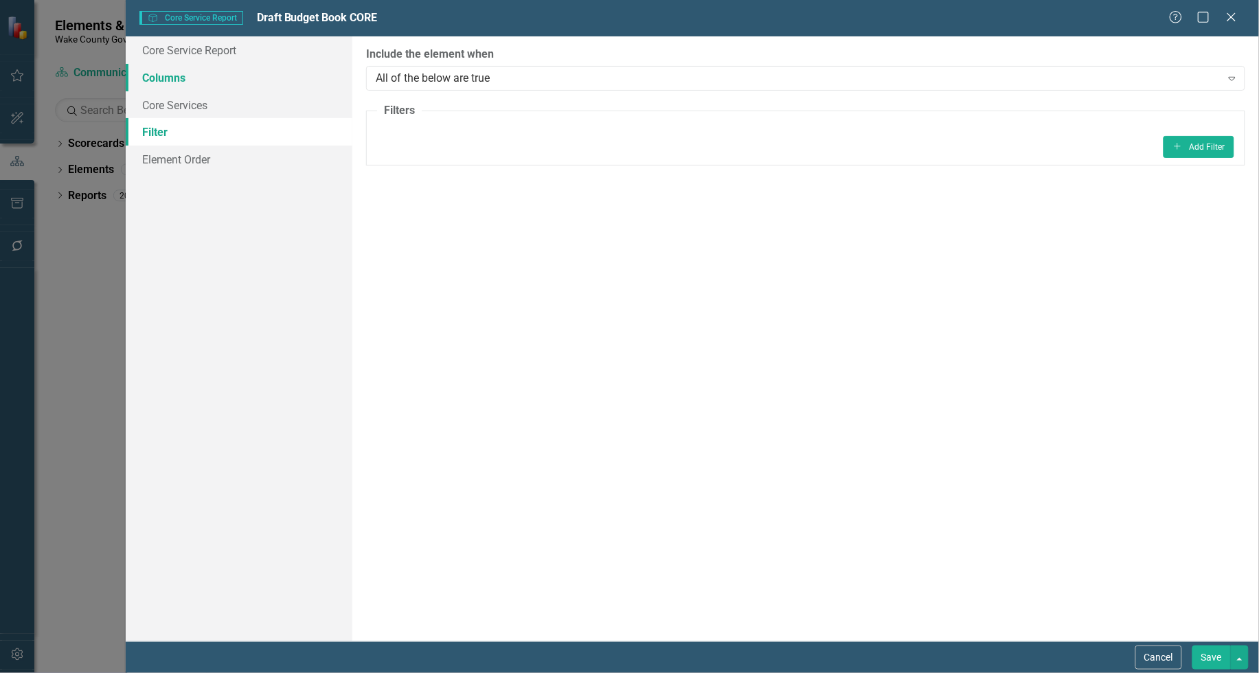
click at [173, 76] on link "Columns" at bounding box center [239, 77] width 227 height 27
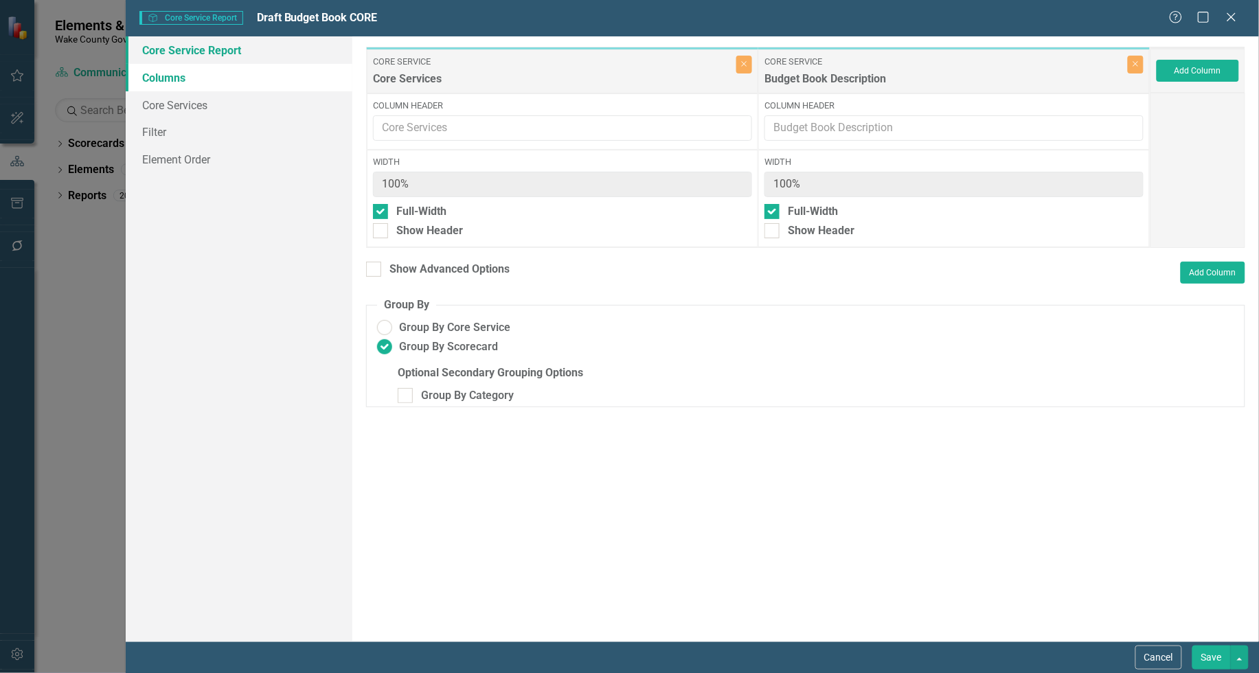
click at [192, 52] on link "Core Service Report" at bounding box center [239, 49] width 227 height 27
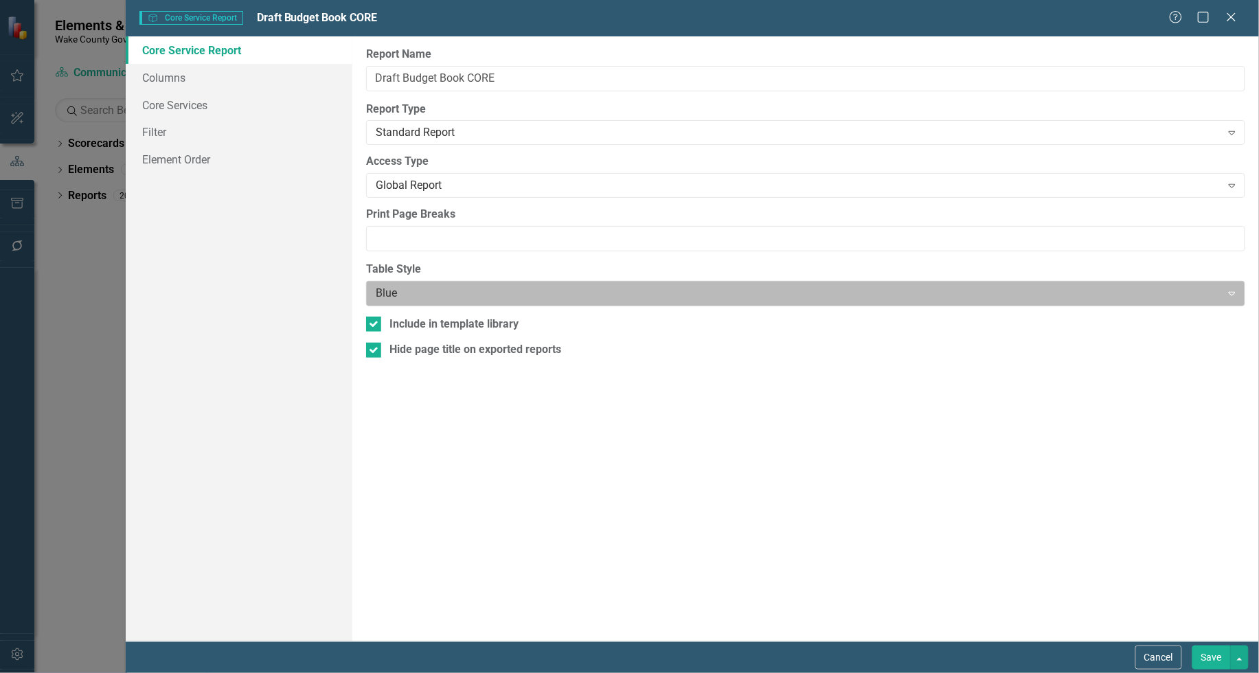
click at [508, 284] on div "Blue" at bounding box center [794, 294] width 851 height 24
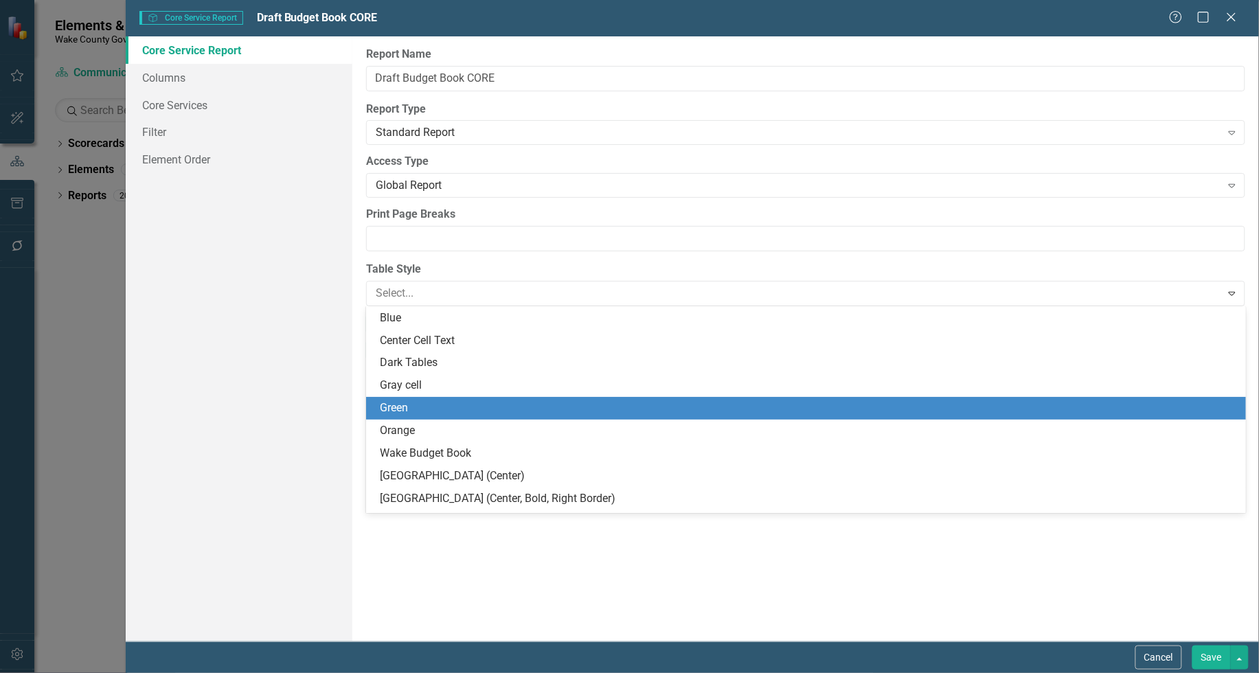
scroll to position [132, 0]
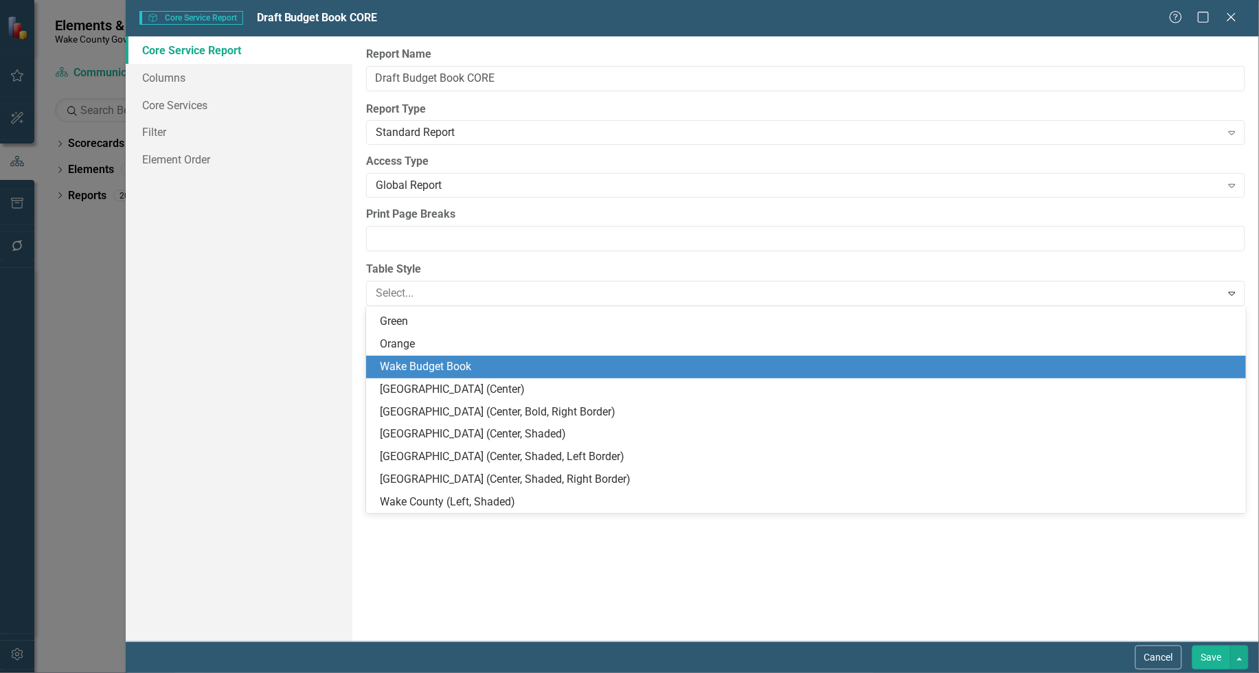
click at [562, 368] on div "Wake Budget Book" at bounding box center [808, 367] width 857 height 16
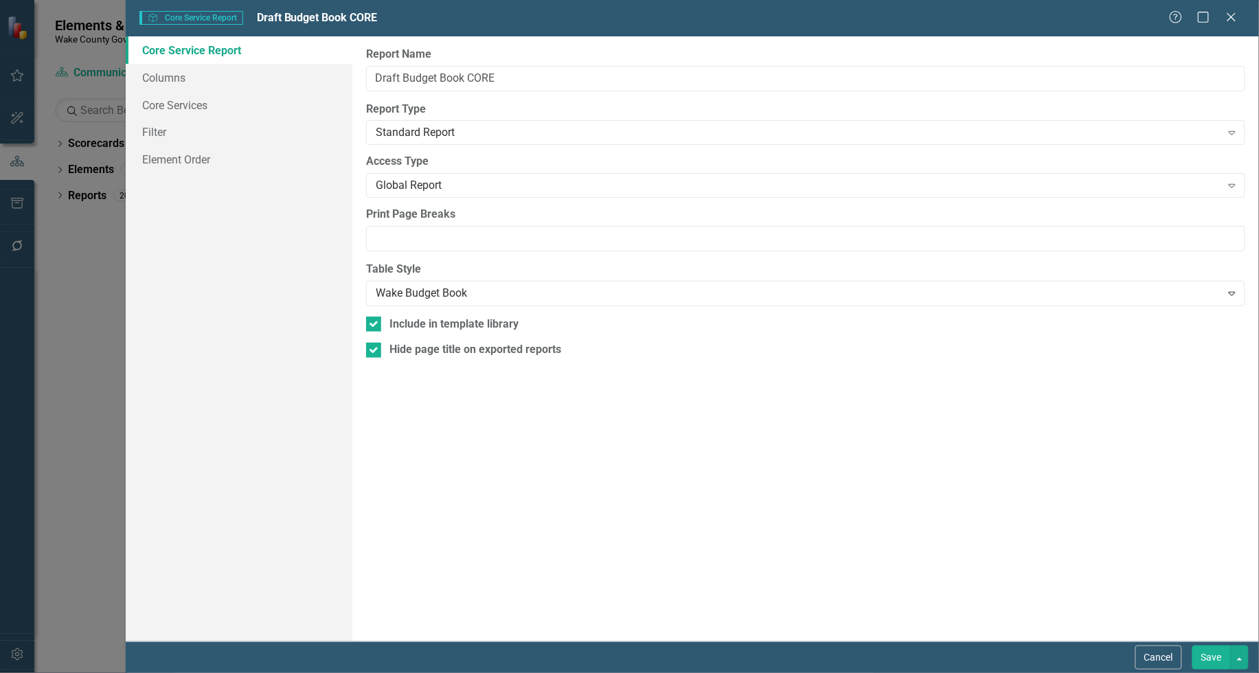
click at [1200, 660] on button "Save" at bounding box center [1212, 658] width 38 height 24
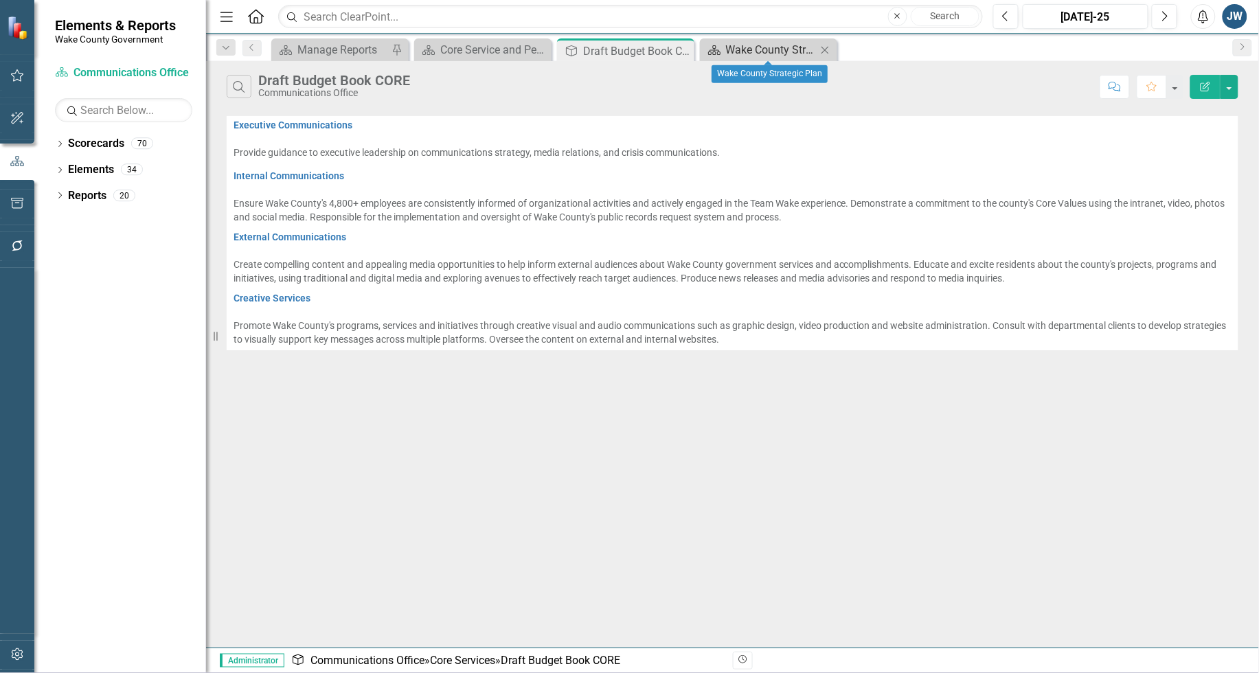
click at [761, 49] on div "Wake County Strategic Plan" at bounding box center [771, 49] width 91 height 17
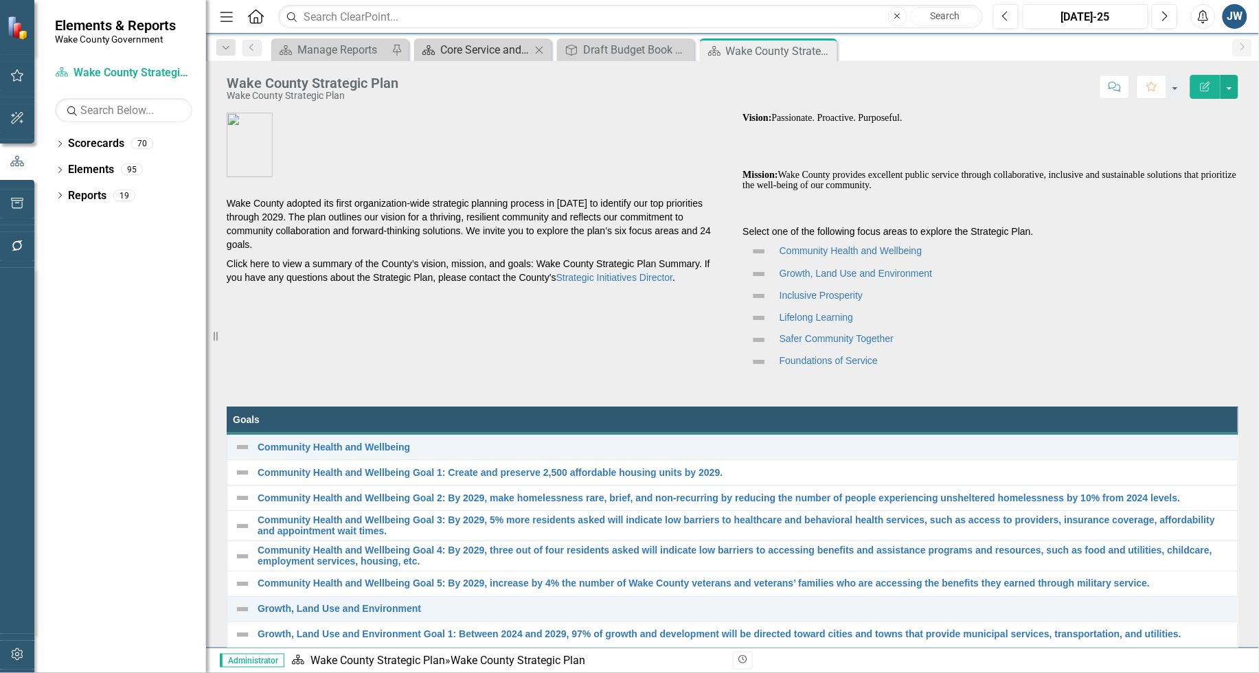
click at [503, 47] on div "Core Service and Performance Measures" at bounding box center [485, 49] width 91 height 17
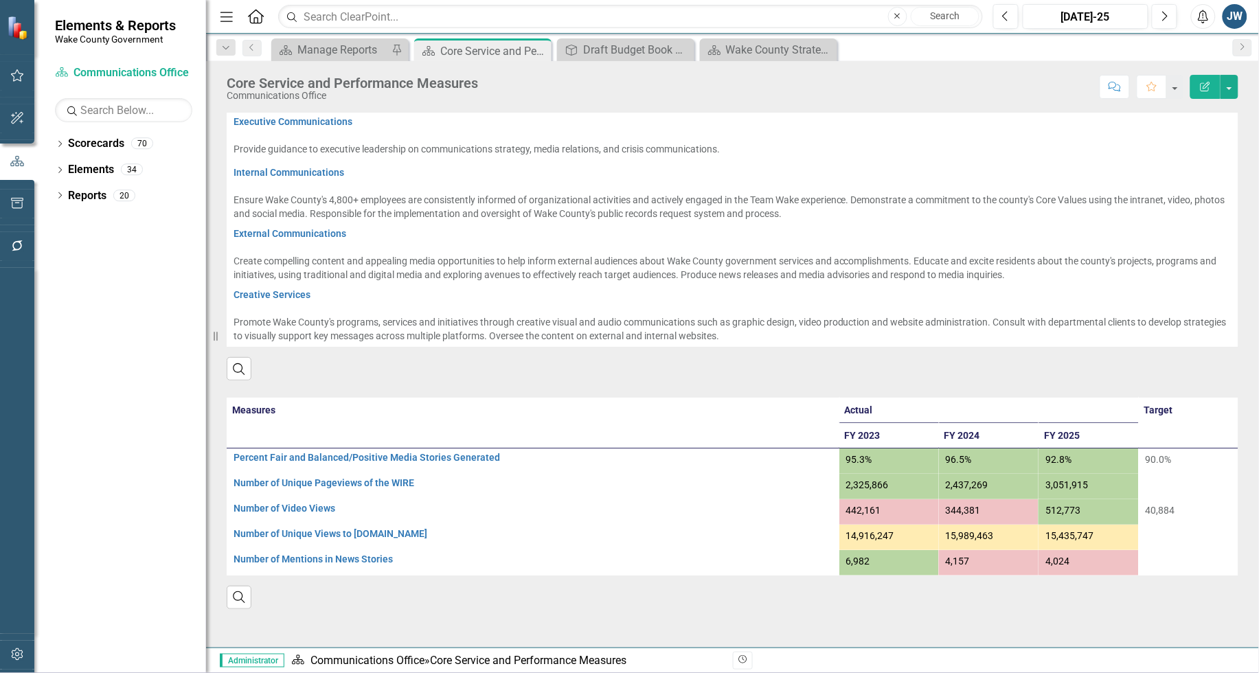
click at [1020, 82] on div "Score: N/A [DATE]-25 Completed Comment Favorite Edit Report" at bounding box center [862, 86] width 754 height 23
click at [1234, 89] on button "button" at bounding box center [1230, 87] width 18 height 24
click at [1170, 186] on link "PDF Export to PDF" at bounding box center [1182, 193] width 111 height 25
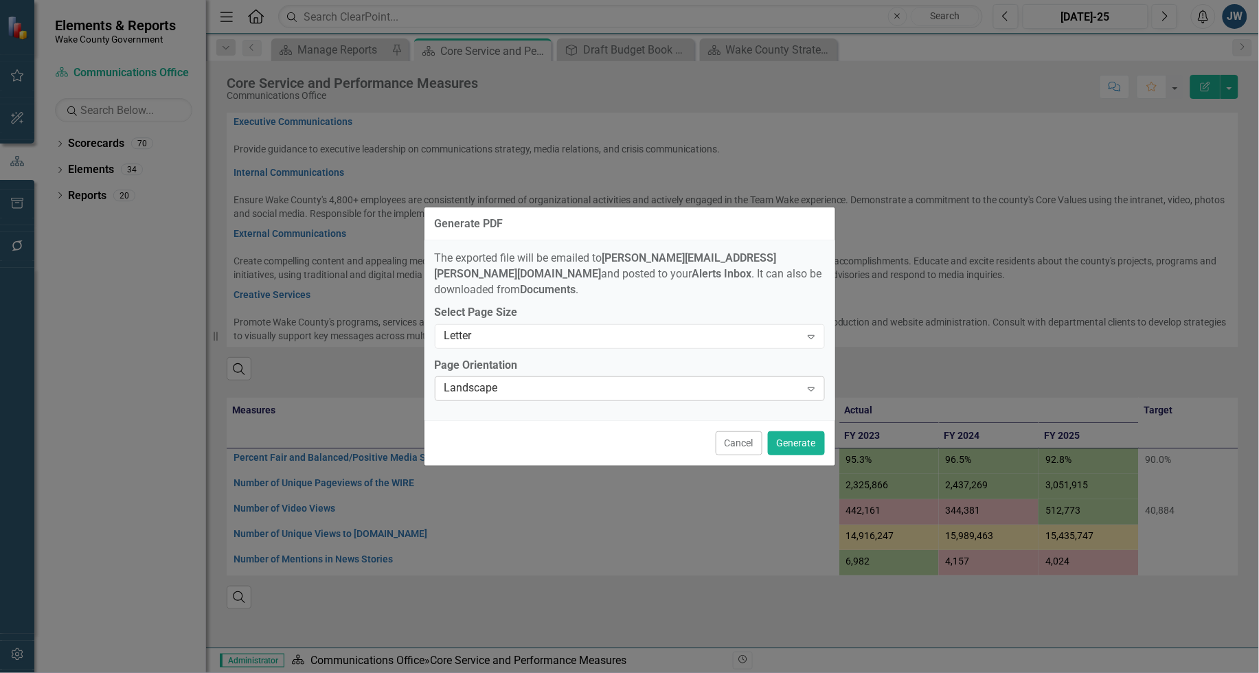
click at [706, 381] on div "Landscape" at bounding box center [623, 389] width 357 height 16
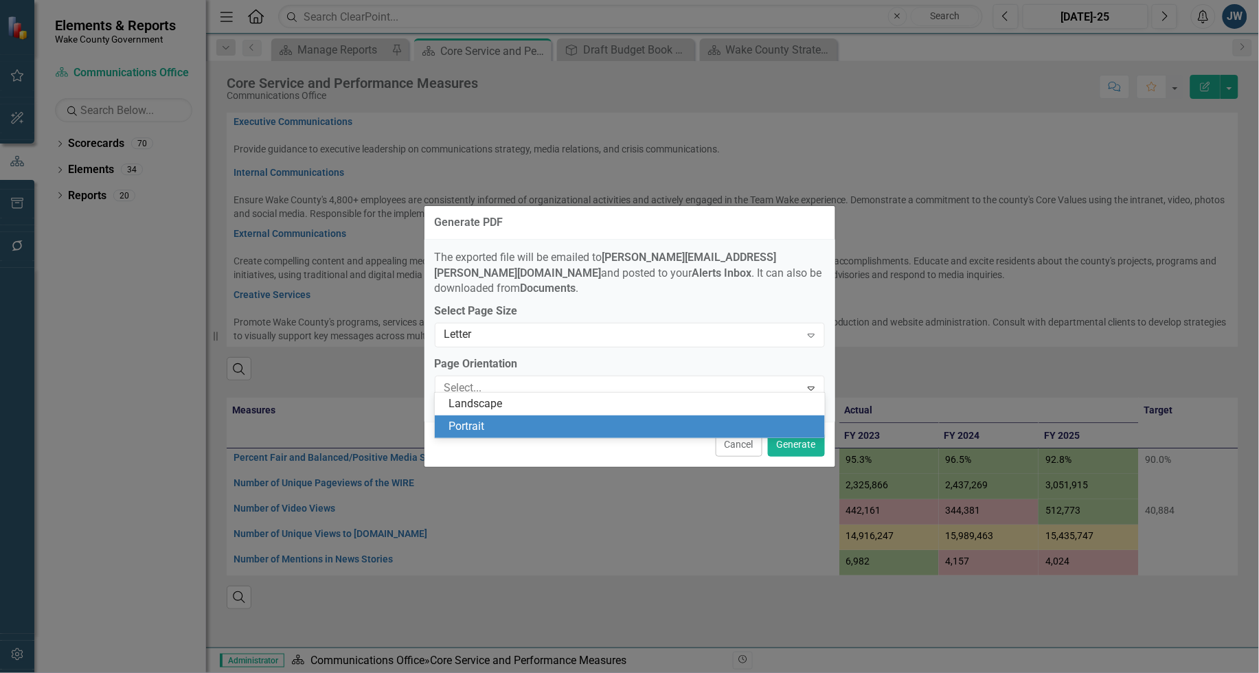
click at [589, 420] on div "Portrait" at bounding box center [633, 427] width 368 height 16
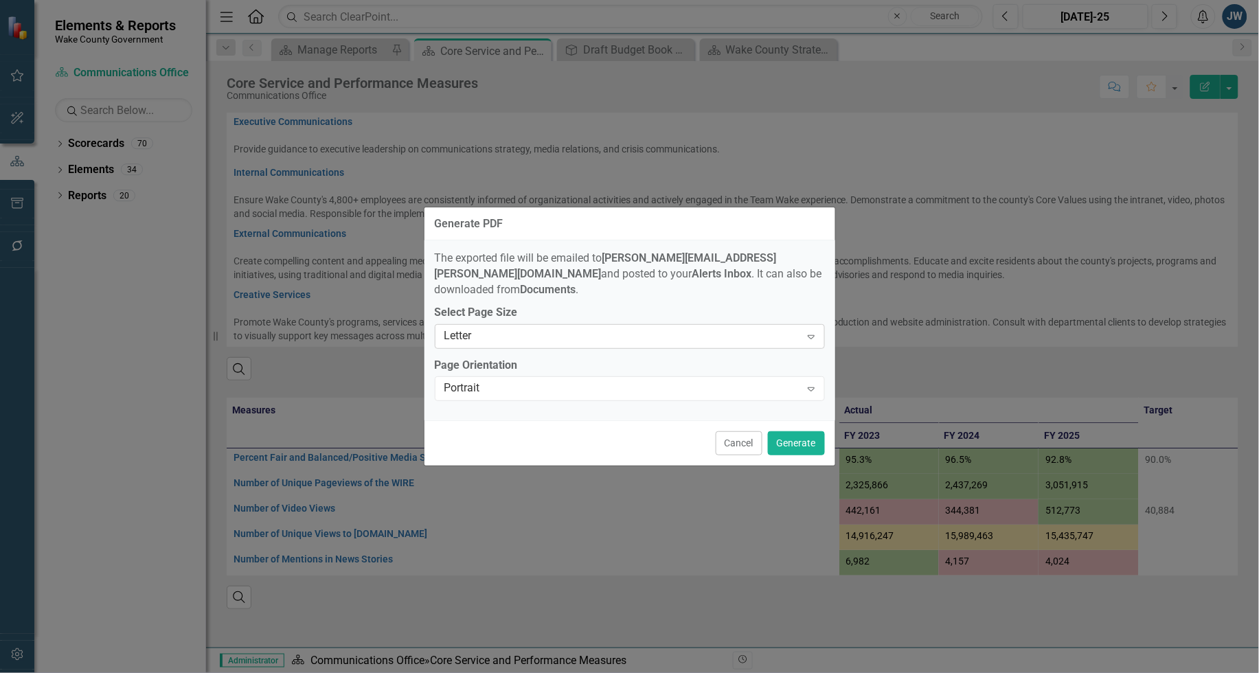
click at [593, 328] on div "Letter" at bounding box center [623, 336] width 357 height 16
click at [792, 438] on button "Generate" at bounding box center [796, 443] width 57 height 24
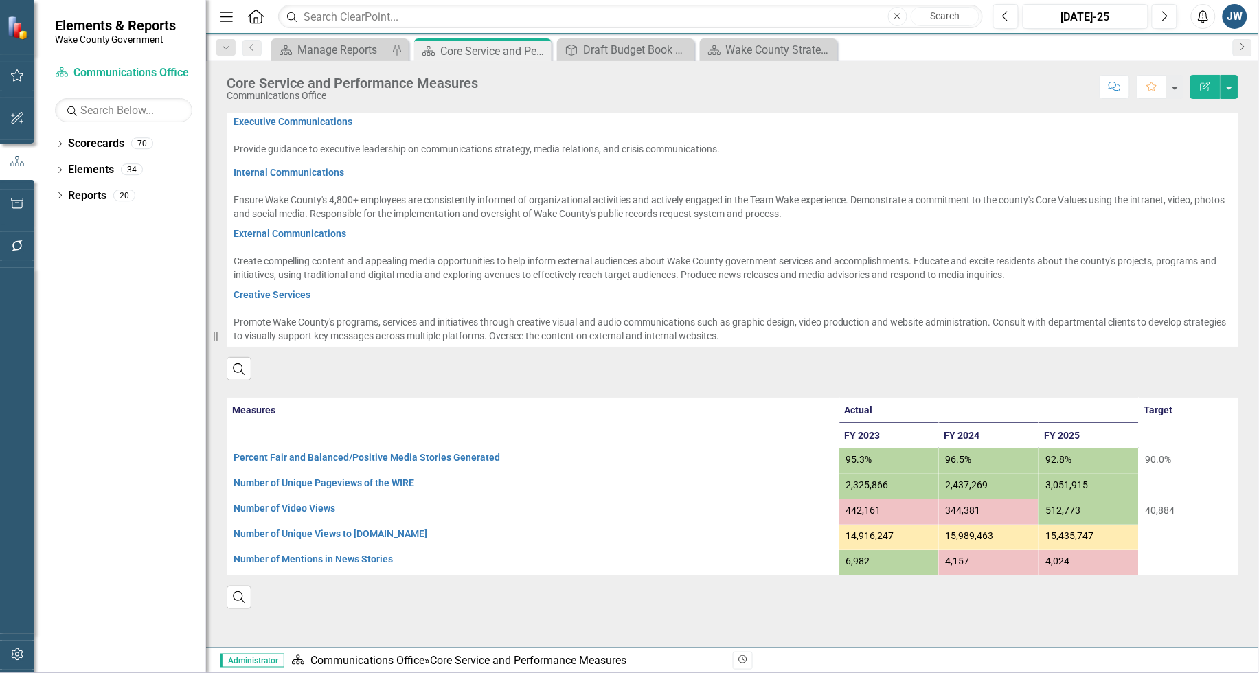
click at [1244, 49] on icon "Next" at bounding box center [1242, 47] width 11 height 8
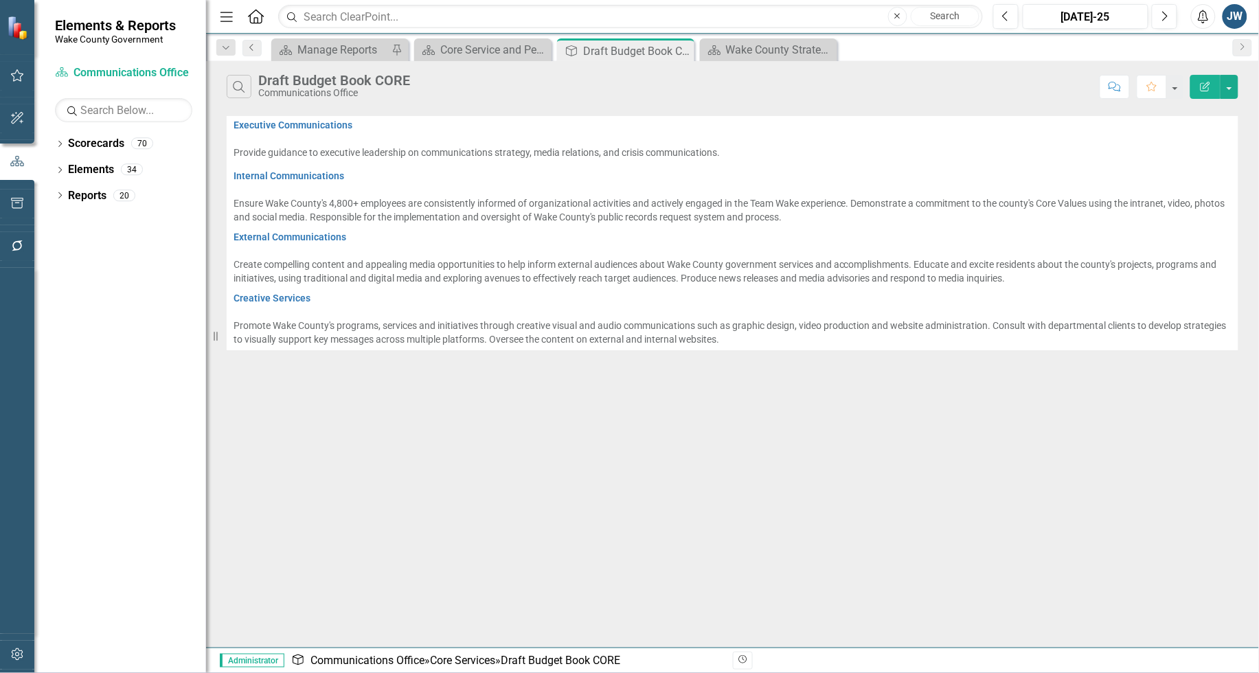
click at [247, 43] on icon "Previous" at bounding box center [252, 47] width 11 height 8
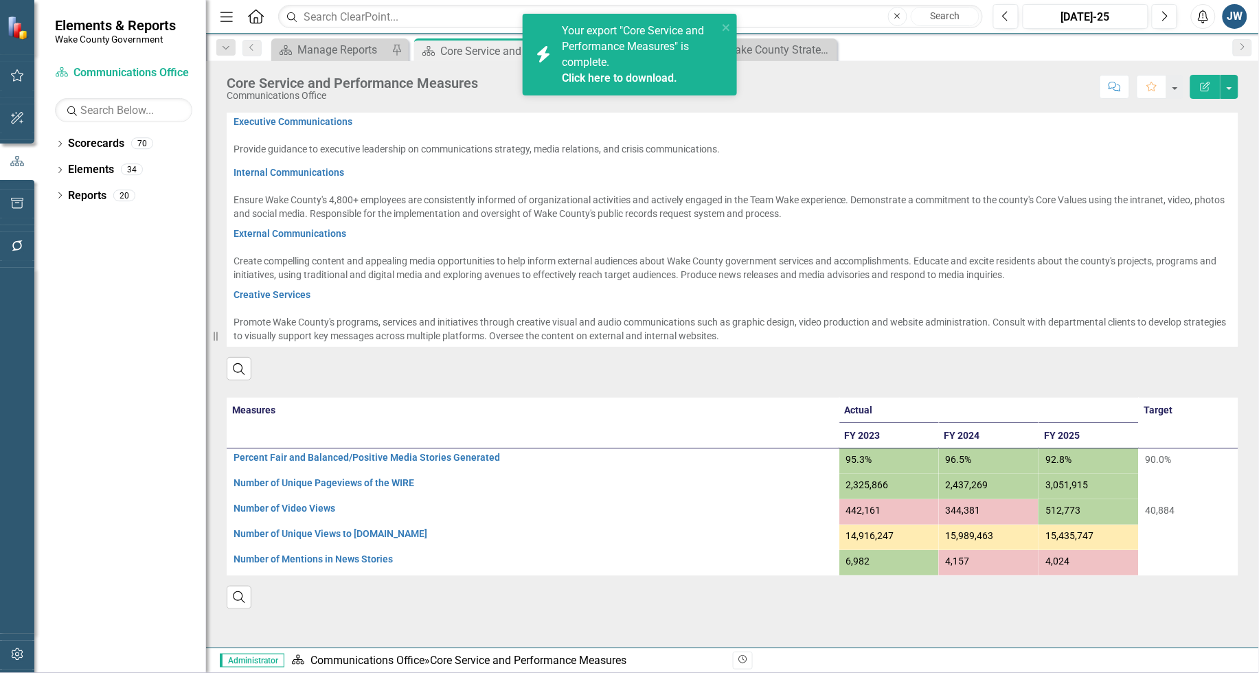
click at [592, 78] on link "Click here to download." at bounding box center [620, 77] width 115 height 13
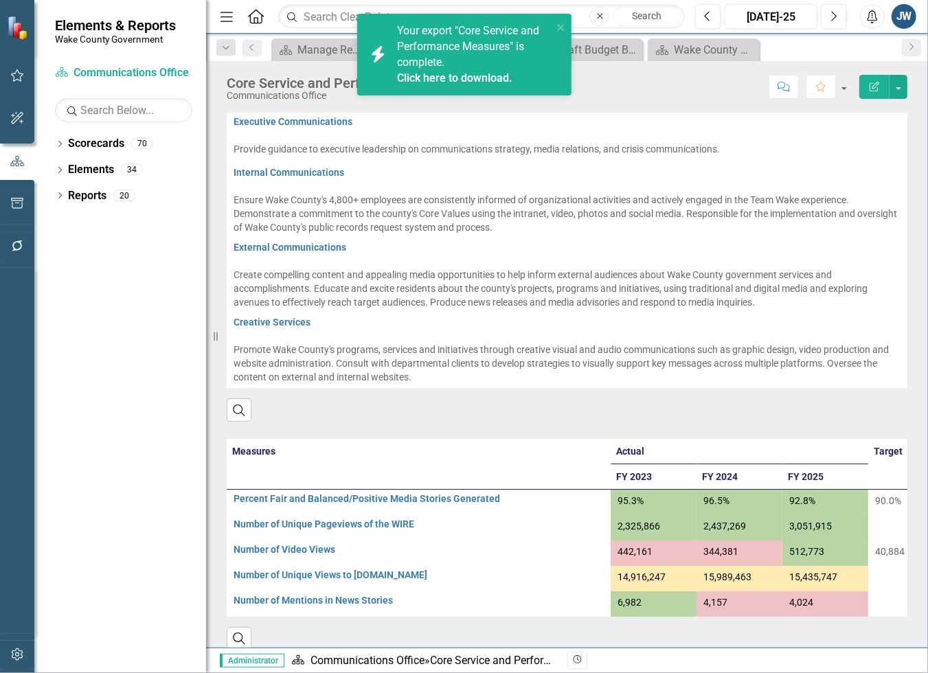
click at [379, 414] on div "Search" at bounding box center [567, 405] width 681 height 34
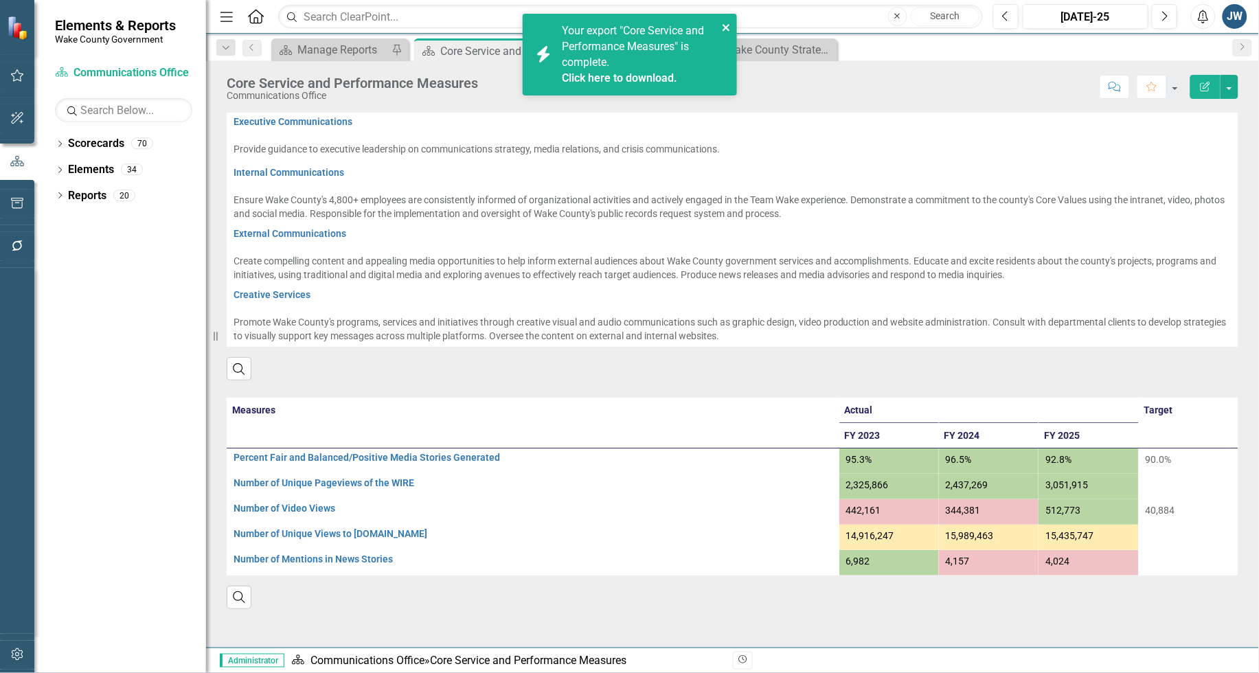
click at [725, 24] on icon "close" at bounding box center [727, 27] width 10 height 11
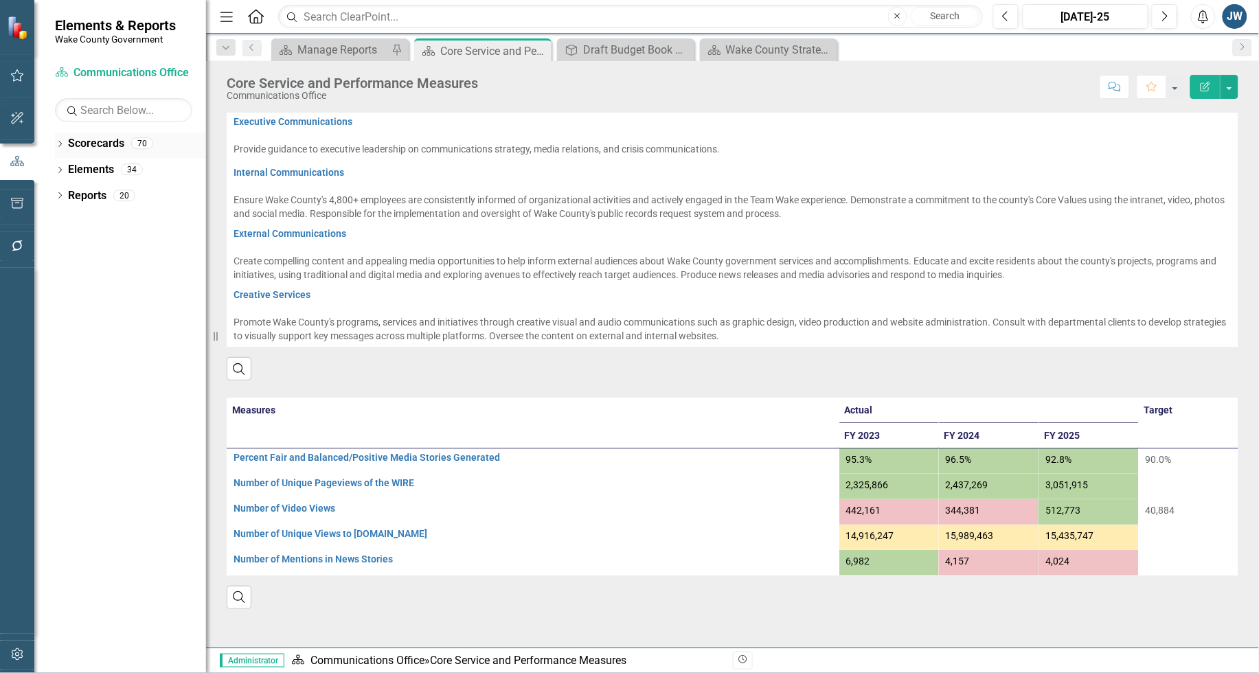
click at [62, 138] on div "Dropdown Scorecards 70" at bounding box center [130, 146] width 151 height 26
click at [60, 141] on div "Dropdown" at bounding box center [60, 145] width 10 height 12
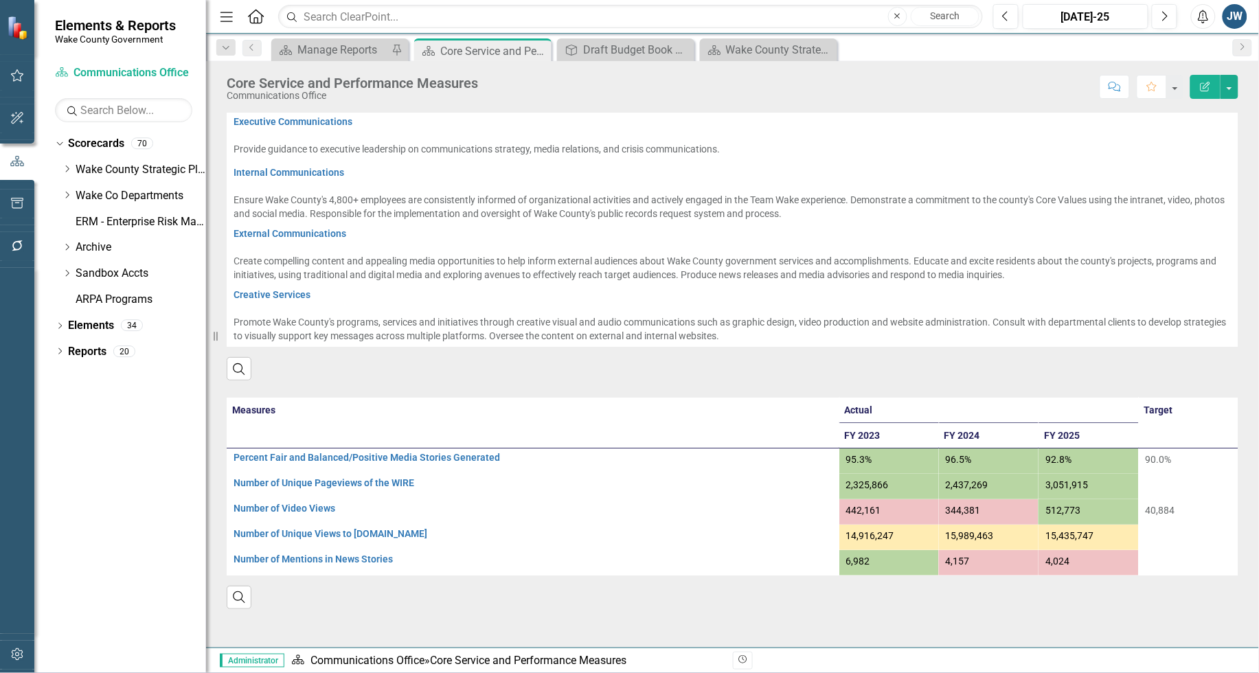
click at [64, 192] on icon "Dropdown" at bounding box center [67, 195] width 10 height 8
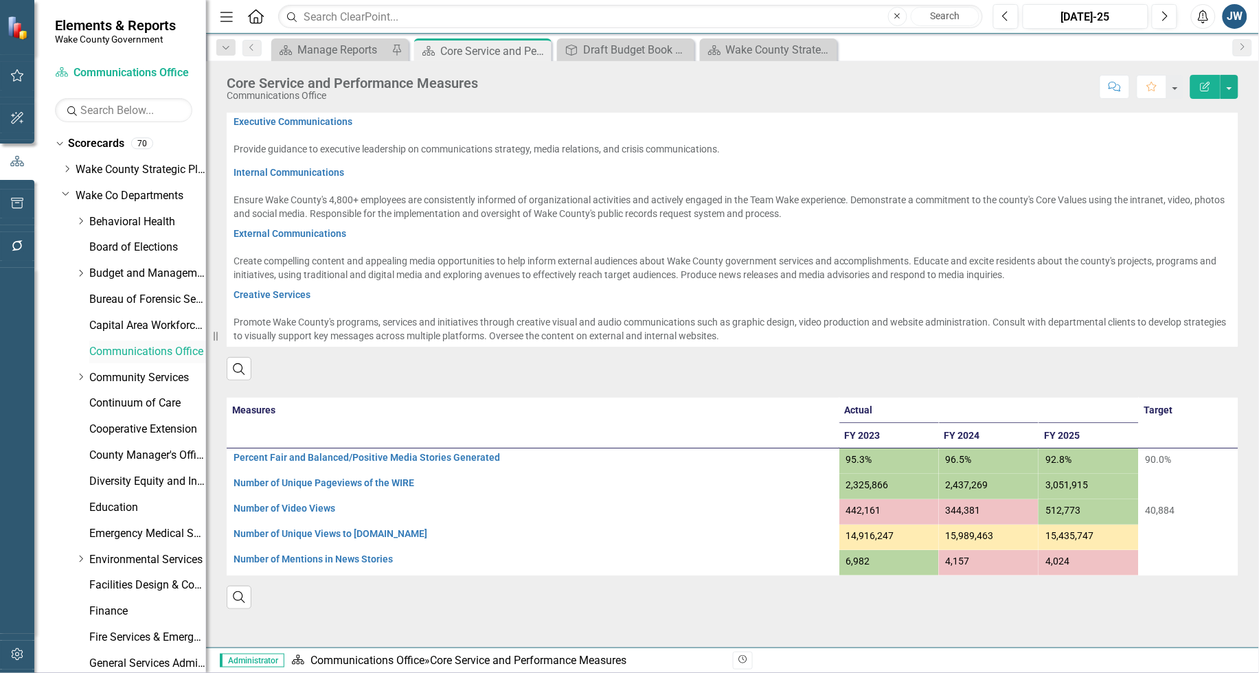
drag, startPoint x: 106, startPoint y: 347, endPoint x: 139, endPoint y: 354, distance: 33.7
click at [107, 346] on link "Communications Office" at bounding box center [147, 352] width 117 height 16
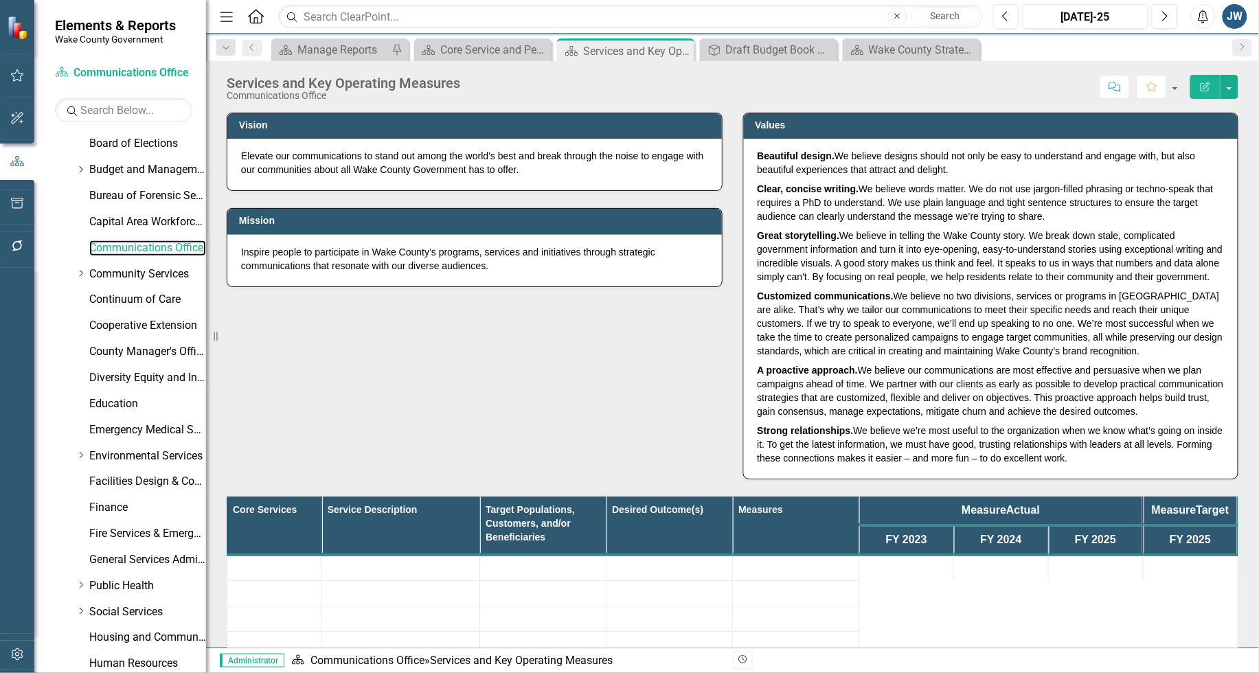
scroll to position [396, 0]
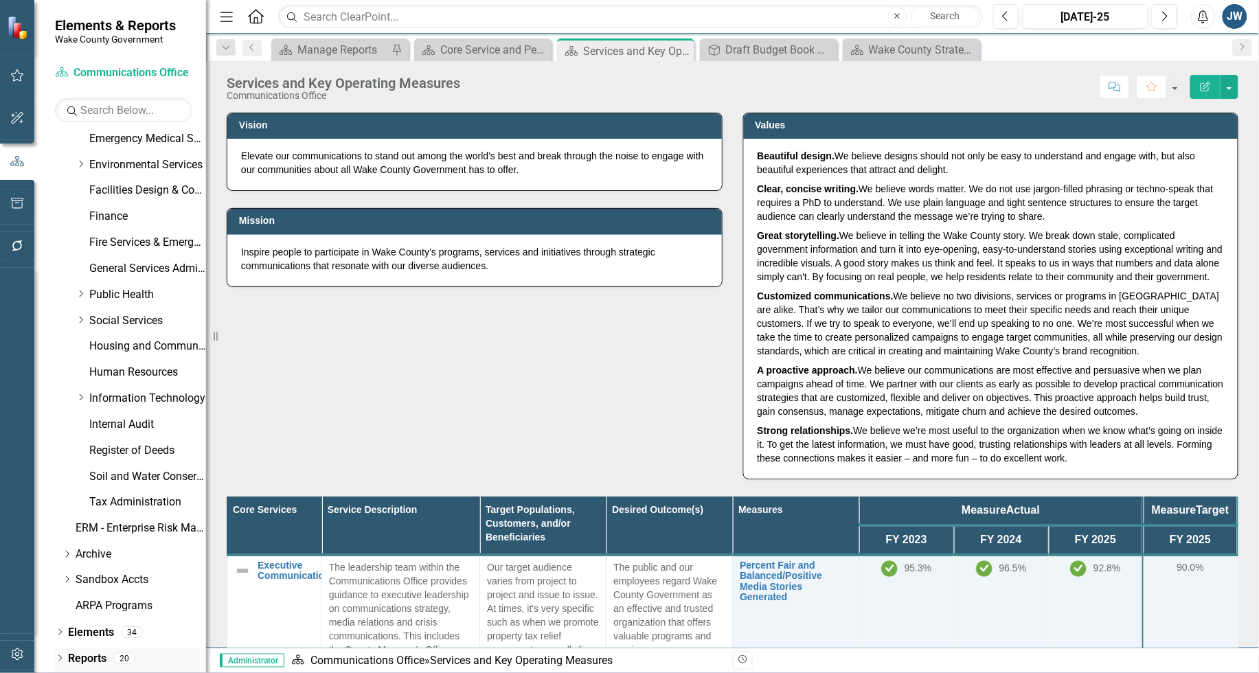
click at [58, 655] on div "Dropdown" at bounding box center [60, 661] width 10 height 12
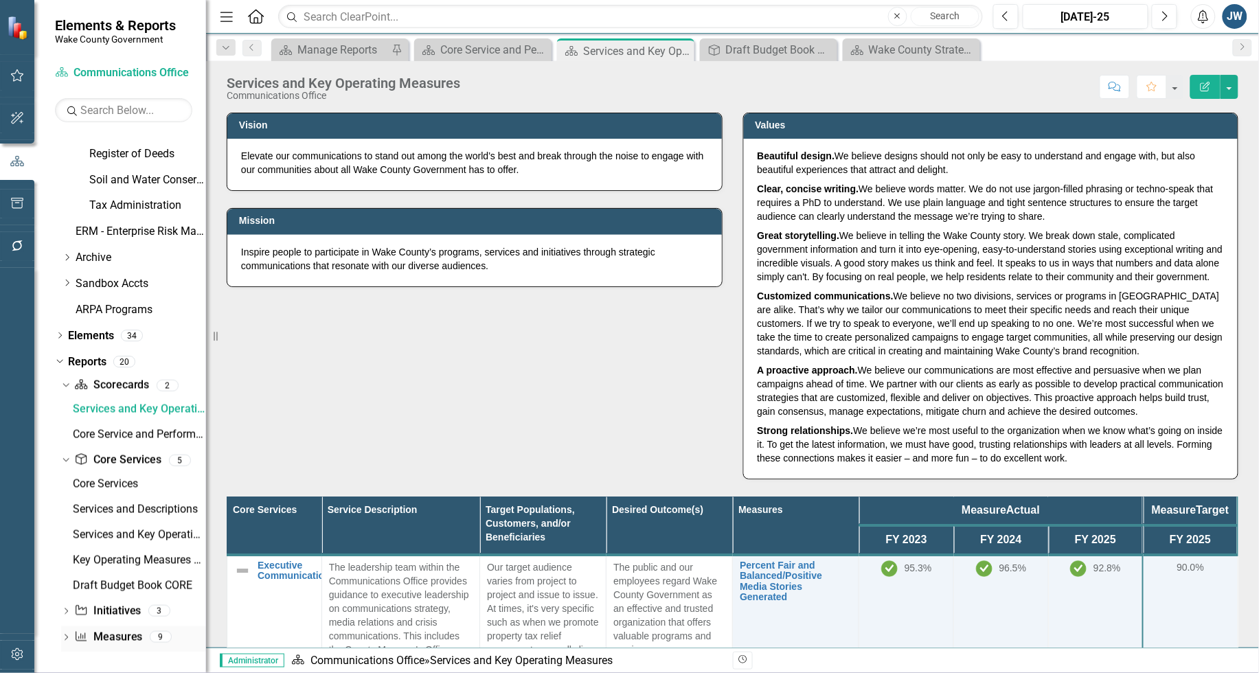
click at [106, 633] on link "Measure Measures" at bounding box center [108, 638] width 68 height 16
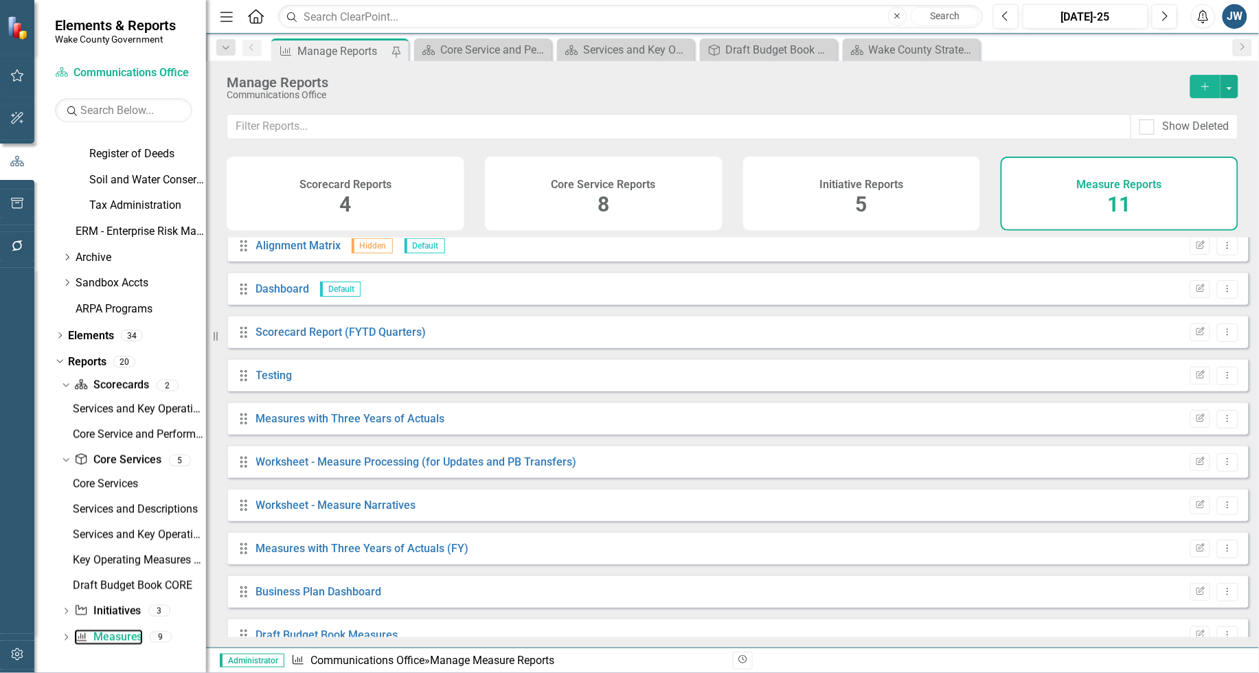
scroll to position [76, 0]
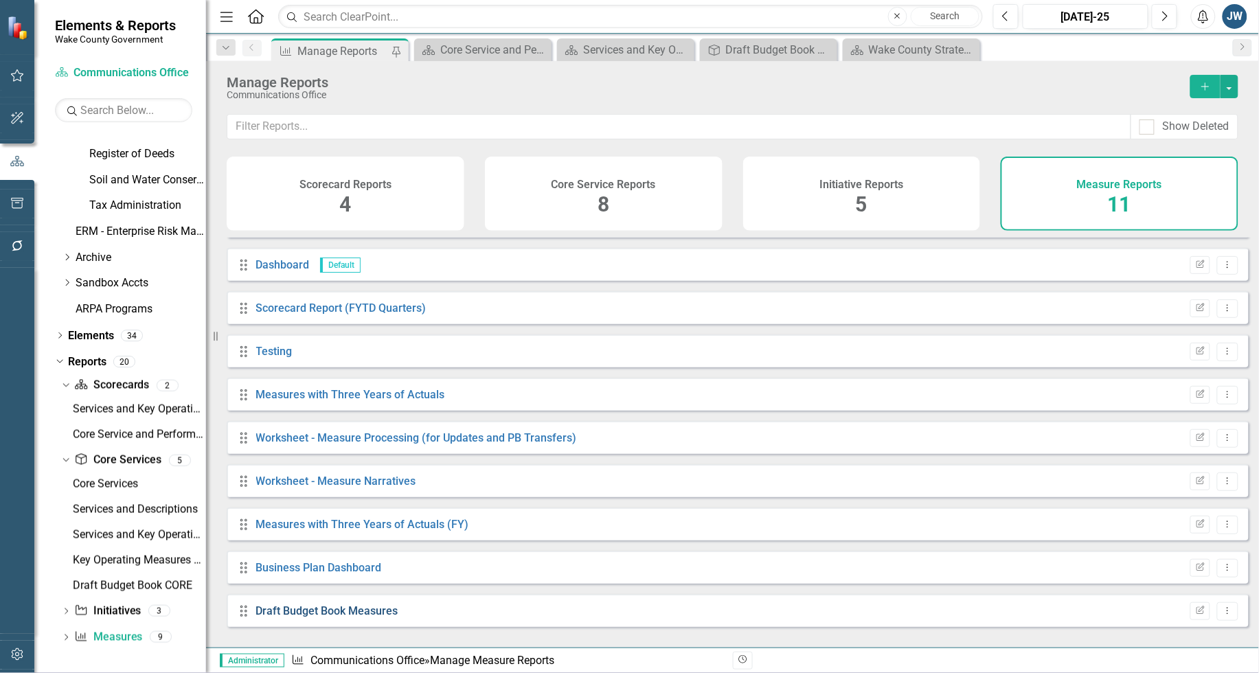
click at [304, 618] on link "Draft Budget Book Measures" at bounding box center [327, 611] width 142 height 13
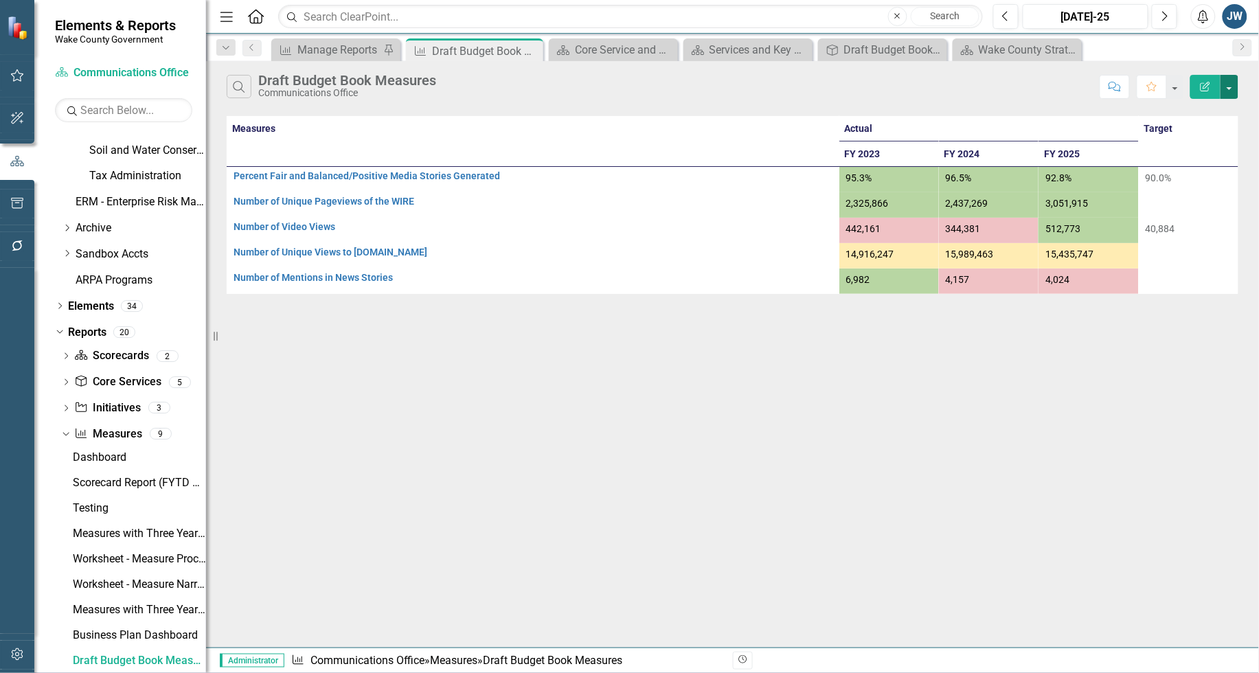
click at [1232, 86] on button "button" at bounding box center [1230, 87] width 18 height 24
click at [1233, 85] on button "button" at bounding box center [1230, 87] width 18 height 24
click at [458, 49] on div "Draft Budget Book Measures" at bounding box center [469, 51] width 74 height 17
click at [530, 49] on icon "Close" at bounding box center [531, 50] width 14 height 11
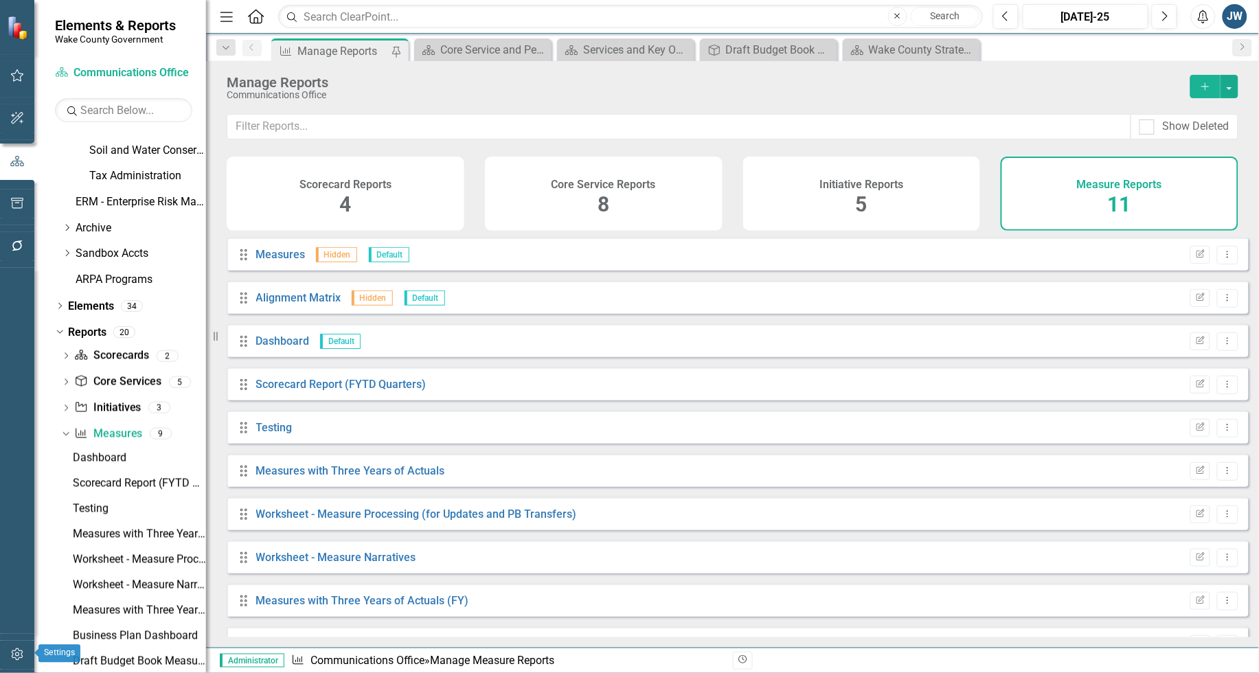
click at [12, 653] on icon "button" at bounding box center [17, 654] width 14 height 11
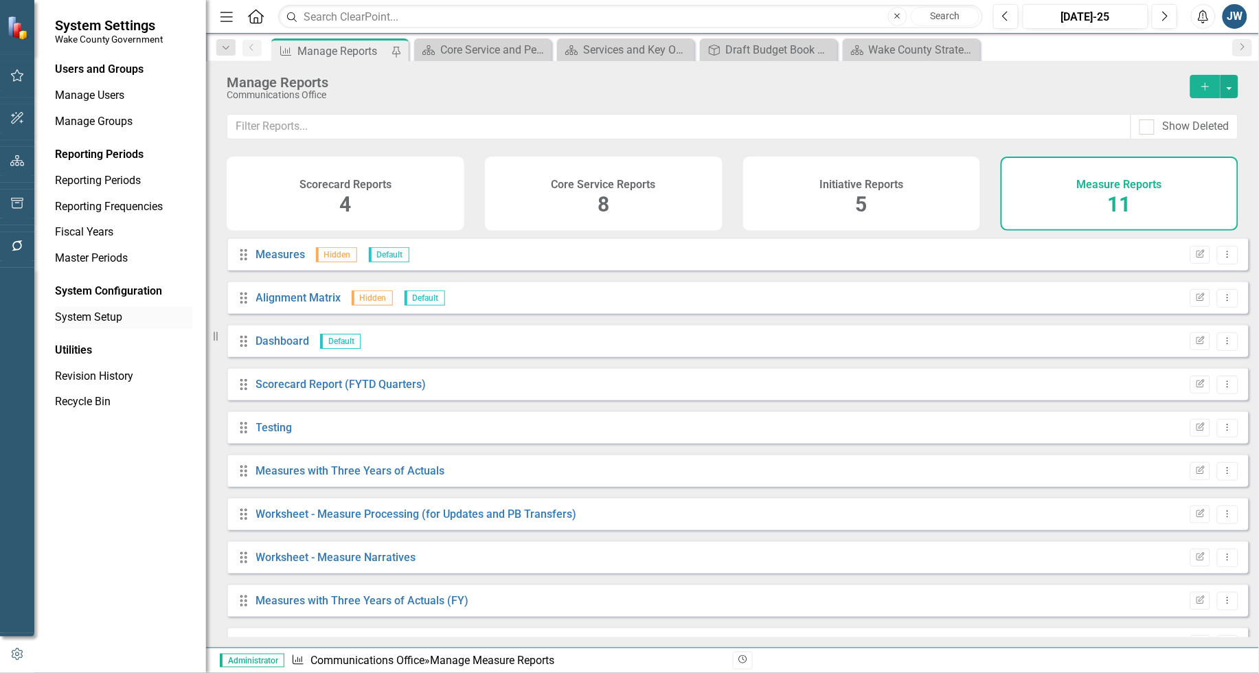
click at [95, 316] on link "System Setup" at bounding box center [123, 318] width 137 height 16
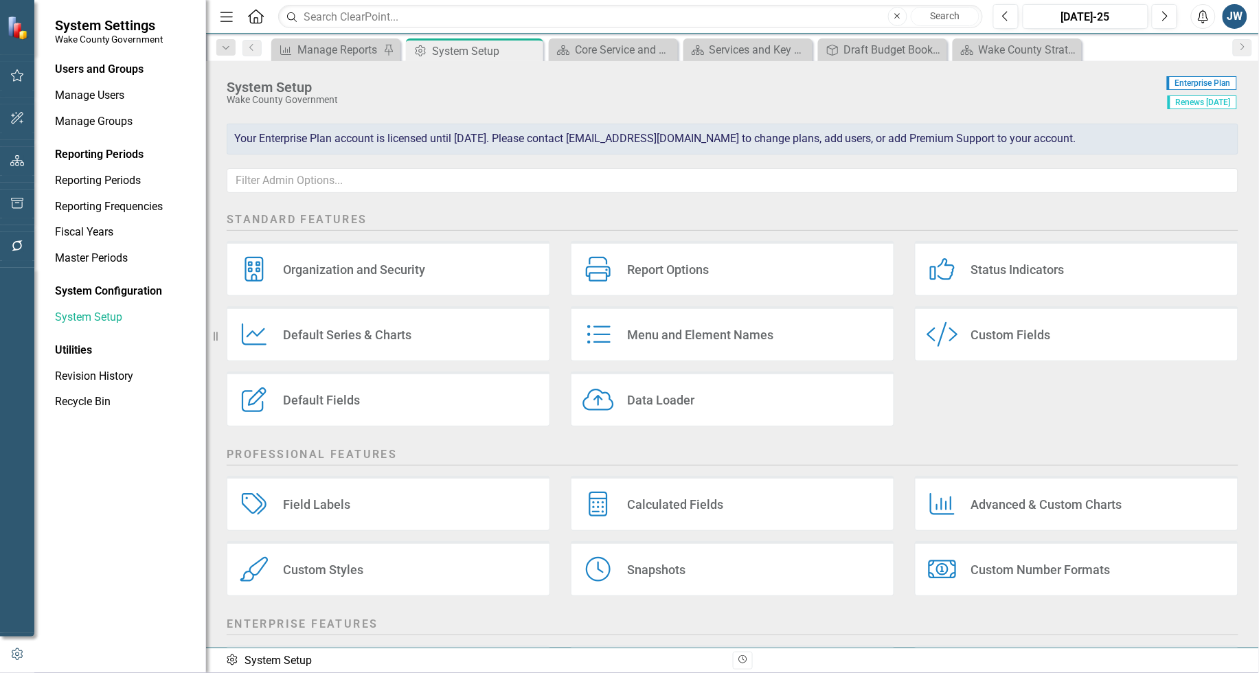
click at [338, 568] on div "Custom Styles" at bounding box center [323, 570] width 80 height 16
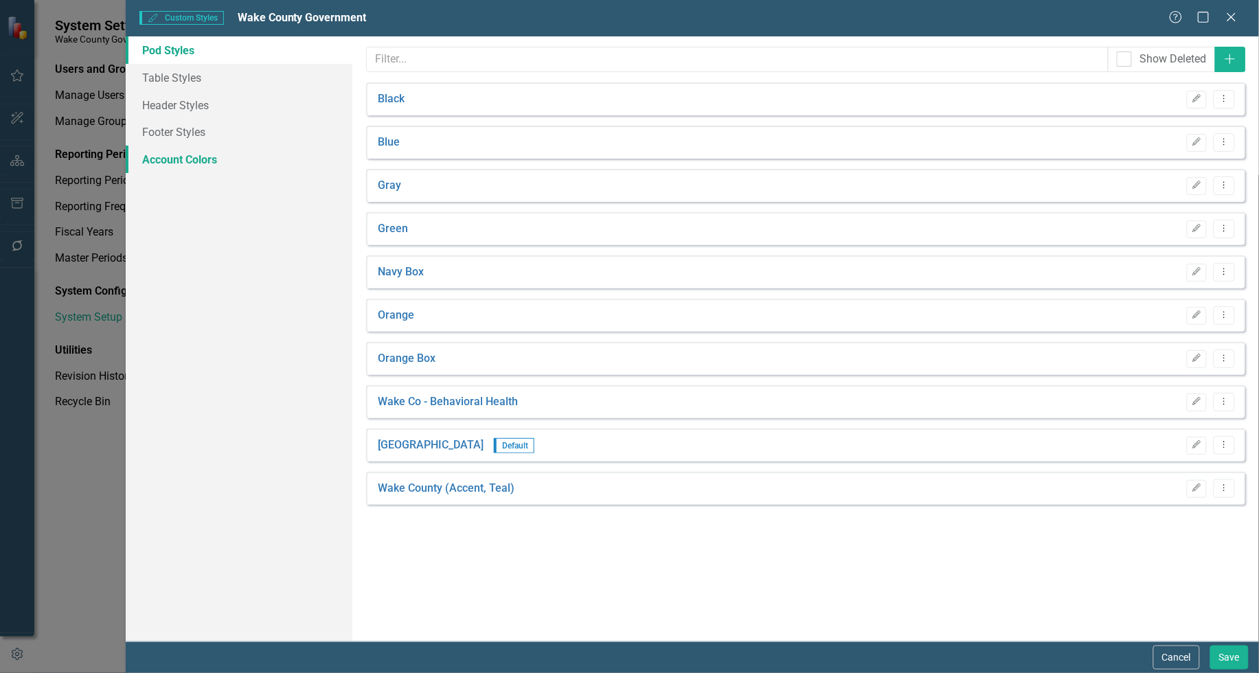
click at [183, 151] on link "Account Colors" at bounding box center [239, 159] width 227 height 27
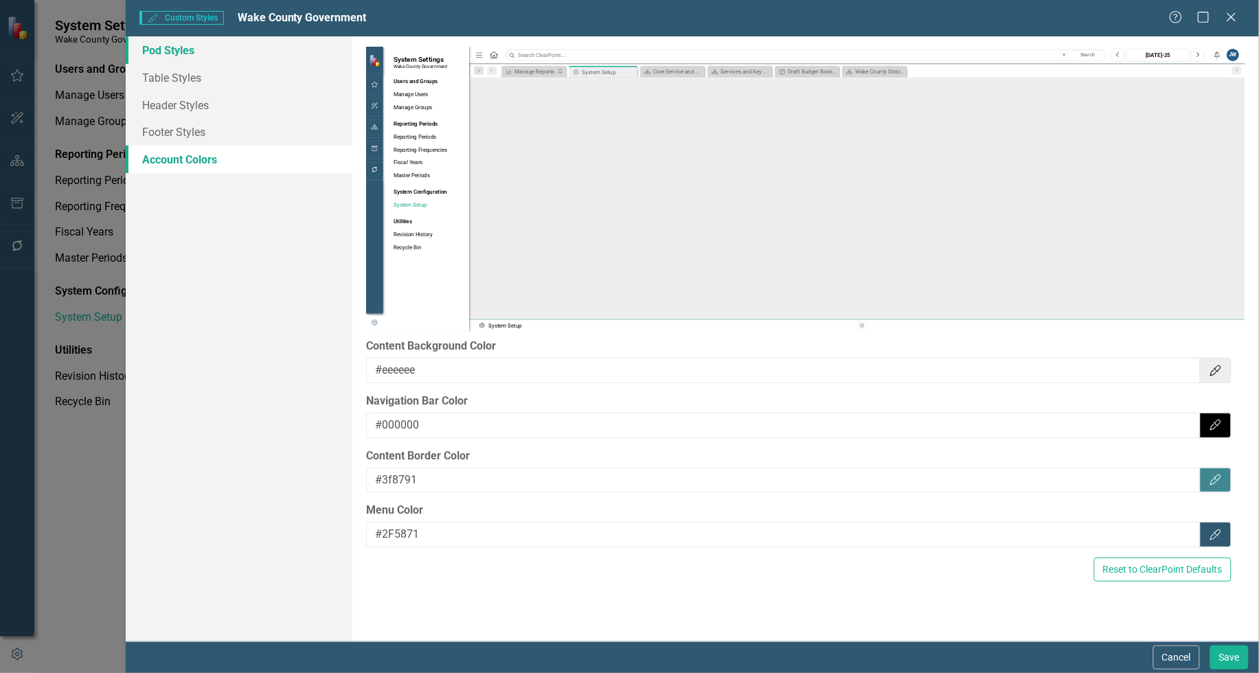
click at [170, 45] on link "Pod Styles" at bounding box center [239, 49] width 227 height 27
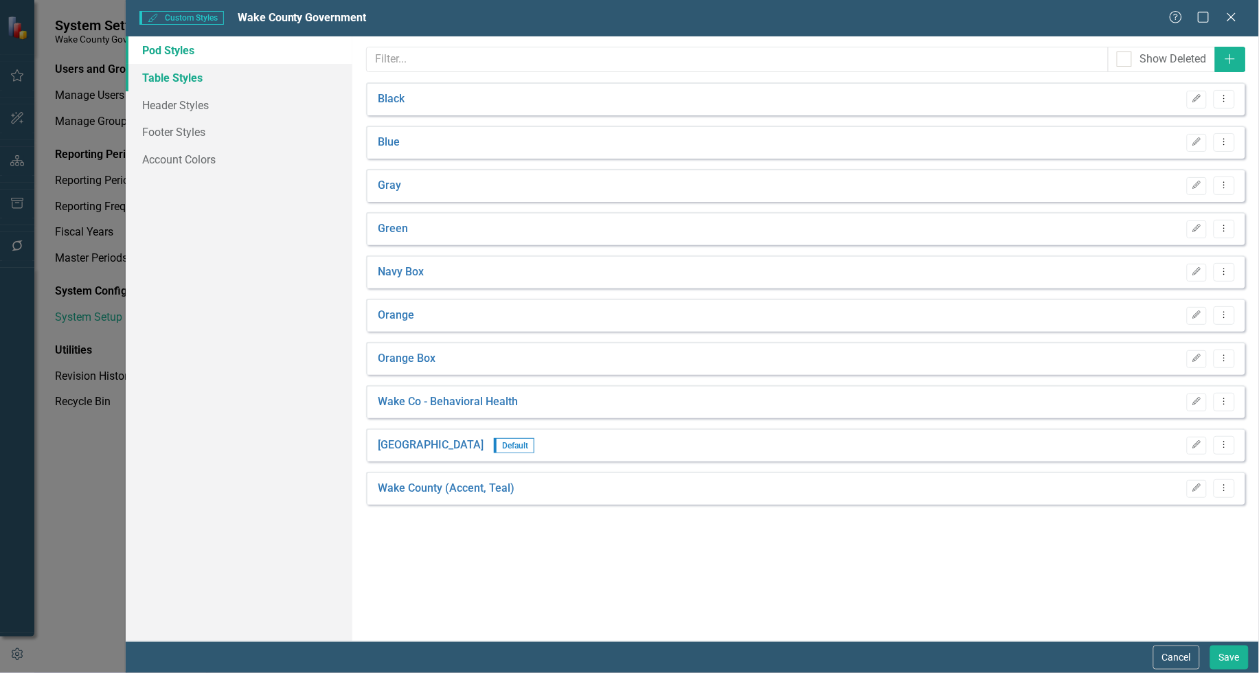
click at [170, 74] on link "Table Styles" at bounding box center [239, 77] width 227 height 27
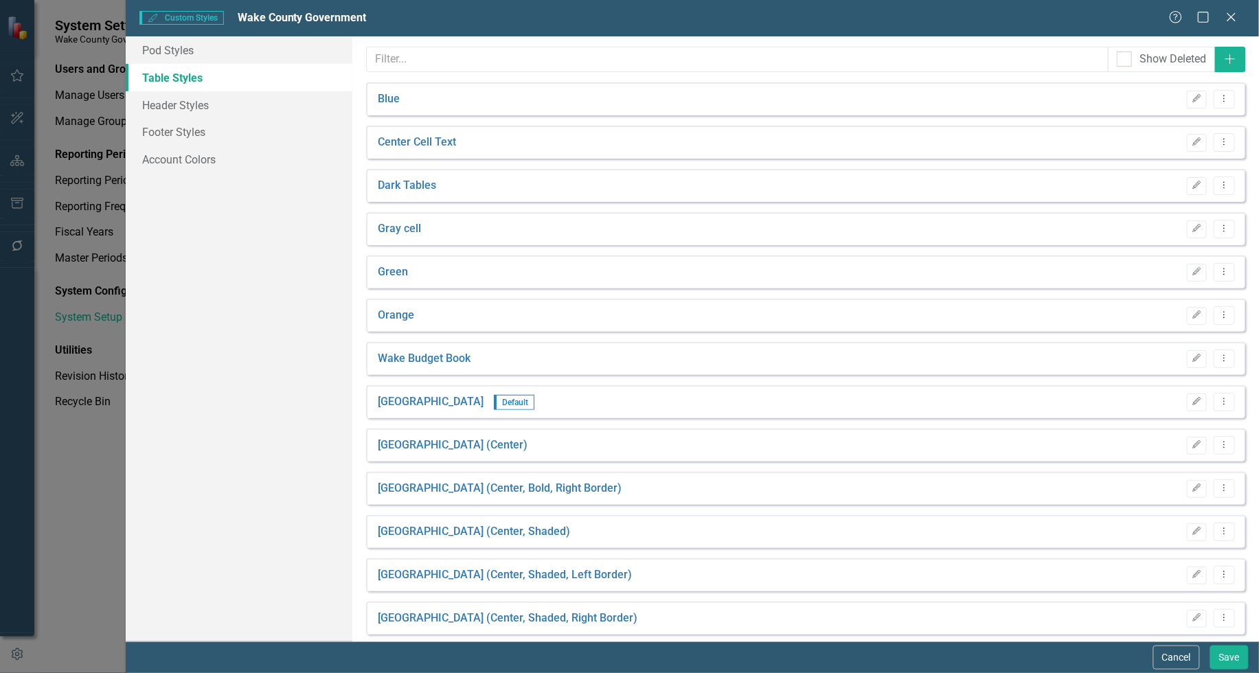
click at [523, 355] on div "Wake Budget Book Edit Dropdown Menu" at bounding box center [805, 358] width 879 height 33
click at [1192, 361] on icon "Edit" at bounding box center [1197, 359] width 10 height 8
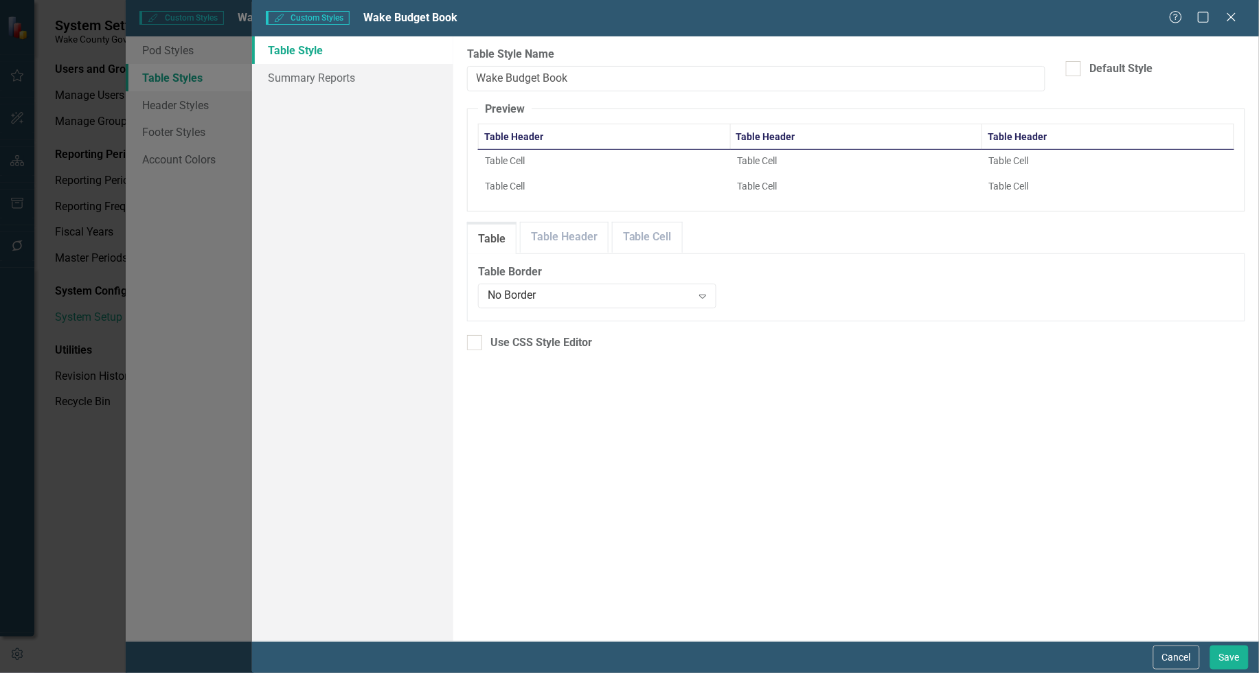
click at [502, 131] on th "Table Header" at bounding box center [604, 136] width 252 height 25
click at [548, 232] on link "Table Header" at bounding box center [564, 238] width 87 height 30
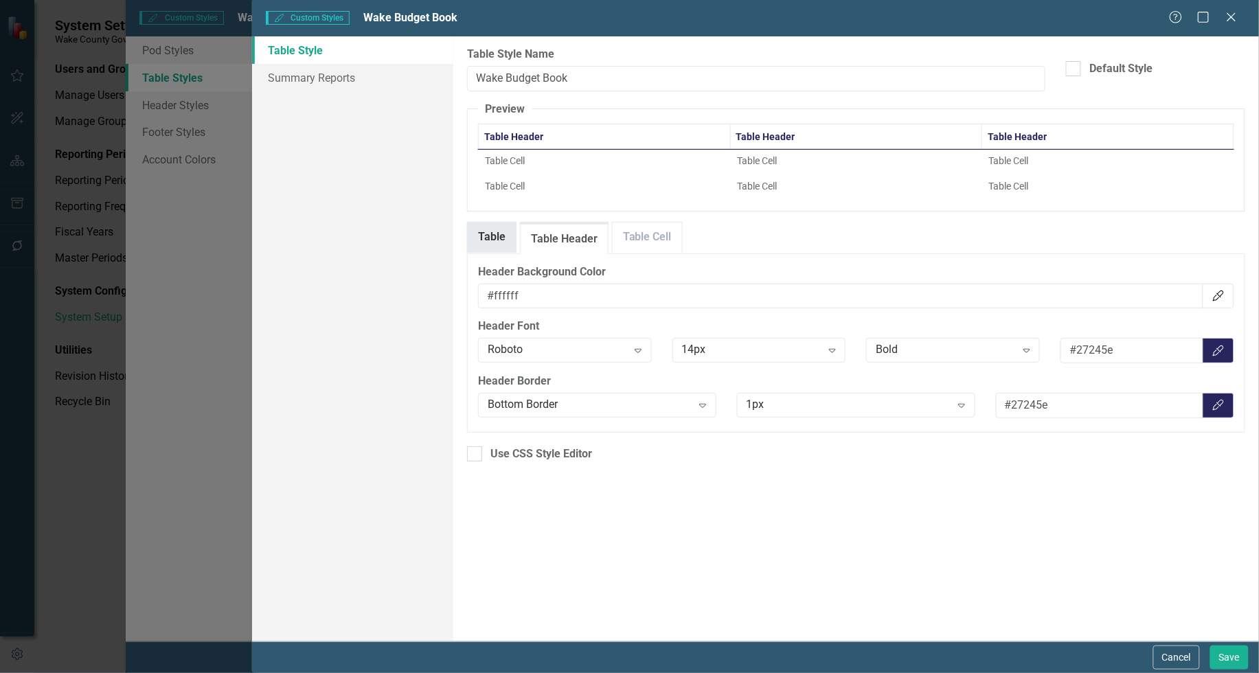
click at [480, 232] on link "Table" at bounding box center [492, 238] width 48 height 30
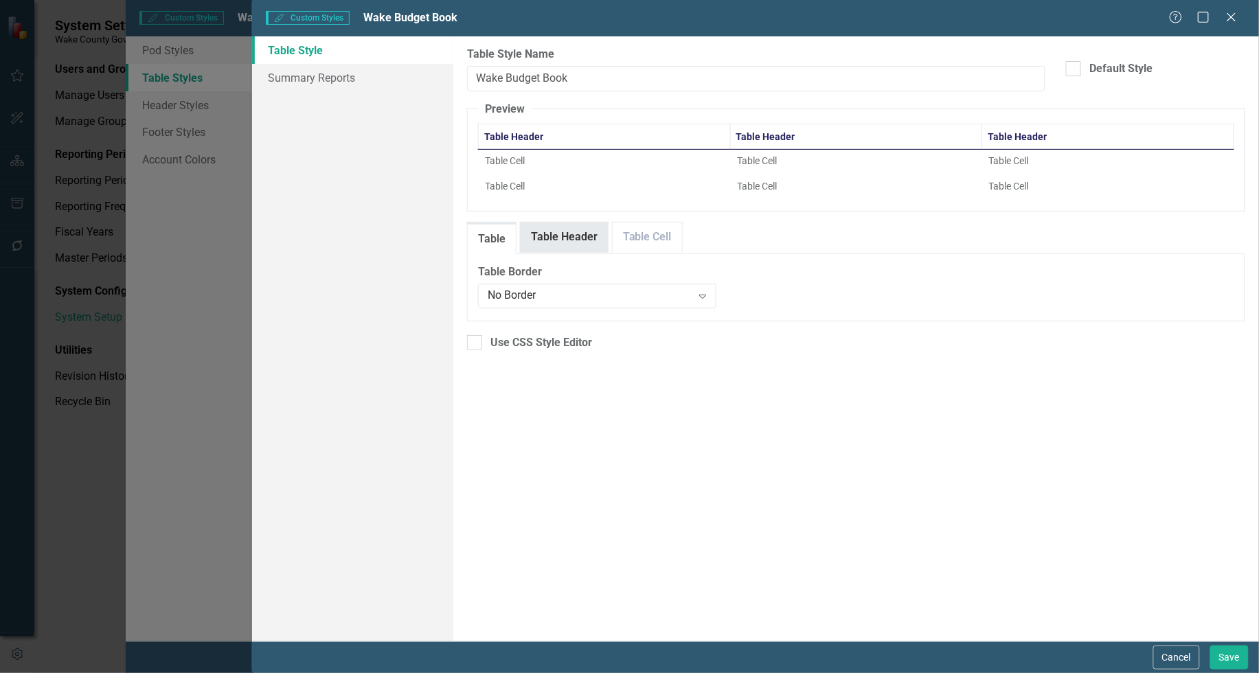
click at [550, 237] on link "Table Header" at bounding box center [564, 238] width 87 height 30
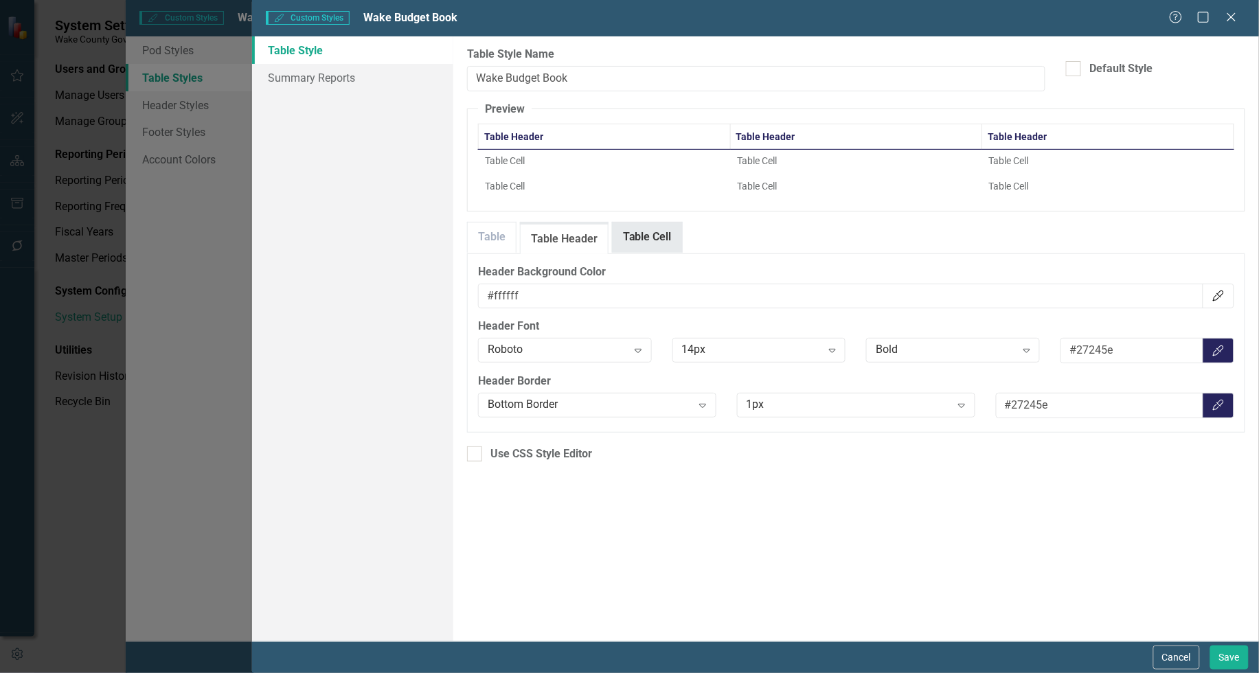
click at [624, 242] on link "Table Cell" at bounding box center [647, 238] width 69 height 30
click at [557, 246] on link "Table Header" at bounding box center [564, 238] width 87 height 30
click at [646, 239] on link "Table Cell" at bounding box center [647, 238] width 69 height 30
click at [552, 238] on link "Table Header" at bounding box center [564, 238] width 87 height 30
click at [641, 235] on link "Table Cell" at bounding box center [647, 238] width 69 height 30
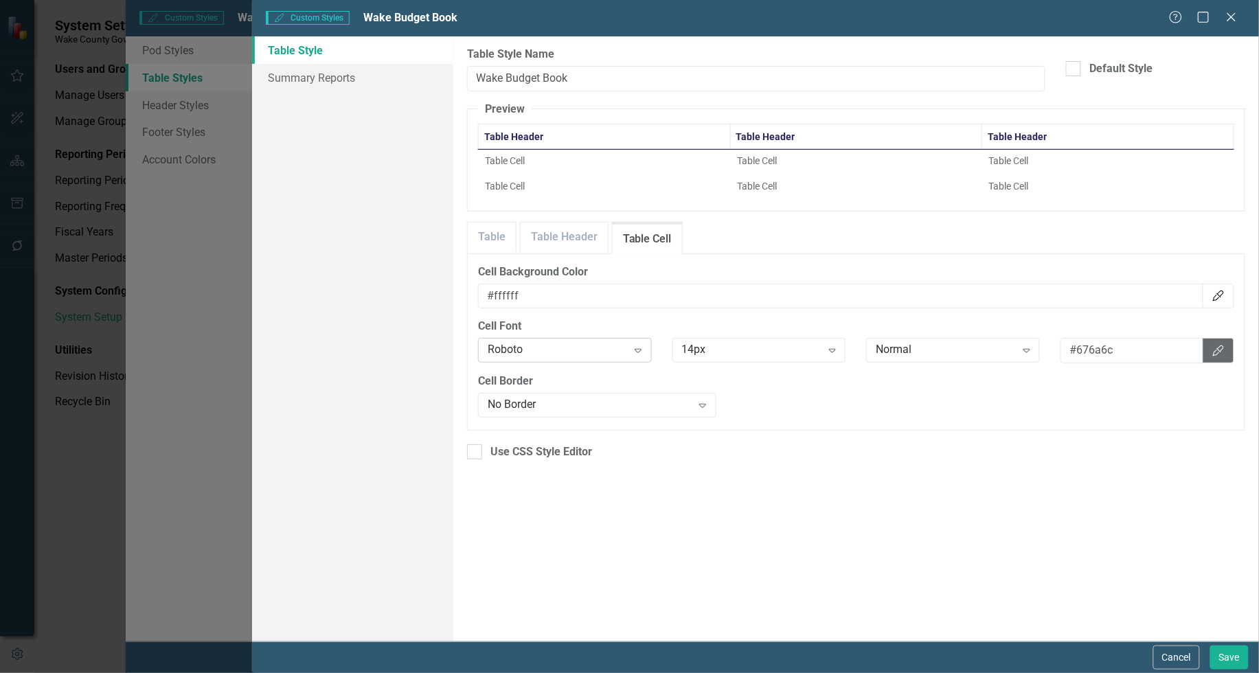
click at [646, 355] on div "Expand" at bounding box center [638, 350] width 25 height 22
click at [732, 261] on div "Table Border No Border Expand 1px Expand #e7eaec Color Picker Header Background…" at bounding box center [856, 342] width 778 height 177
click at [485, 235] on link "Table" at bounding box center [492, 238] width 48 height 30
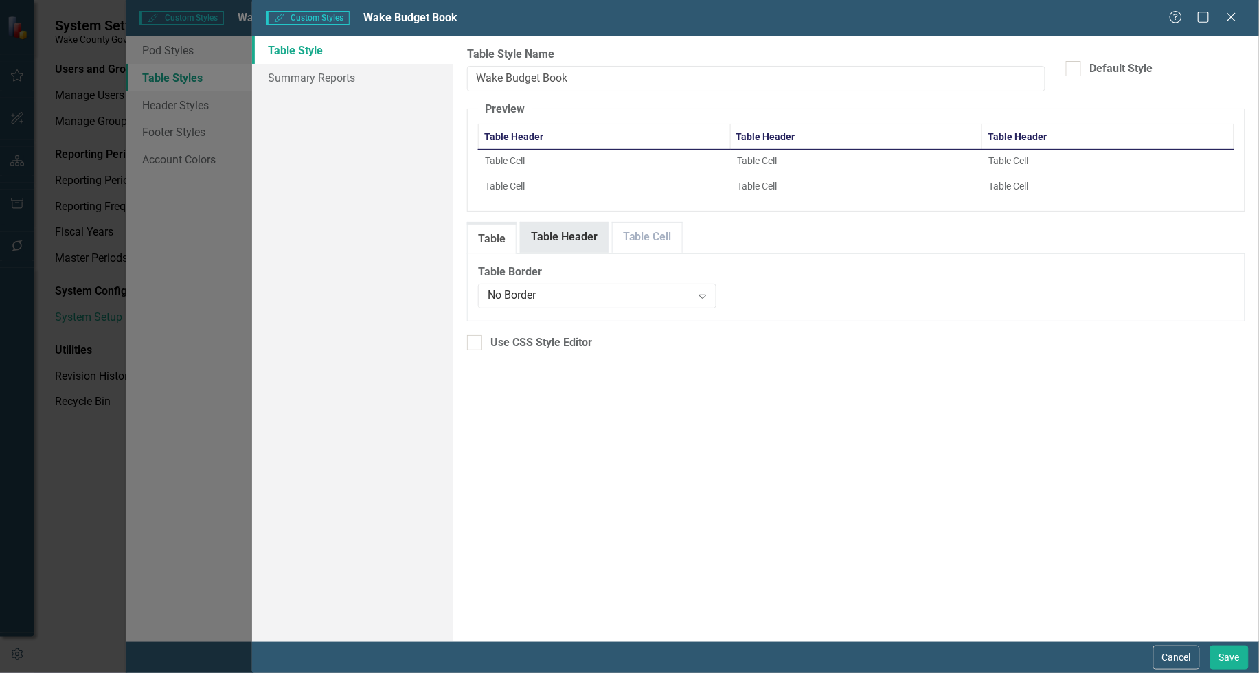
click at [550, 230] on link "Table Header" at bounding box center [564, 238] width 87 height 30
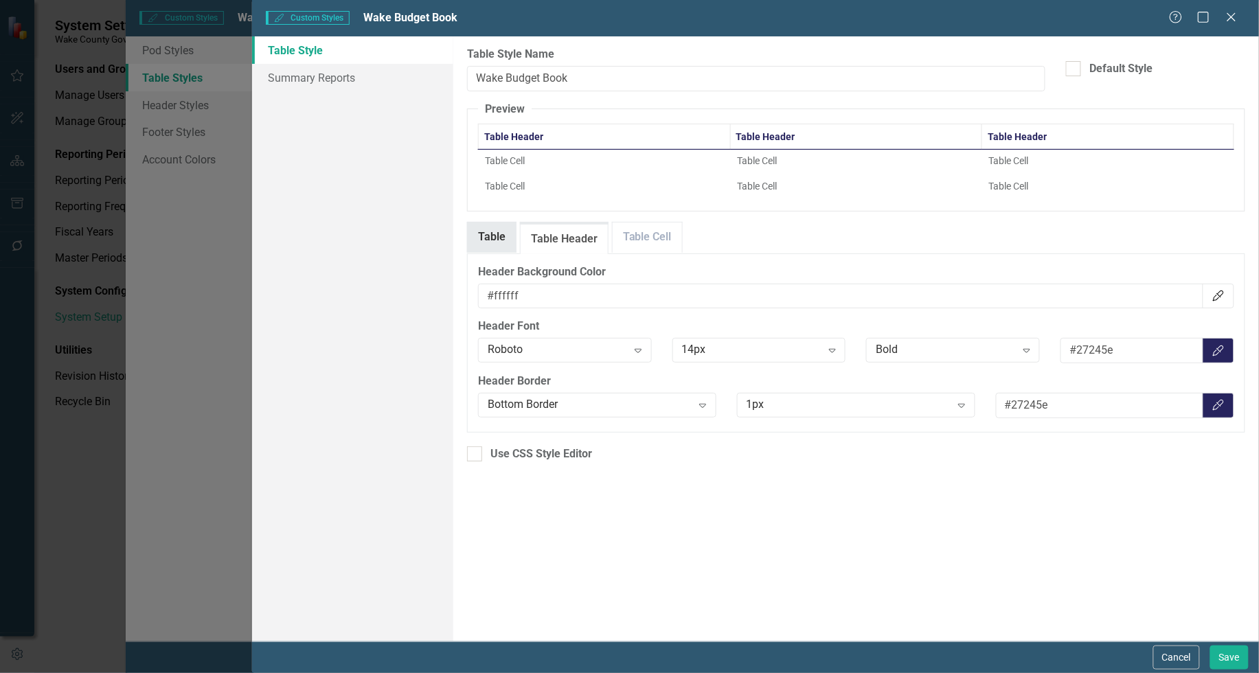
click at [495, 232] on link "Table" at bounding box center [492, 238] width 48 height 30
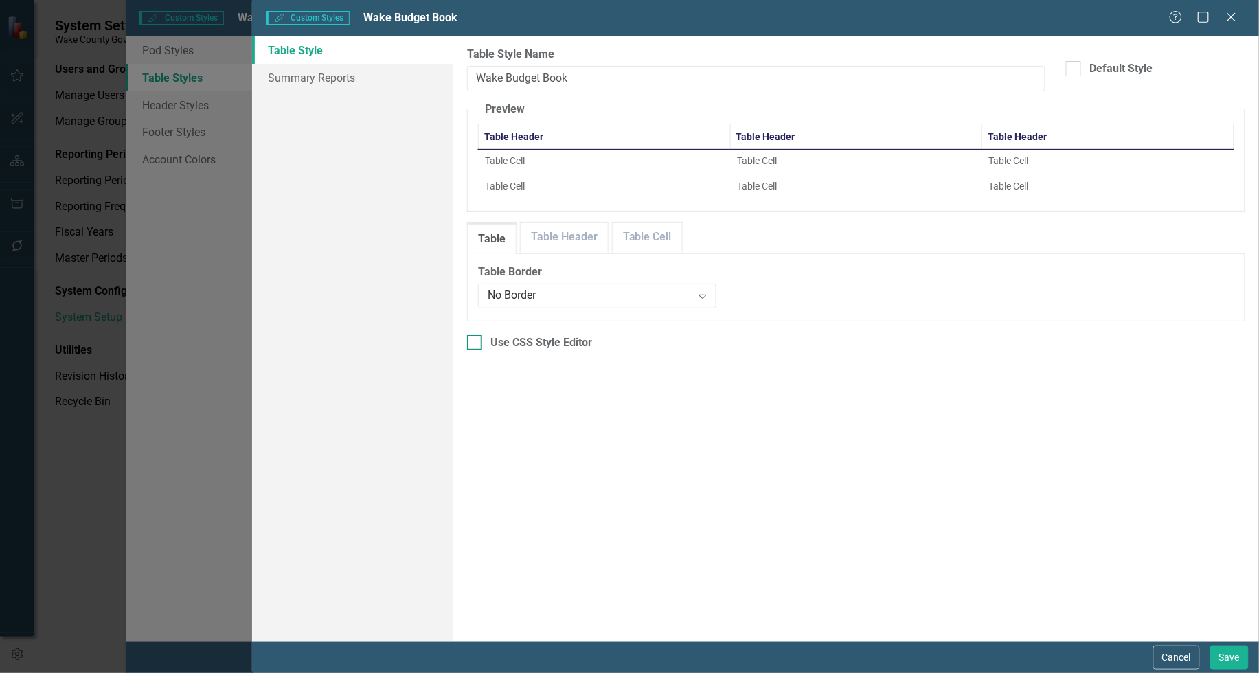
click at [478, 339] on div at bounding box center [474, 342] width 15 height 15
click at [476, 339] on input "Use CSS Style Editor" at bounding box center [471, 339] width 9 height 9
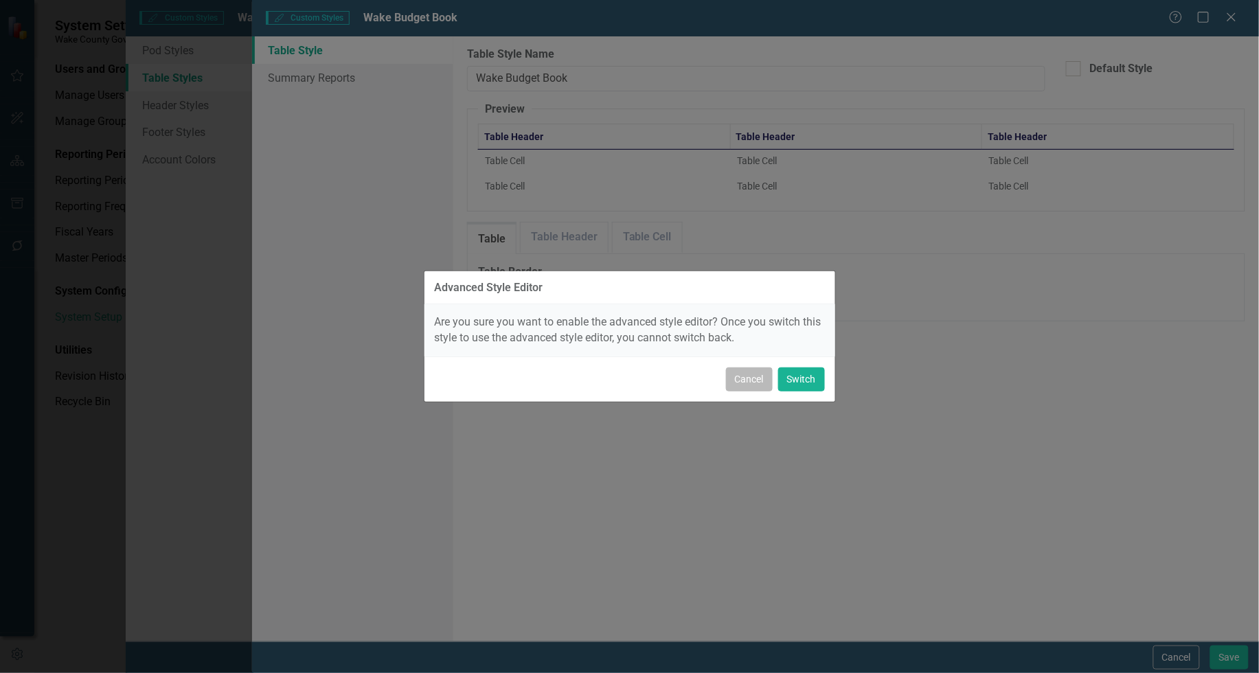
click at [754, 380] on button "Cancel" at bounding box center [749, 380] width 47 height 24
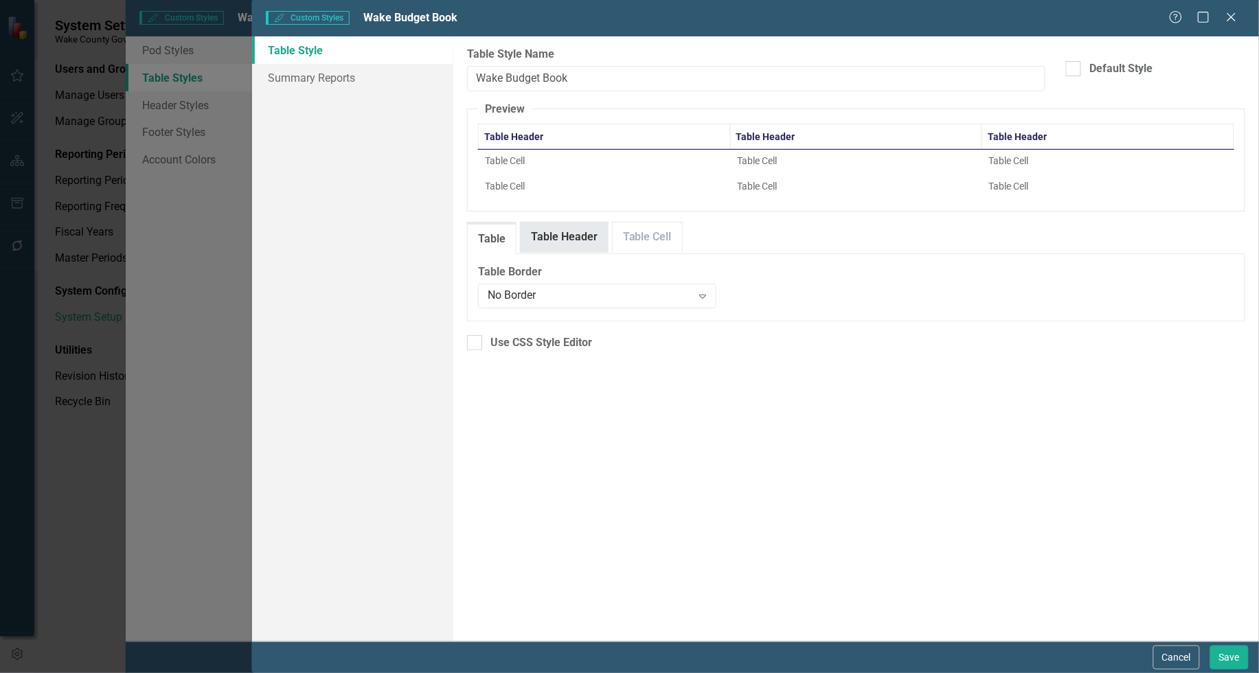
click at [538, 240] on link "Table Header" at bounding box center [564, 238] width 87 height 30
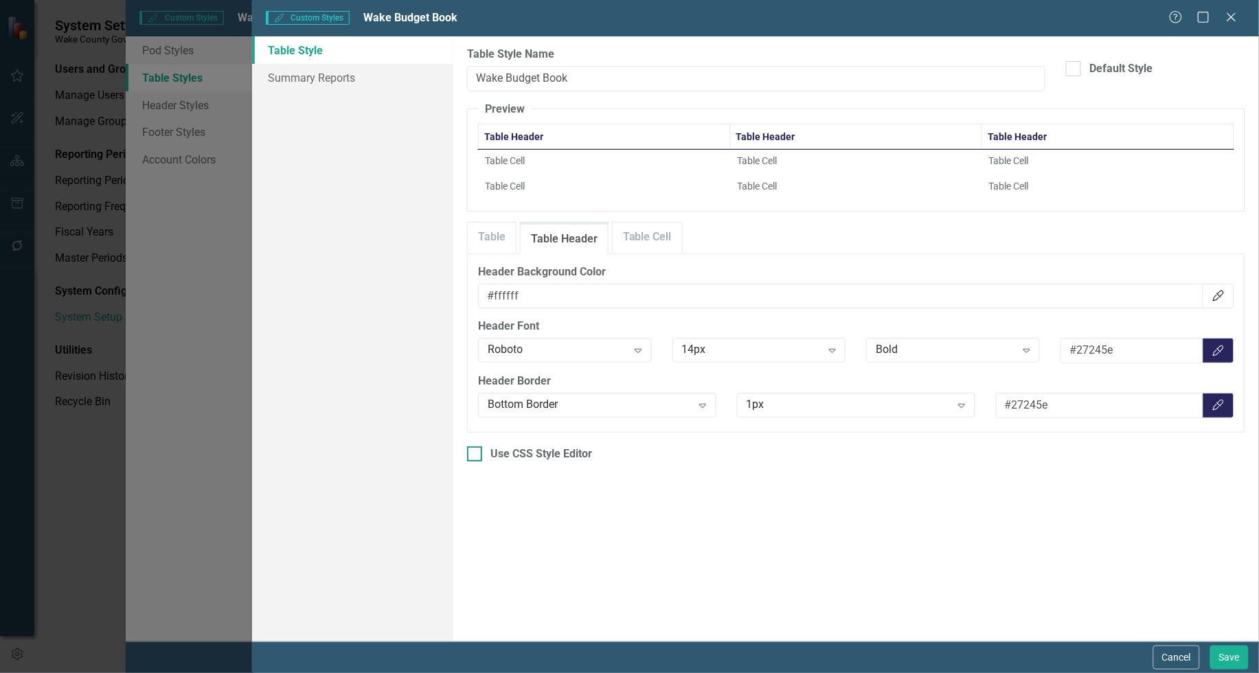
click at [478, 454] on div at bounding box center [474, 454] width 15 height 15
click at [476, 454] on input "Use CSS Style Editor" at bounding box center [471, 451] width 9 height 9
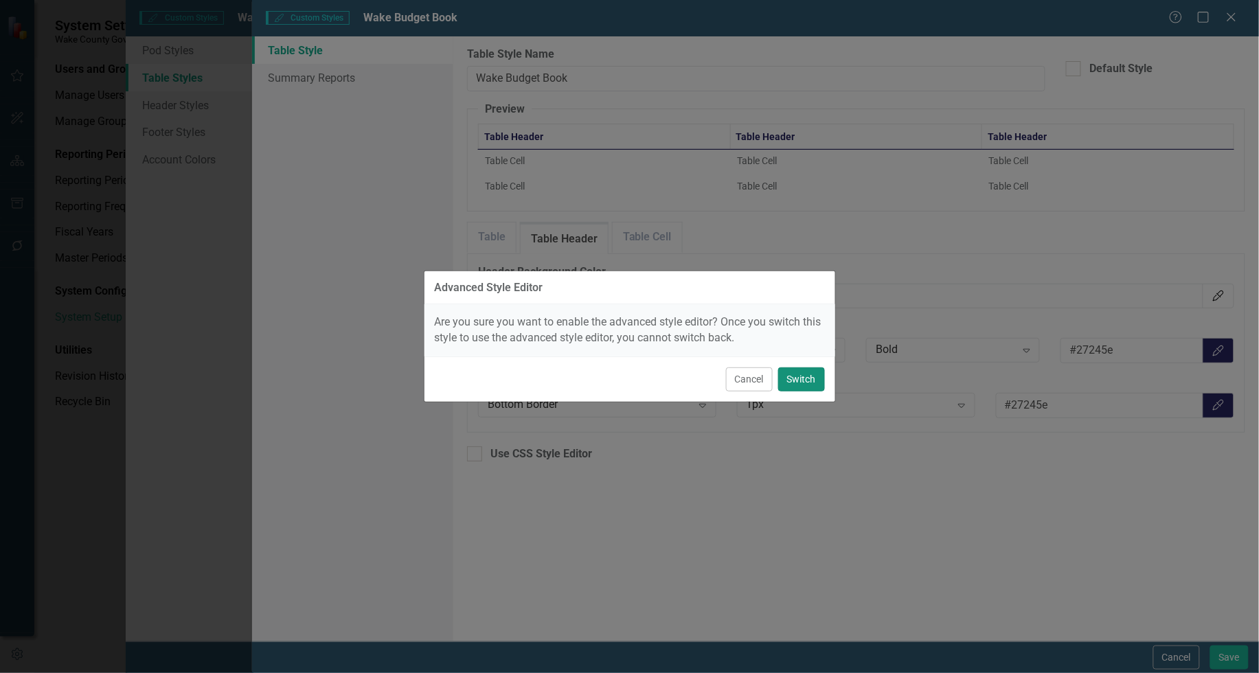
click at [804, 377] on button "Switch" at bounding box center [801, 380] width 47 height 24
checkbox input "true"
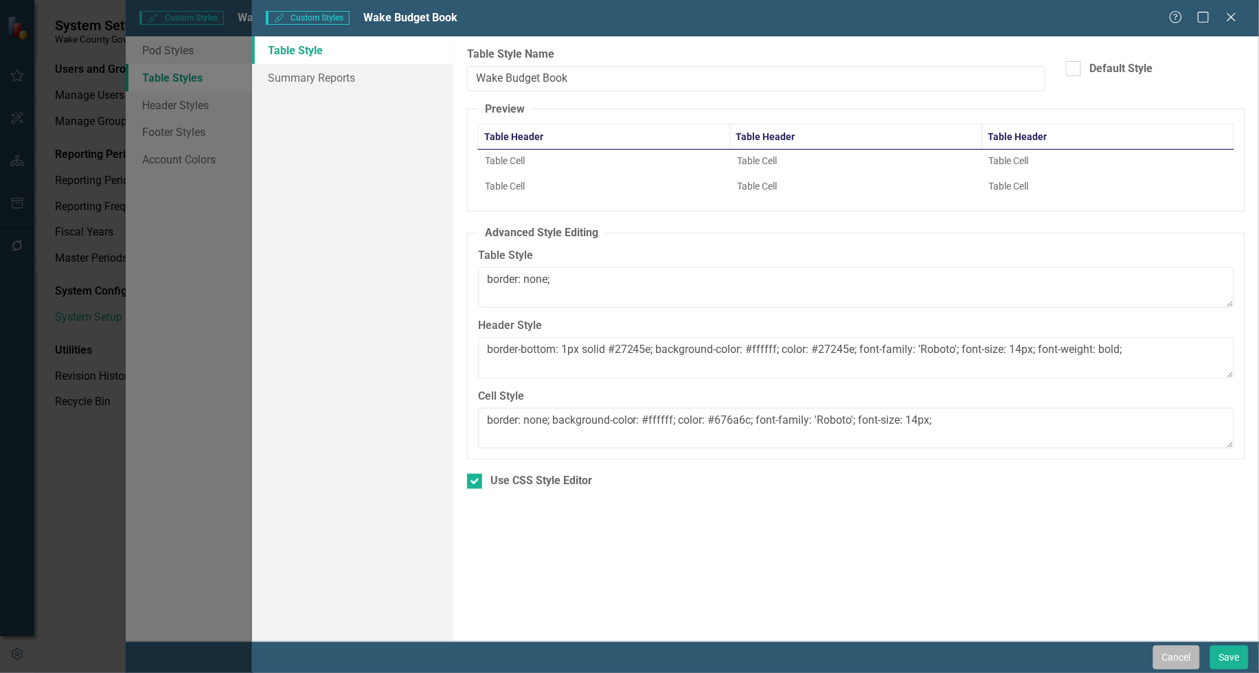
click at [1171, 657] on button "Cancel" at bounding box center [1177, 658] width 47 height 24
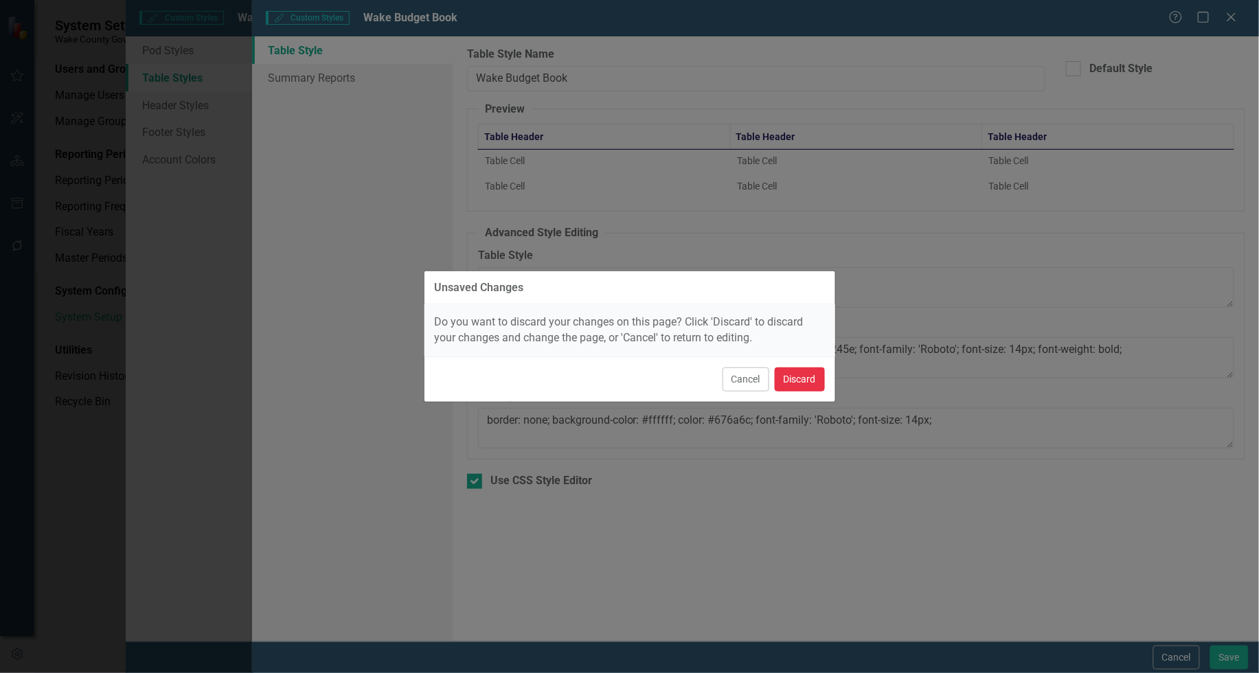
click at [787, 380] on button "Discard" at bounding box center [800, 380] width 50 height 24
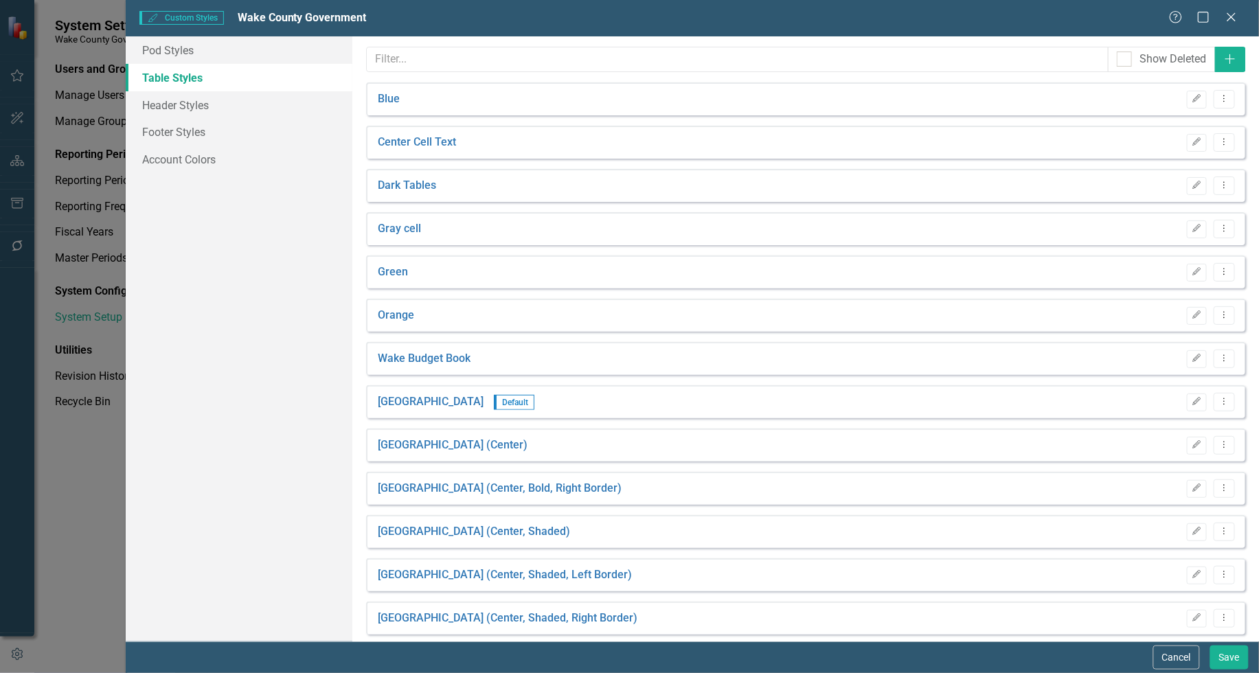
click at [255, 300] on div "Pod Styles Table Styles Header Styles Footer Styles Account Colors" at bounding box center [239, 338] width 227 height 605
click at [1167, 658] on button "Cancel" at bounding box center [1177, 658] width 47 height 24
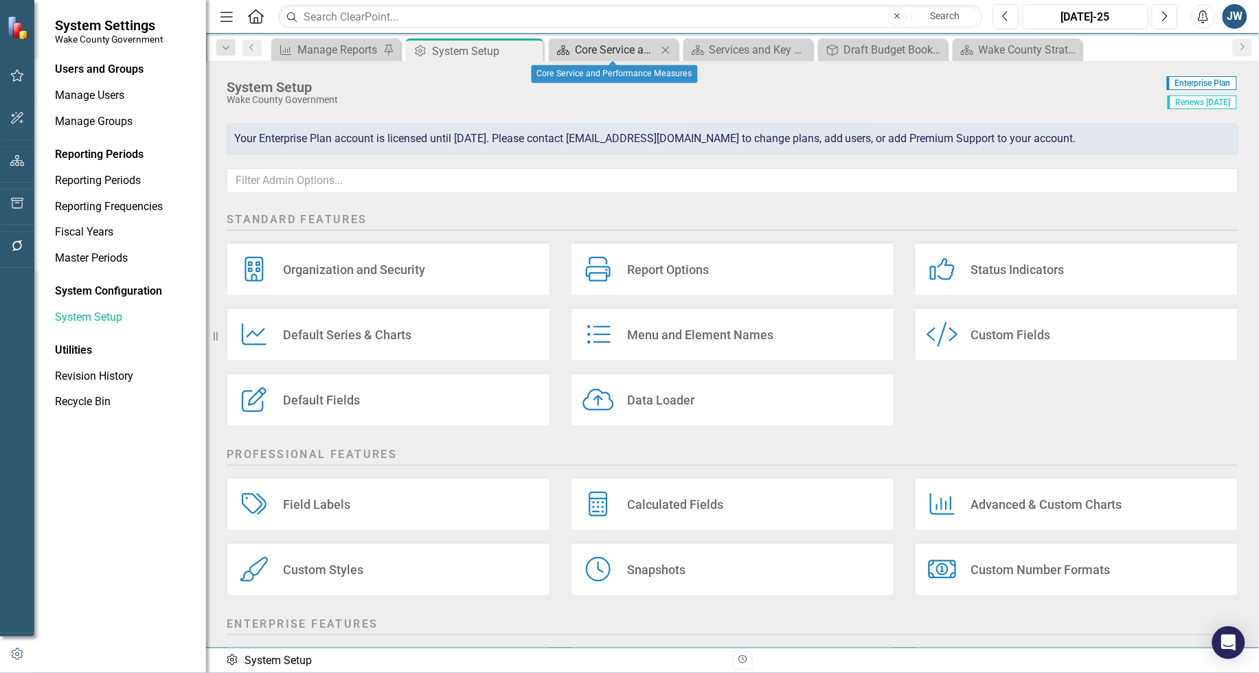
click at [599, 48] on div "Core Service and Performance Measures" at bounding box center [616, 49] width 82 height 17
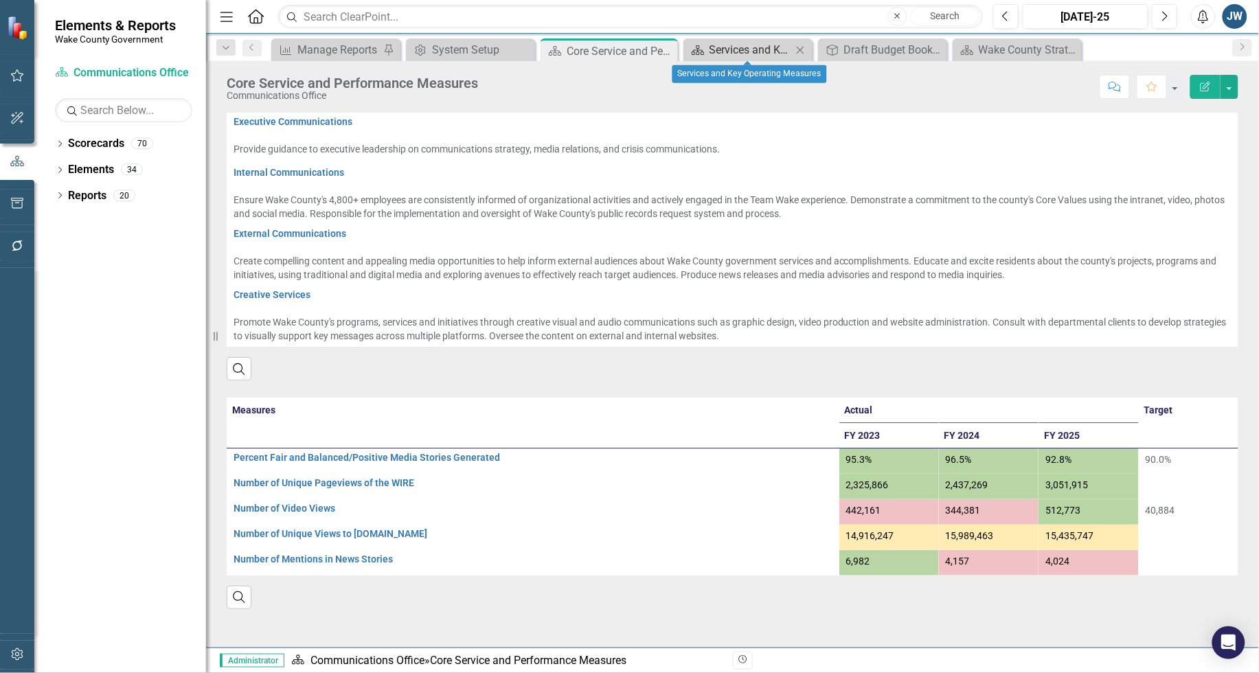
click at [719, 49] on div "Services and Key Operating Measures" at bounding box center [751, 49] width 82 height 17
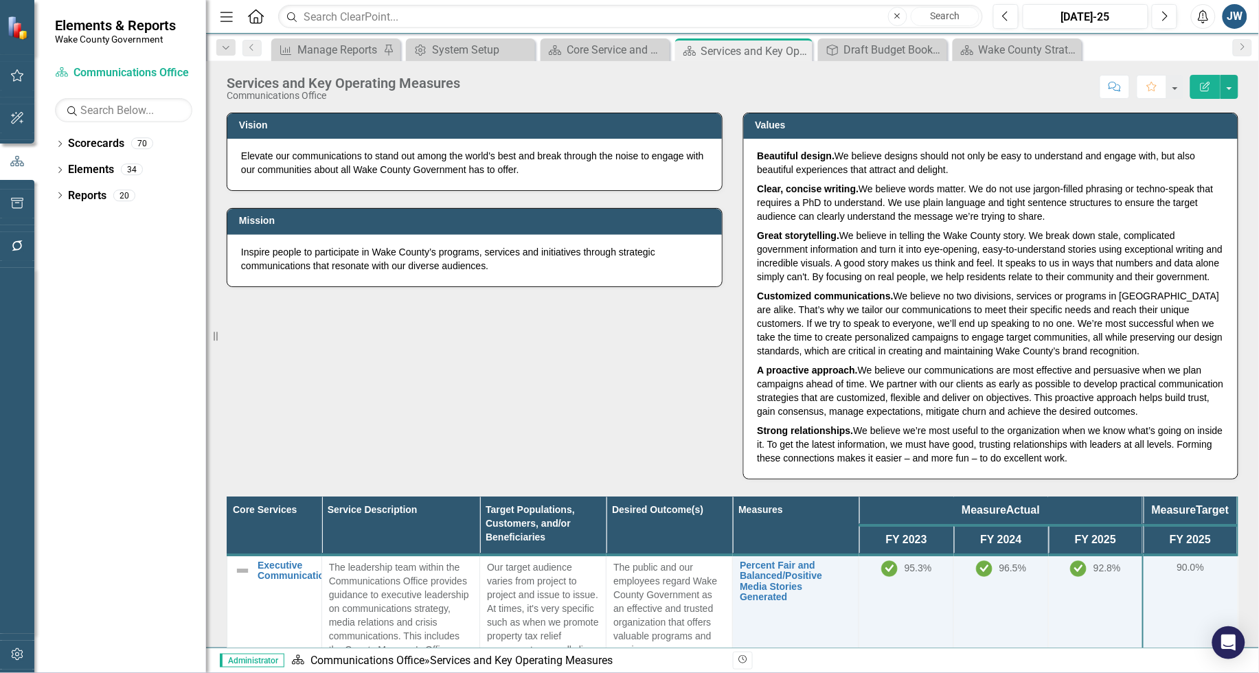
click at [194, 328] on div "Dropdown Scorecards 70 Dropdown [GEOGRAPHIC_DATA] Strategic Plan Demographics D…" at bounding box center [120, 403] width 172 height 541
click at [12, 649] on icon "button" at bounding box center [17, 654] width 14 height 11
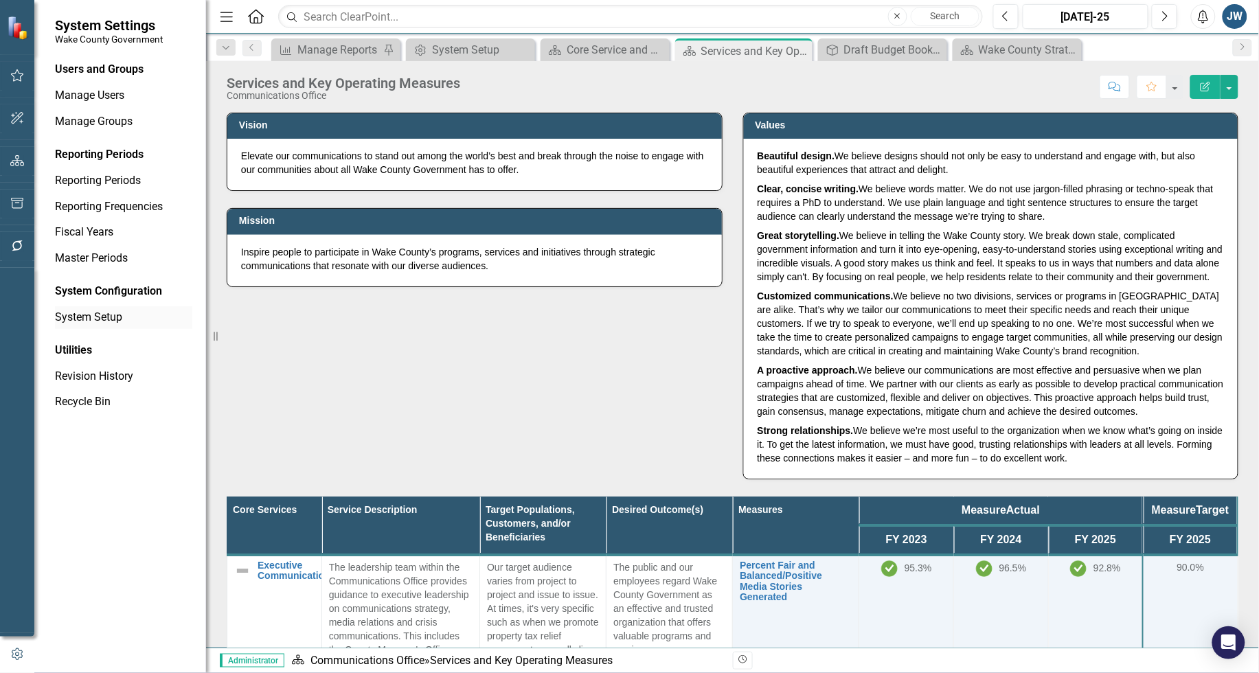
click at [80, 313] on link "System Setup" at bounding box center [123, 318] width 137 height 16
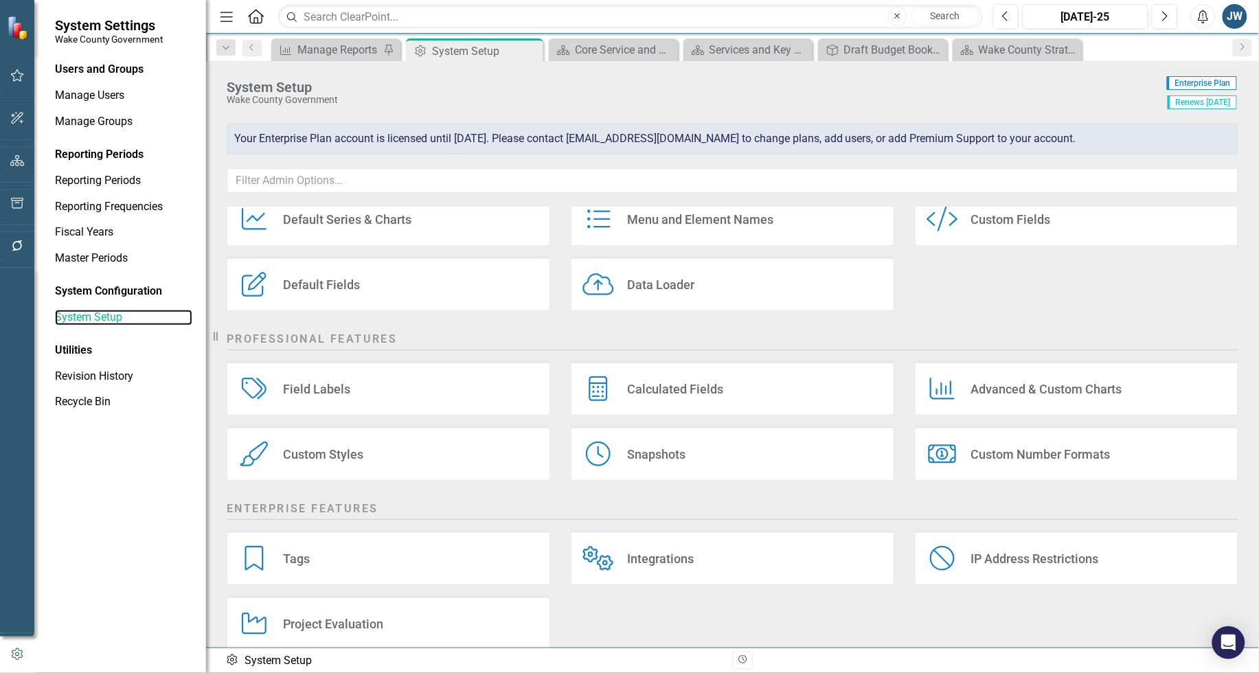
scroll to position [139, 0]
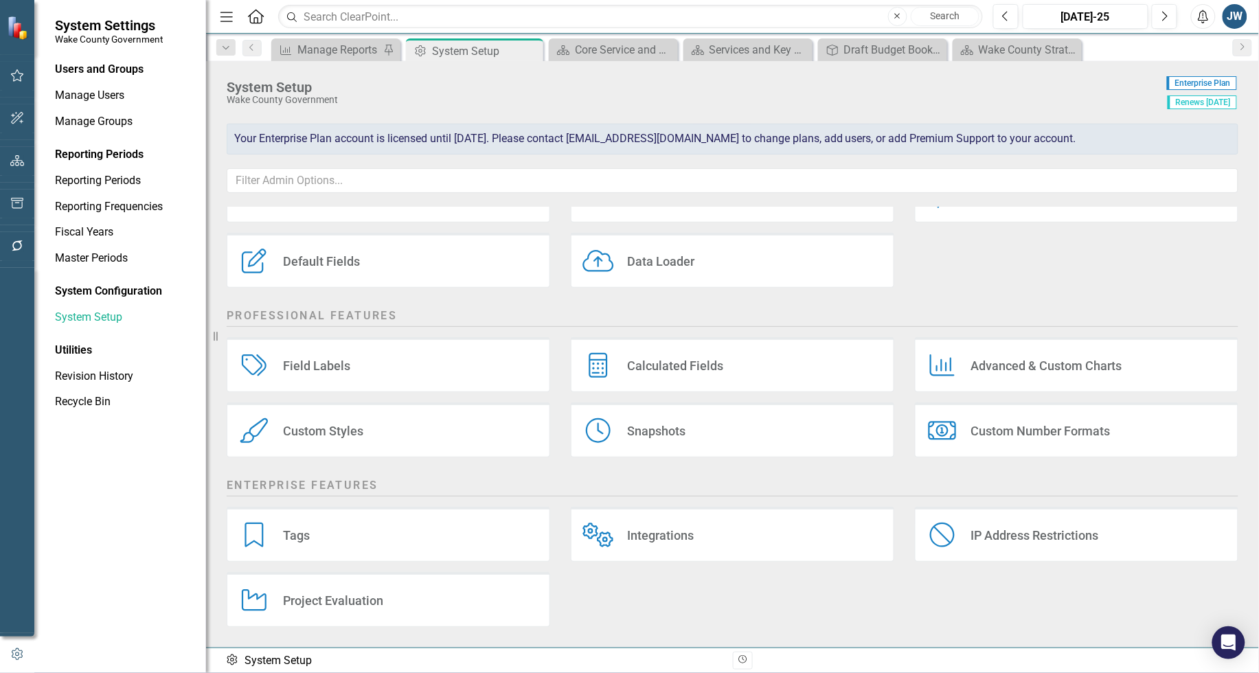
click at [328, 423] on div "Custom Styles" at bounding box center [323, 431] width 80 height 16
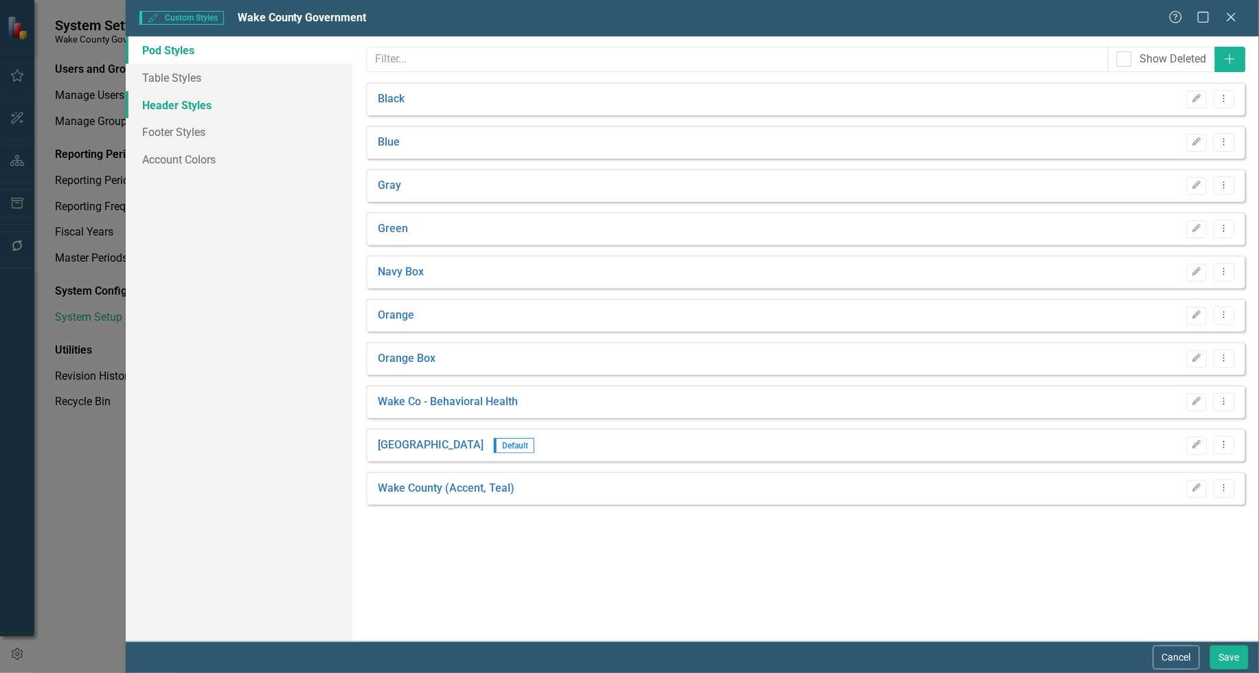
click at [181, 100] on link "Header Styles" at bounding box center [239, 104] width 227 height 27
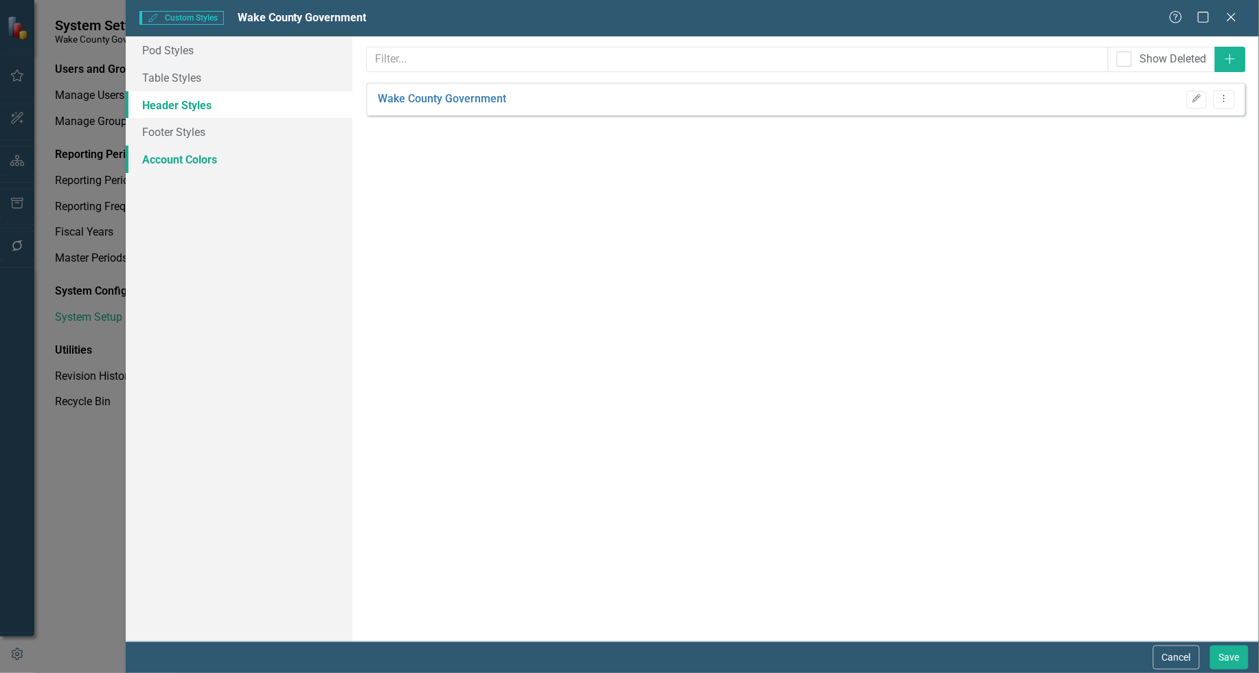
click at [177, 159] on link "Account Colors" at bounding box center [239, 159] width 227 height 27
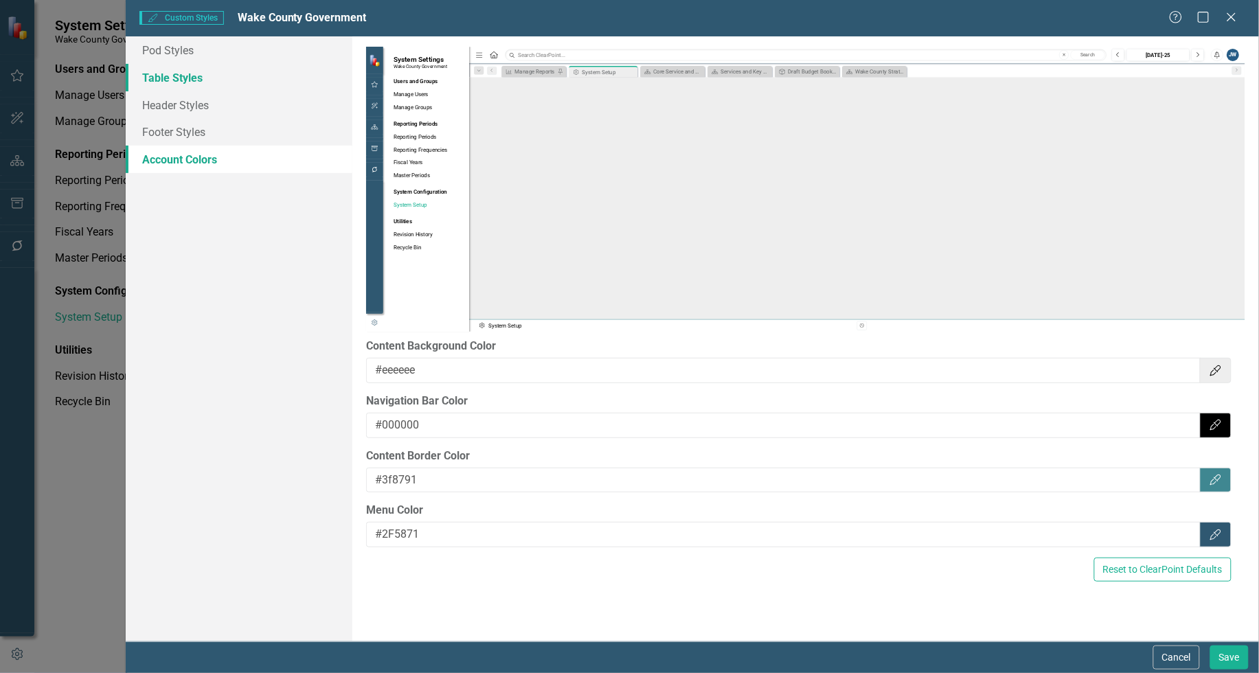
click at [182, 76] on link "Table Styles" at bounding box center [239, 77] width 227 height 27
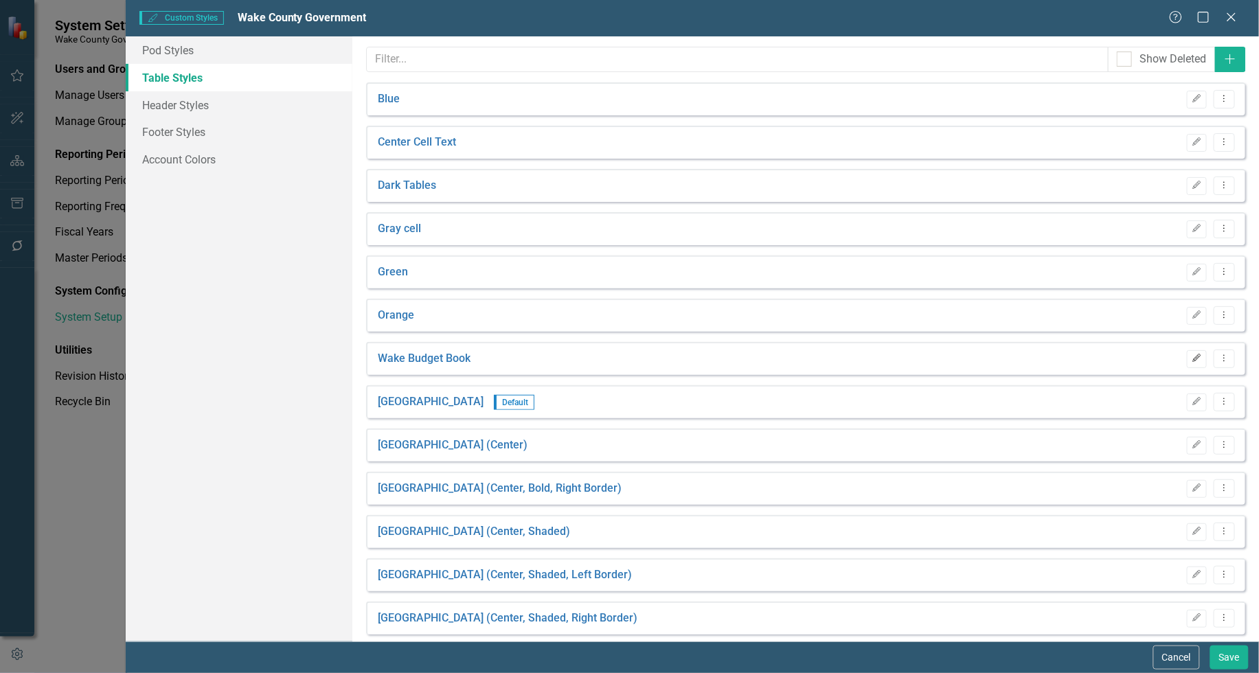
click at [1192, 359] on icon "Edit" at bounding box center [1197, 359] width 10 height 8
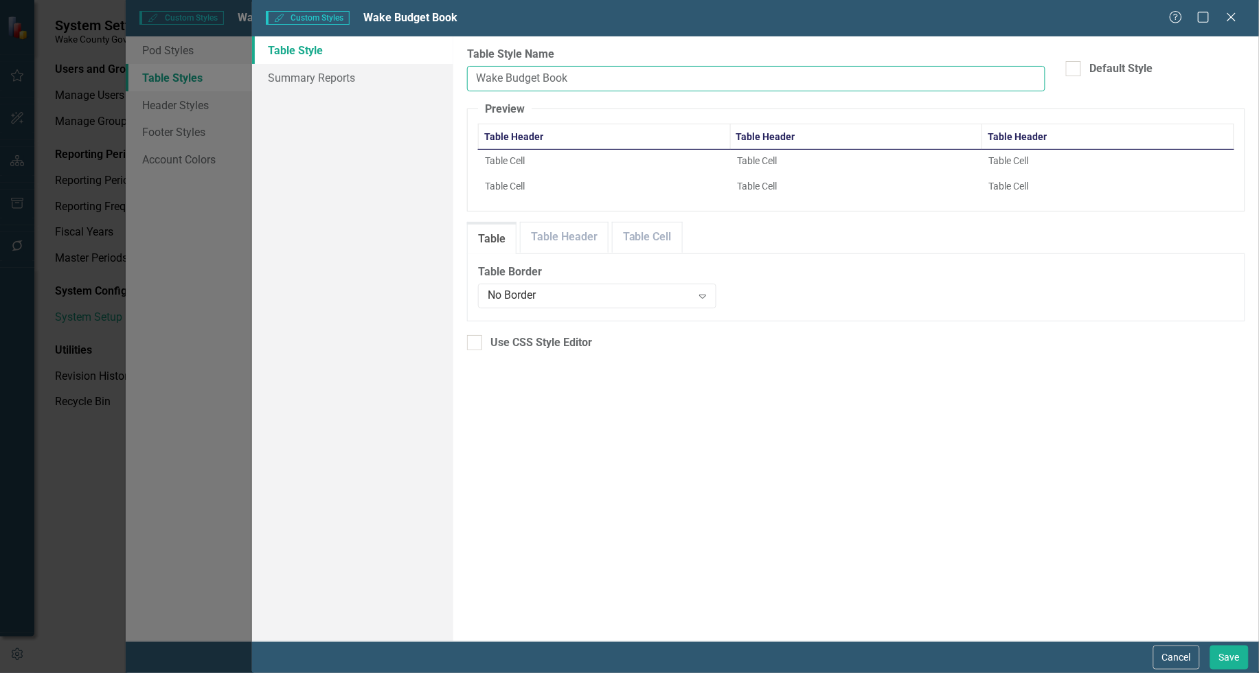
click at [588, 77] on input "Wake Budget Book" at bounding box center [756, 78] width 579 height 25
type input "Wake Budget Book Measures"
click at [1221, 653] on button "Save" at bounding box center [1230, 658] width 38 height 24
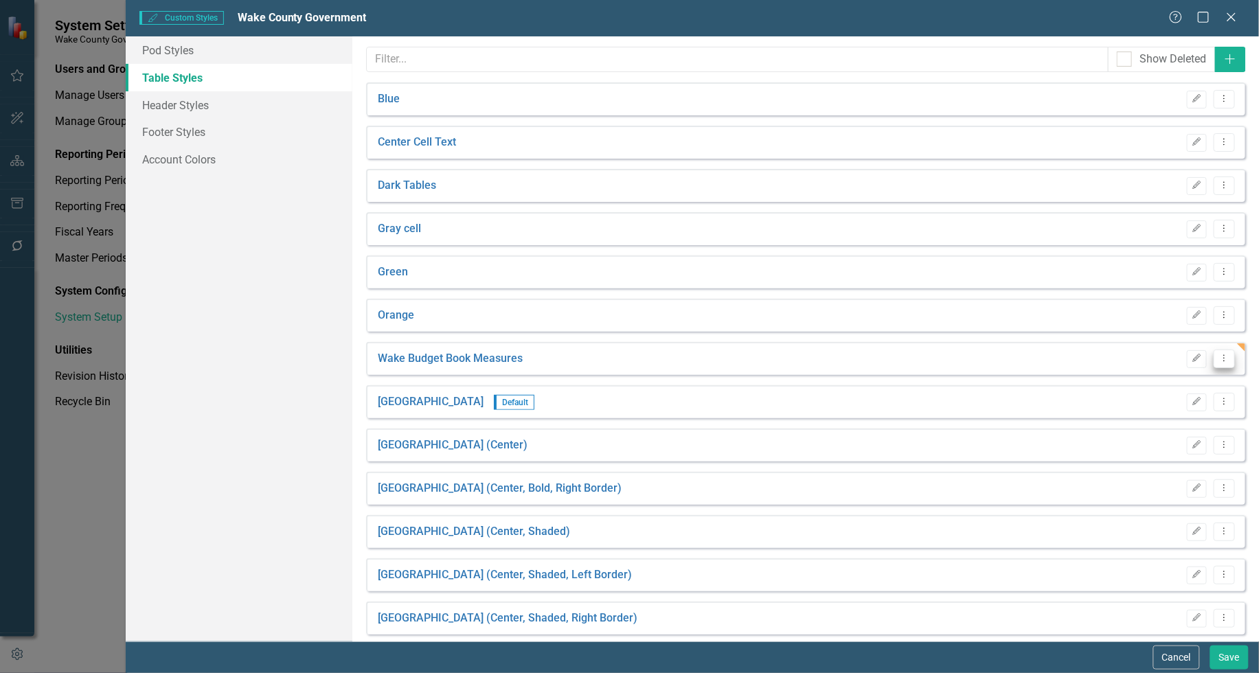
click at [1220, 361] on icon "Dropdown Menu" at bounding box center [1225, 358] width 12 height 9
click at [1185, 402] on link "Copy Duplicate Table Style" at bounding box center [1157, 406] width 135 height 25
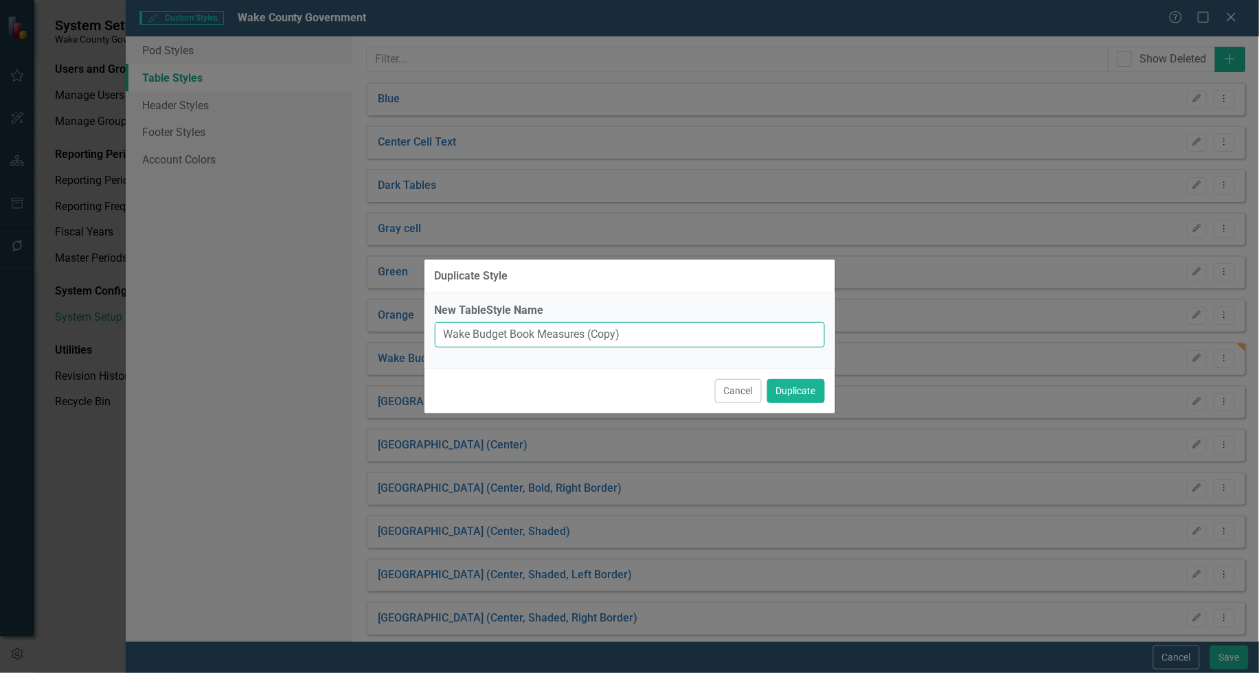
click at [557, 335] on input "Wake Budget Book Measures (Copy)" at bounding box center [630, 334] width 390 height 25
drag, startPoint x: 557, startPoint y: 335, endPoint x: 673, endPoint y: 340, distance: 116.9
click at [671, 340] on input "Wake Budget Book Measures (Copy)" at bounding box center [630, 334] width 390 height 25
type input "Wake Budget Book Core Services"
click at [802, 392] on button "Duplicate" at bounding box center [796, 391] width 58 height 24
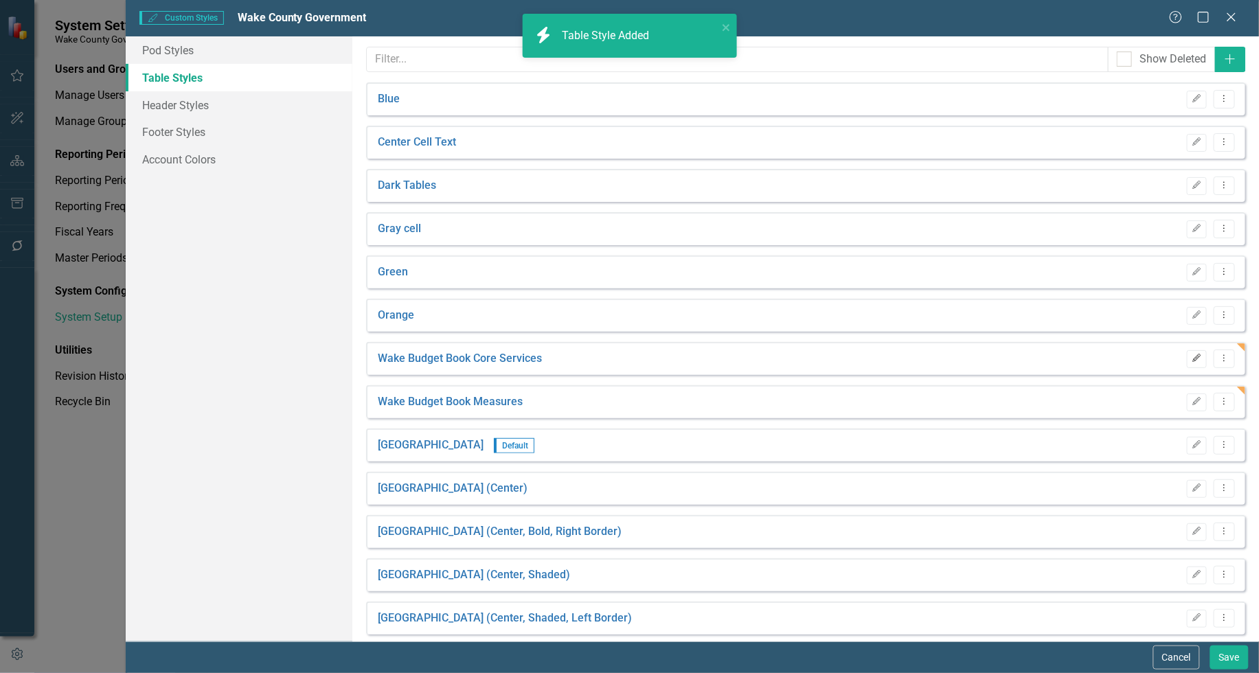
click at [1192, 358] on icon "Edit" at bounding box center [1197, 359] width 10 height 8
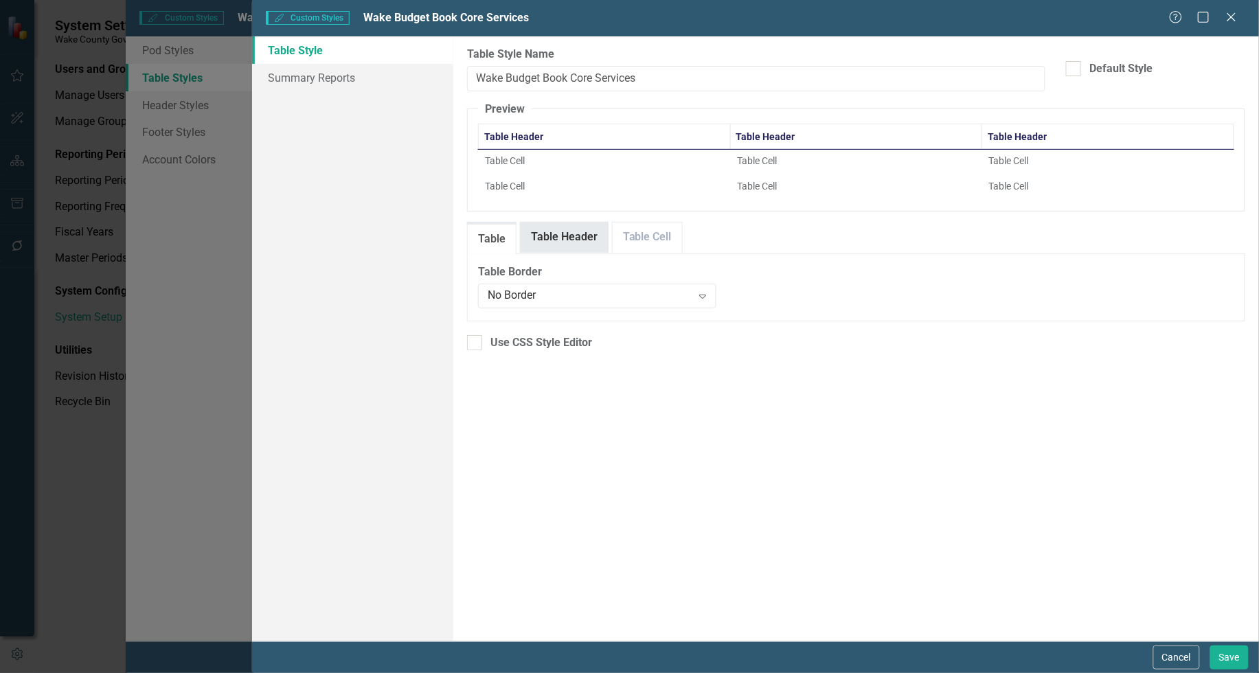
click at [554, 232] on link "Table Header" at bounding box center [564, 238] width 87 height 30
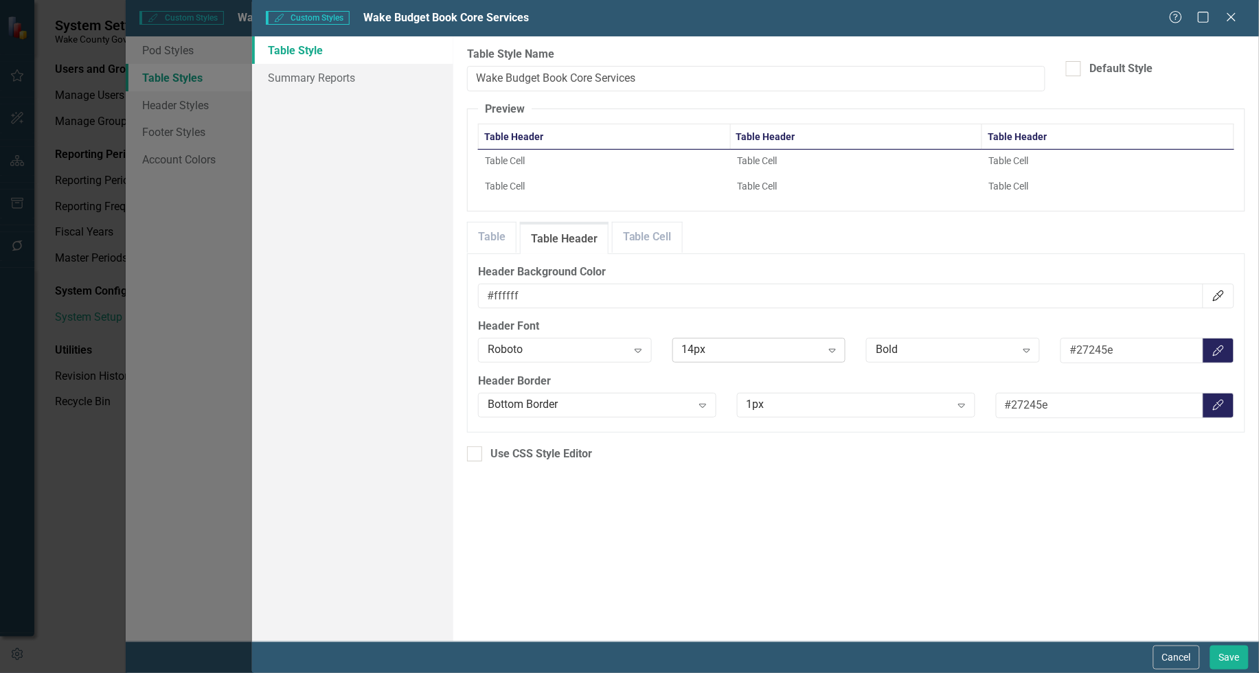
click at [830, 350] on icon at bounding box center [832, 351] width 7 height 4
click at [763, 462] on div "20px" at bounding box center [762, 467] width 152 height 16
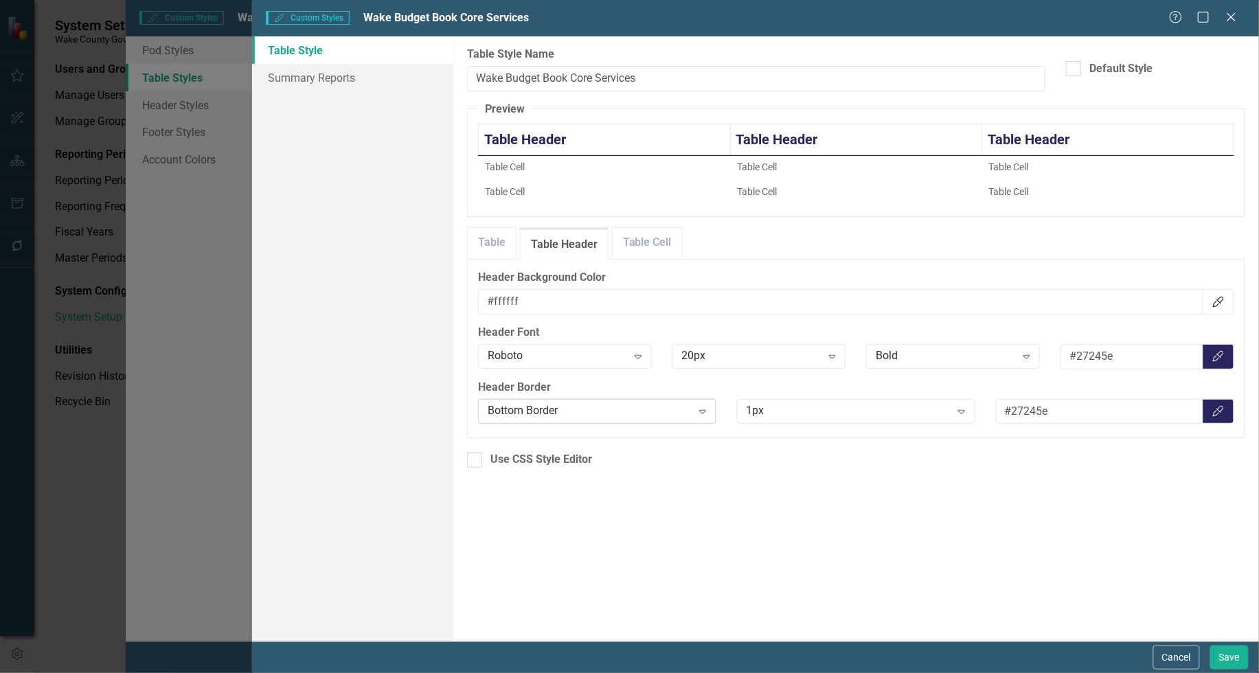
click at [642, 414] on div "Bottom Border" at bounding box center [590, 411] width 205 height 16
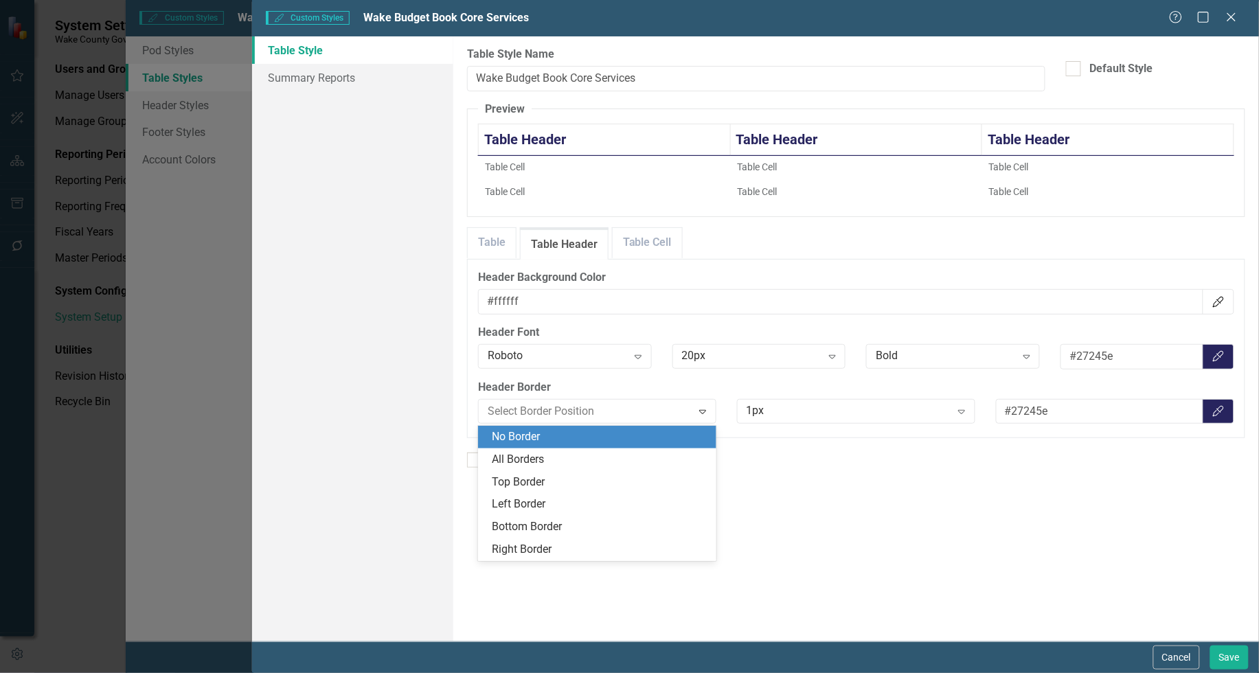
click at [607, 443] on div "No Border" at bounding box center [600, 437] width 216 height 16
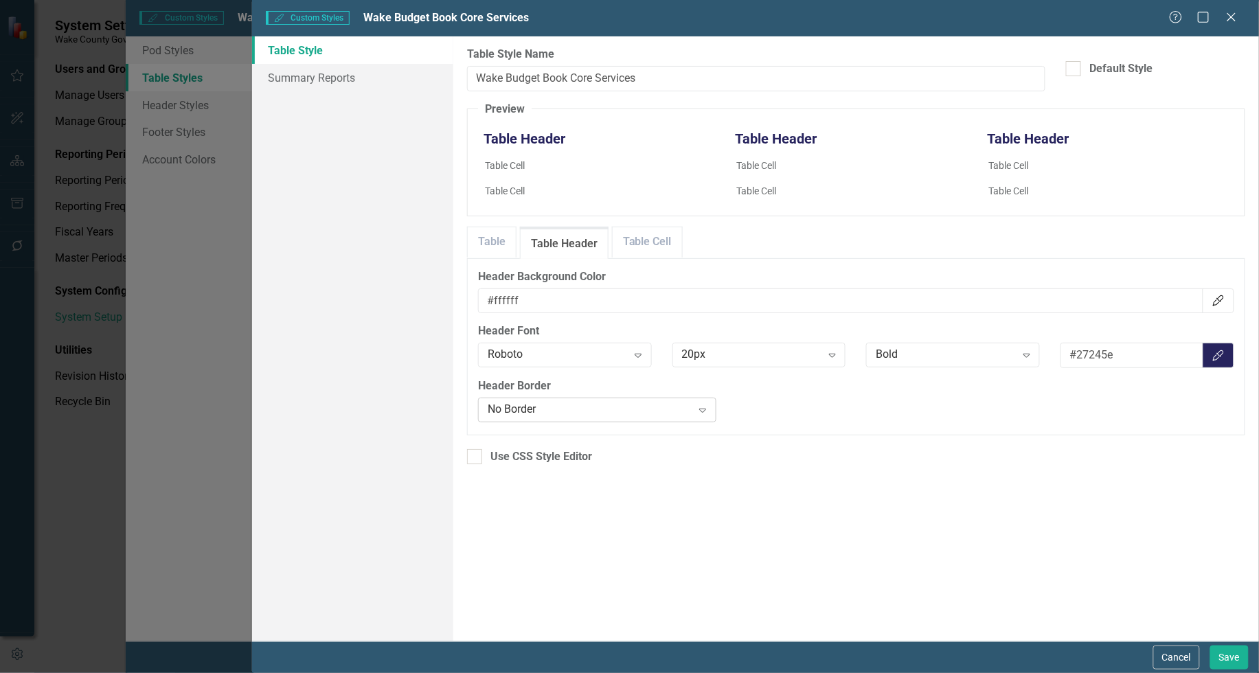
click at [658, 409] on div "No Border" at bounding box center [590, 411] width 205 height 16
click at [647, 240] on link "Table Cell" at bounding box center [647, 242] width 69 height 30
click at [562, 242] on link "Table Header" at bounding box center [564, 242] width 87 height 30
click at [1222, 653] on button "Save" at bounding box center [1230, 658] width 38 height 24
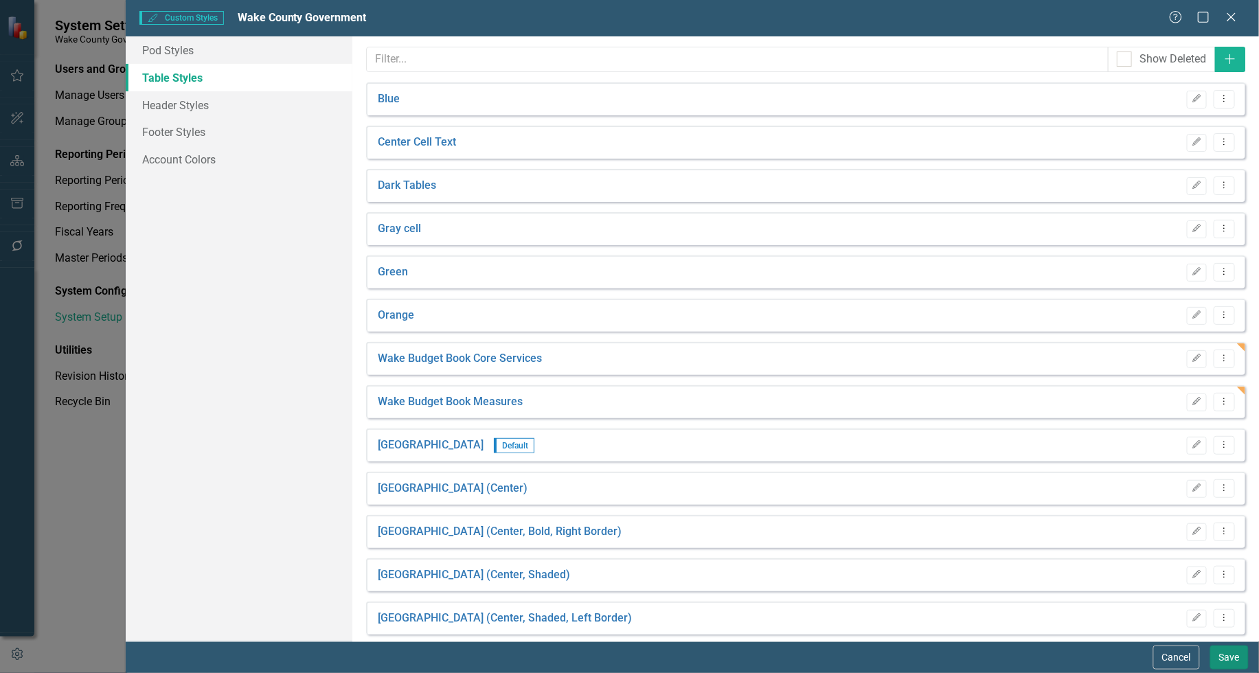
click at [1223, 653] on button "Save" at bounding box center [1230, 658] width 38 height 24
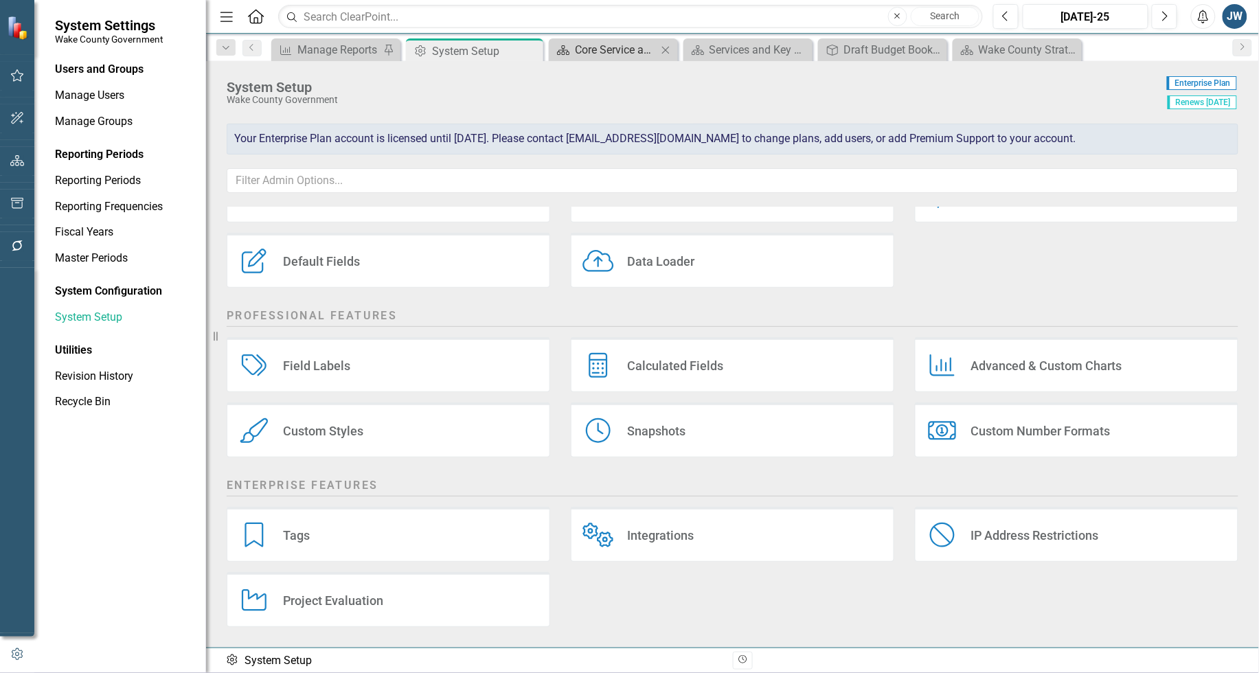
click at [596, 48] on div "Core Service and Performance Measures" at bounding box center [616, 49] width 82 height 17
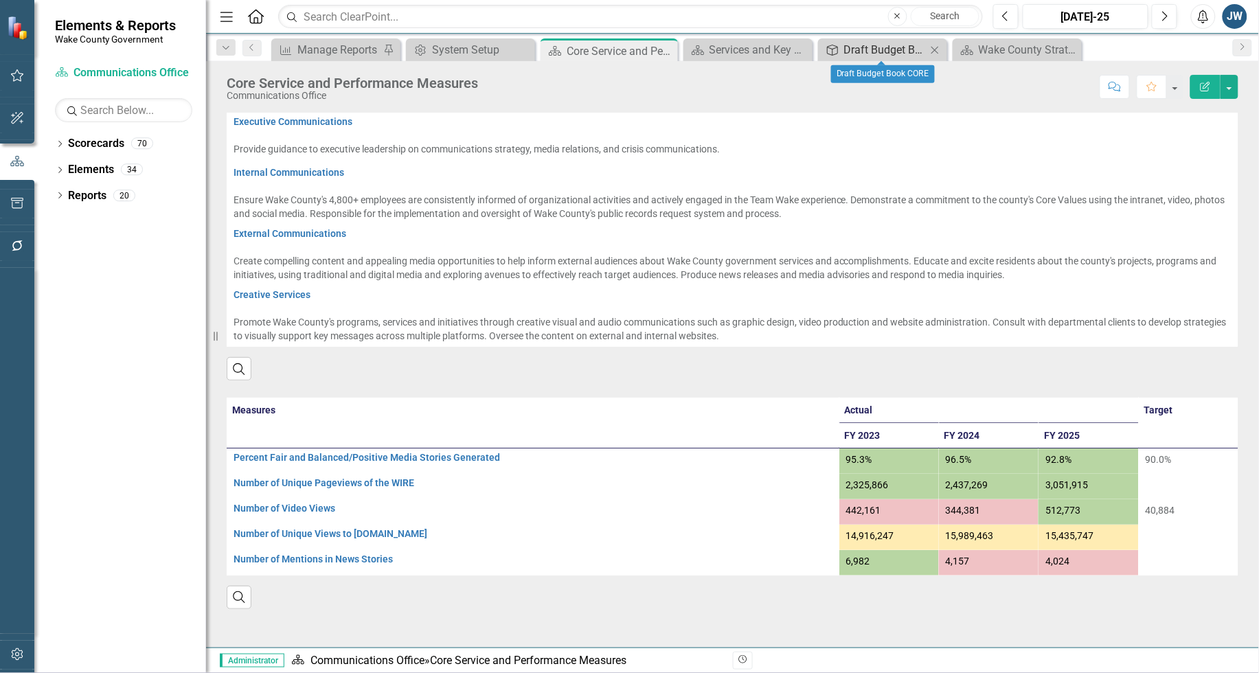
click at [857, 46] on div "Draft Budget Book CORE" at bounding box center [885, 49] width 82 height 17
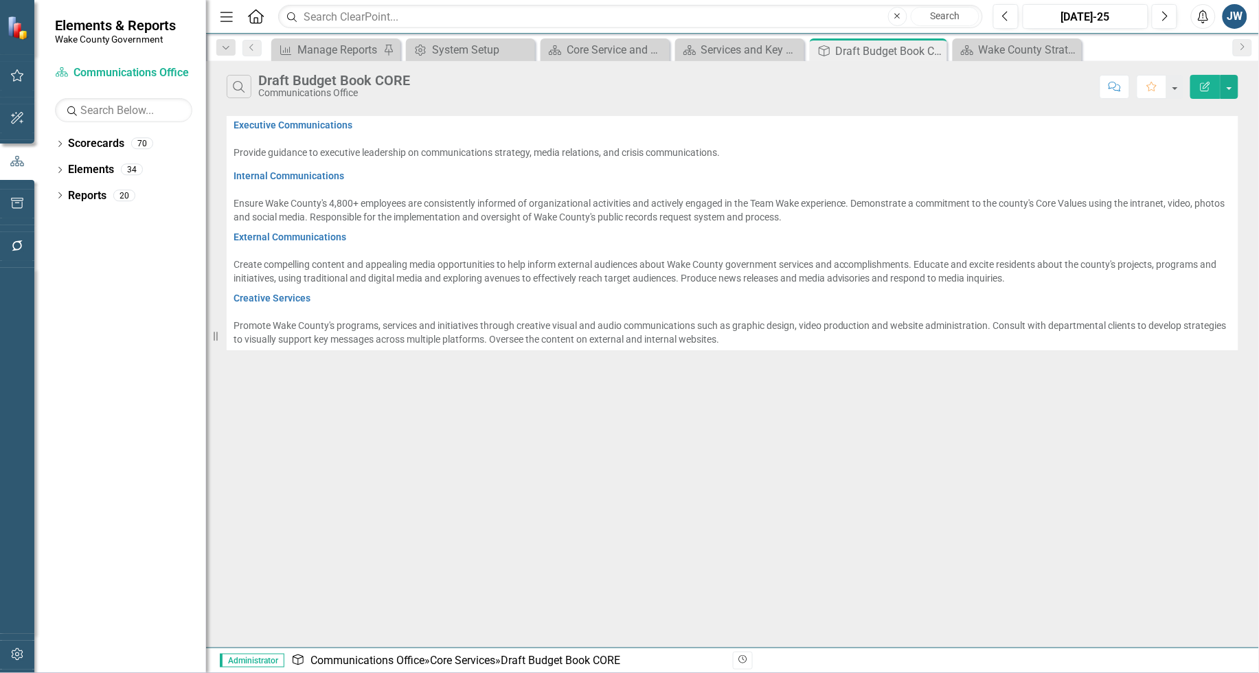
click at [1204, 90] on icon "Edit Report" at bounding box center [1206, 87] width 12 height 10
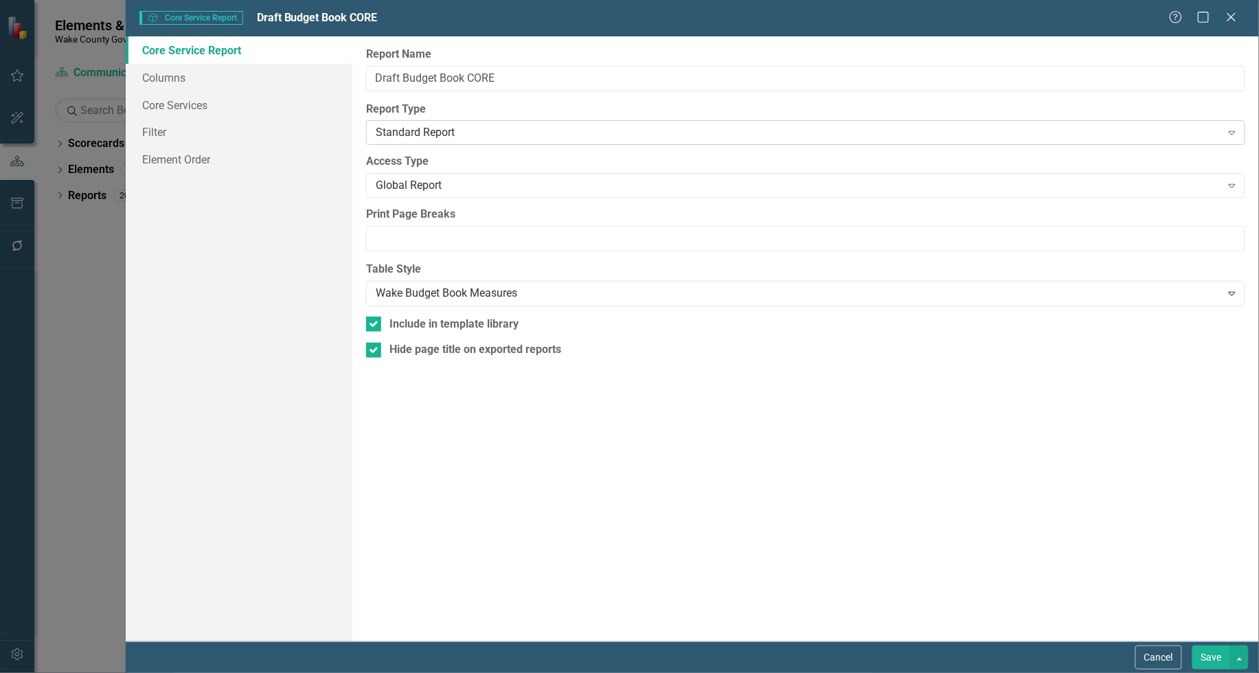
click at [661, 131] on div "Standard Report" at bounding box center [798, 133] width 845 height 16
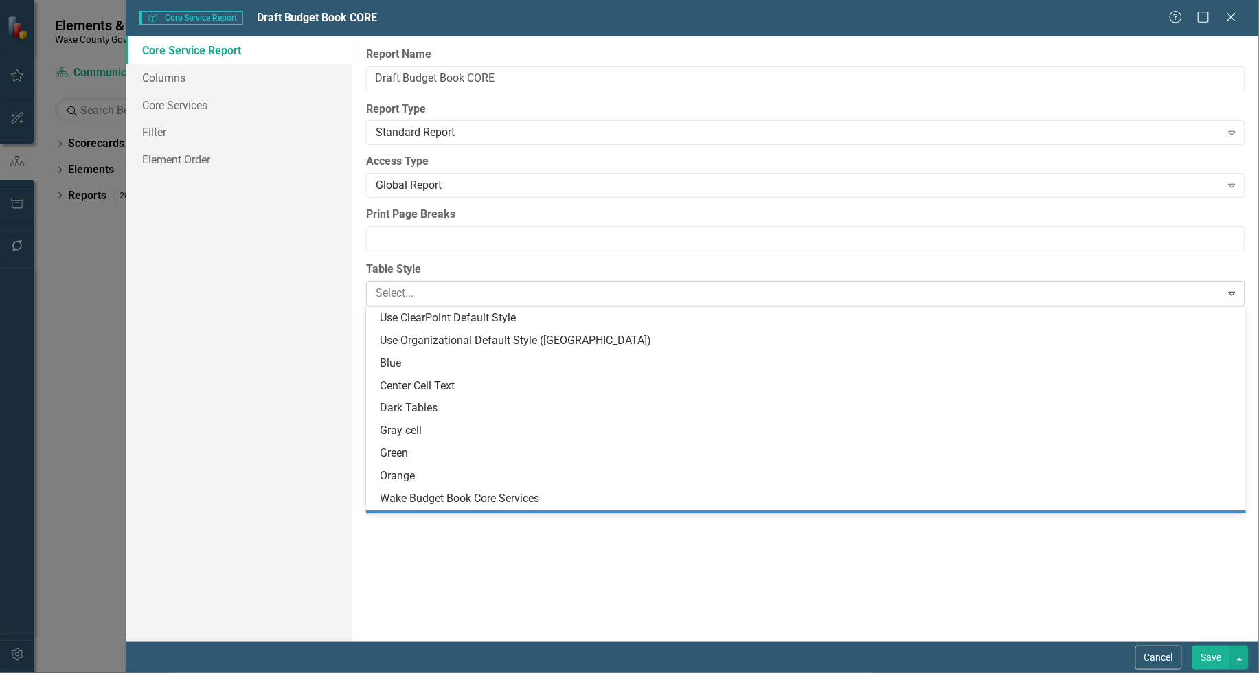
scroll to position [27, 0]
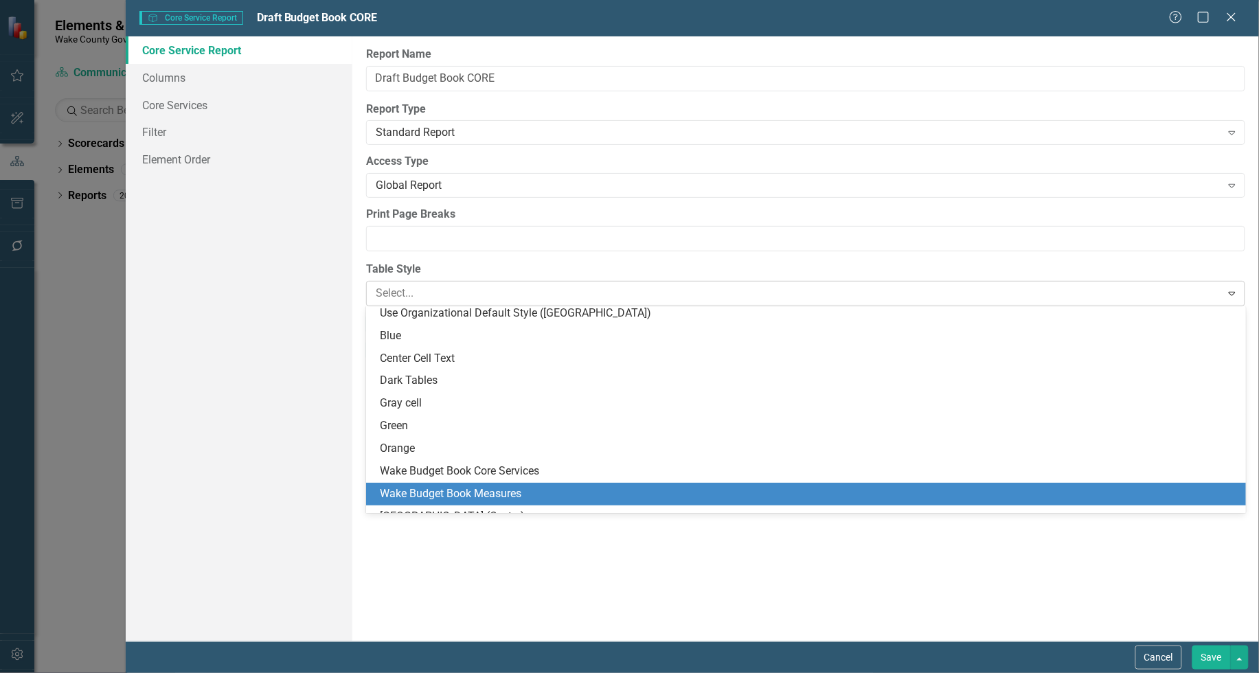
click at [620, 294] on div at bounding box center [794, 293] width 837 height 19
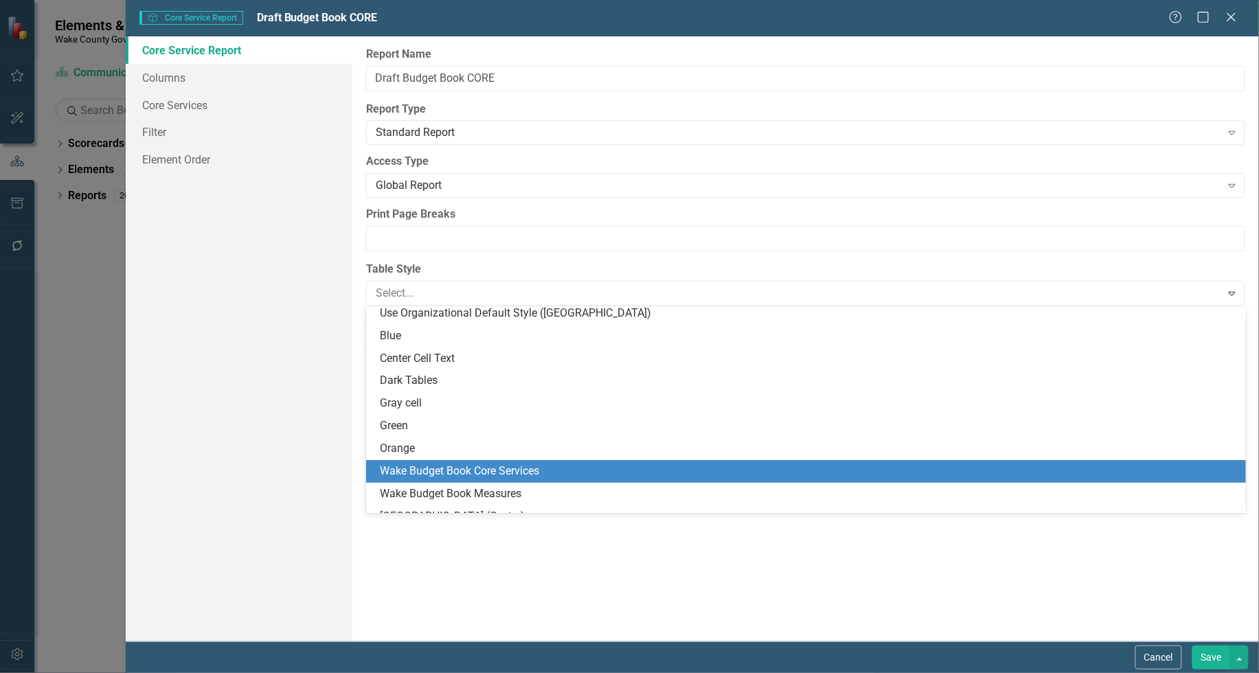
click at [572, 464] on div "Wake Budget Book Core Services" at bounding box center [808, 472] width 857 height 16
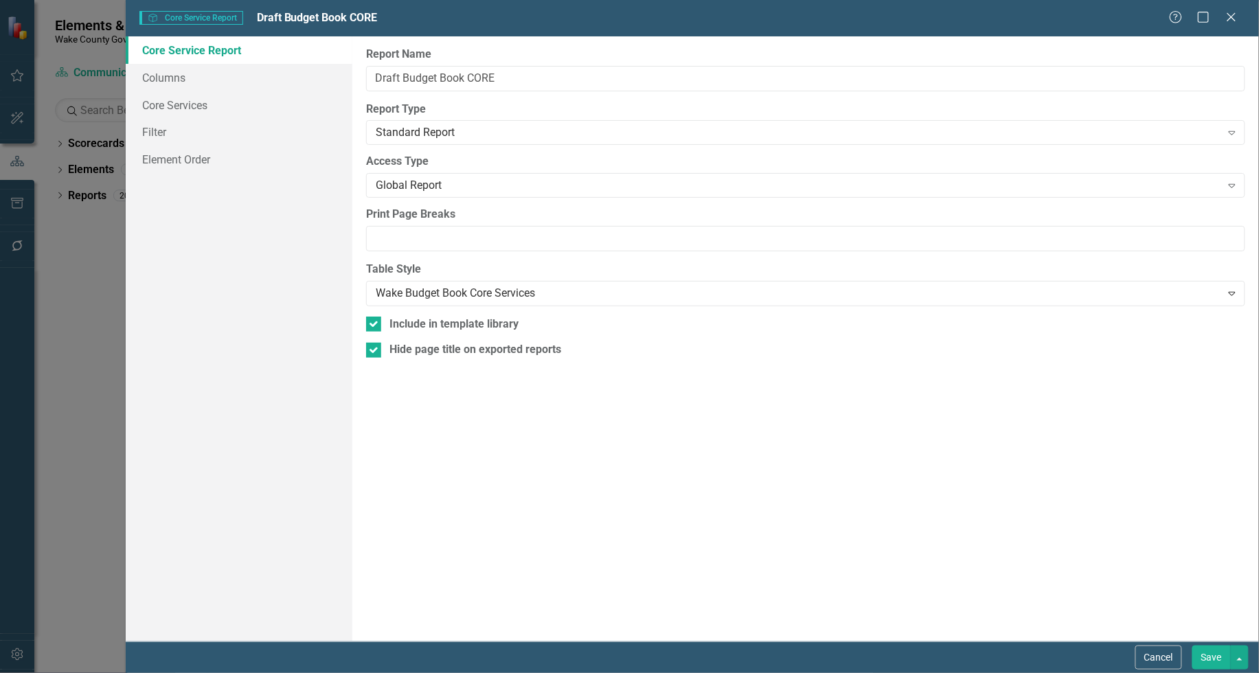
click at [1204, 657] on button "Save" at bounding box center [1212, 658] width 38 height 24
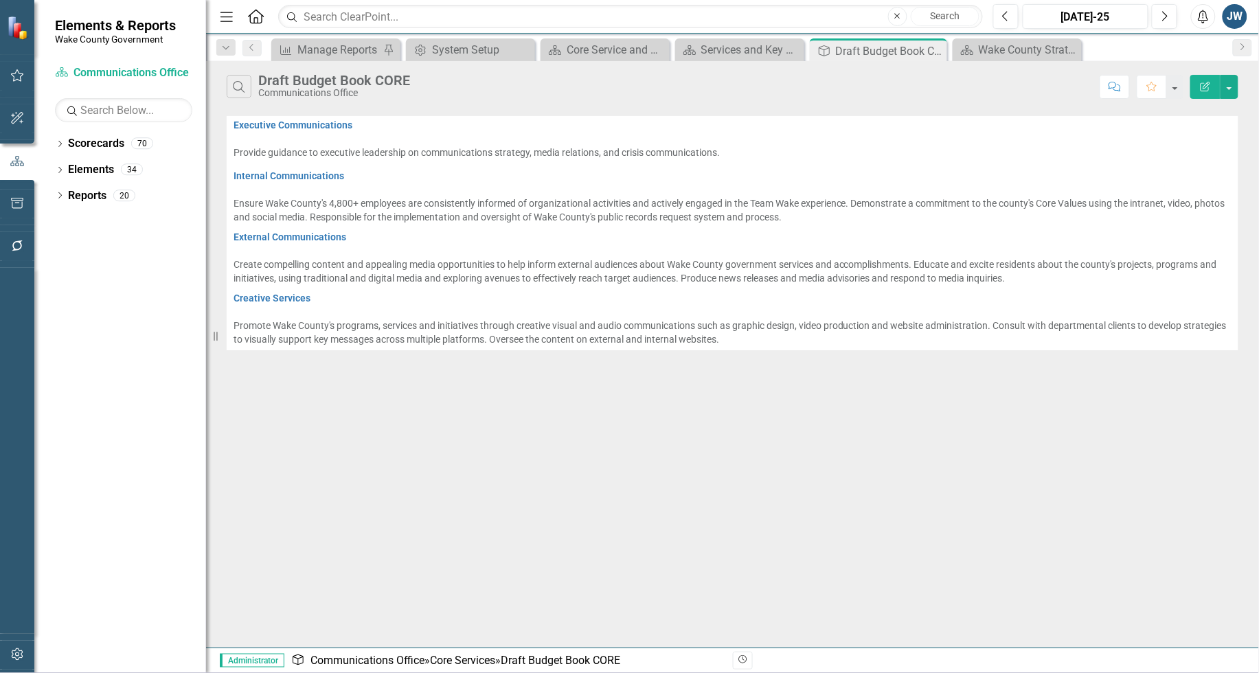
click at [1201, 87] on icon "button" at bounding box center [1206, 87] width 10 height 10
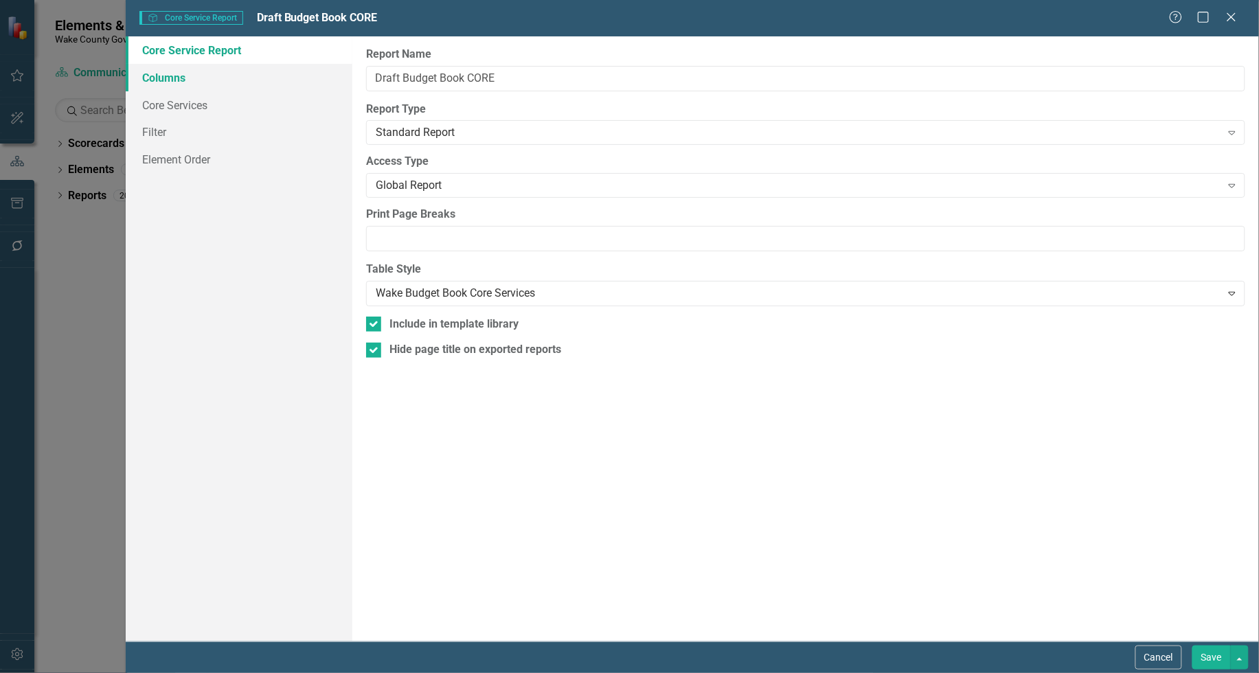
click at [187, 79] on link "Columns" at bounding box center [239, 77] width 227 height 27
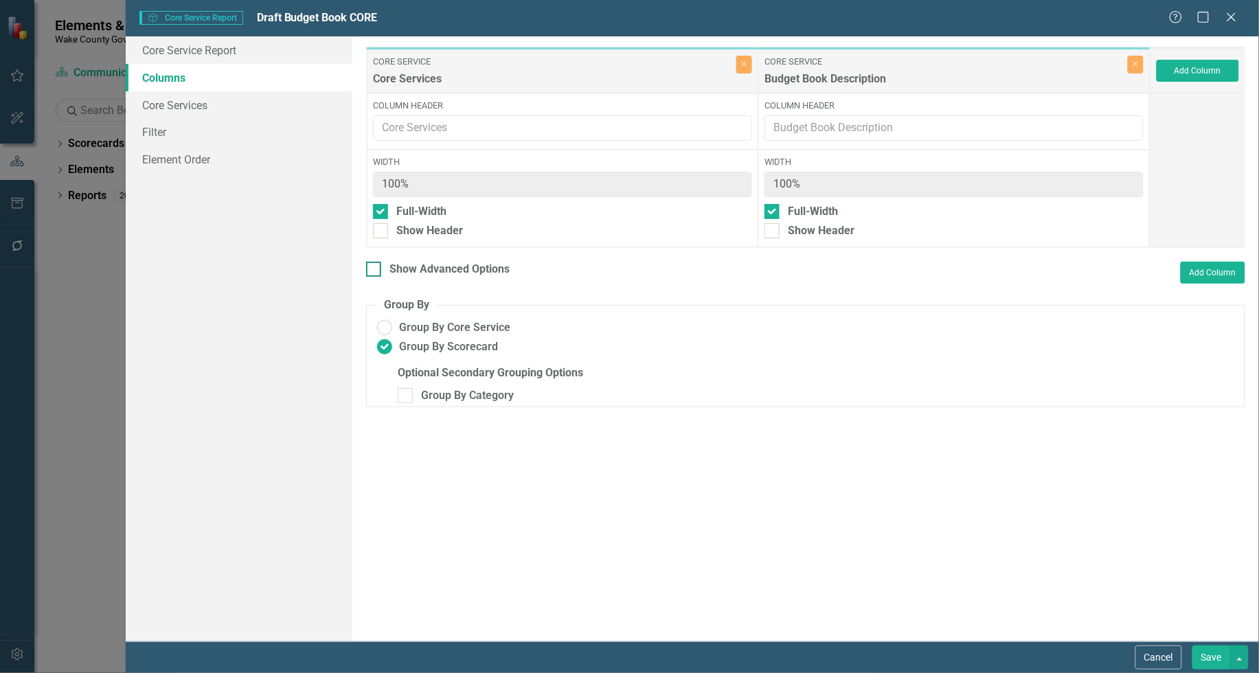
click at [376, 270] on div at bounding box center [373, 269] width 15 height 15
click at [375, 270] on input "Show Advanced Options" at bounding box center [370, 266] width 9 height 9
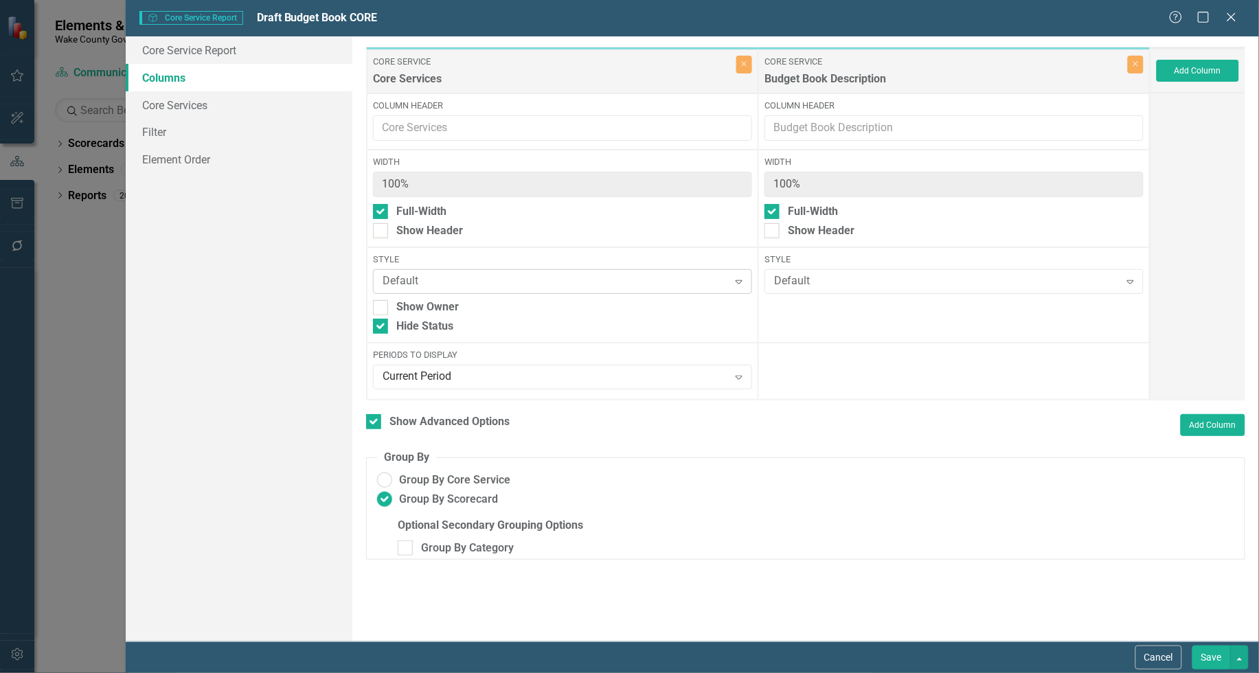
click at [535, 280] on div "Default" at bounding box center [555, 282] width 345 height 16
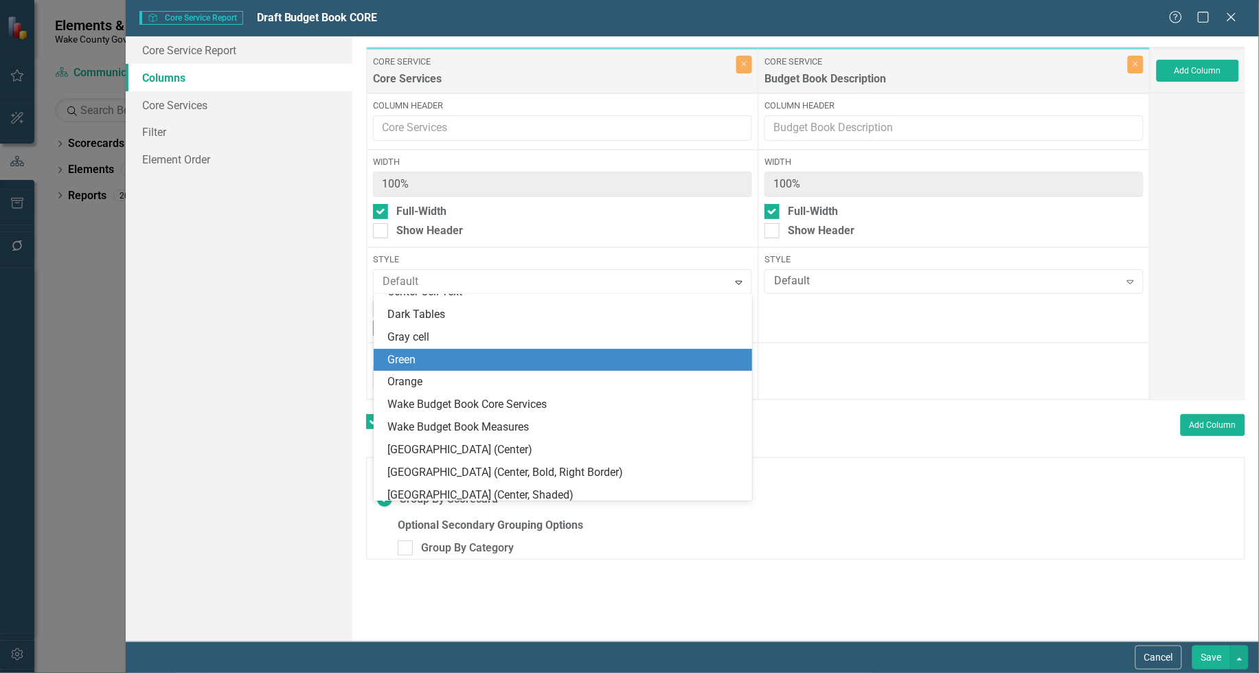
scroll to position [86, 0]
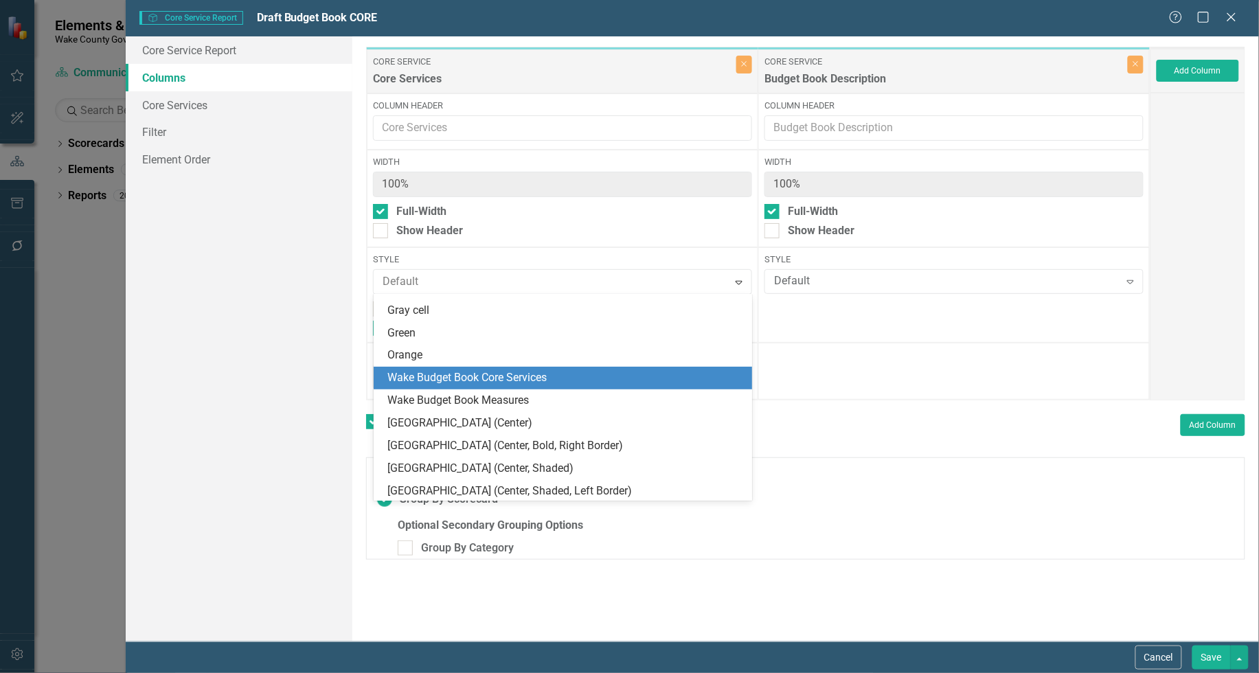
click at [554, 372] on div "Wake Budget Book Core Services" at bounding box center [566, 378] width 357 height 16
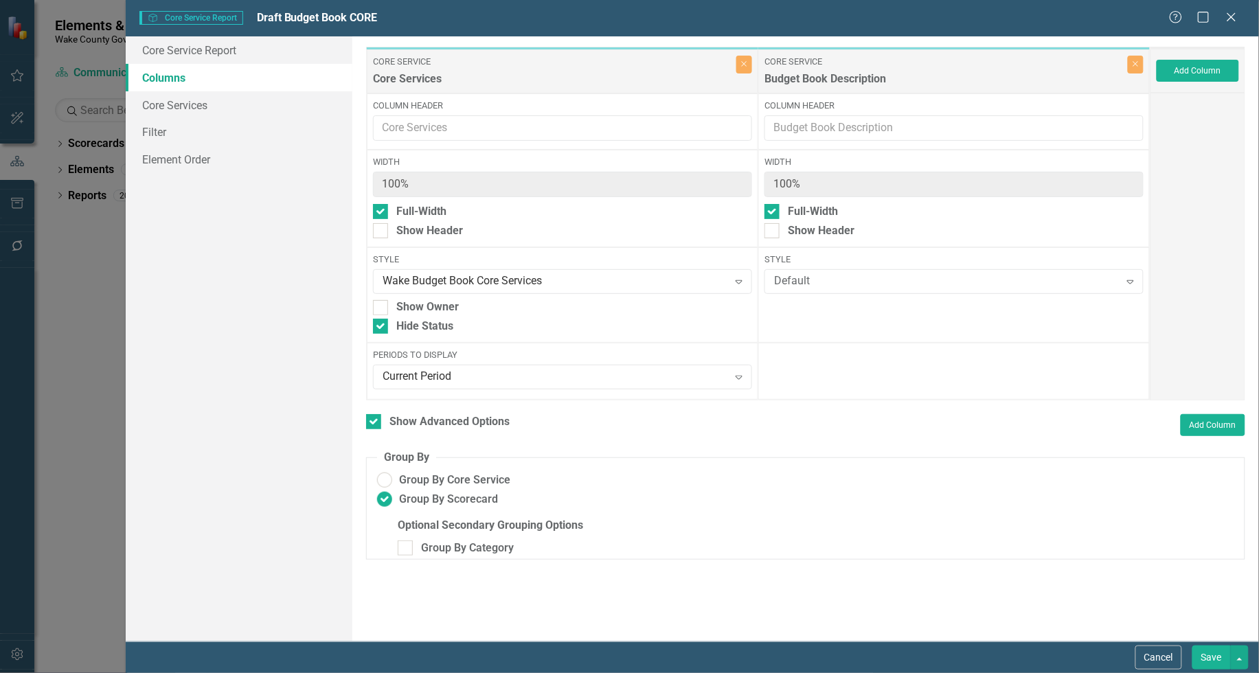
click at [1209, 663] on button "Save" at bounding box center [1212, 658] width 38 height 24
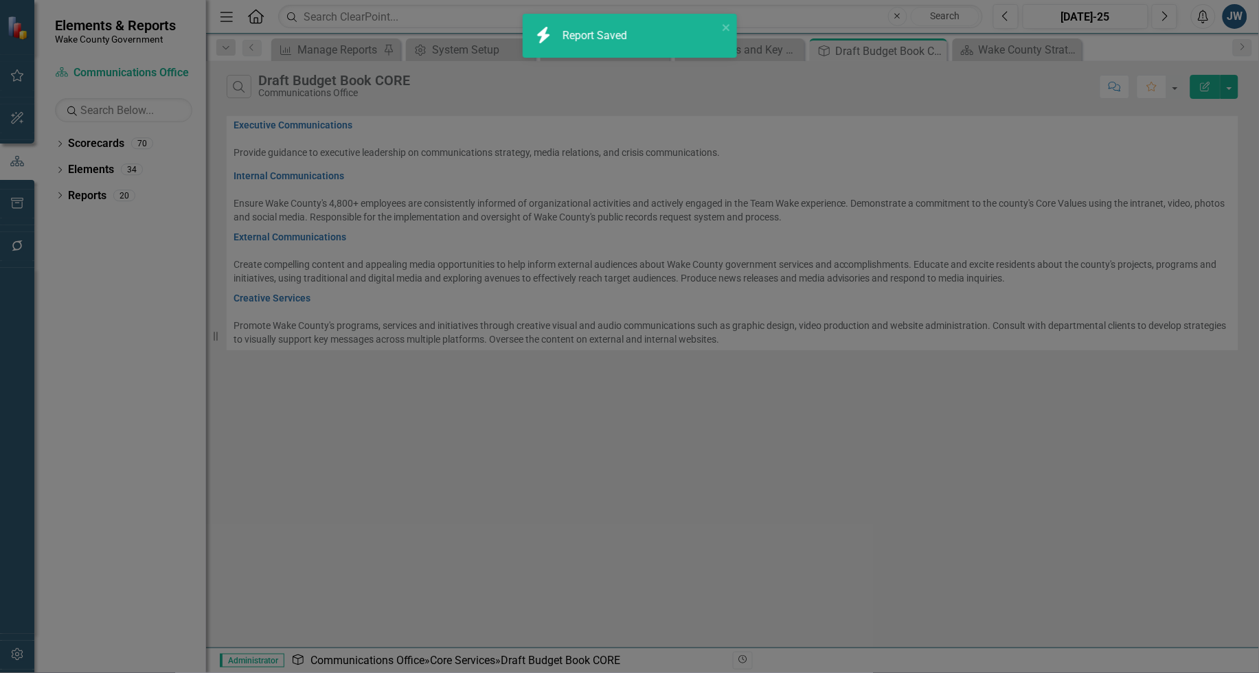
checkbox input "false"
radio input "false"
radio input "true"
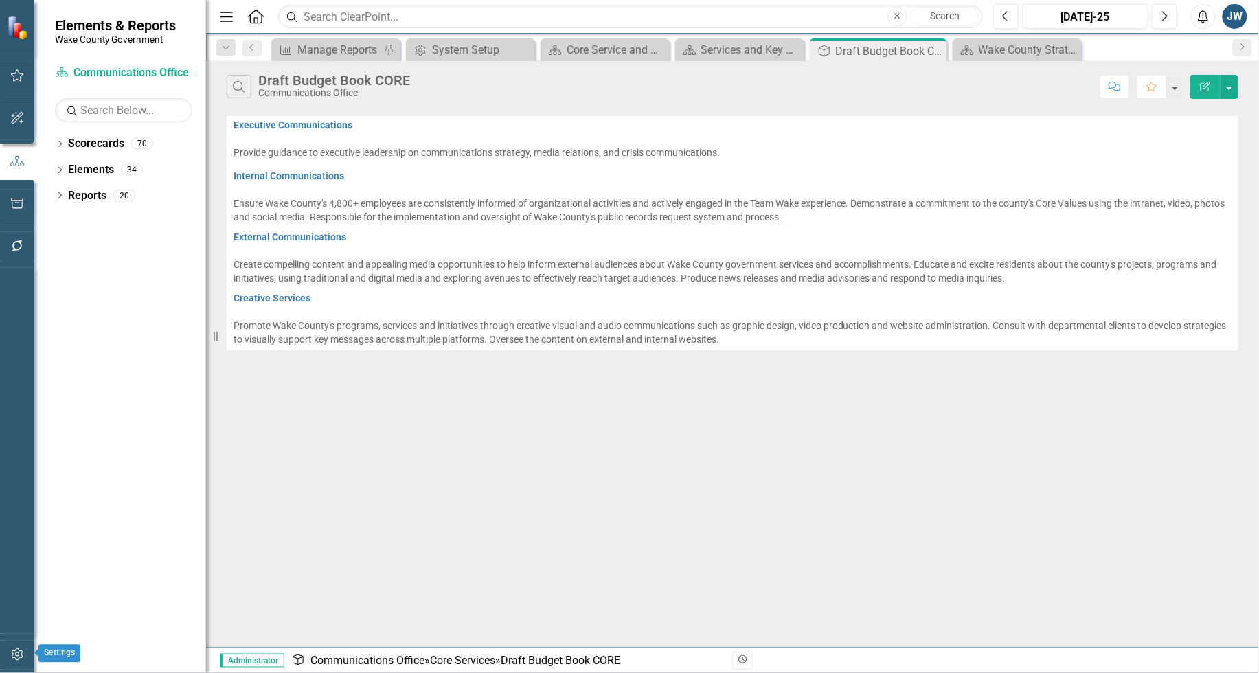
click at [18, 650] on icon "button" at bounding box center [17, 654] width 14 height 11
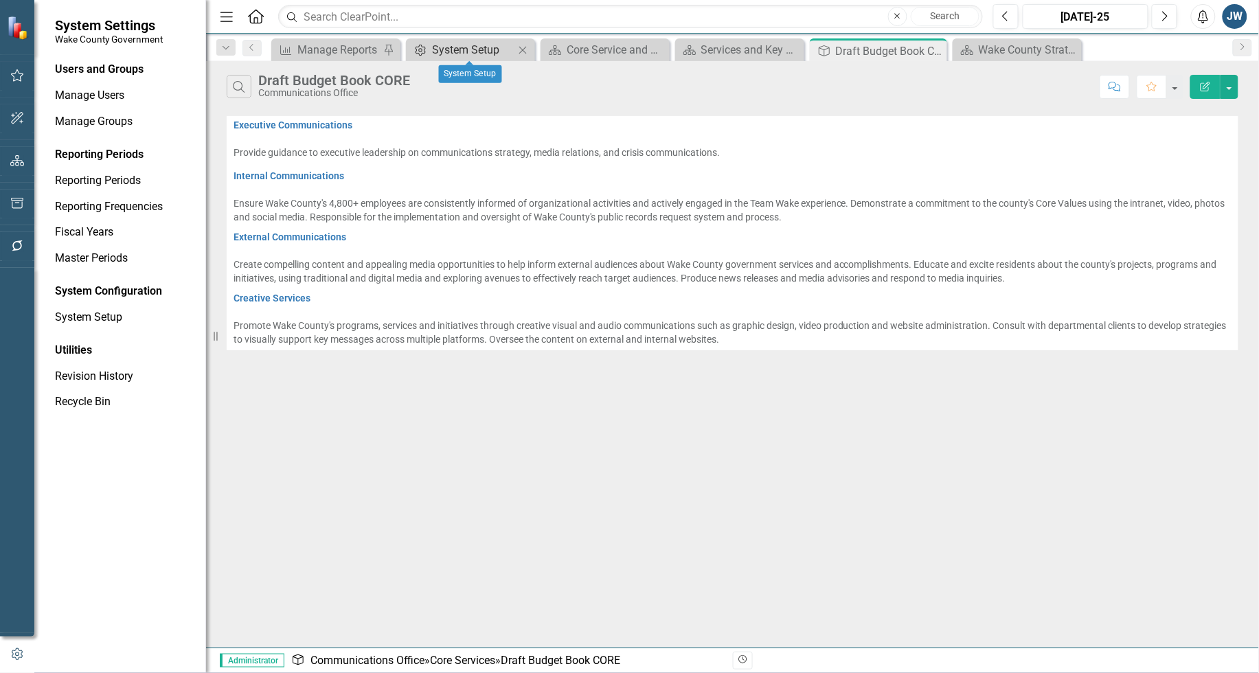
click at [450, 49] on div "System Setup" at bounding box center [473, 49] width 82 height 17
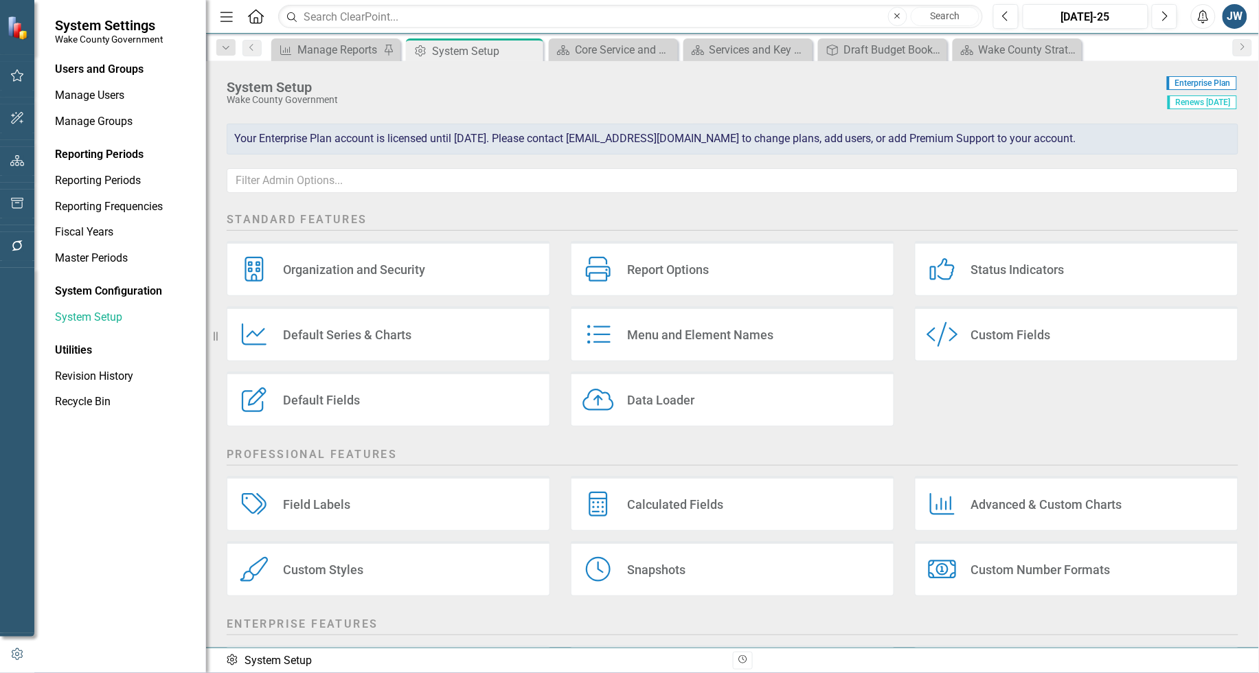
click at [325, 565] on div "Custom Styles" at bounding box center [323, 570] width 80 height 16
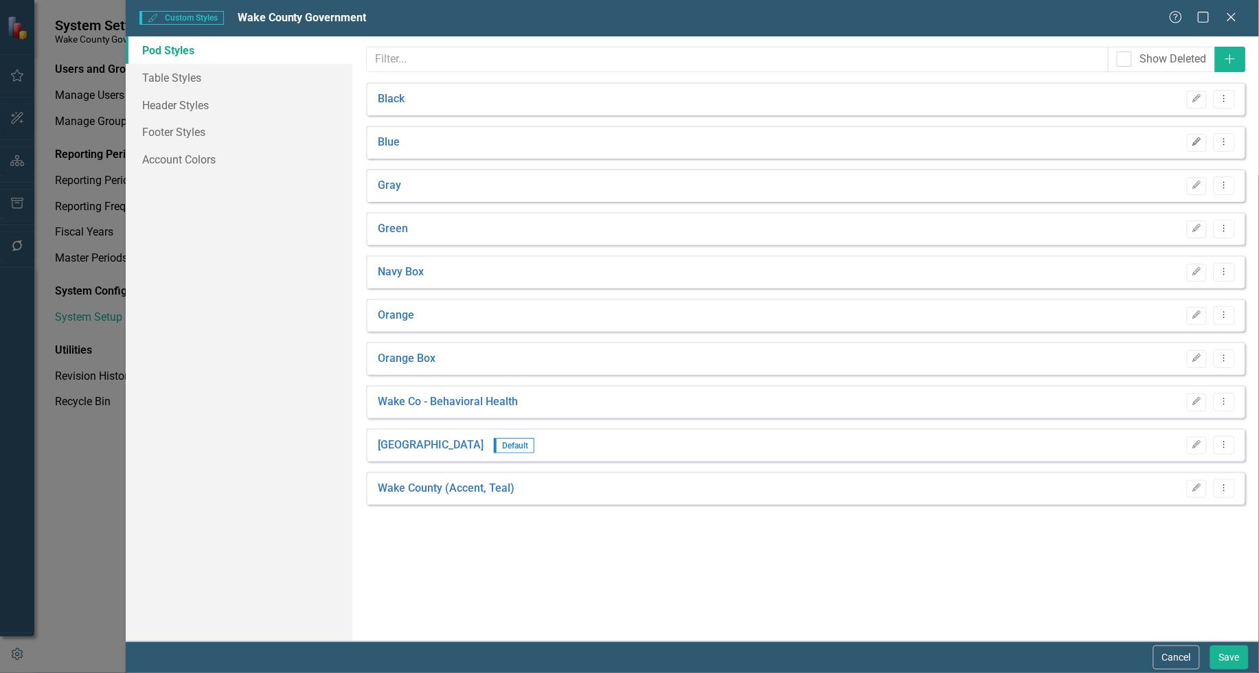
click at [1192, 144] on icon "Edit" at bounding box center [1197, 142] width 10 height 8
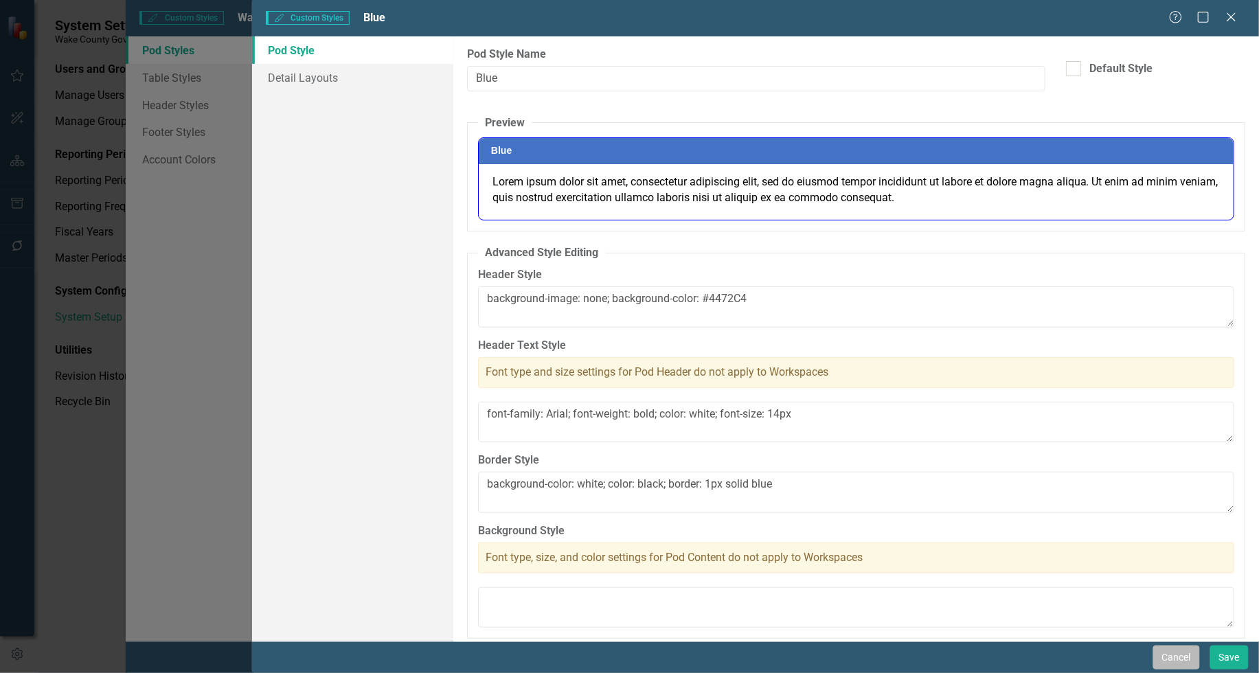
click at [1175, 657] on button "Cancel" at bounding box center [1177, 658] width 47 height 24
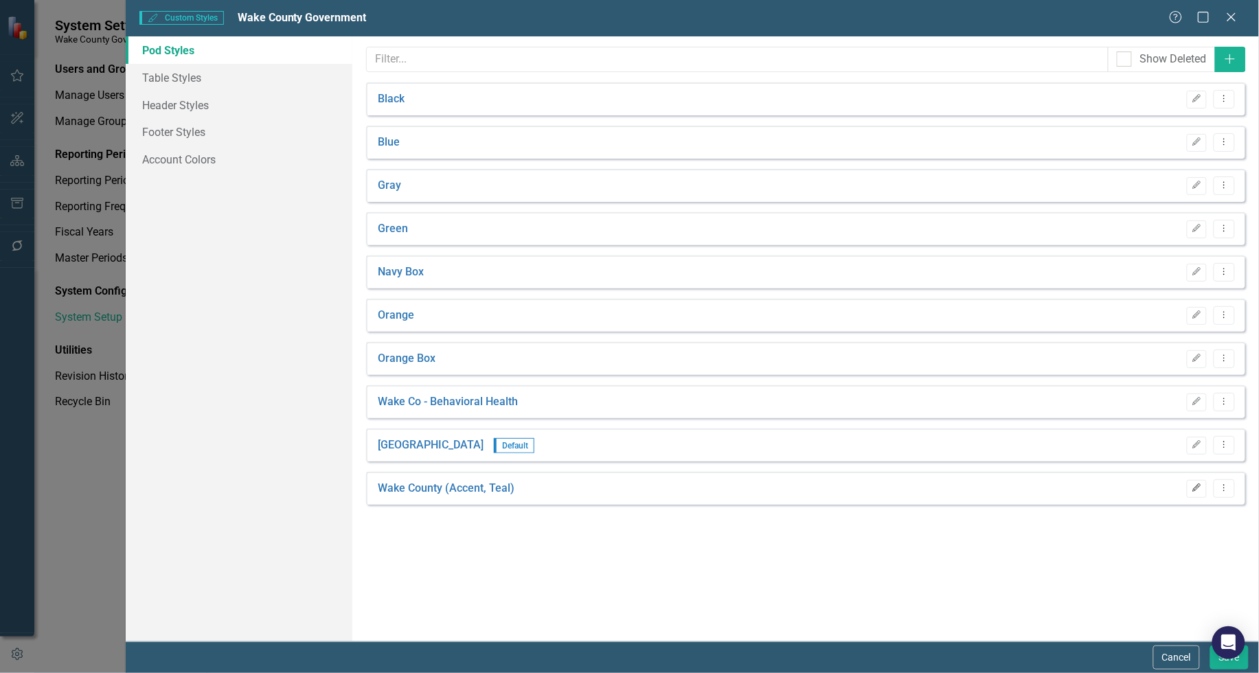
click at [1197, 486] on icon "button" at bounding box center [1197, 488] width 8 height 8
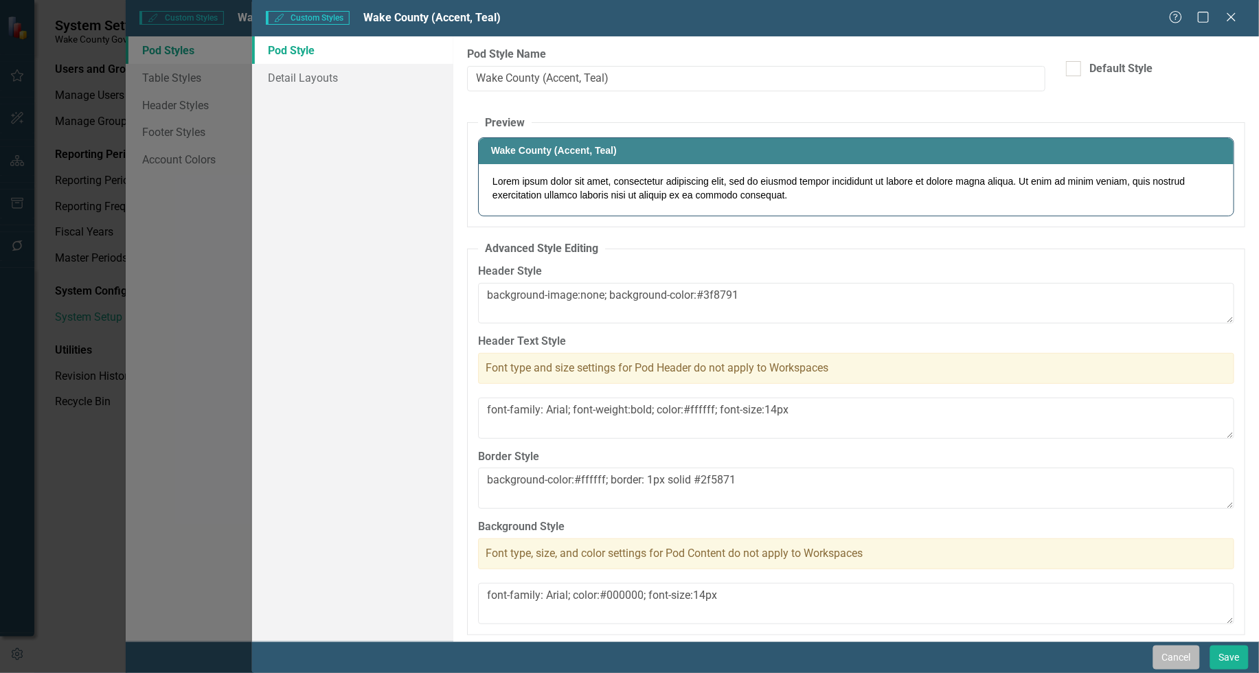
click at [1171, 658] on button "Cancel" at bounding box center [1177, 658] width 47 height 24
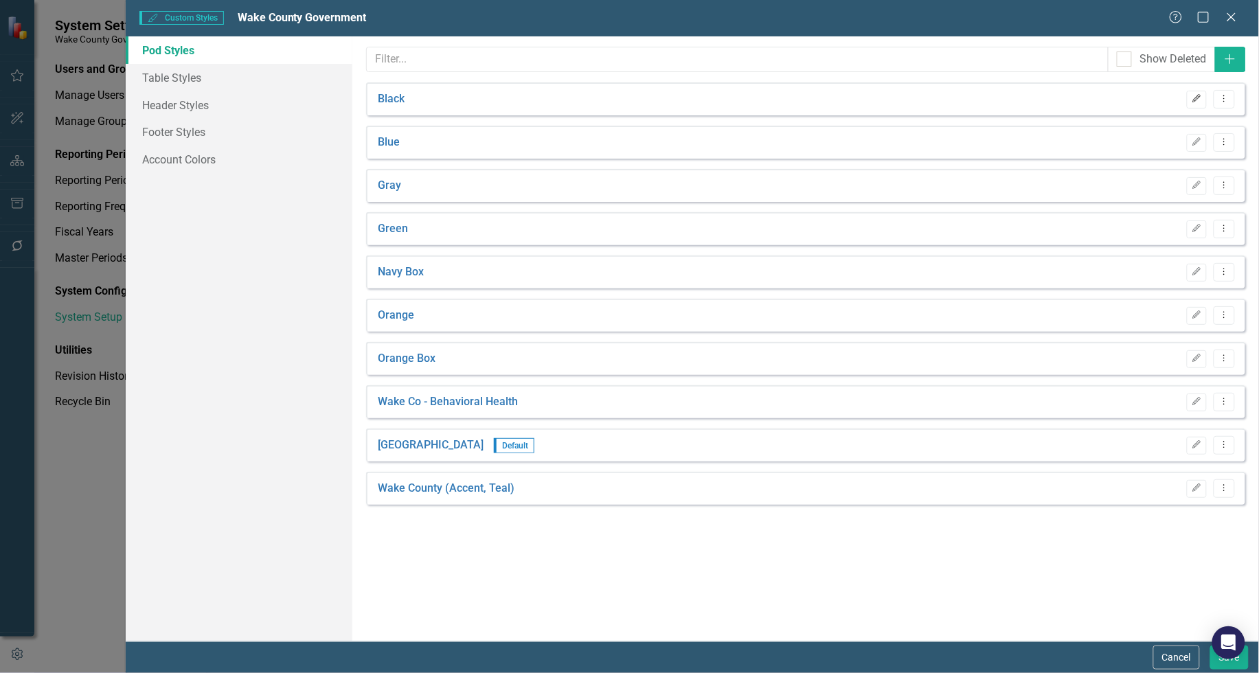
click at [1195, 101] on icon "button" at bounding box center [1197, 98] width 8 height 8
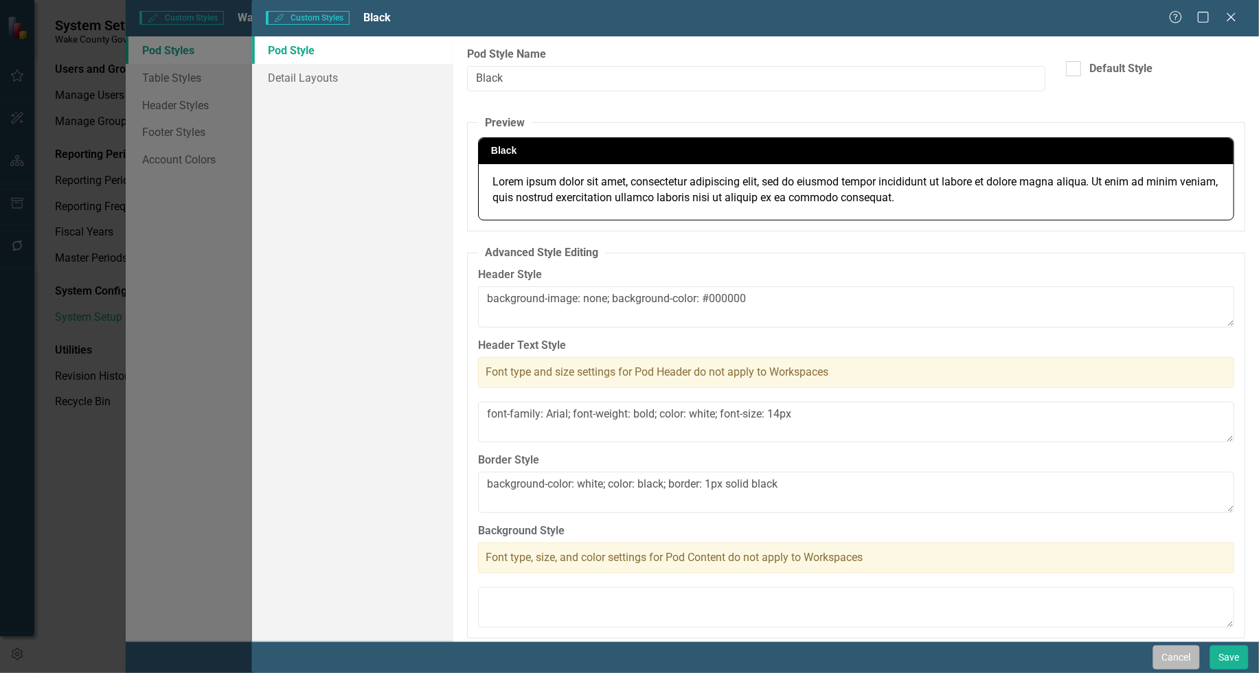
click at [1177, 660] on button "Cancel" at bounding box center [1177, 658] width 47 height 24
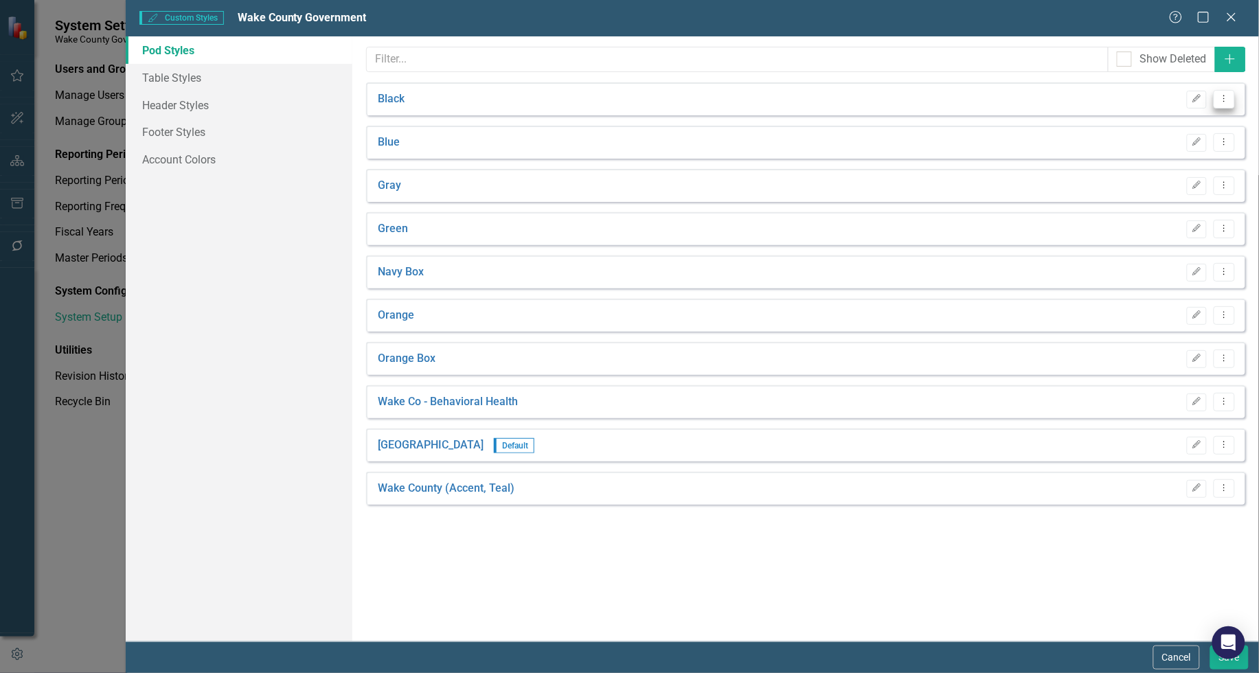
click at [1220, 100] on icon "Dropdown Menu" at bounding box center [1225, 98] width 12 height 9
click at [1146, 148] on link "Copy Duplicate Pod Style" at bounding box center [1172, 147] width 128 height 25
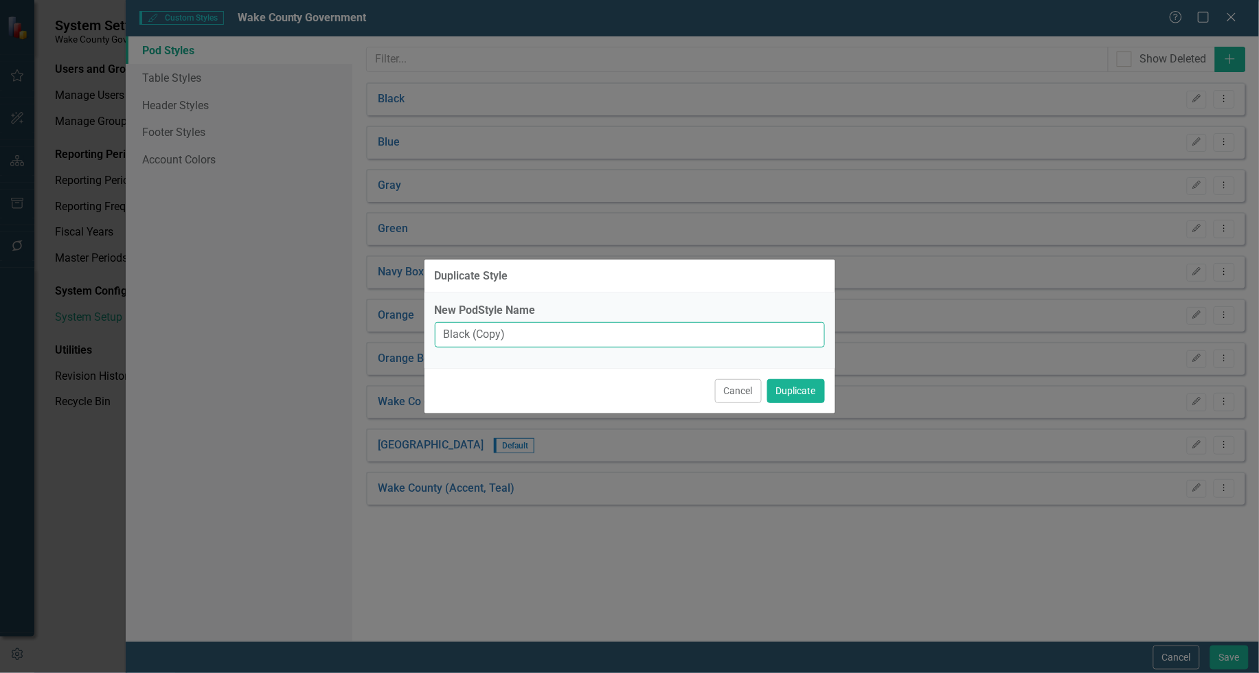
drag, startPoint x: 472, startPoint y: 334, endPoint x: 554, endPoint y: 334, distance: 82.4
click at [547, 337] on input "Black (Copy)" at bounding box center [630, 334] width 390 height 25
type input "Black Large Header"
click at [788, 392] on button "Duplicate" at bounding box center [796, 391] width 58 height 24
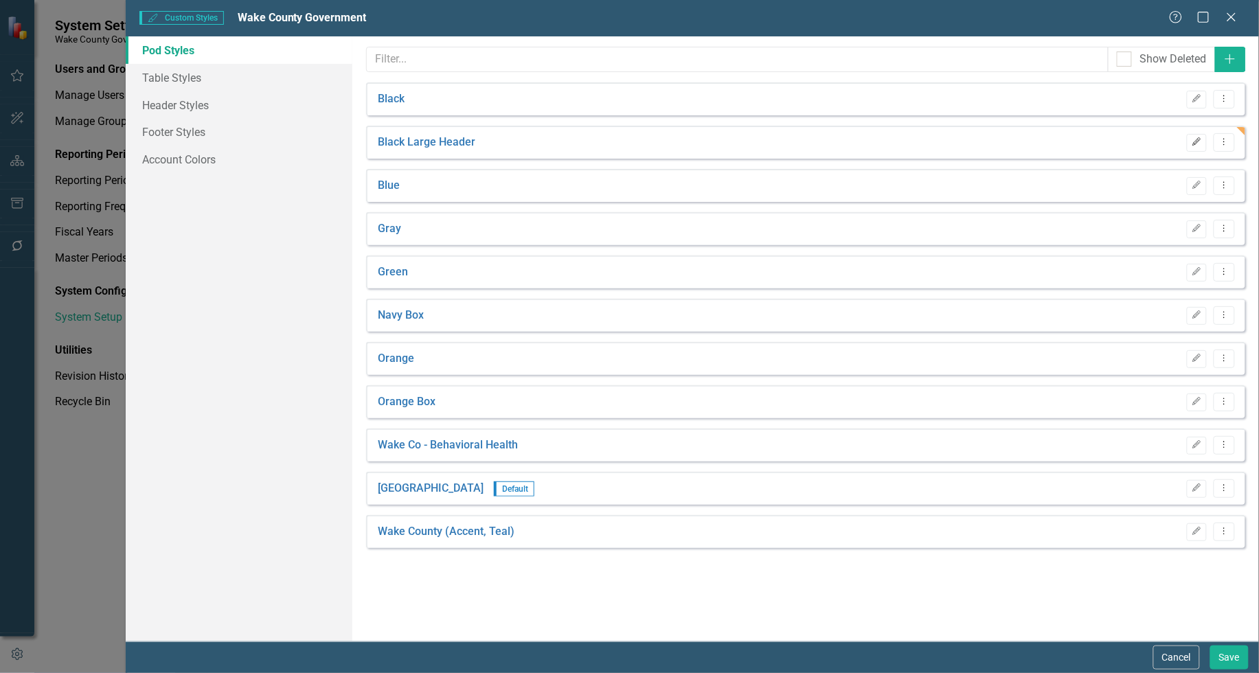
click at [1196, 141] on icon "button" at bounding box center [1197, 141] width 8 height 8
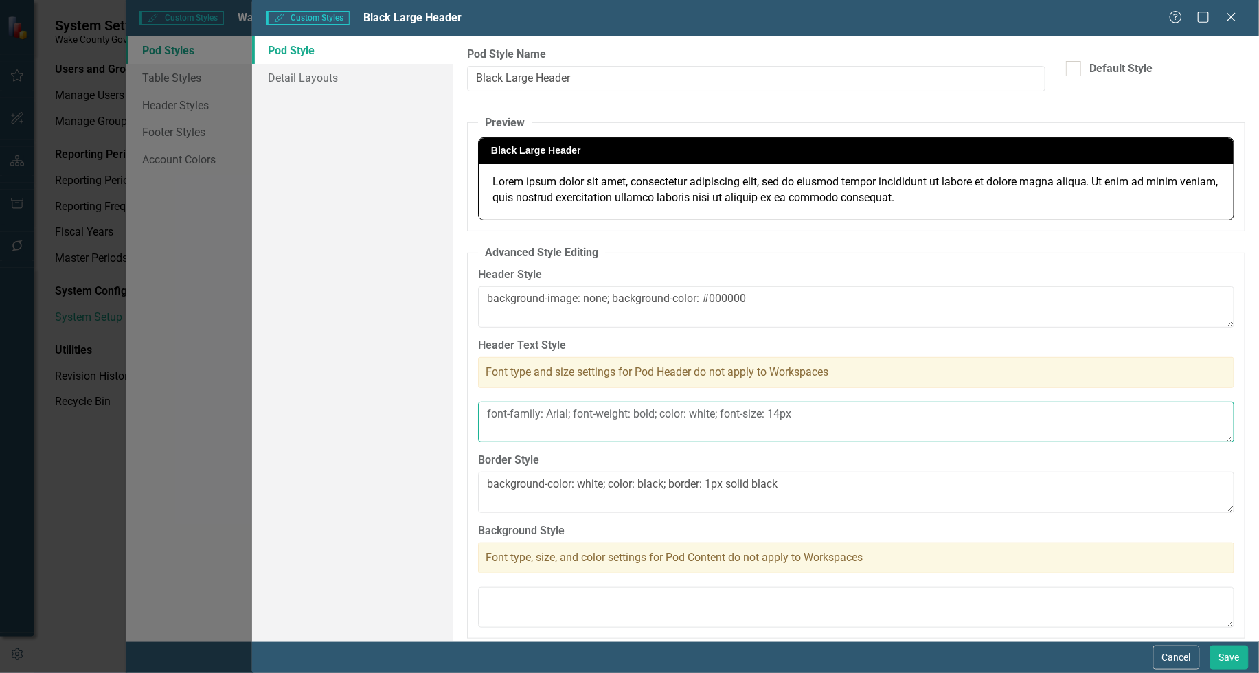
click at [781, 416] on textarea "font-family: Arial; font-weight: bold; color: white; font-size: 14px" at bounding box center [856, 422] width 756 height 41
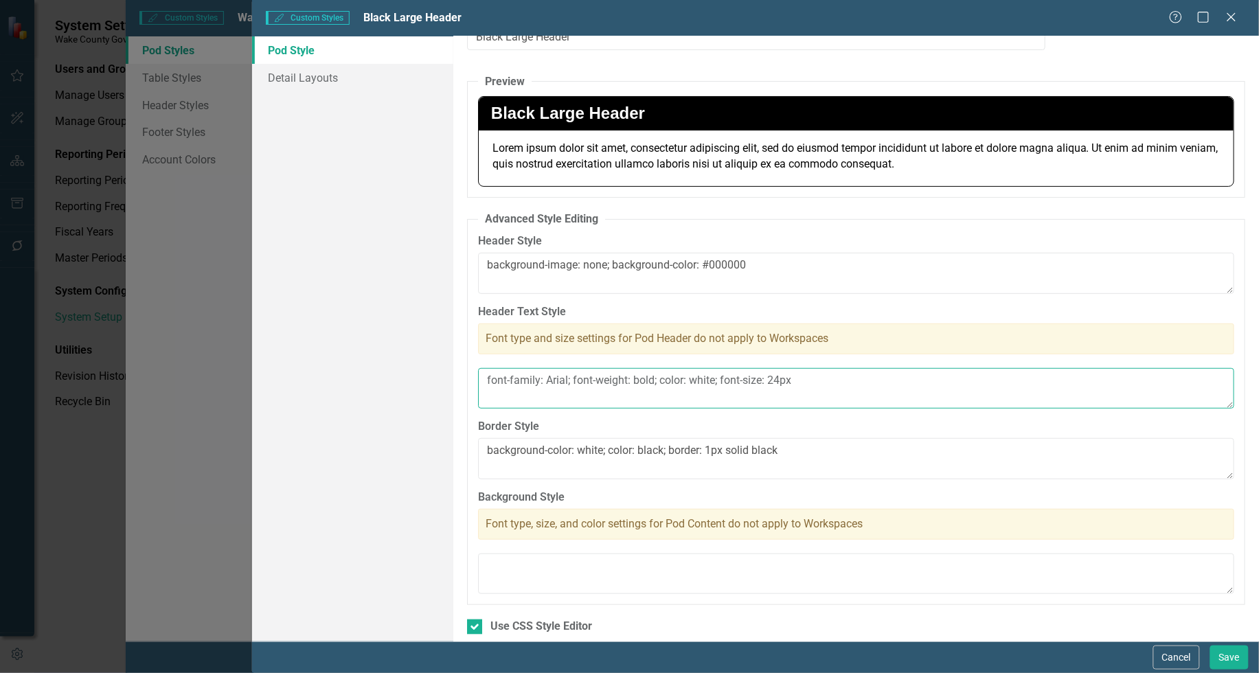
scroll to position [58, 0]
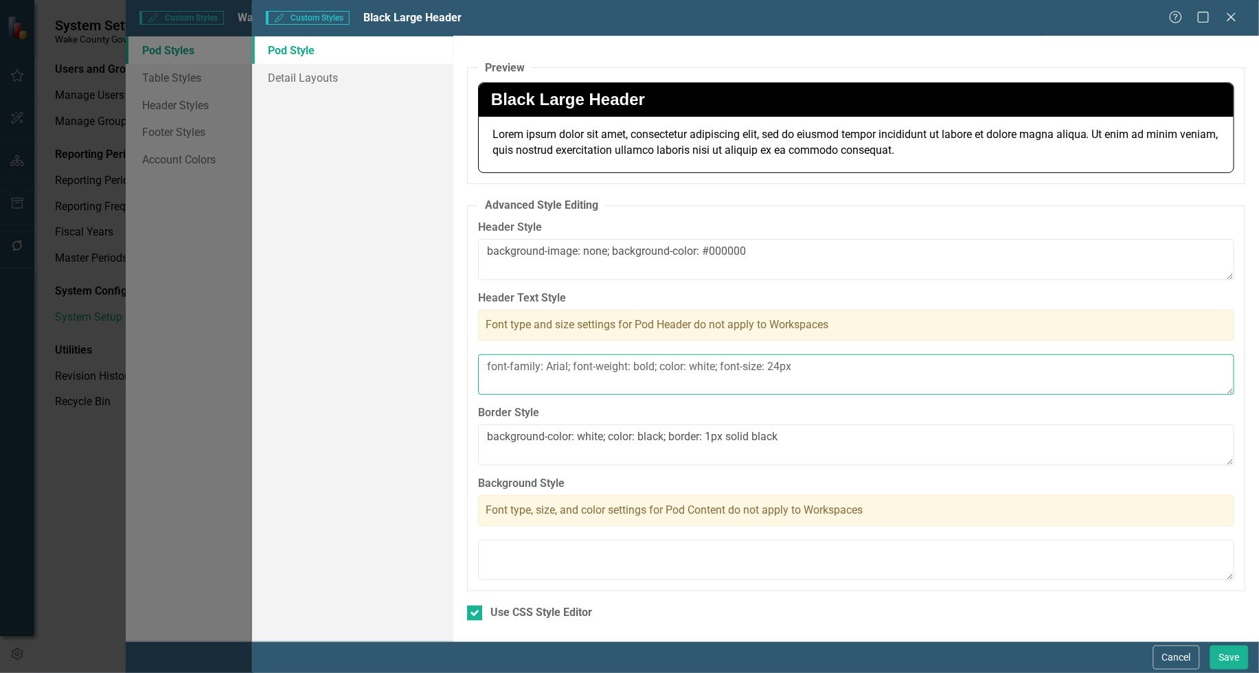
type textarea "font-family: Arial; font-weight: bold; color: white; font-size: 24px"
drag, startPoint x: 712, startPoint y: 246, endPoint x: 789, endPoint y: 251, distance: 77.1
click at [787, 251] on textarea "background-image: none; background-color: #000000" at bounding box center [856, 259] width 756 height 41
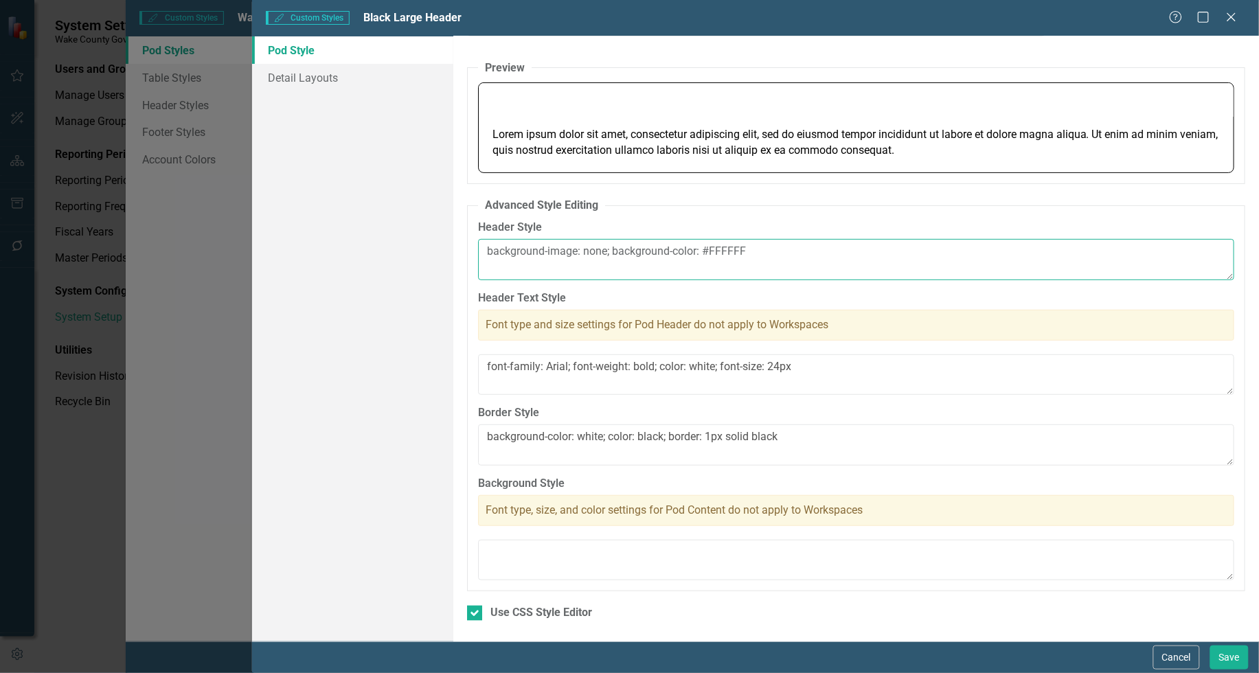
type textarea "background-image: none; background-color: #FFFFFF"
click at [696, 366] on textarea "font-family: Arial; font-weight: bold; color: white; font-size: 24px" at bounding box center [856, 375] width 756 height 41
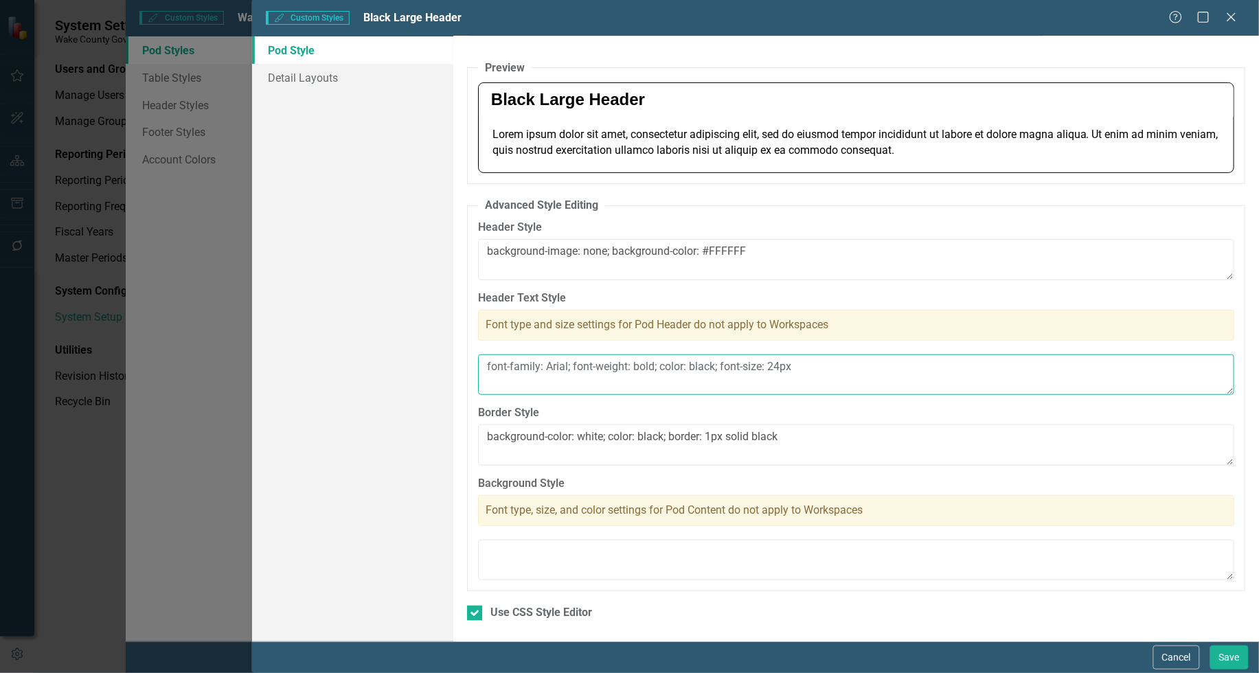
type textarea "font-family: Arial; font-weight: bold; color: black; font-size: 24px"
click at [691, 138] on div "Lorem ipsum dolor sit amet, consectetur adipiscing elit, sed do eiusmod tempor …" at bounding box center [856, 145] width 755 height 56
click at [596, 91] on span "Black Large Header" at bounding box center [568, 99] width 154 height 19
click at [1230, 658] on button "Save" at bounding box center [1230, 658] width 38 height 24
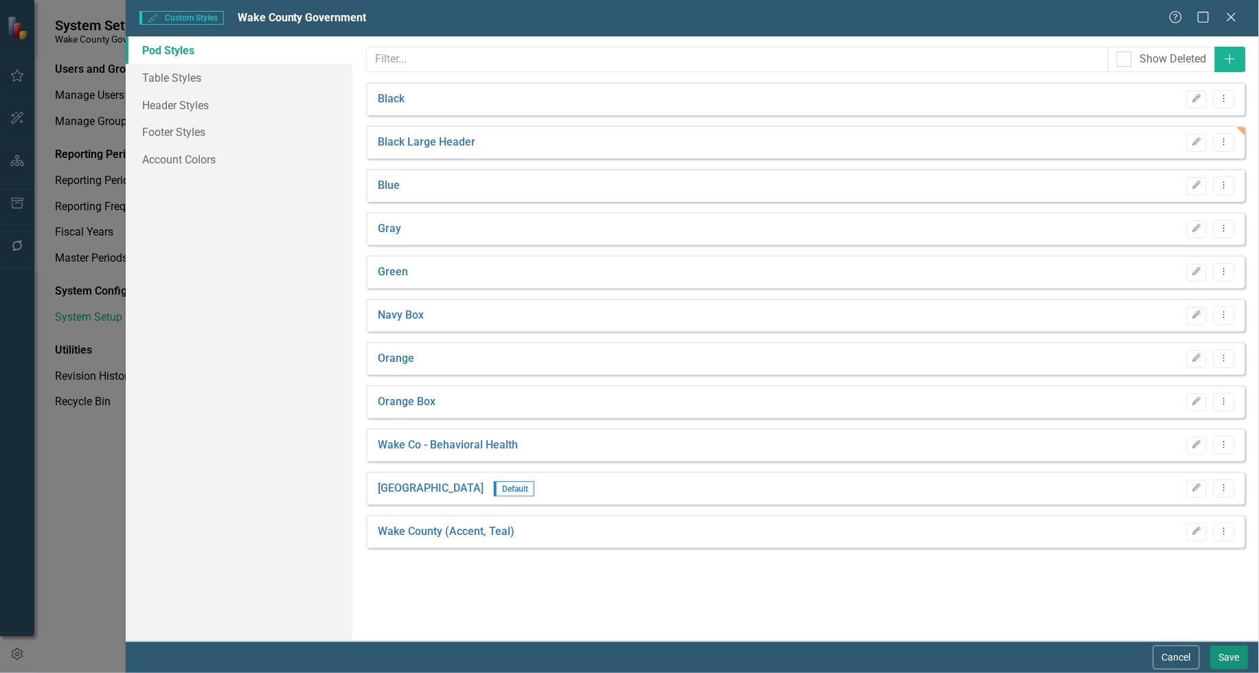
click at [1226, 656] on button "Save" at bounding box center [1230, 658] width 38 height 24
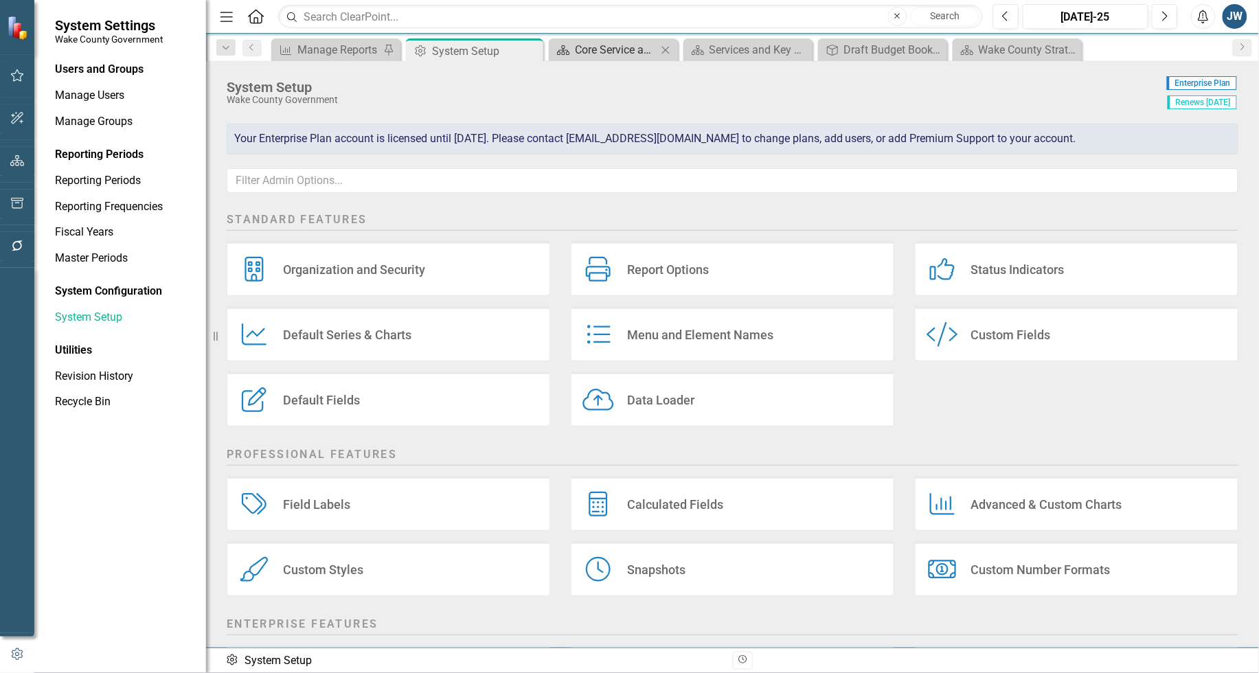
click at [616, 49] on div "Core Service and Performance Measures" at bounding box center [616, 49] width 82 height 17
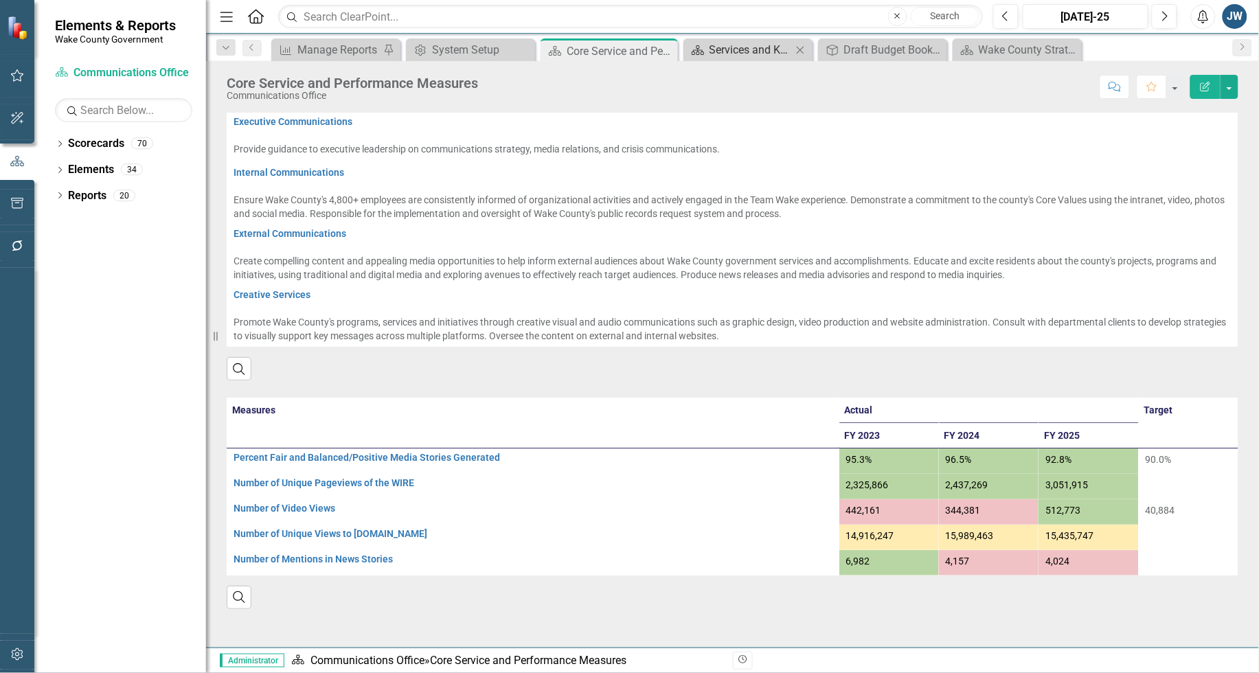
click at [750, 43] on div "Services and Key Operating Measures" at bounding box center [751, 49] width 82 height 17
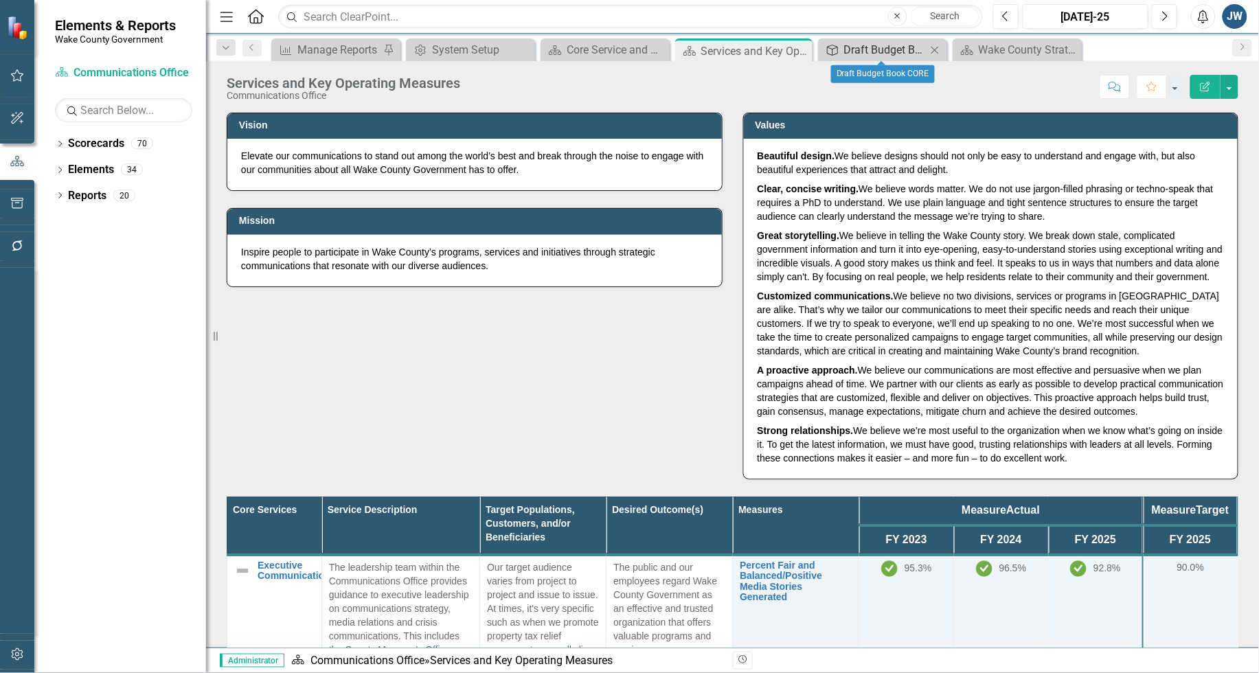
click at [869, 48] on div "Draft Budget Book CORE" at bounding box center [885, 49] width 82 height 17
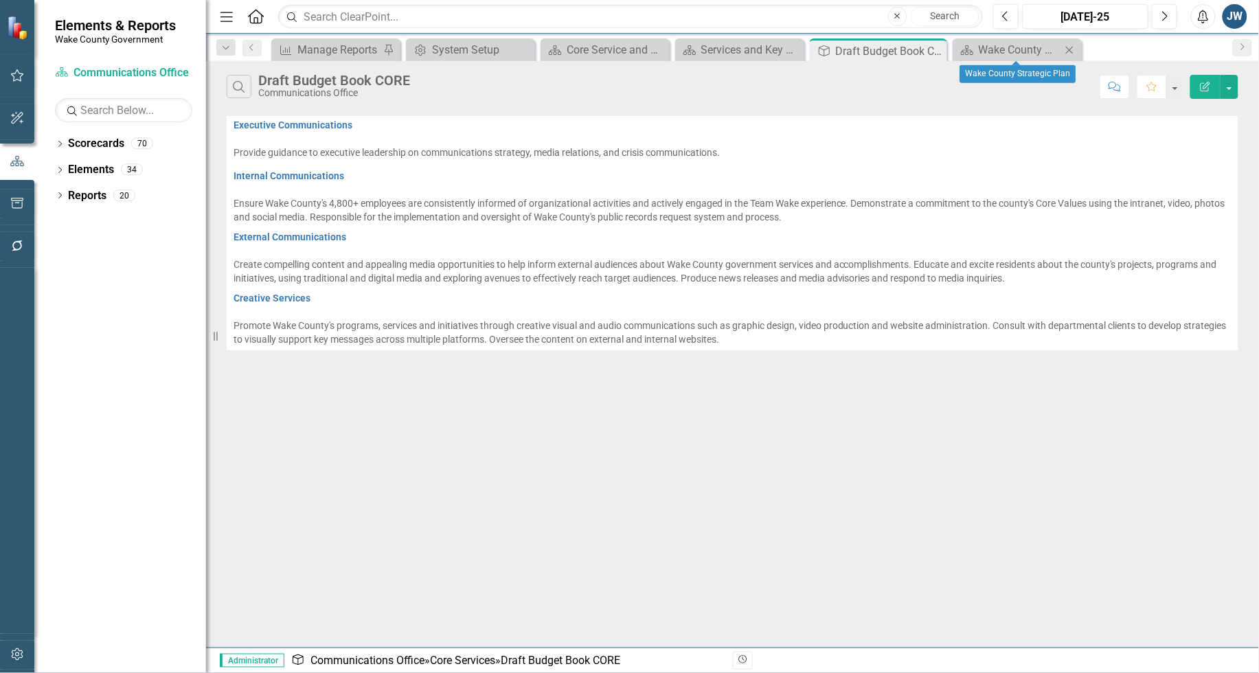
click at [1066, 49] on icon "Close" at bounding box center [1070, 50] width 14 height 11
click at [1198, 87] on button "Edit Report" at bounding box center [1206, 87] width 30 height 24
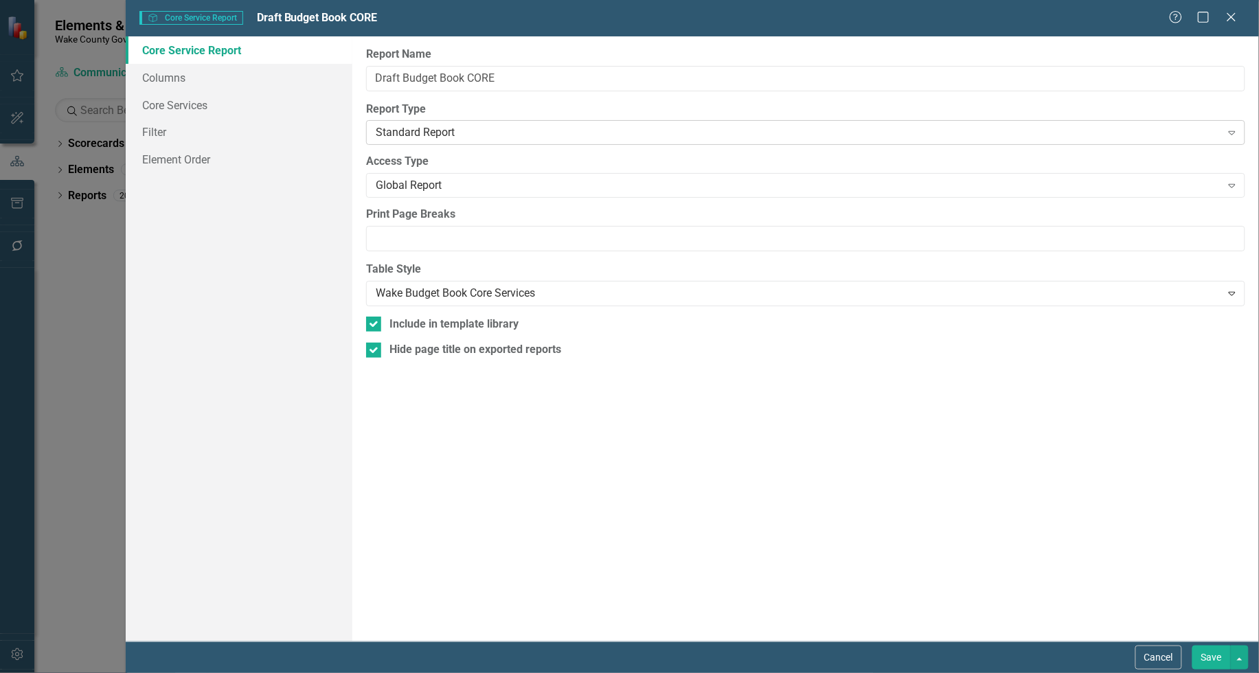
click at [520, 135] on div "Standard Report" at bounding box center [798, 133] width 845 height 16
click at [517, 187] on div "Global Report" at bounding box center [798, 186] width 845 height 16
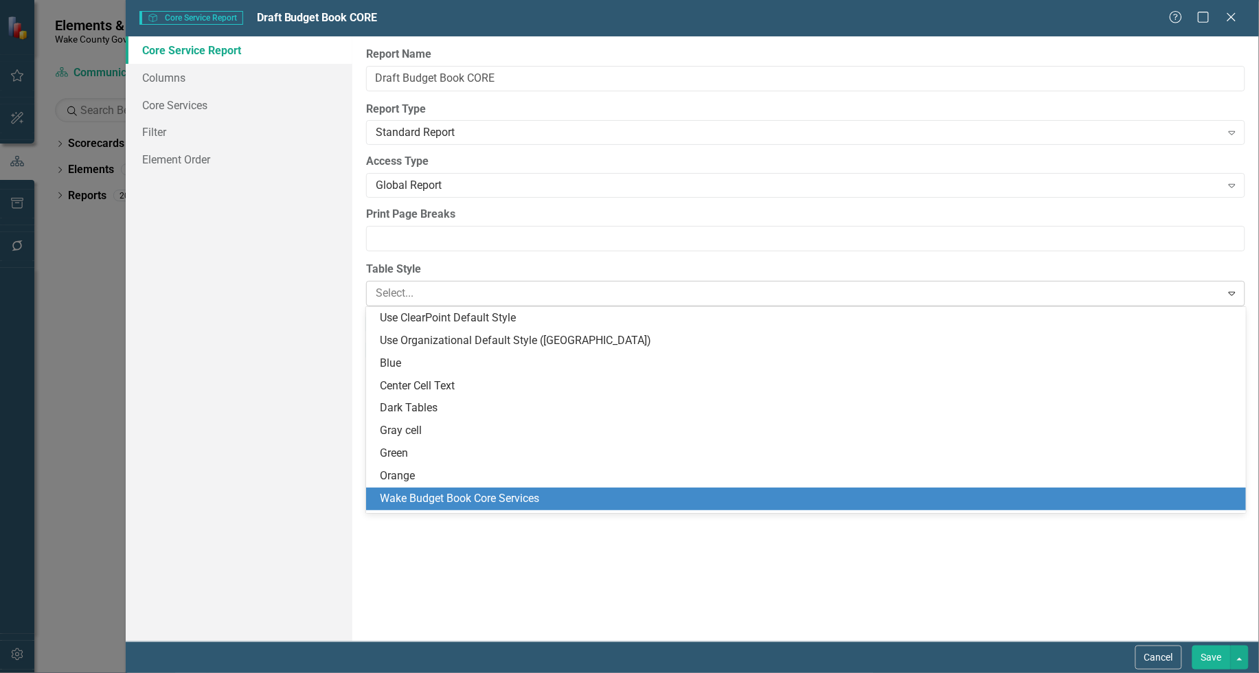
click at [562, 292] on div at bounding box center [794, 293] width 837 height 19
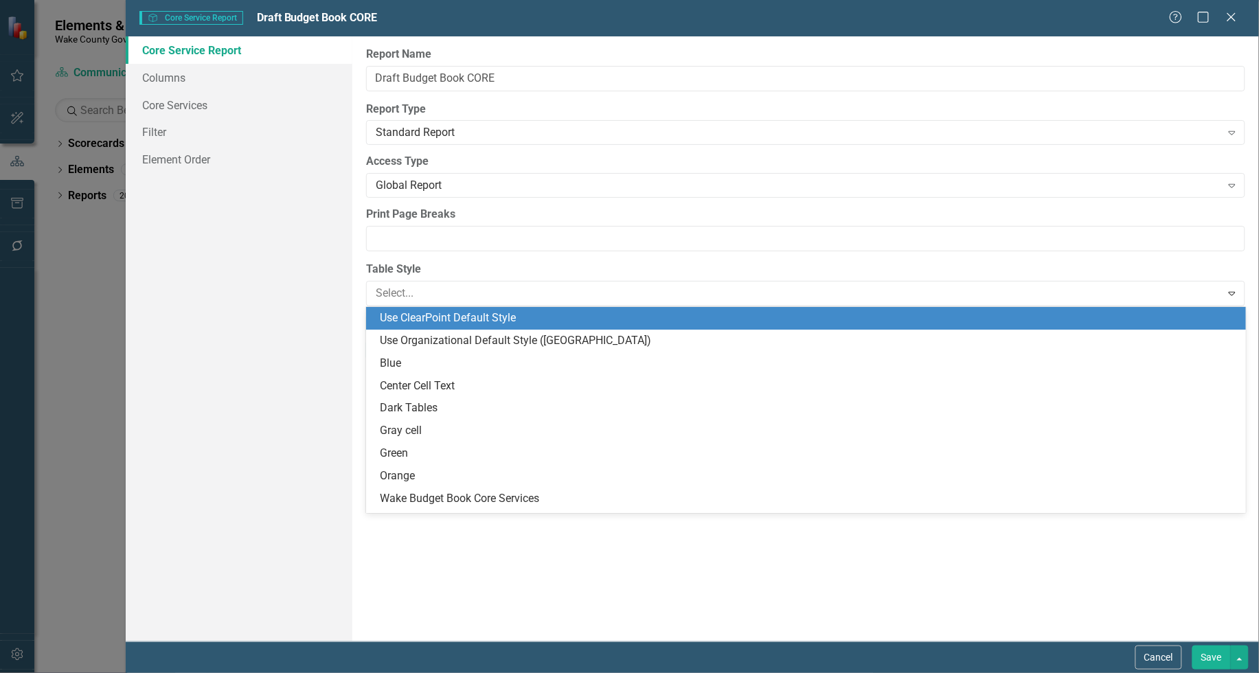
click at [254, 332] on div "Core Service Report Columns Core Services Filter Element Order" at bounding box center [239, 338] width 227 height 605
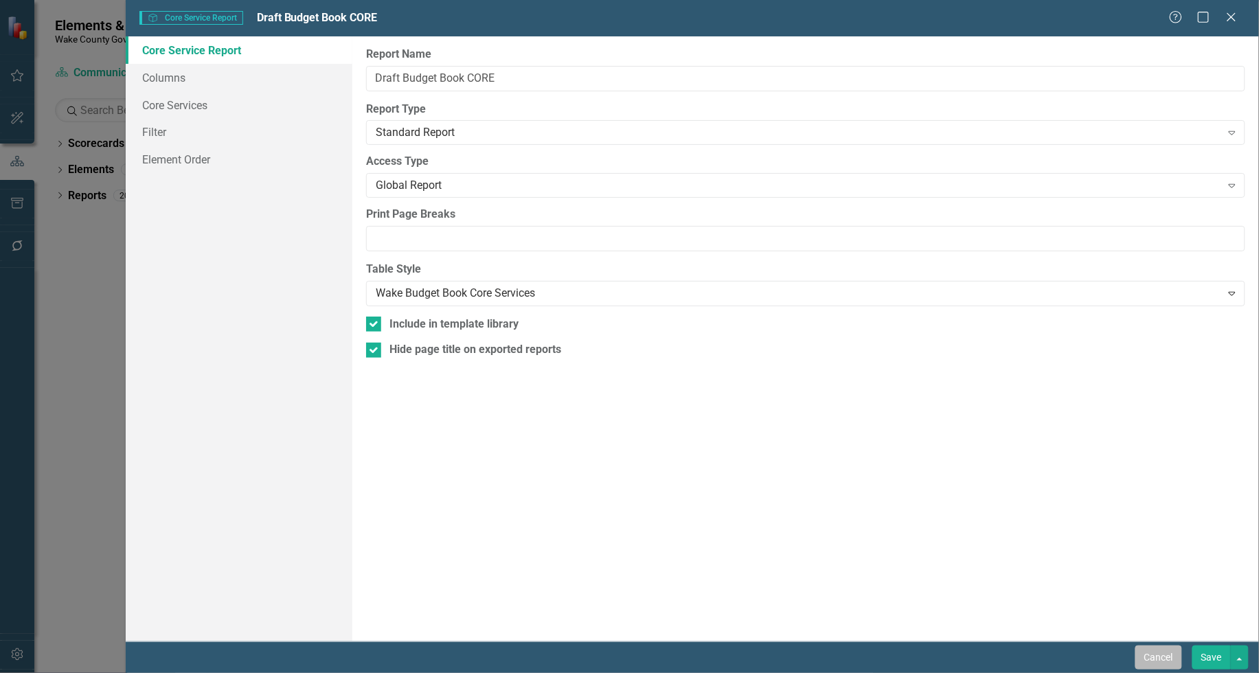
click at [1152, 658] on button "Cancel" at bounding box center [1159, 658] width 47 height 24
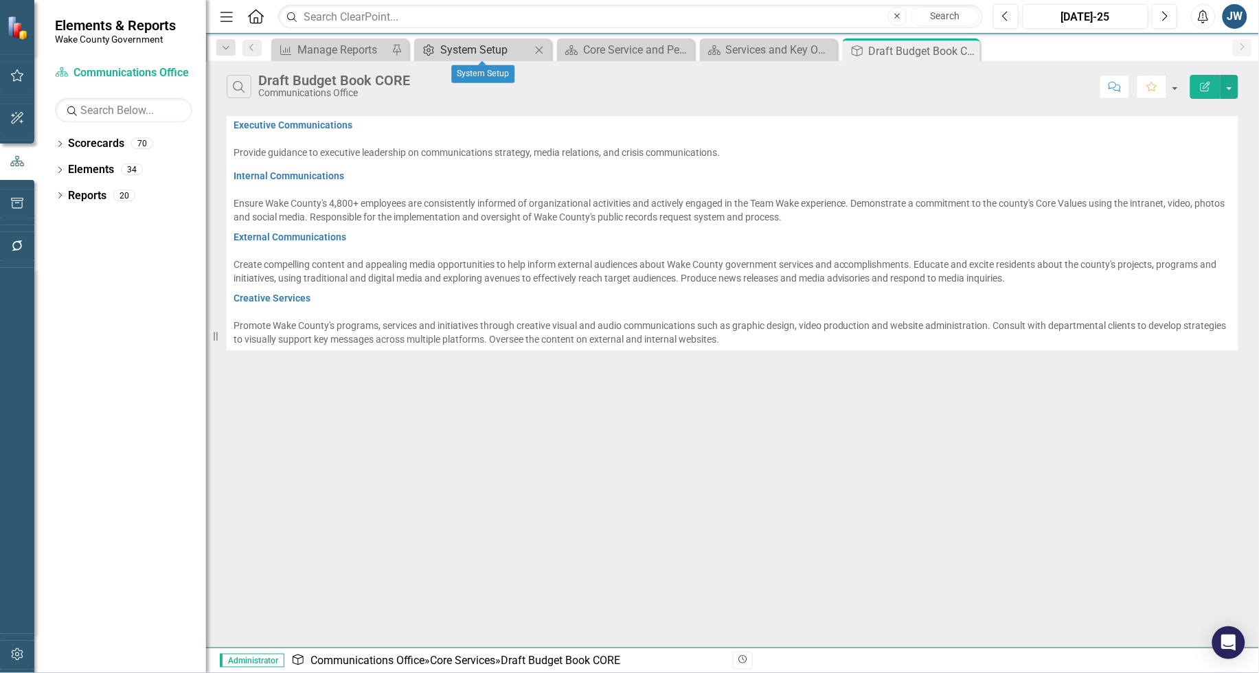
click at [464, 49] on div "System Setup" at bounding box center [485, 49] width 91 height 17
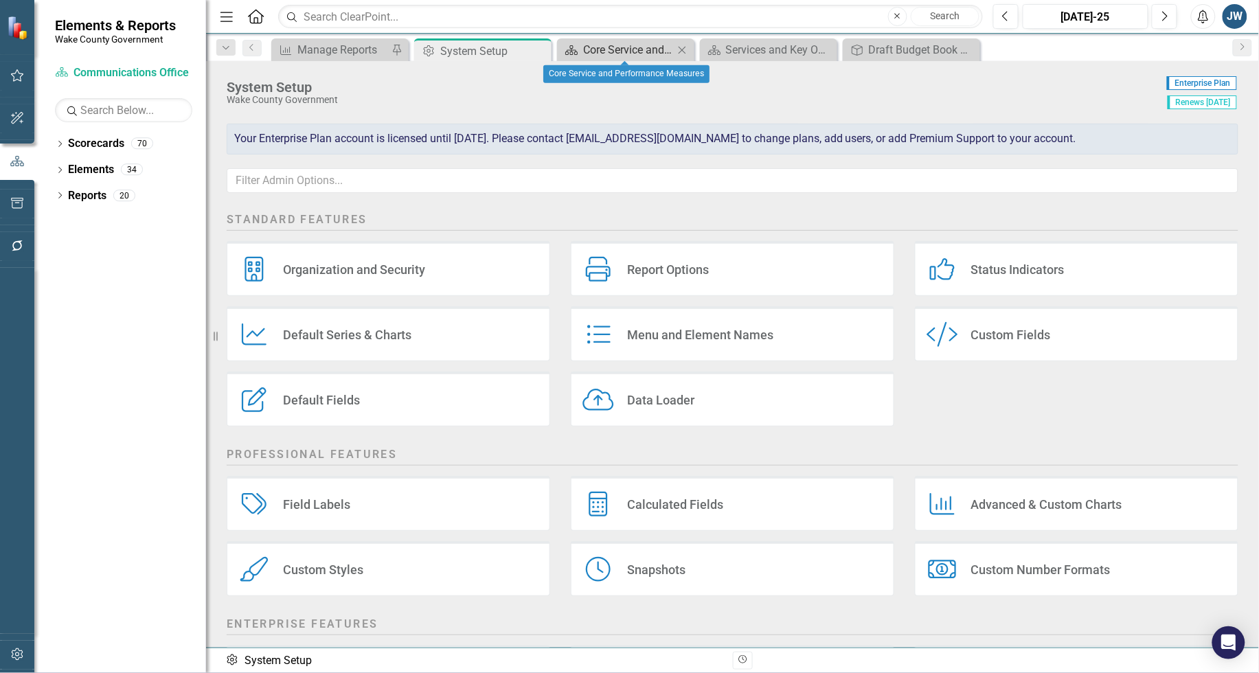
click at [605, 53] on div "Core Service and Performance Measures" at bounding box center [628, 49] width 91 height 17
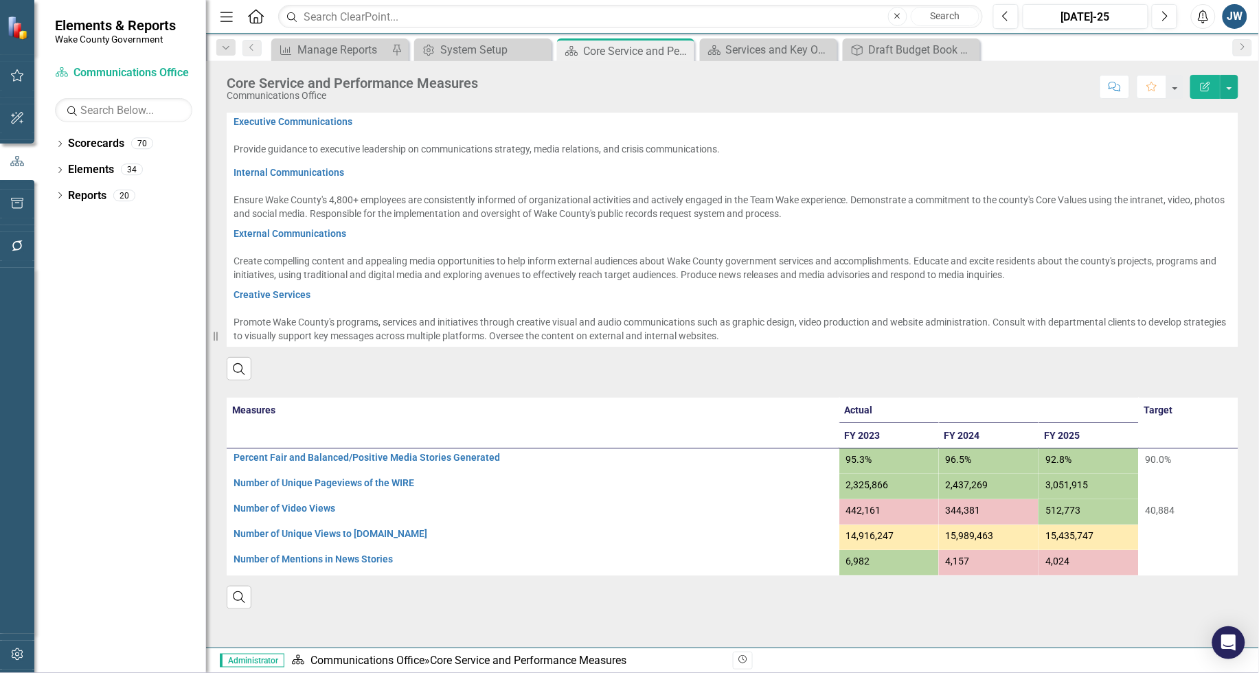
click at [1206, 90] on icon "Edit Report" at bounding box center [1206, 87] width 12 height 10
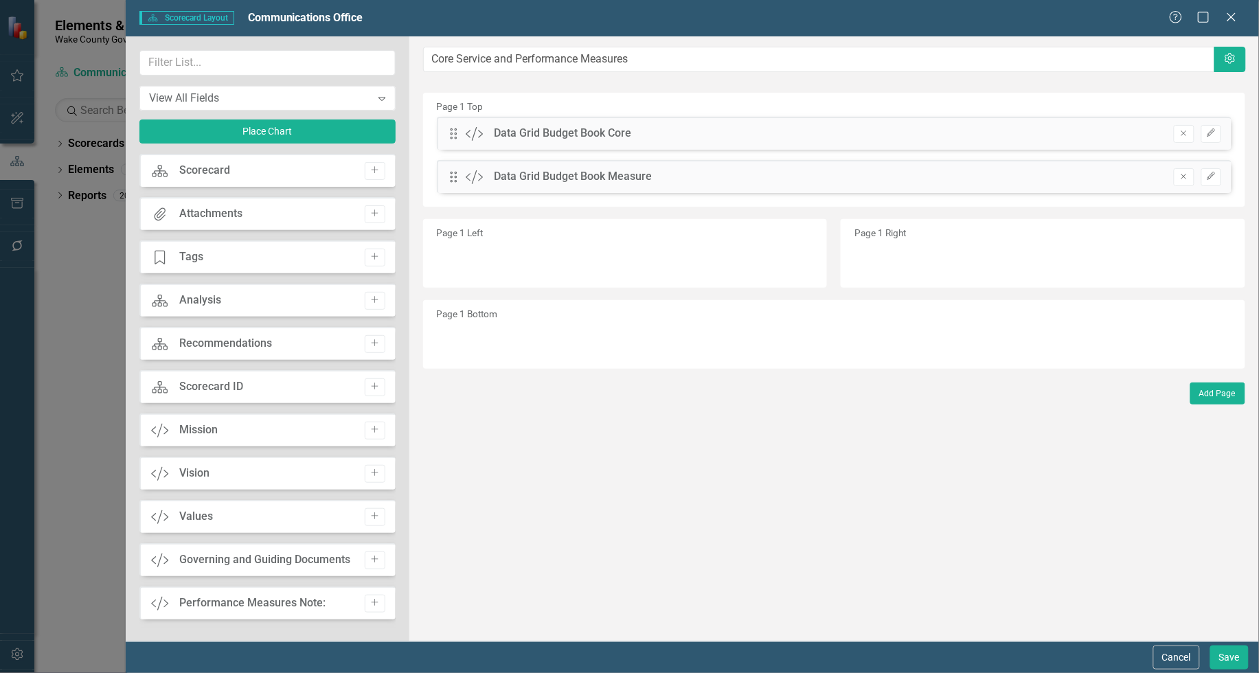
click at [672, 135] on div "Drag Custom Data Grid Budget Book Core Remove Edit" at bounding box center [834, 133] width 795 height 33
click at [926, 101] on div "Page 1 Top Drag Custom Data Grid Budget Book Core Remove Edit Drag Custom Data …" at bounding box center [834, 150] width 822 height 114
click at [1167, 651] on button "Cancel" at bounding box center [1177, 658] width 47 height 24
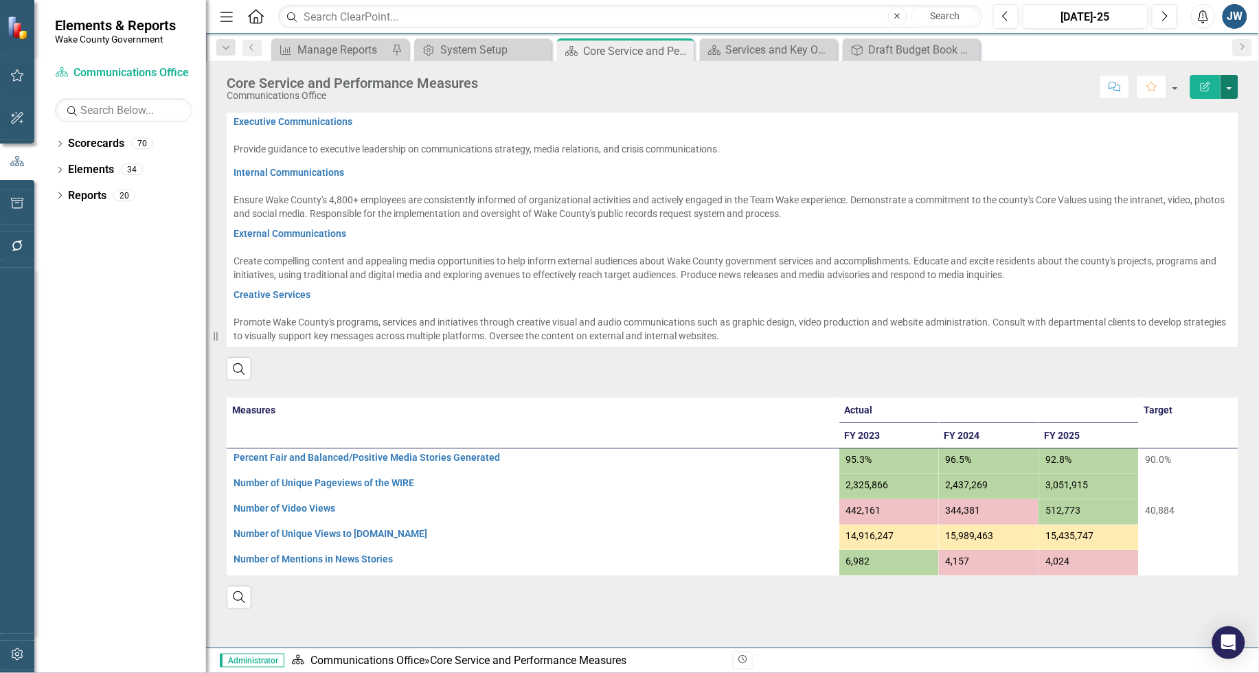
click at [1230, 96] on button "button" at bounding box center [1230, 87] width 18 height 24
click at [1202, 131] on link "Edit Report Edit Layout" at bounding box center [1182, 138] width 111 height 25
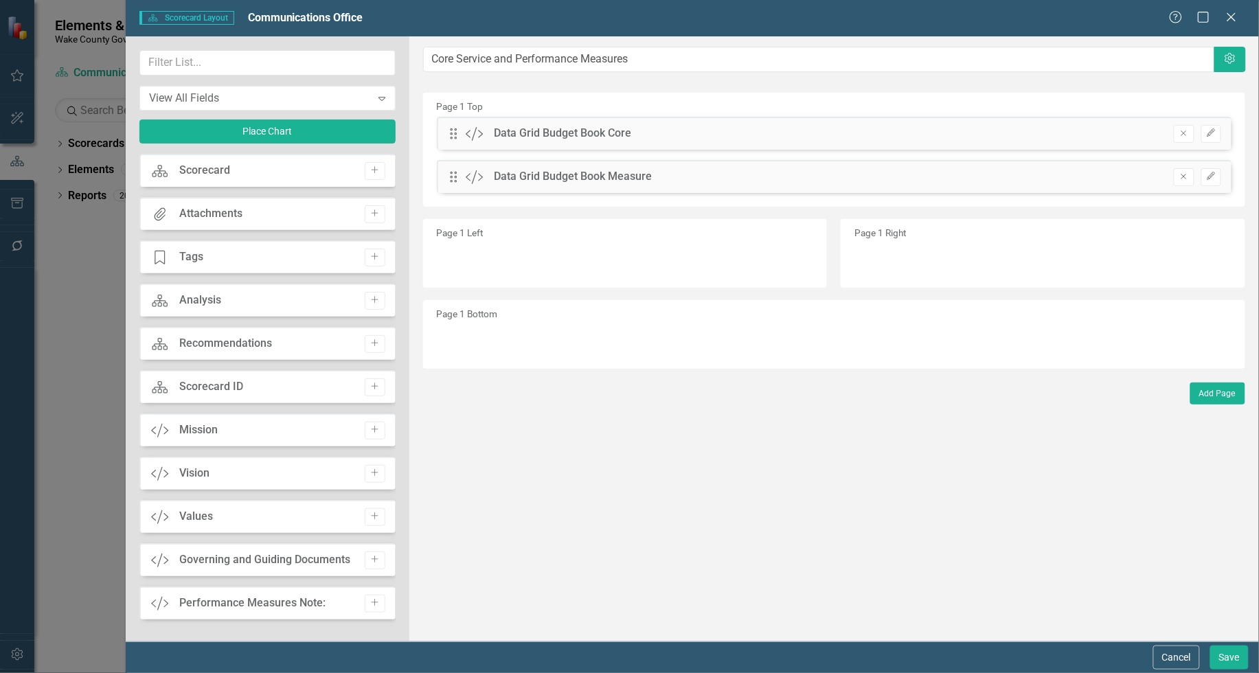
click at [616, 104] on div "Page 1 Top Drag Custom Data Grid Budget Book Core Remove Edit Drag Custom Data …" at bounding box center [834, 150] width 822 height 114
click at [1050, 104] on div "Page 1 Top Drag Custom Data Grid Budget Book Core Remove Edit Drag Custom Data …" at bounding box center [834, 150] width 822 height 114
drag, startPoint x: 1050, startPoint y: 104, endPoint x: 1211, endPoint y: 134, distance: 163.6
click at [1211, 134] on icon "Edit" at bounding box center [1211, 133] width 10 height 8
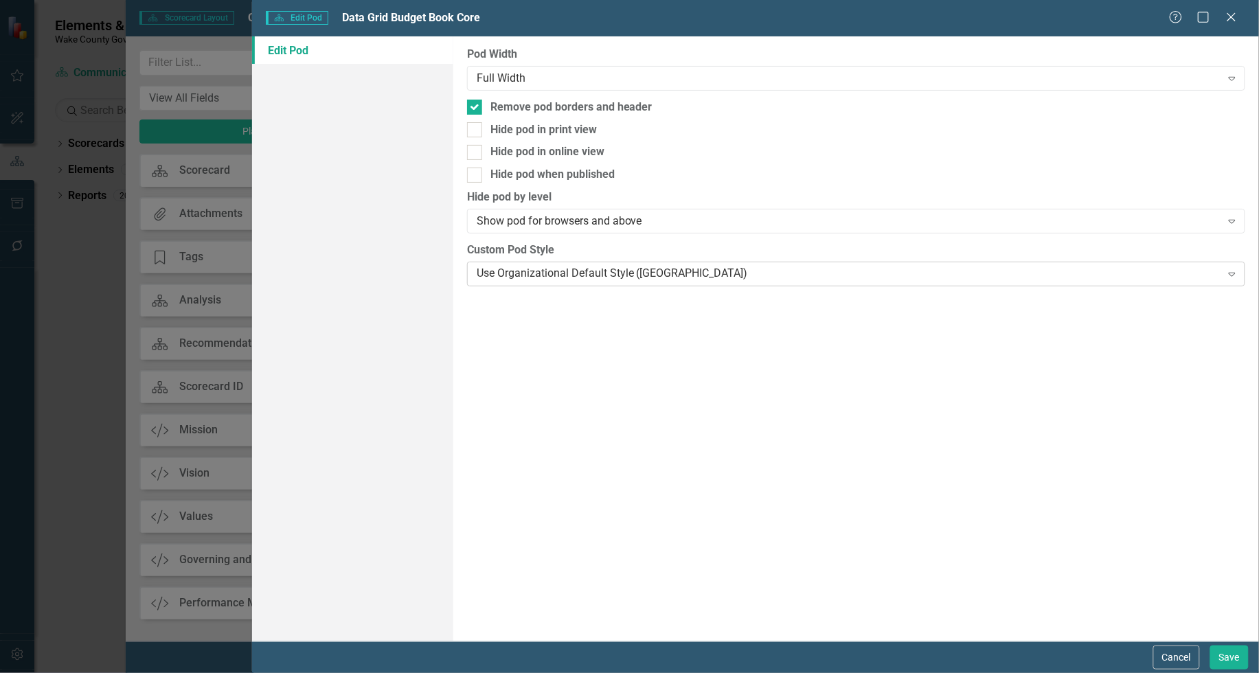
click at [808, 280] on div "Use Organizational Default Style ([GEOGRAPHIC_DATA])" at bounding box center [849, 274] width 745 height 16
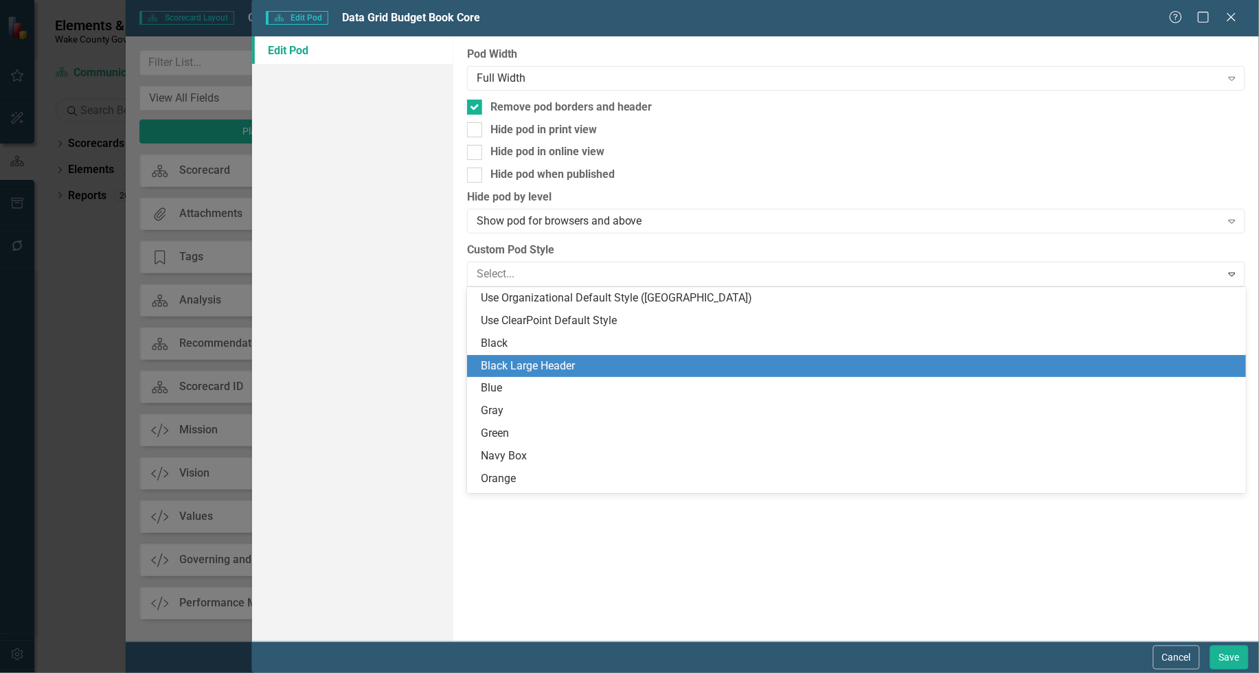
click at [705, 366] on div "Black Large Header" at bounding box center [859, 367] width 757 height 16
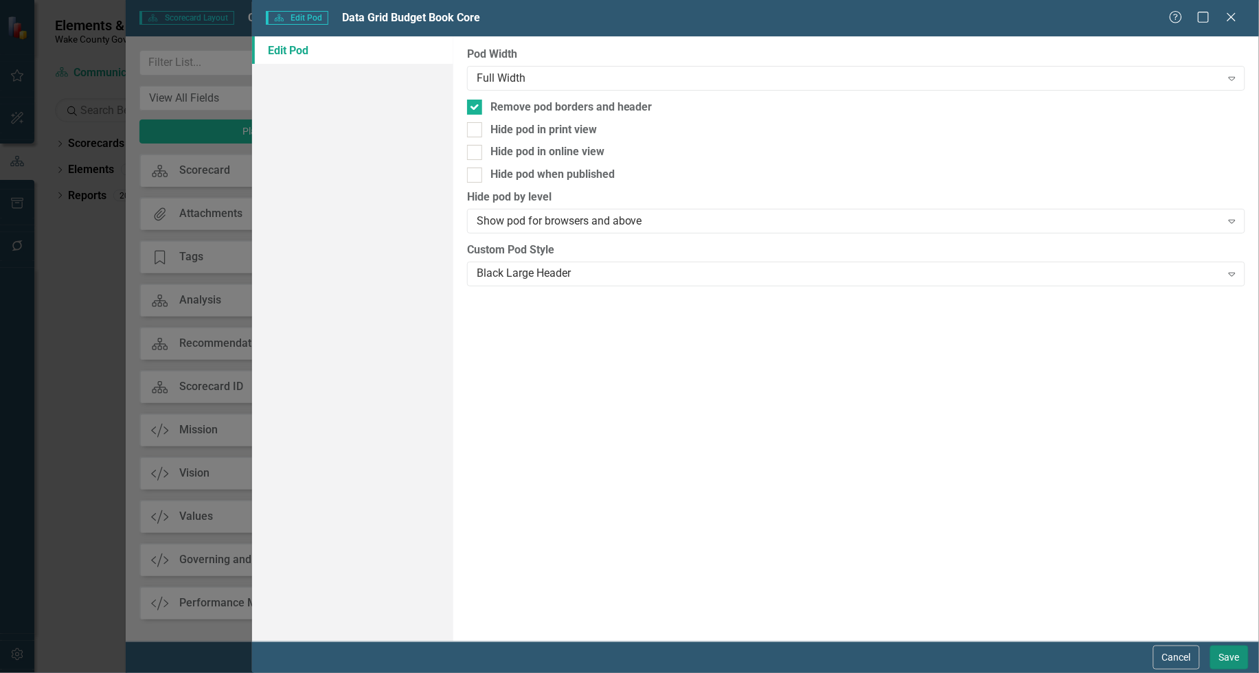
click at [1217, 658] on button "Save" at bounding box center [1230, 658] width 38 height 24
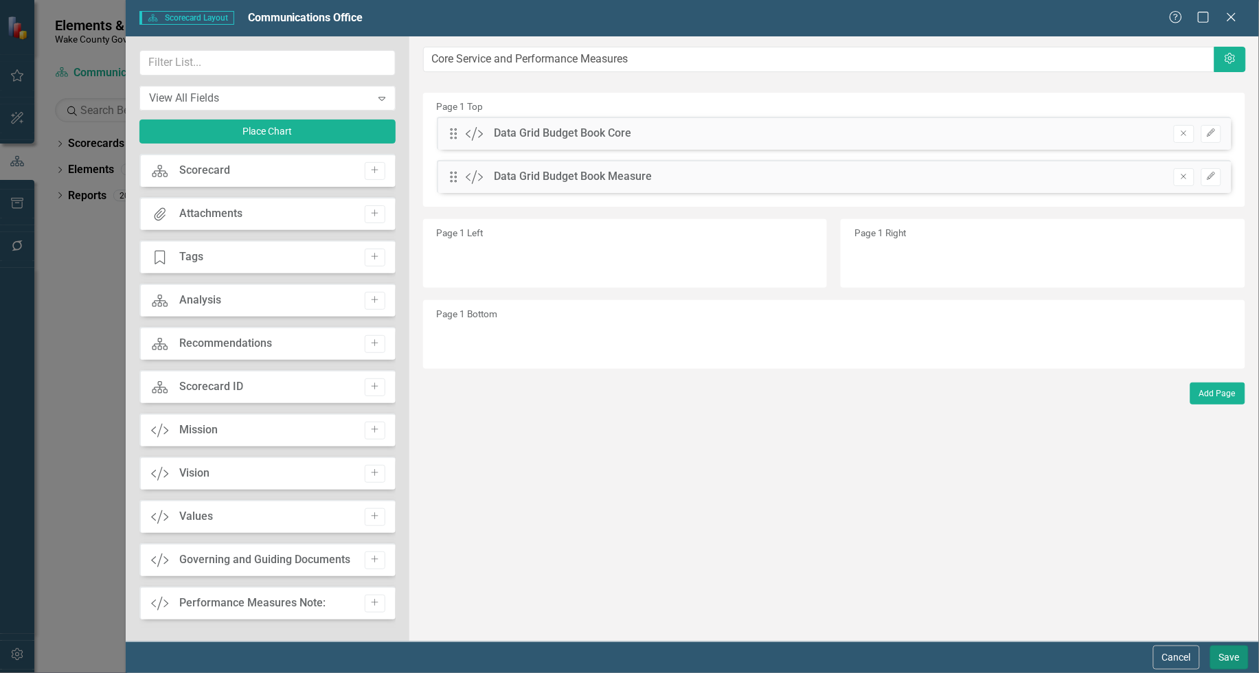
click at [1233, 658] on button "Save" at bounding box center [1230, 658] width 38 height 24
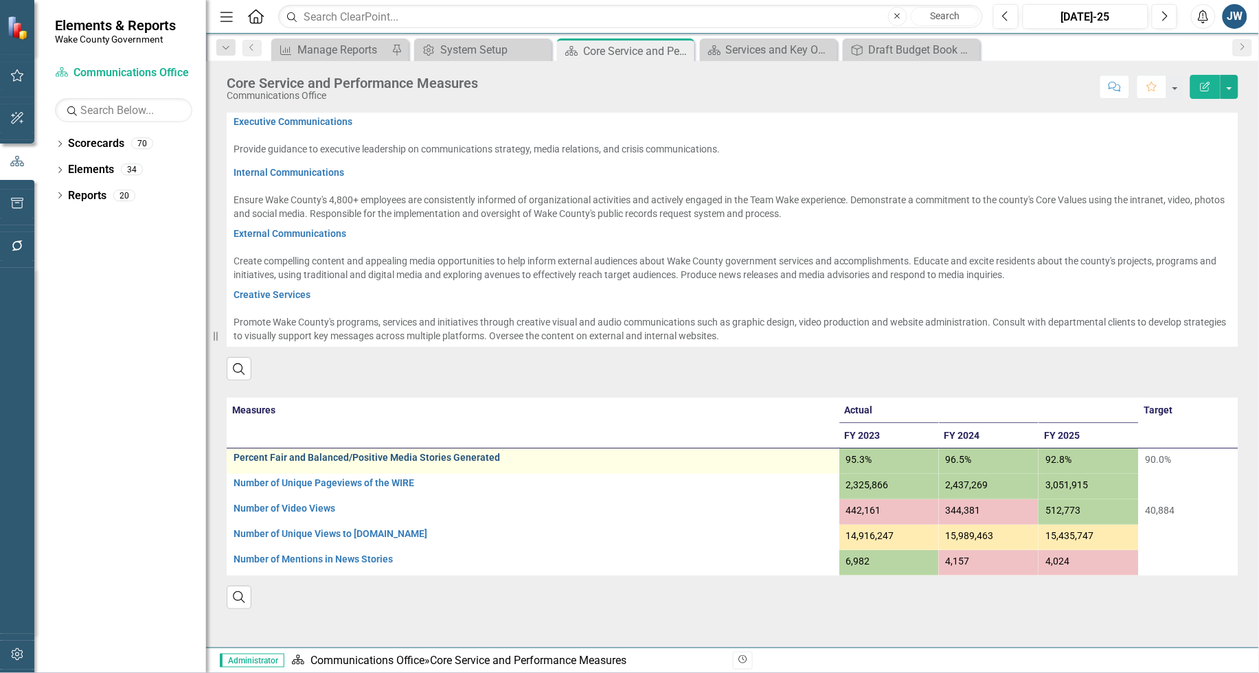
click at [639, 460] on link "Percent Fair and Balanced/Positive Media Stories Generated" at bounding box center [533, 458] width 599 height 10
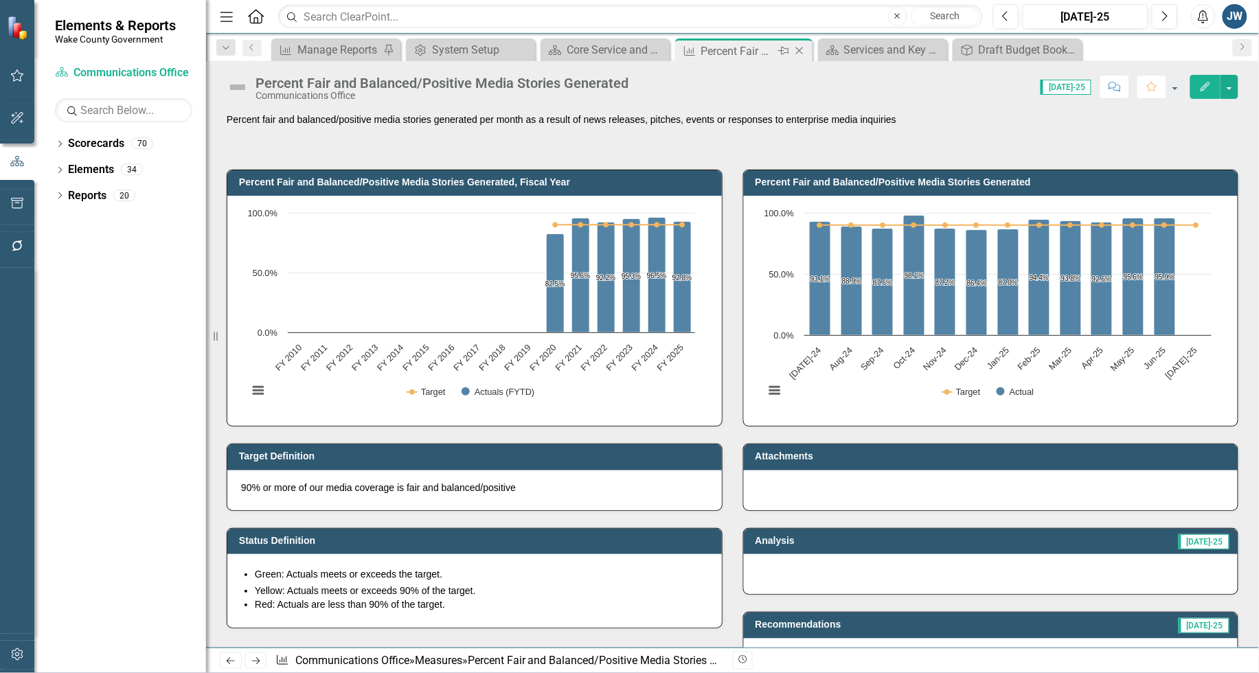
click at [799, 52] on icon "Close" at bounding box center [800, 50] width 14 height 11
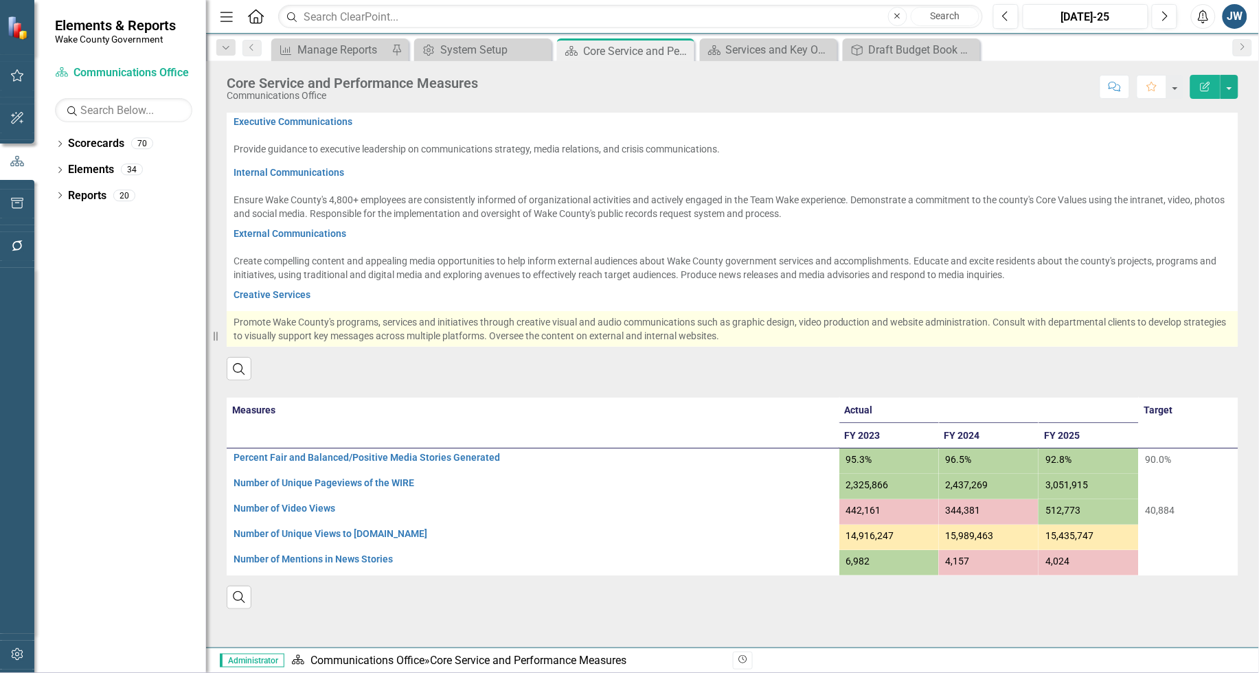
click at [607, 328] on span "Promote Wake County's programs, services and initiatives through creative visua…" at bounding box center [731, 329] width 994 height 25
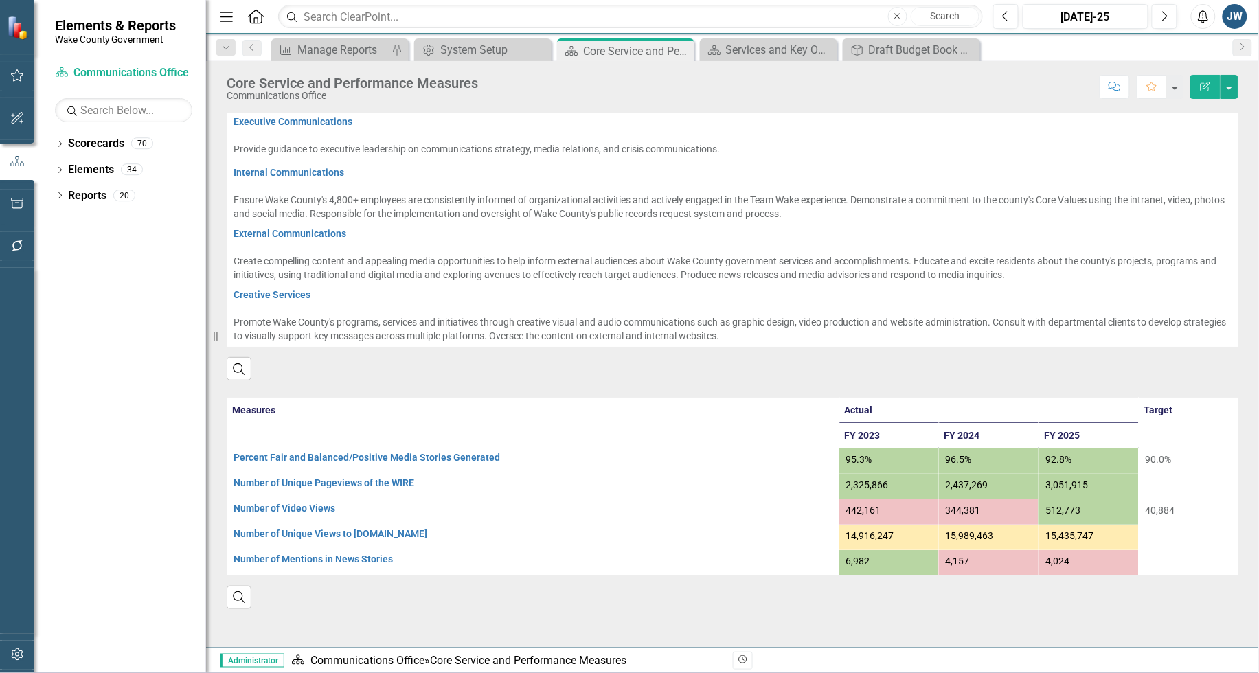
click at [718, 385] on div "Measures Actual Target FY 2023 FY 2024 FY 2025 Percent Fair and Balanced/Positi…" at bounding box center [732, 495] width 1033 height 229
click at [554, 438] on th "Measures" at bounding box center [533, 423] width 613 height 51
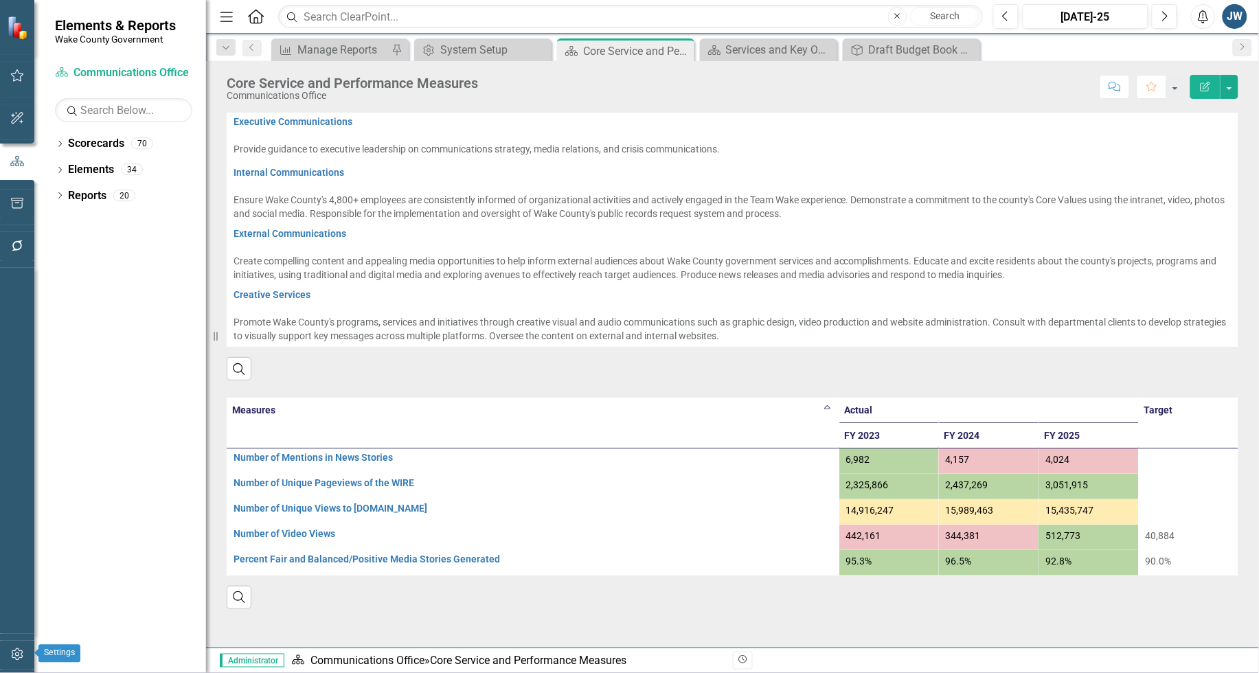
click at [14, 651] on icon "button" at bounding box center [17, 654] width 14 height 11
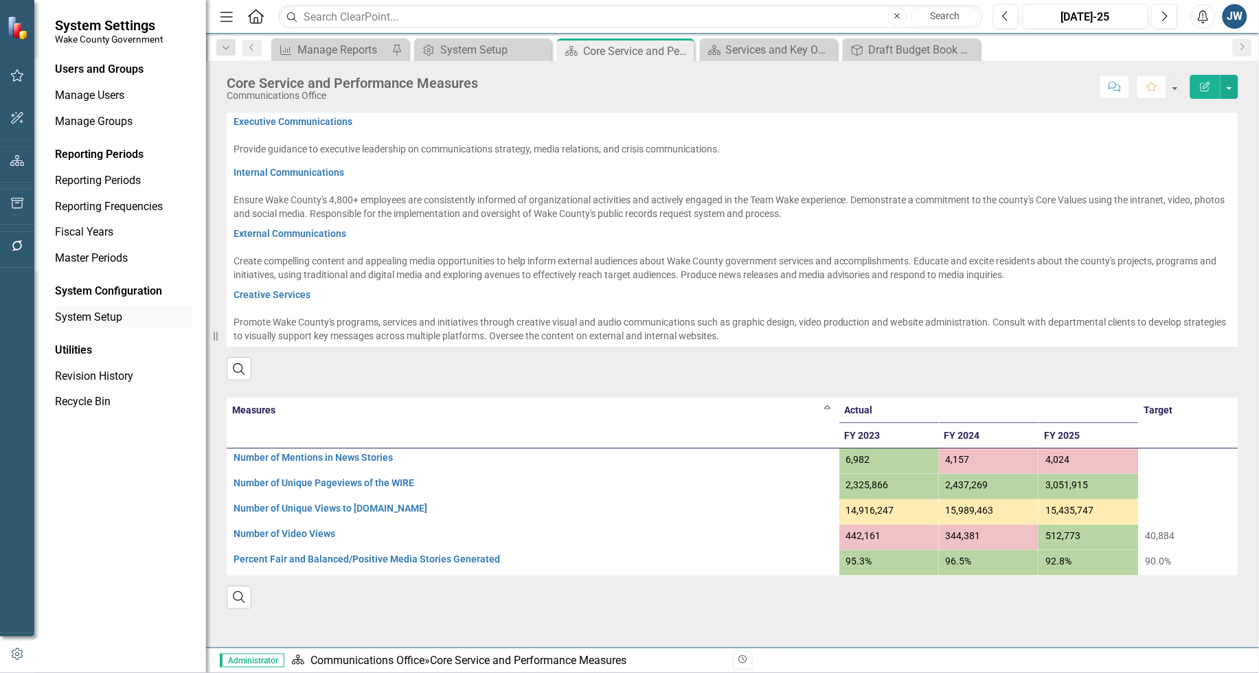
click at [89, 316] on link "System Setup" at bounding box center [123, 318] width 137 height 16
